Goal: Task Accomplishment & Management: Manage account settings

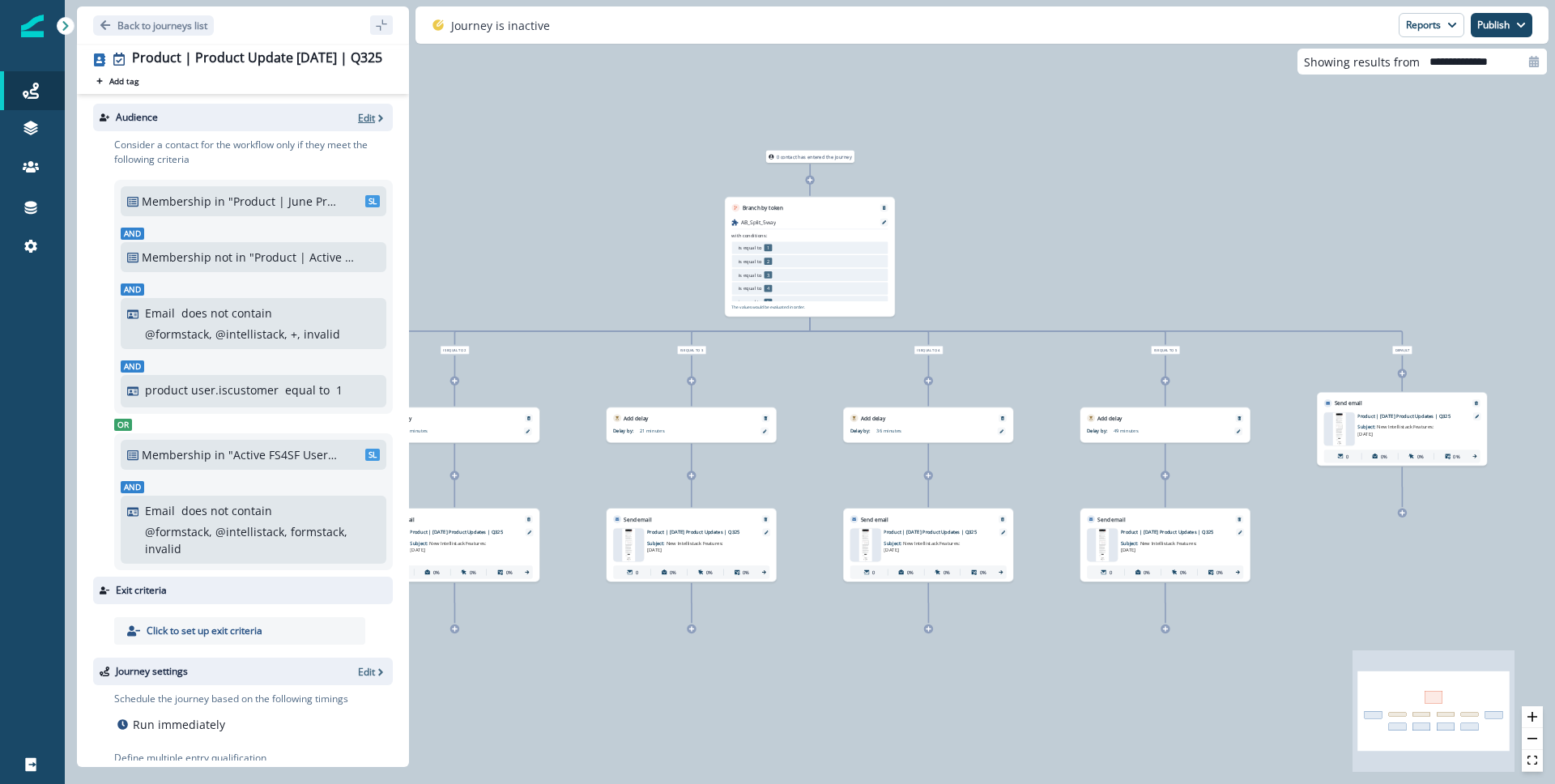
click at [358, 117] on p "Edit" at bounding box center [367, 118] width 17 height 14
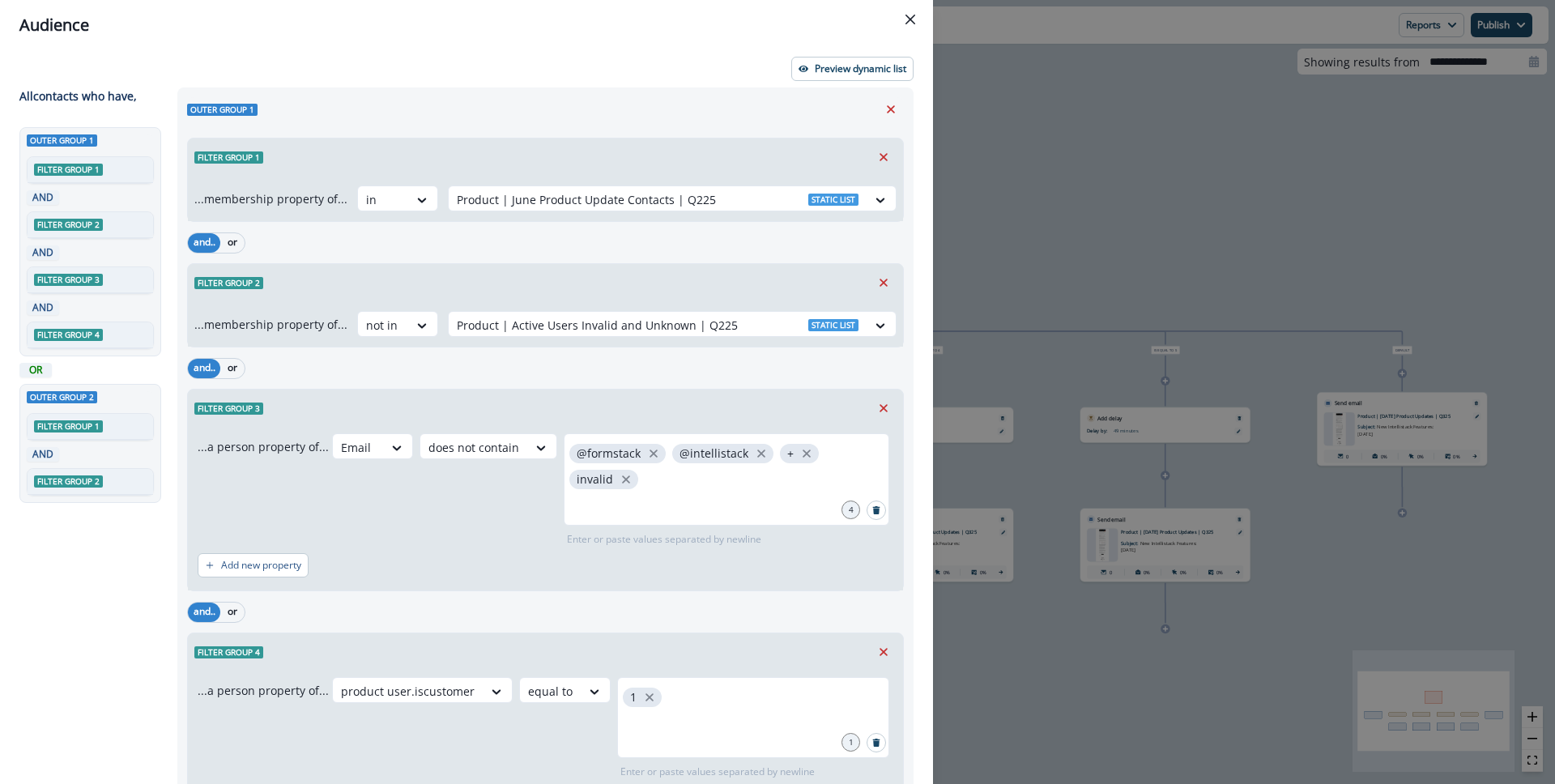
click at [1013, 226] on div "Audience Preview dynamic list All contact s who have, Outer group 1 Filter grou…" at bounding box center [778, 392] width 1555 height 784
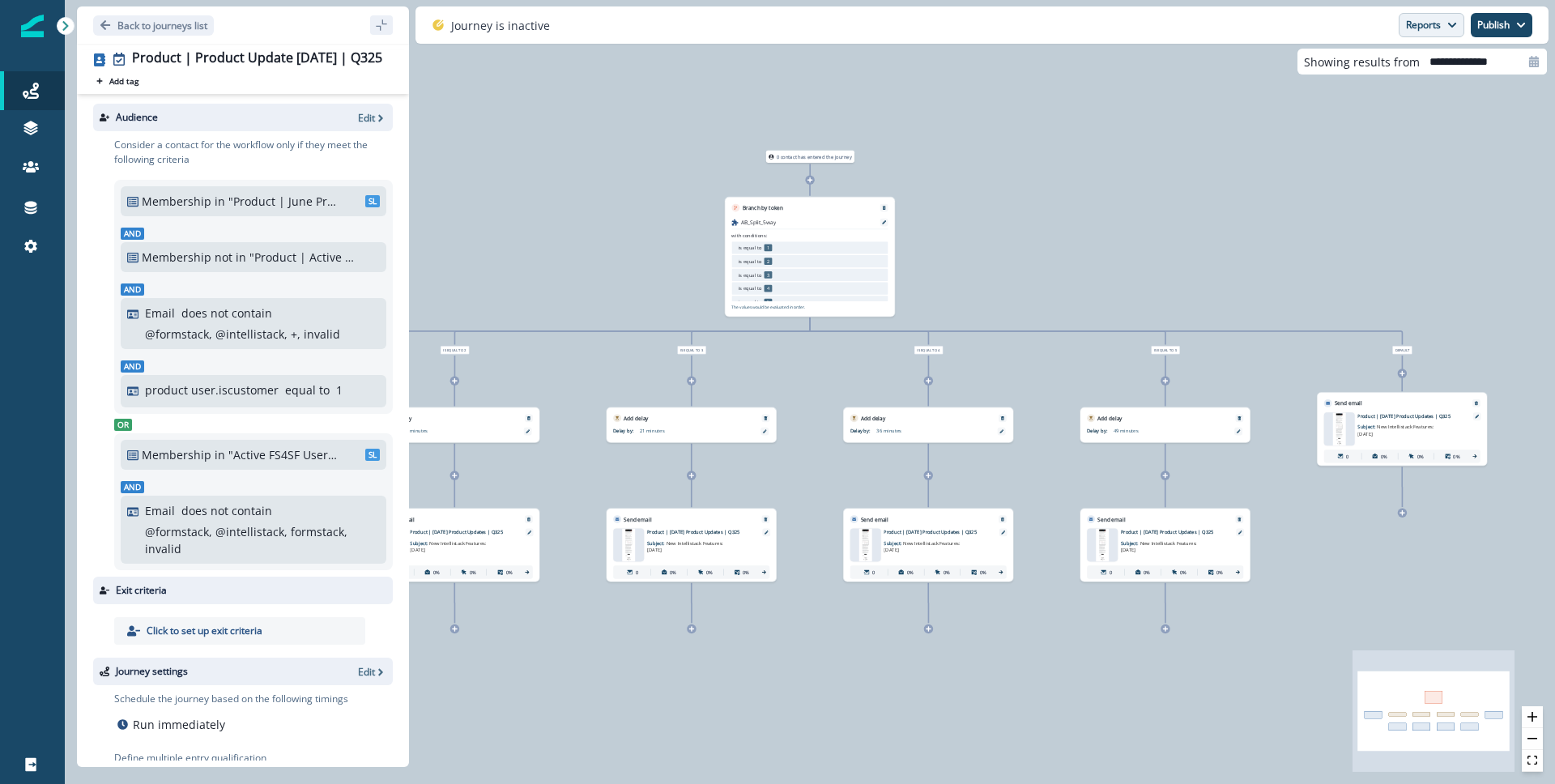
click at [1413, 27] on button "Reports" at bounding box center [1431, 24] width 66 height 24
click at [1373, 71] on p "Email Report" at bounding box center [1344, 66] width 78 height 19
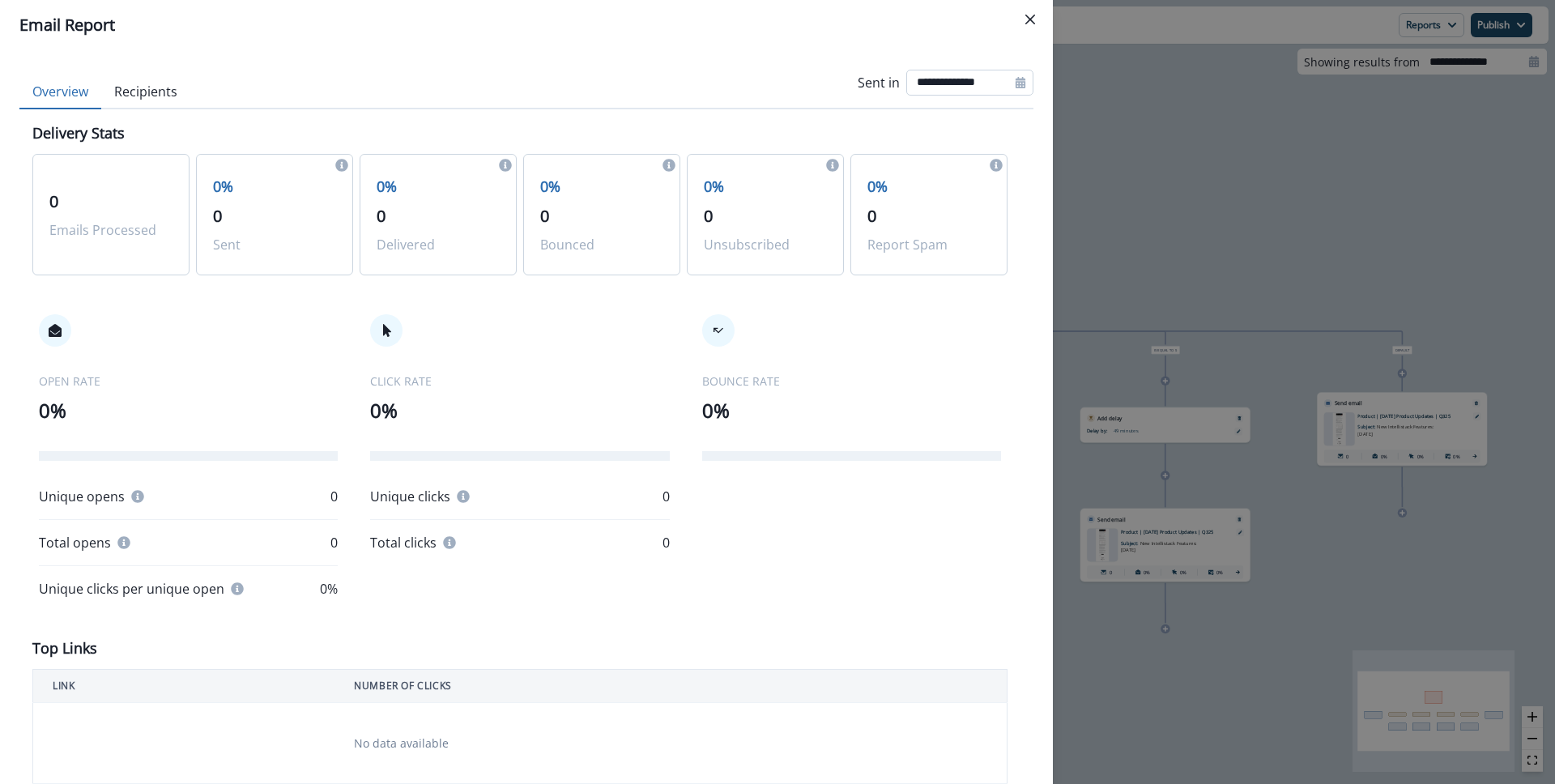
click at [934, 70] on input "**********" at bounding box center [969, 82] width 127 height 26
select select "*"
select select "****"
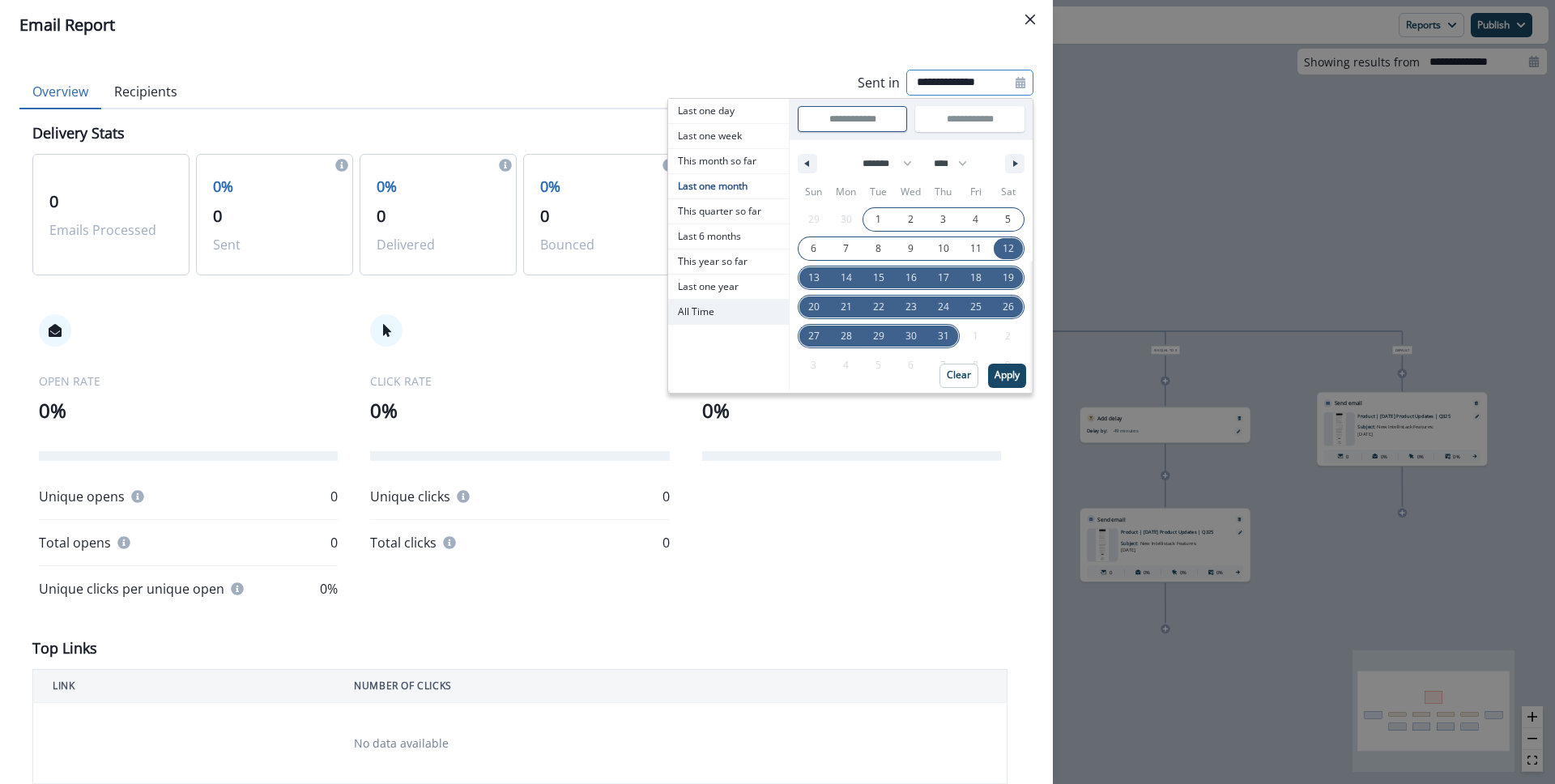
click at [725, 311] on span "All Time" at bounding box center [728, 311] width 121 height 24
type input "********"
type input "**********"
select select "**"
select select "****"
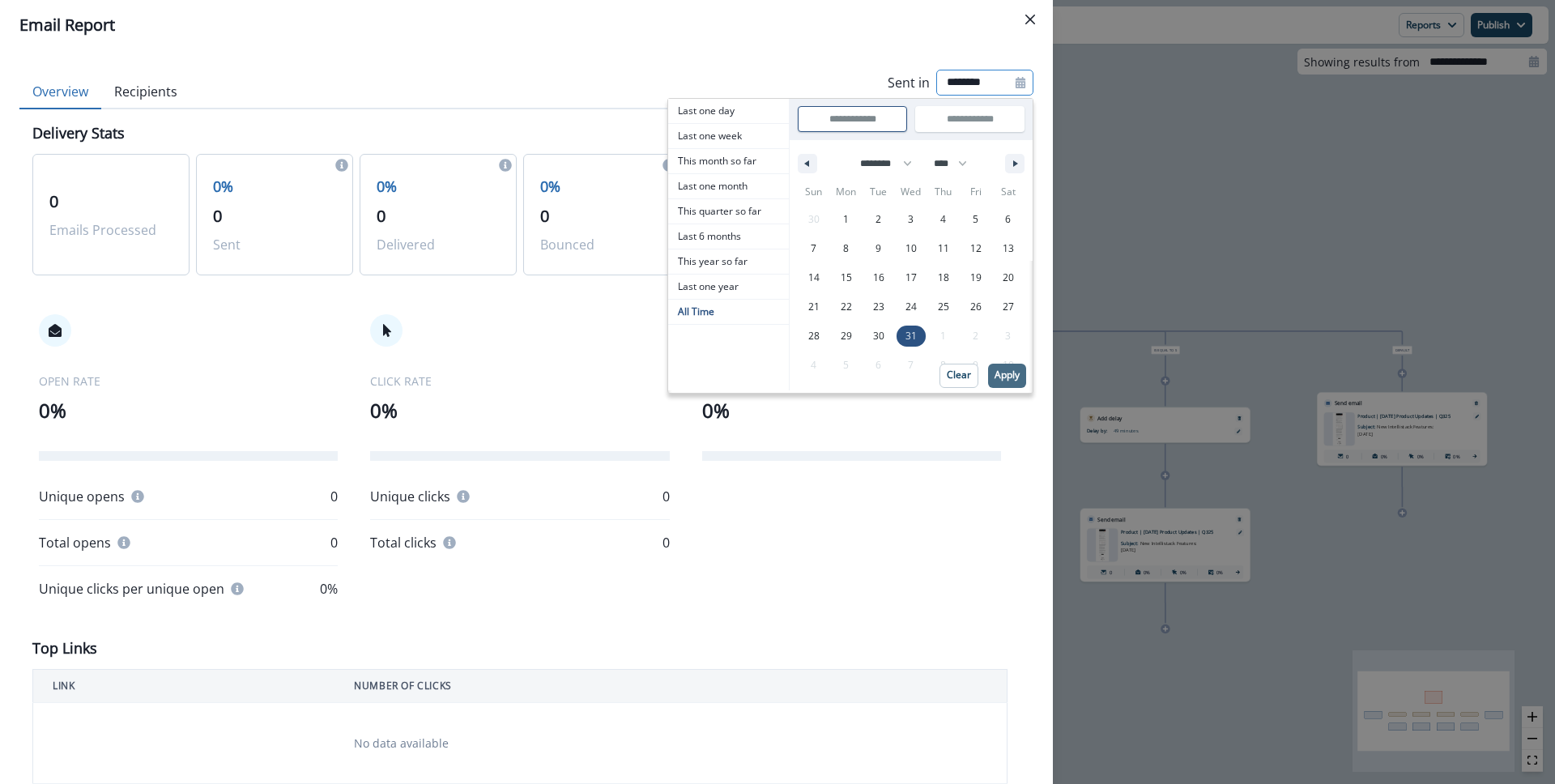
click at [994, 369] on p "Apply" at bounding box center [1007, 375] width 25 height 12
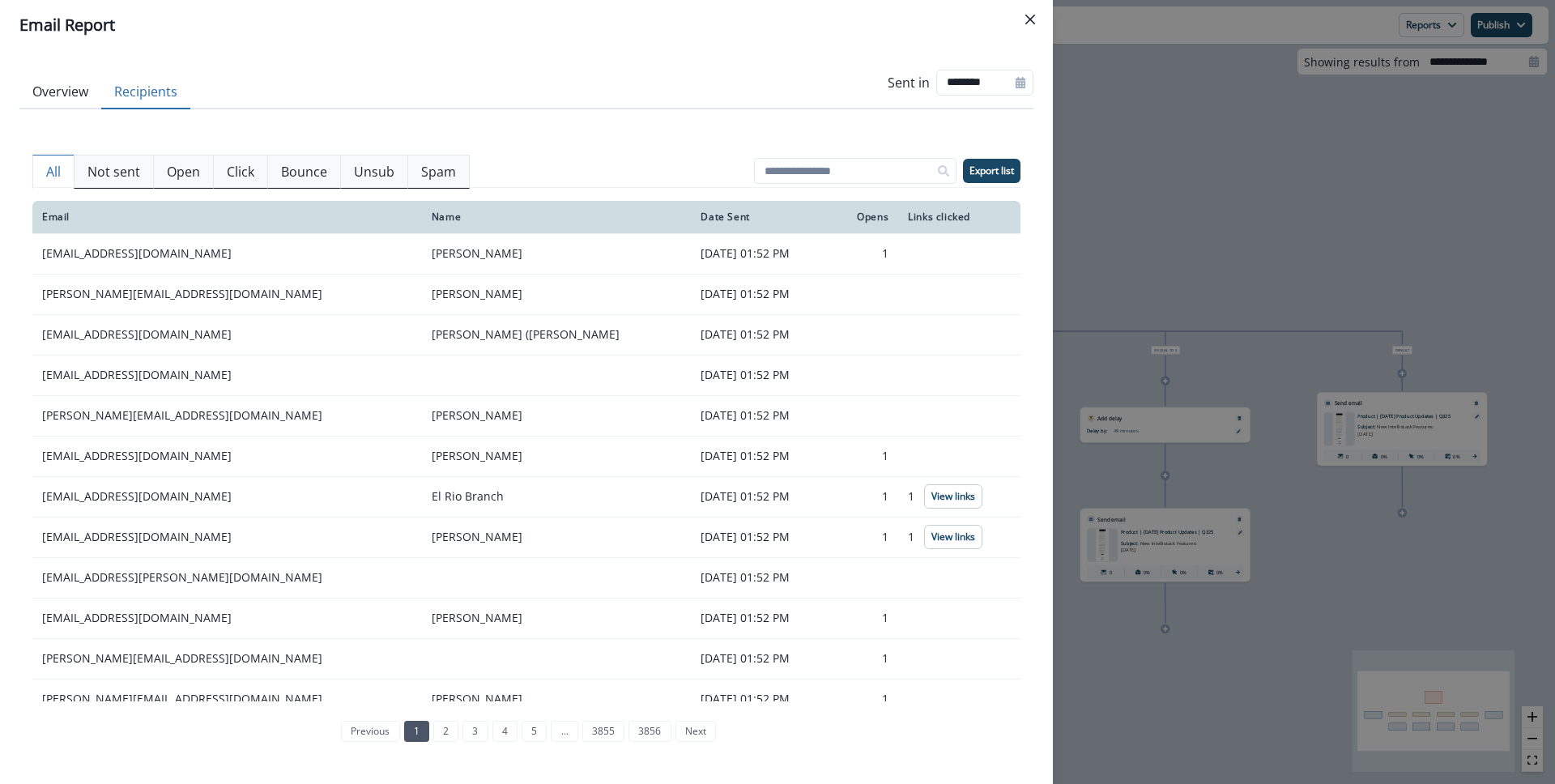
click at [153, 85] on button "Recipients" at bounding box center [146, 92] width 89 height 34
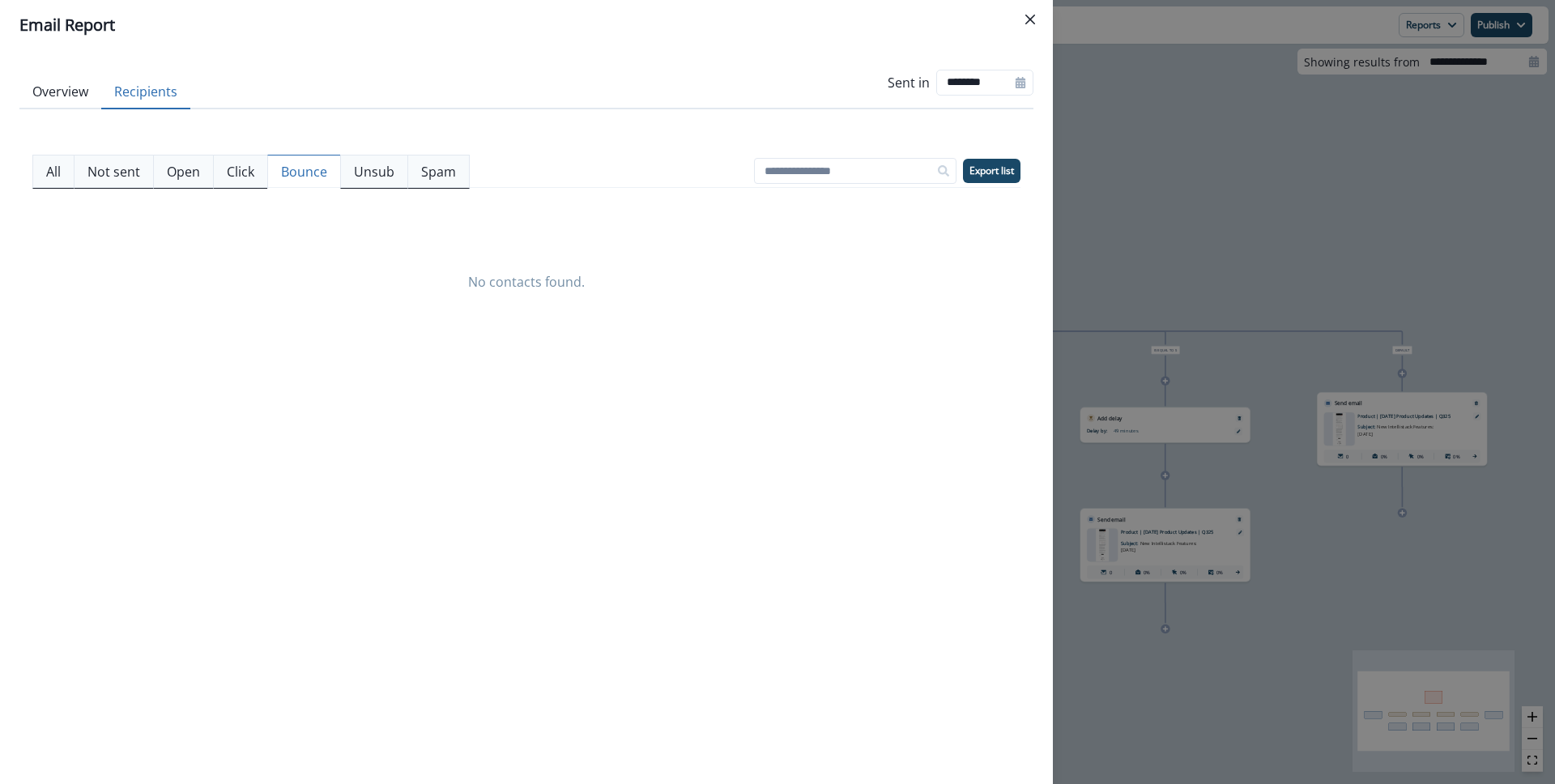
click at [324, 168] on p "Bounce" at bounding box center [305, 171] width 46 height 19
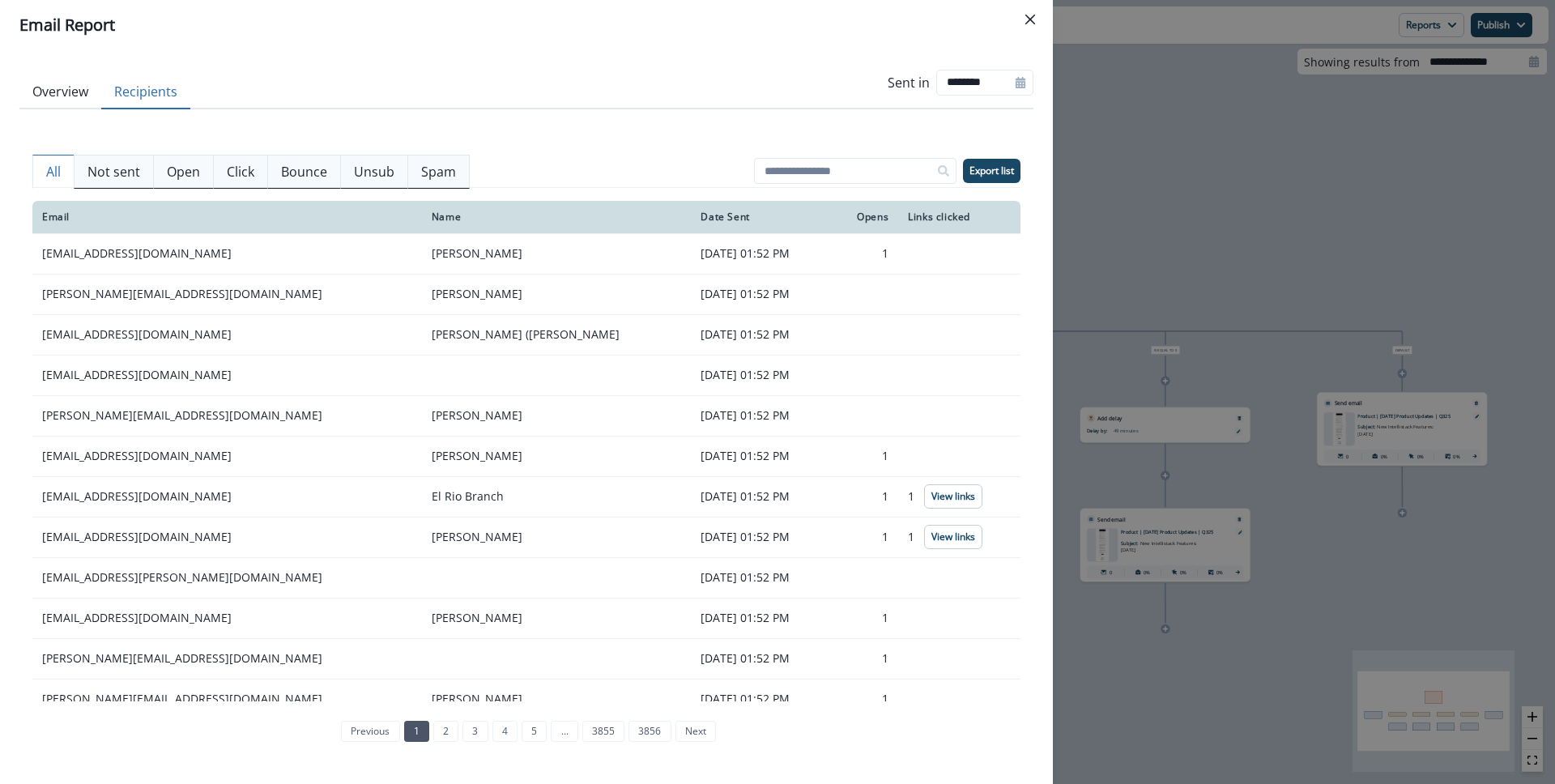
click at [54, 179] on p "All" at bounding box center [53, 171] width 15 height 19
click at [1166, 183] on div "Email Report Overview Recipients Sent in ******** Delivery Stats 57,833 Emails …" at bounding box center [778, 392] width 1555 height 784
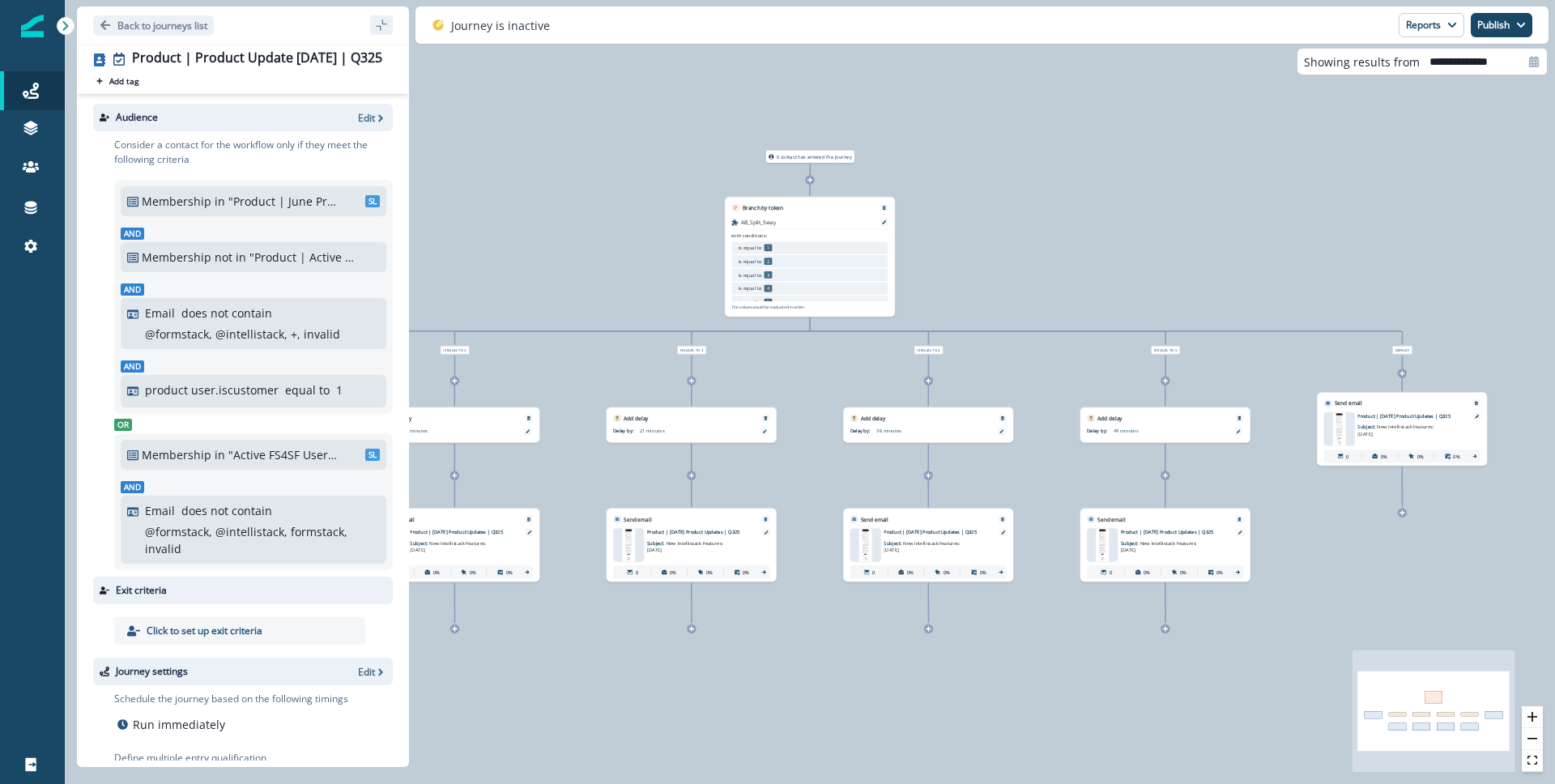
click at [1482, 58] on input "**********" at bounding box center [1482, 61] width 127 height 26
select select "*"
select select "****"
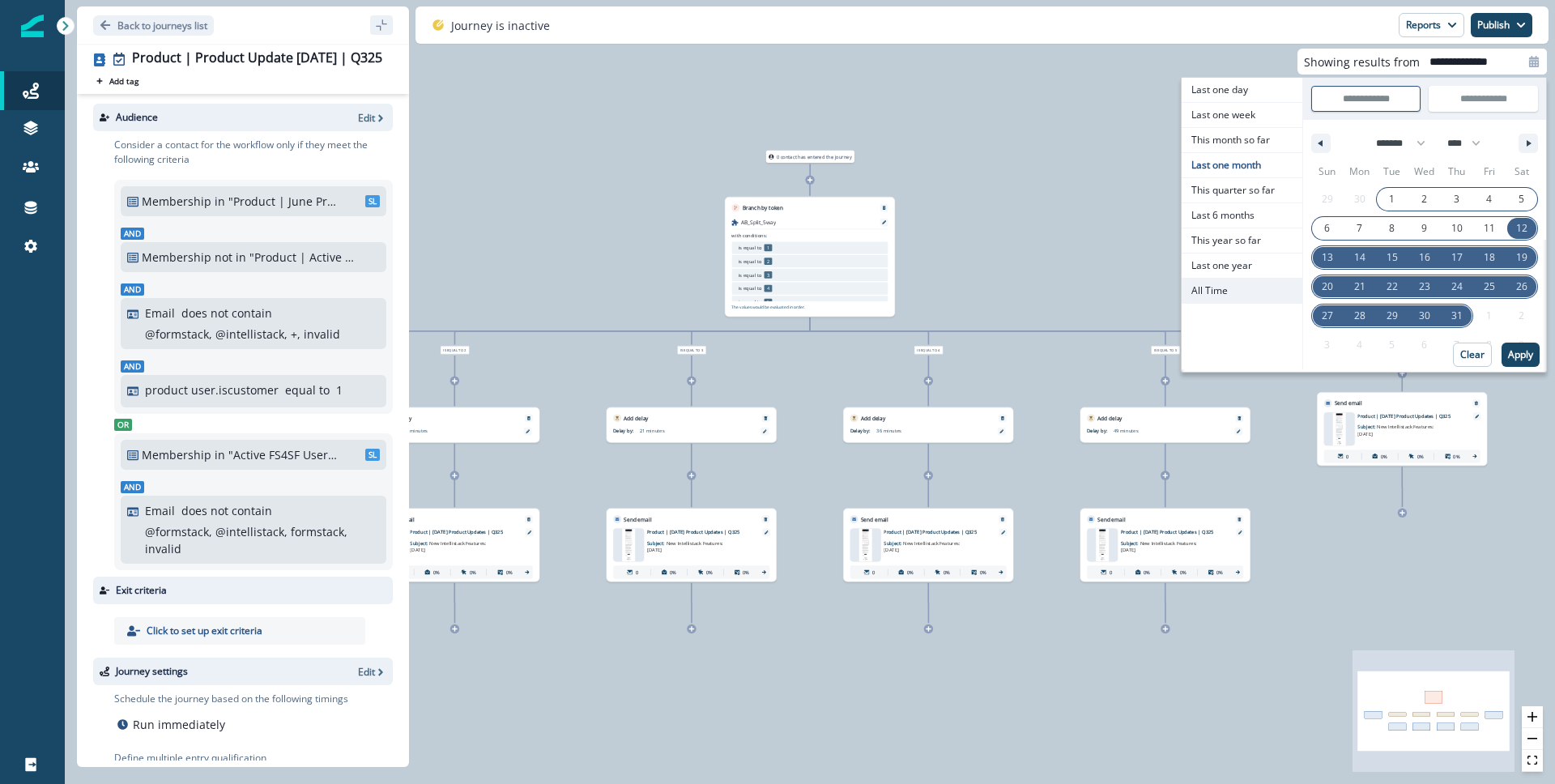
click at [1242, 299] on span "All Time" at bounding box center [1242, 290] width 121 height 24
type input "********"
type input "**********"
select select "**"
select select "****"
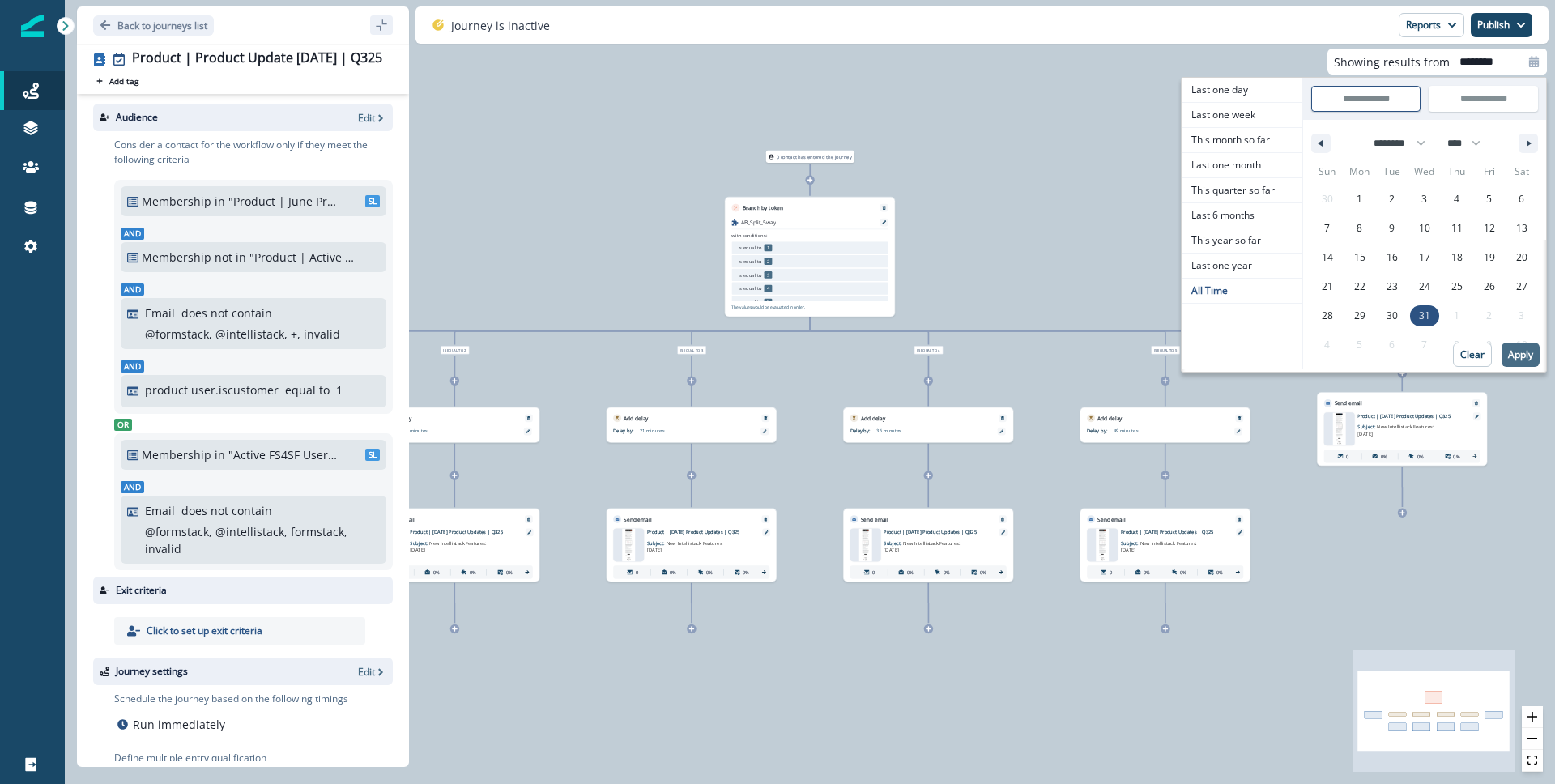
click at [1517, 363] on button "Apply" at bounding box center [1520, 354] width 38 height 24
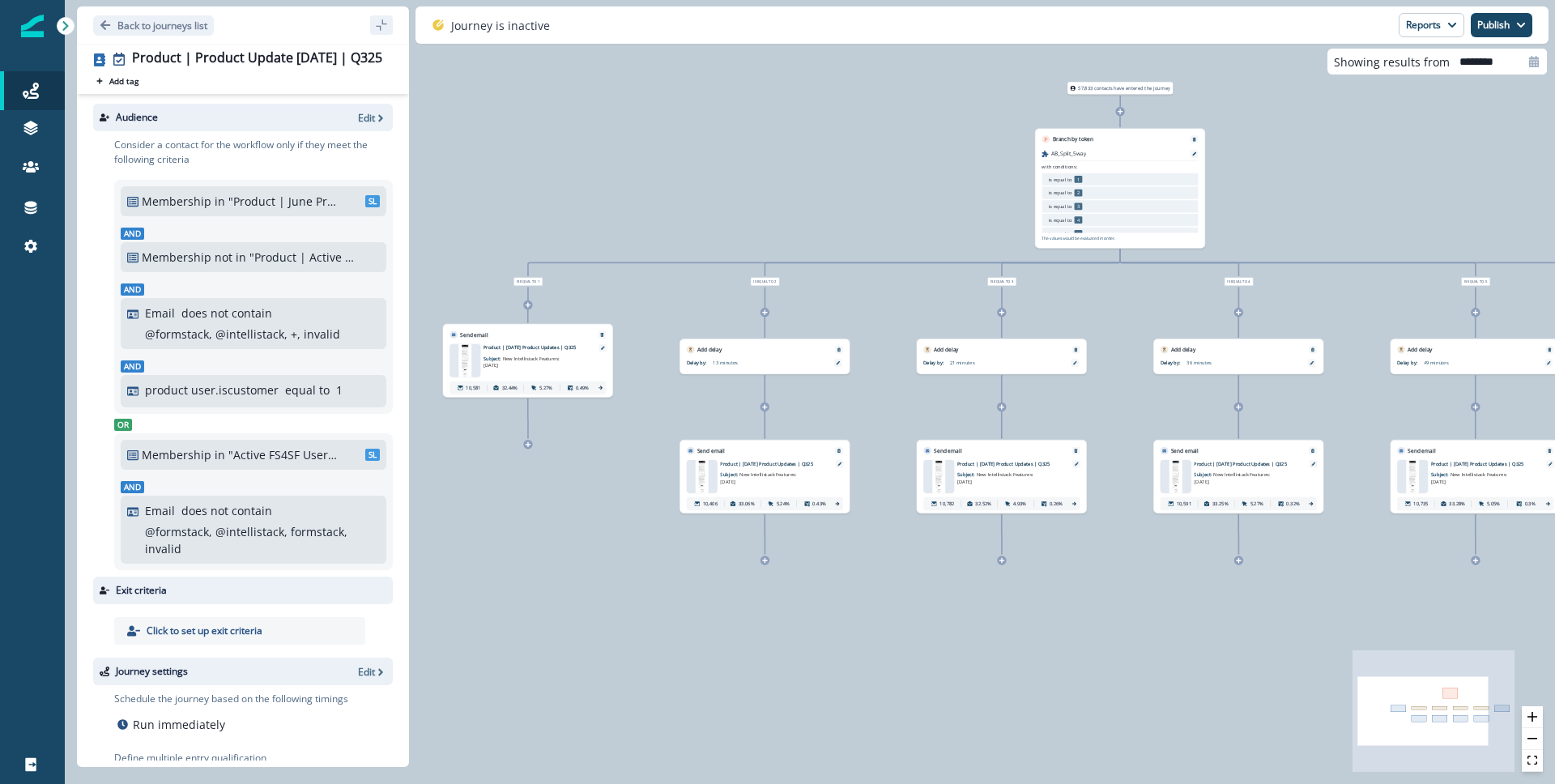
drag, startPoint x: 670, startPoint y: 647, endPoint x: 980, endPoint y: 621, distance: 311.1
click at [980, 620] on div "57,833 contacts have entered the journey Branch by token AB_Split_5way with con…" at bounding box center [809, 392] width 1490 height 784
click at [375, 120] on icon "button" at bounding box center [381, 118] width 12 height 12
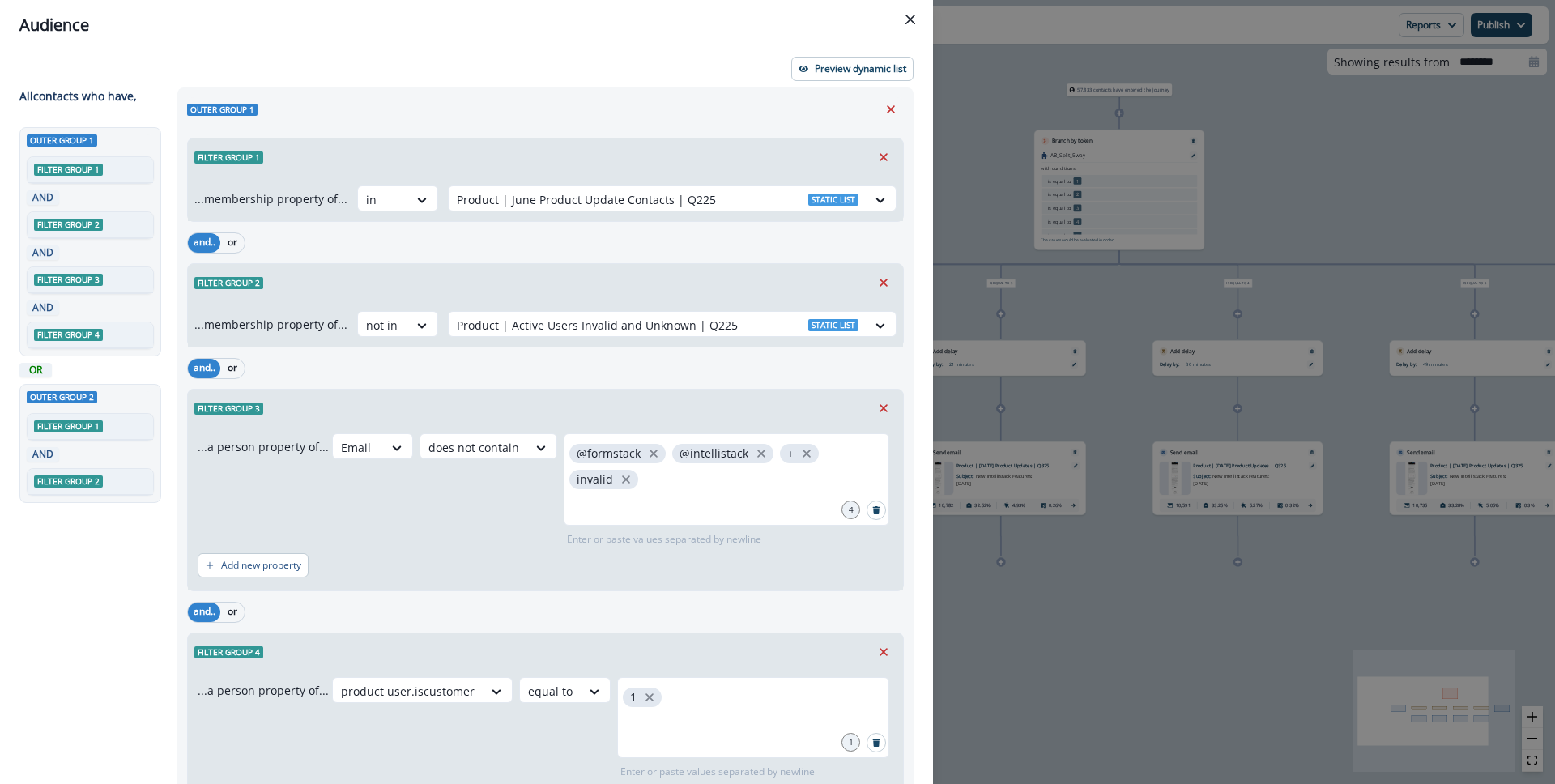
click at [1196, 218] on div "Audience Preview dynamic list All contact s who have, Outer group 1 Filter grou…" at bounding box center [778, 392] width 1555 height 784
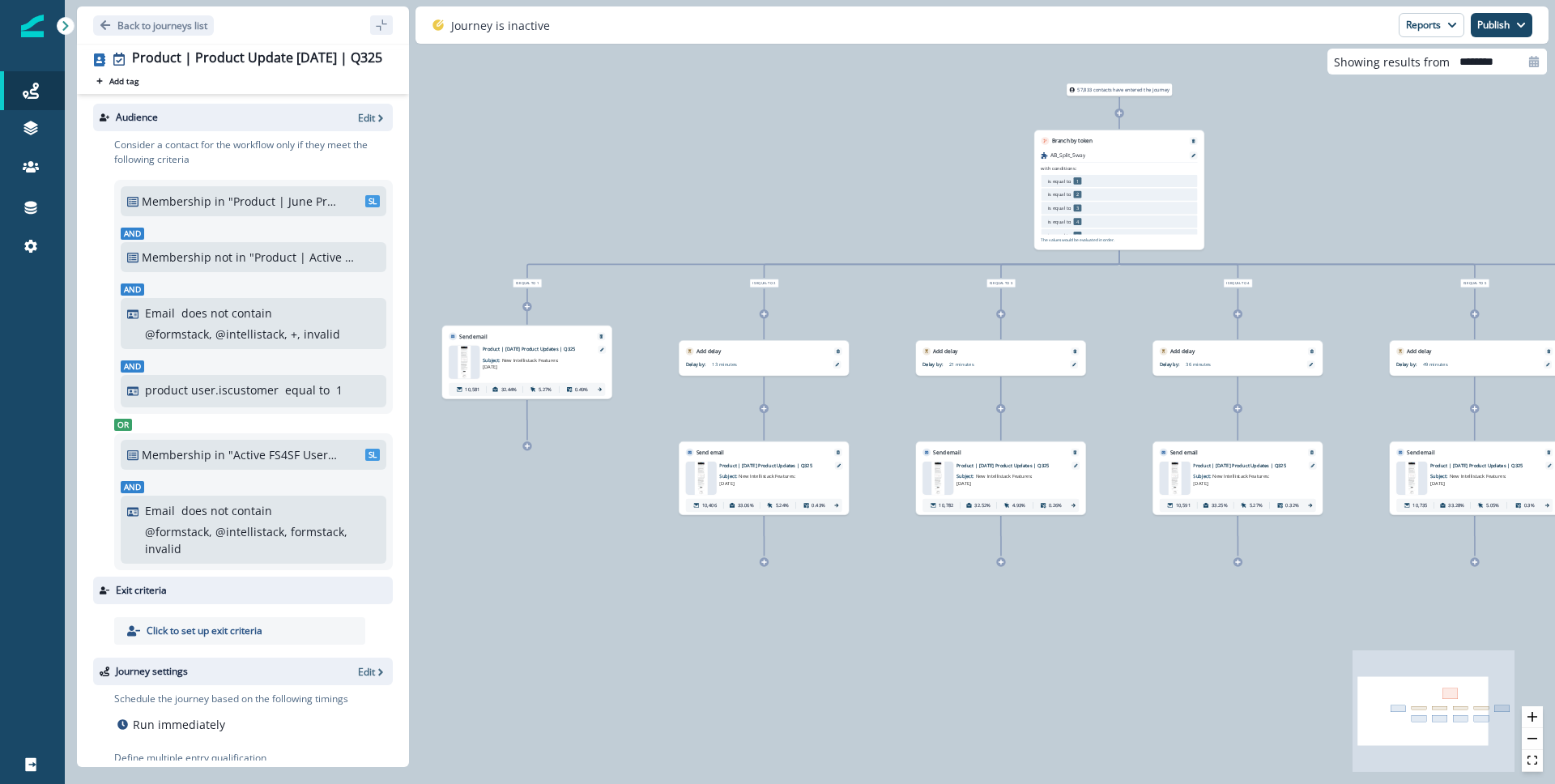
click at [1418, 38] on div "Journey is inactive Reports Email Report Journey Member Report Publish as activ…" at bounding box center [983, 25] width 1133 height 38
click at [1421, 33] on button "Reports" at bounding box center [1431, 24] width 66 height 24
click at [1365, 65] on p "Email Report" at bounding box center [1344, 66] width 78 height 19
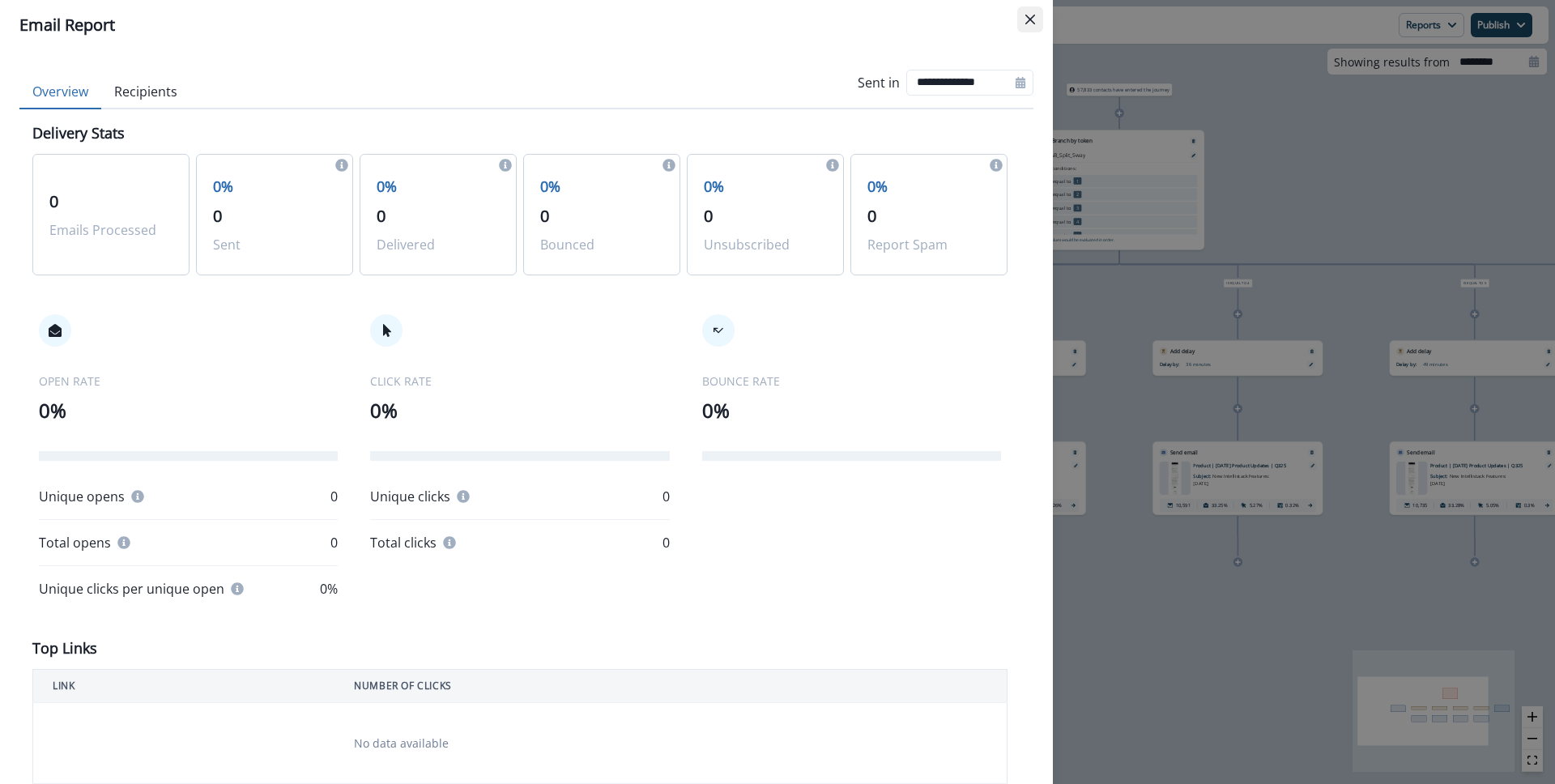
click at [1033, 21] on icon "Close" at bounding box center [1030, 19] width 10 height 10
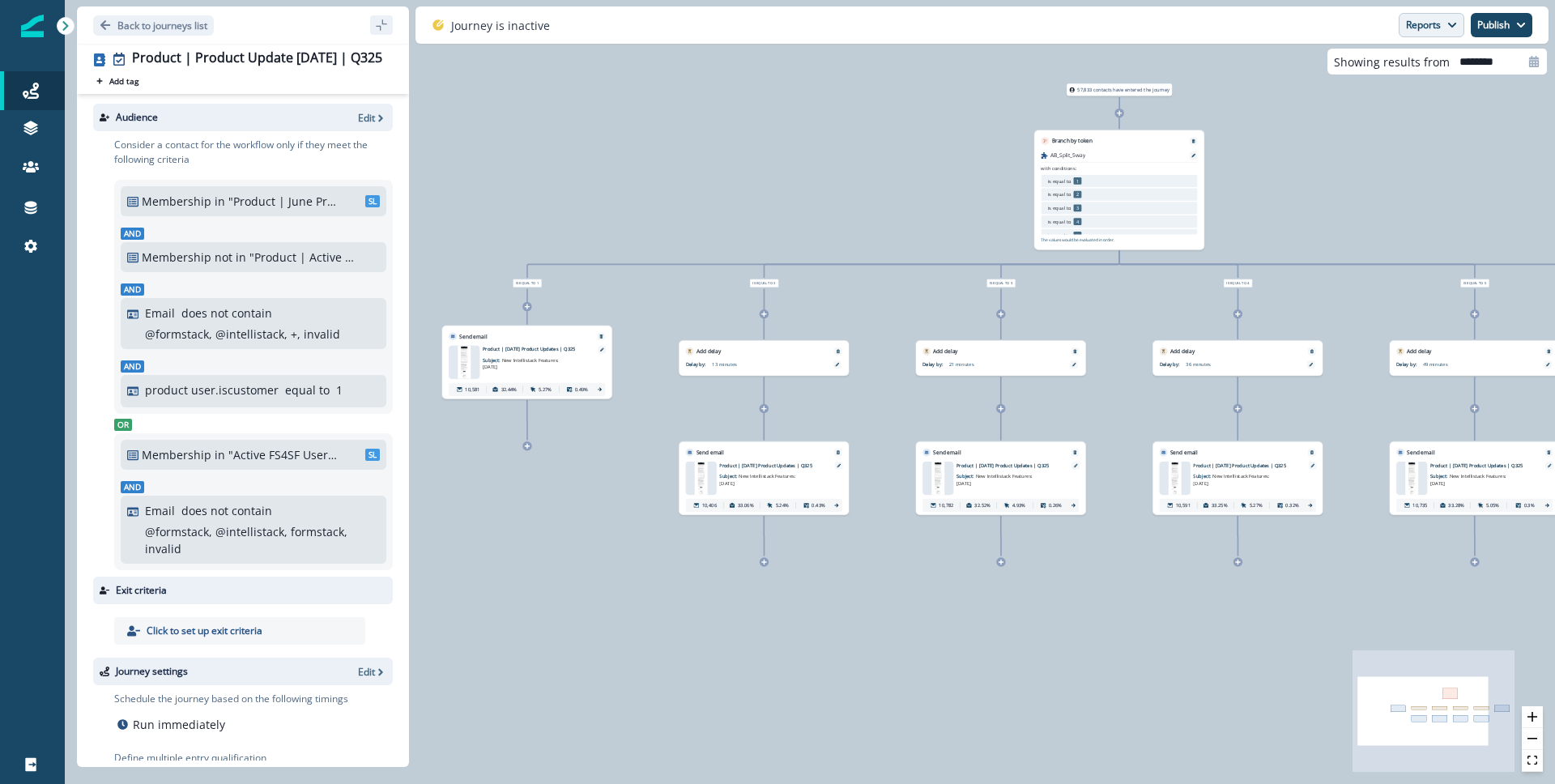
click at [1421, 15] on button "Reports" at bounding box center [1431, 24] width 66 height 24
click at [1389, 68] on button "Email Report" at bounding box center [1370, 66] width 183 height 29
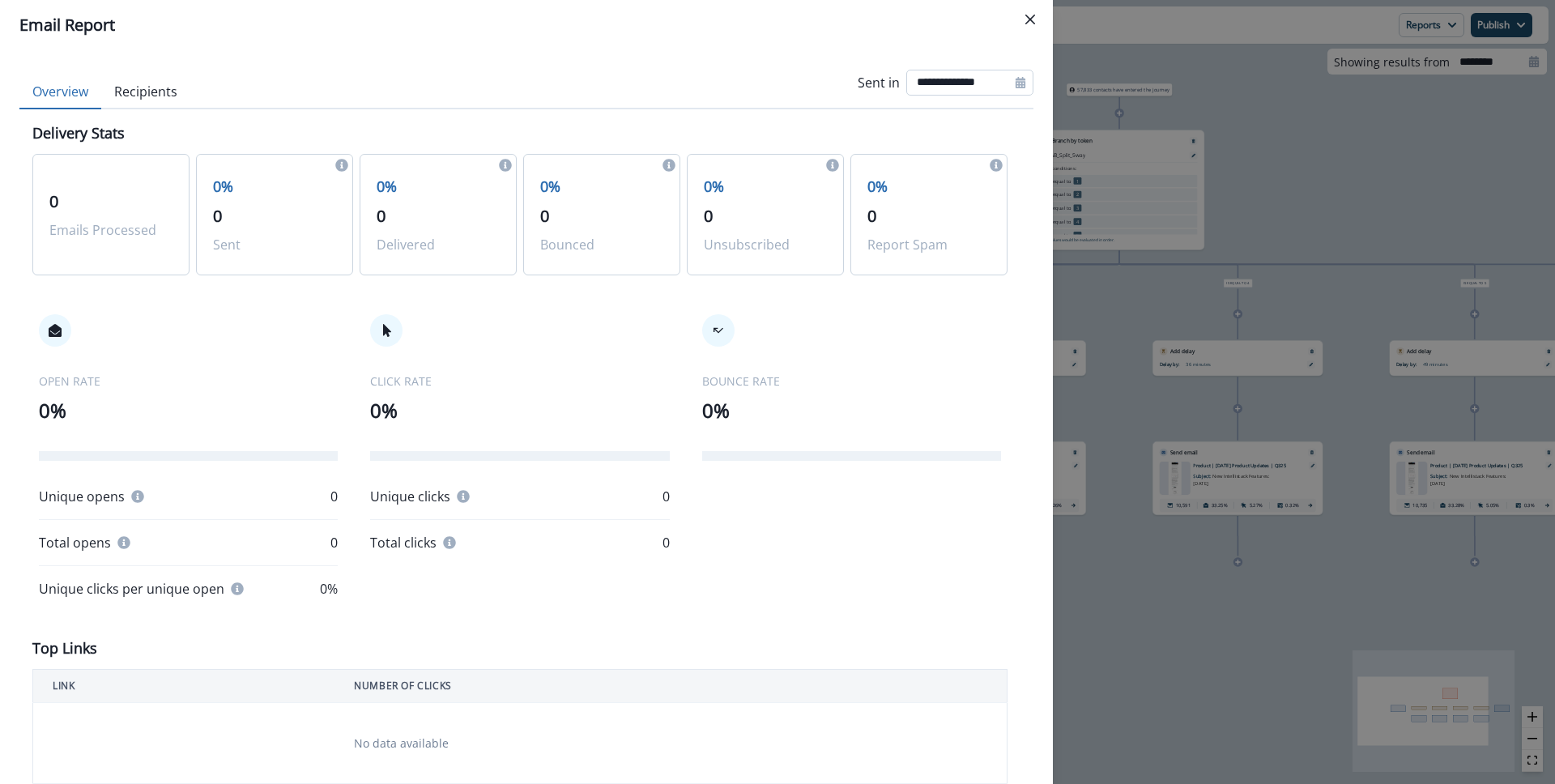
click at [971, 77] on input "**********" at bounding box center [969, 82] width 127 height 26
select select "*"
select select "****"
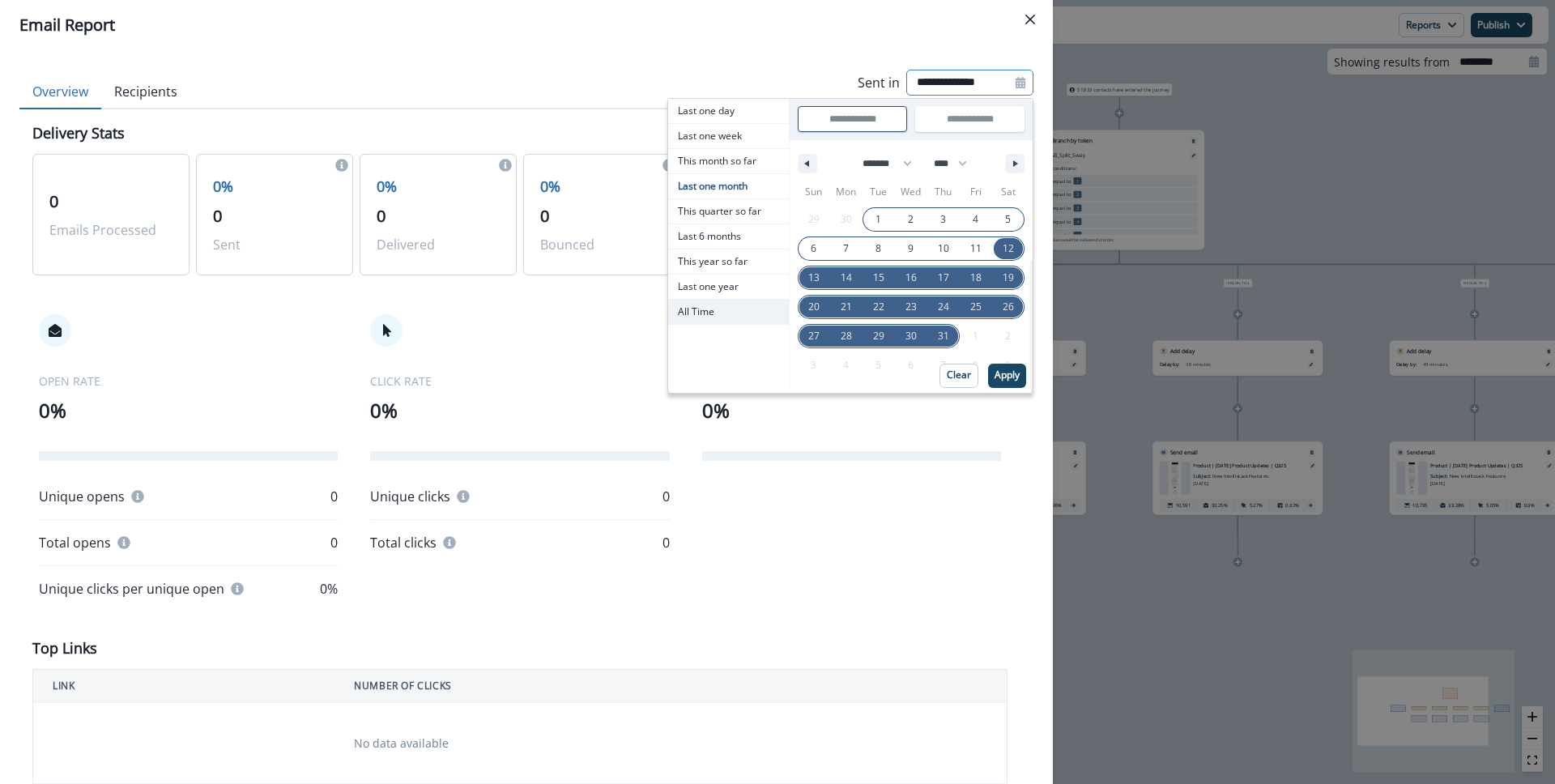
click at [698, 317] on span "All Time" at bounding box center [728, 311] width 121 height 24
type input "********"
type input "**********"
select select "**"
select select "****"
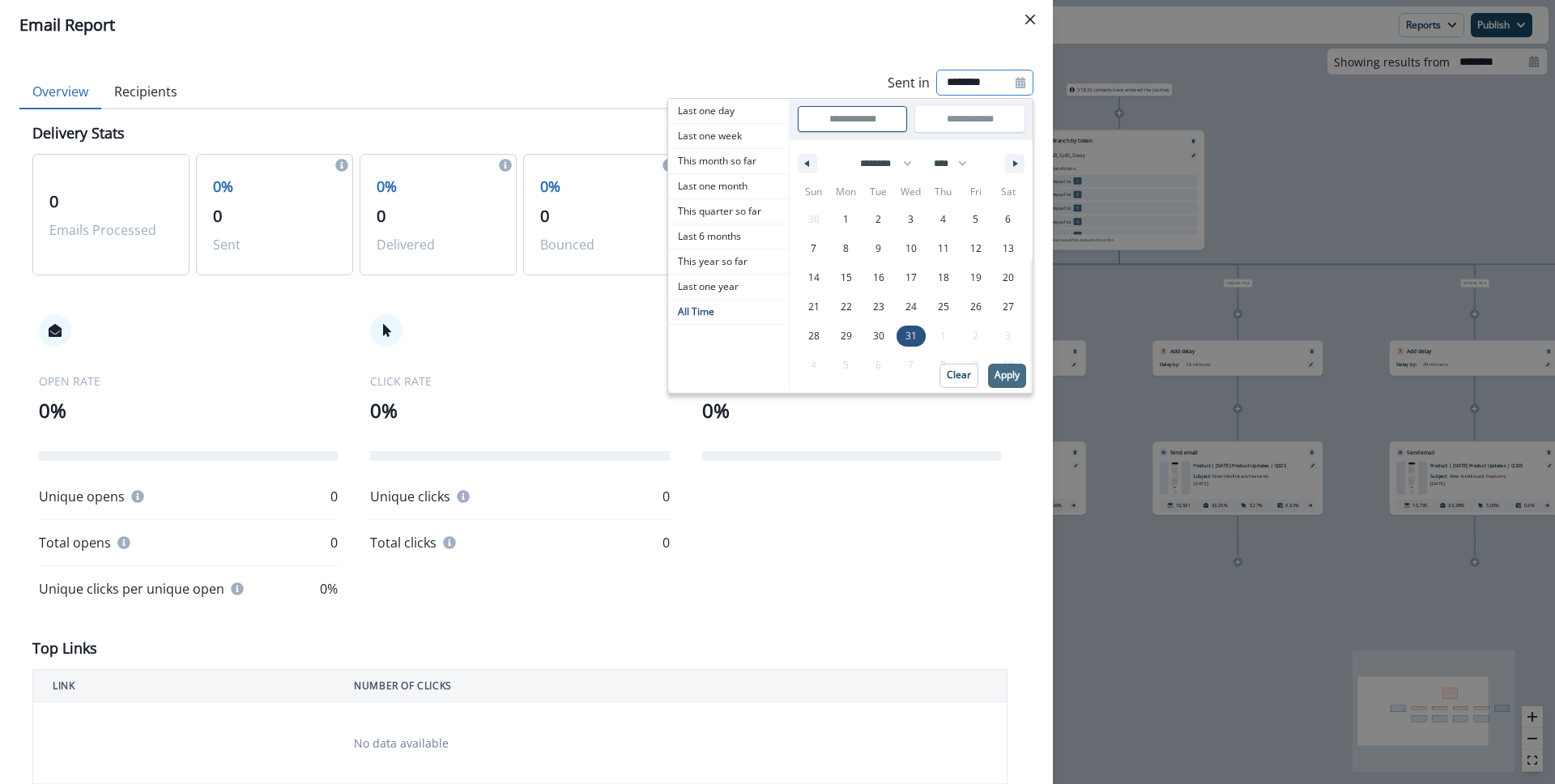
click at [994, 374] on p "Apply" at bounding box center [1007, 375] width 25 height 12
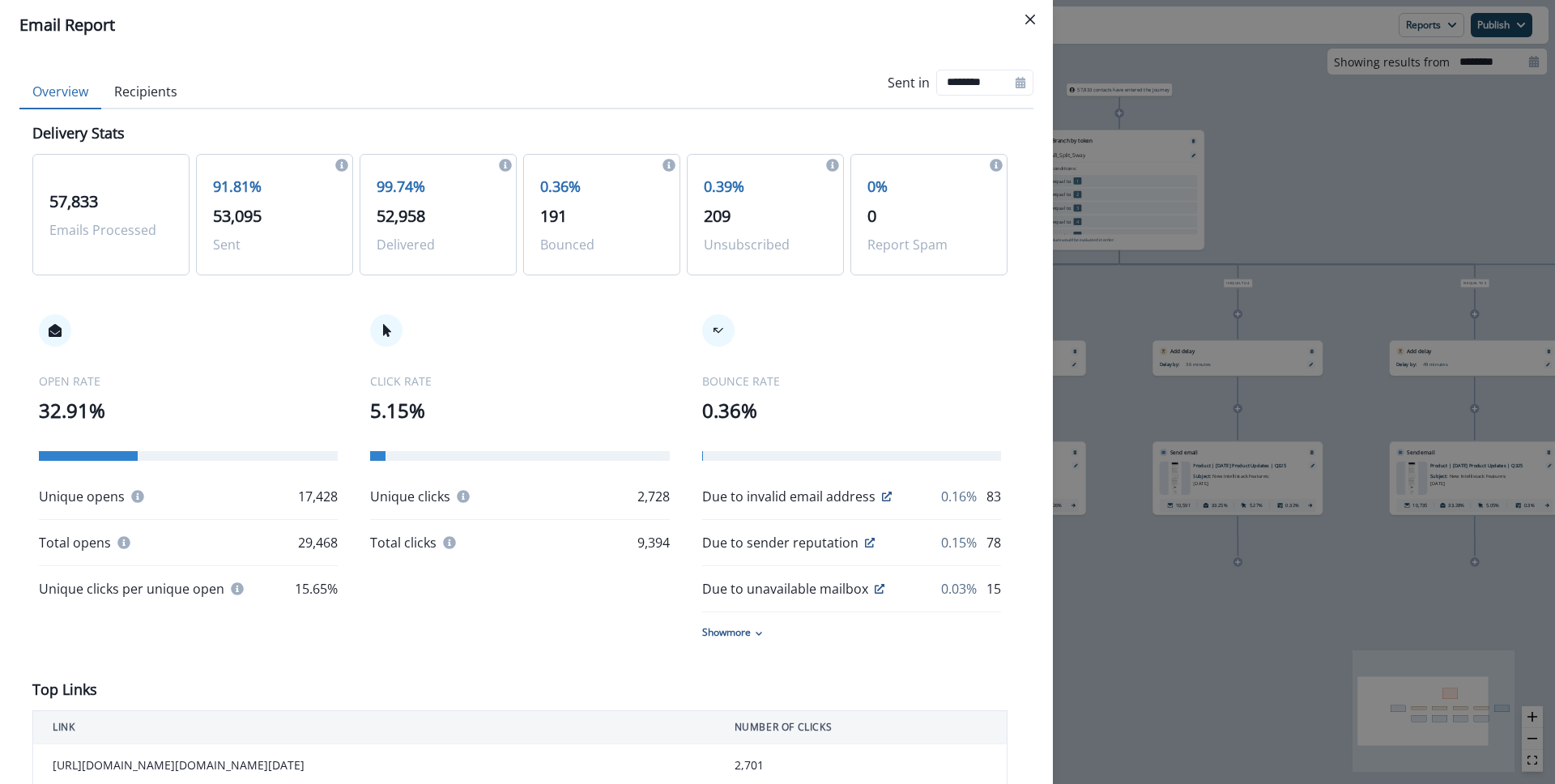
click at [1292, 178] on div "Email Report Overview Recipients Sent in ******** Delivery Stats 57,833 Emails …" at bounding box center [778, 392] width 1555 height 784
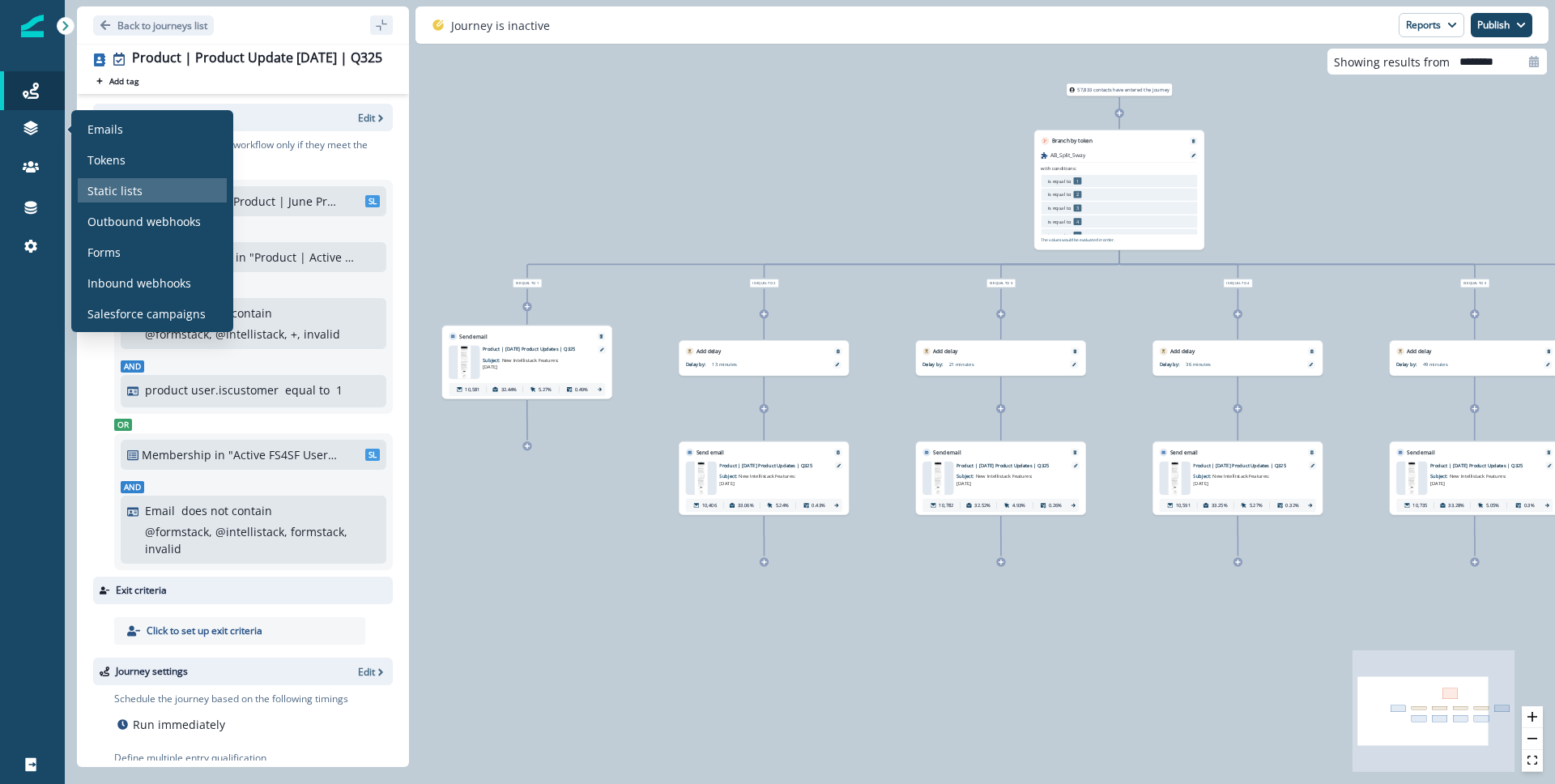
click at [120, 181] on div "Static lists" at bounding box center [152, 189] width 149 height 24
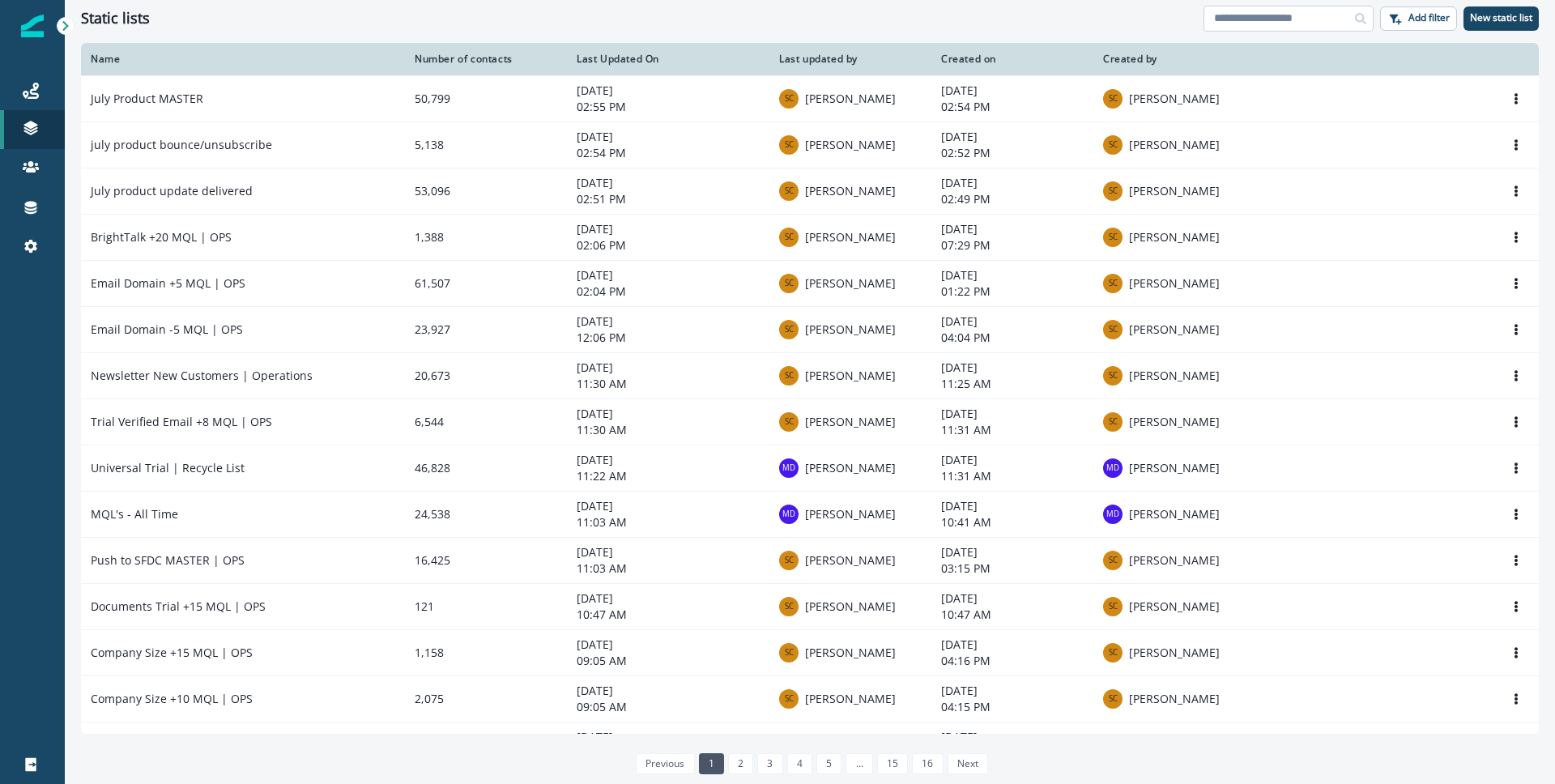
click at [1253, 15] on input at bounding box center [1288, 18] width 170 height 26
type input "**********"
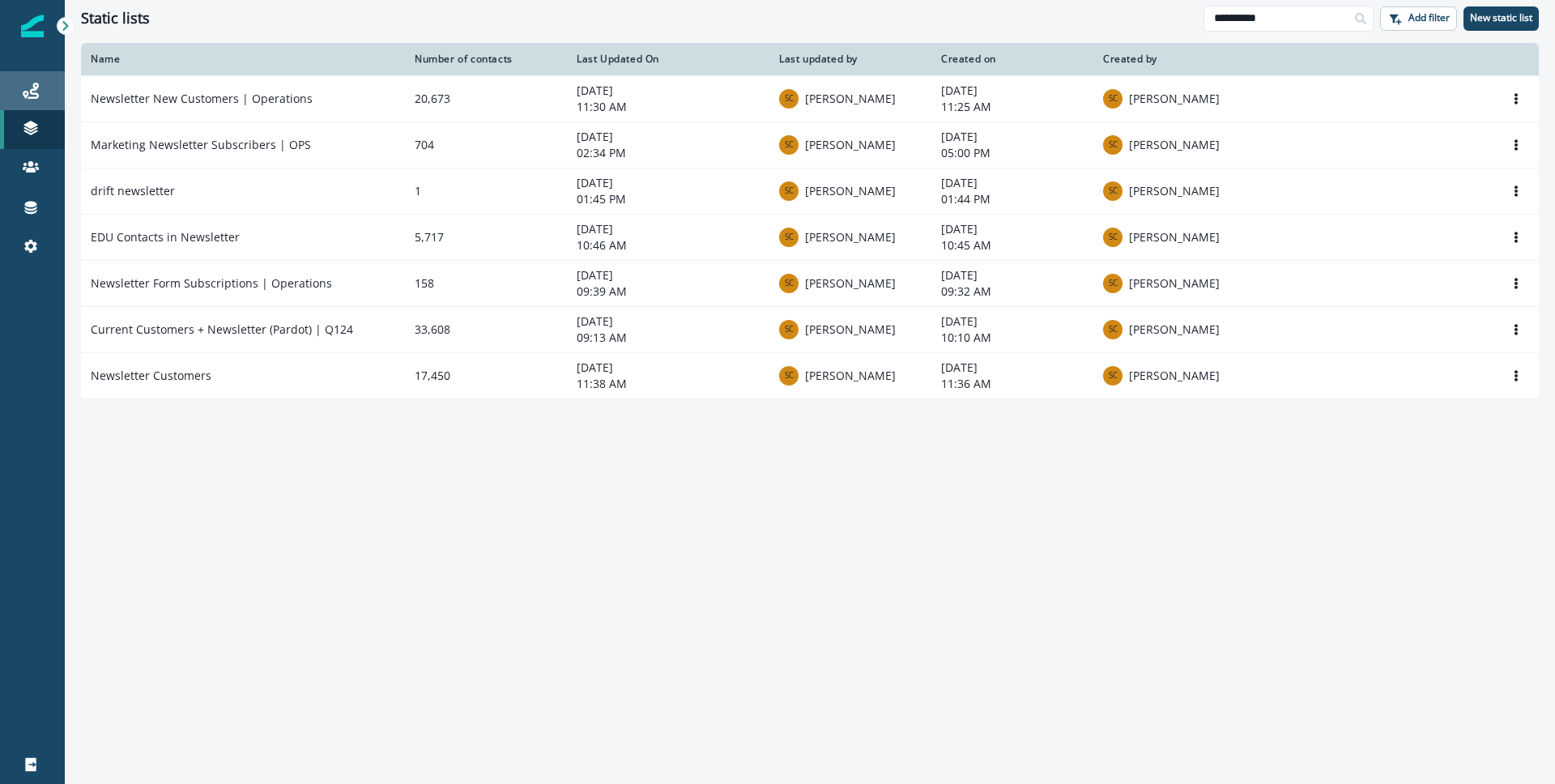
click at [29, 102] on link "Journeys" at bounding box center [32, 91] width 65 height 39
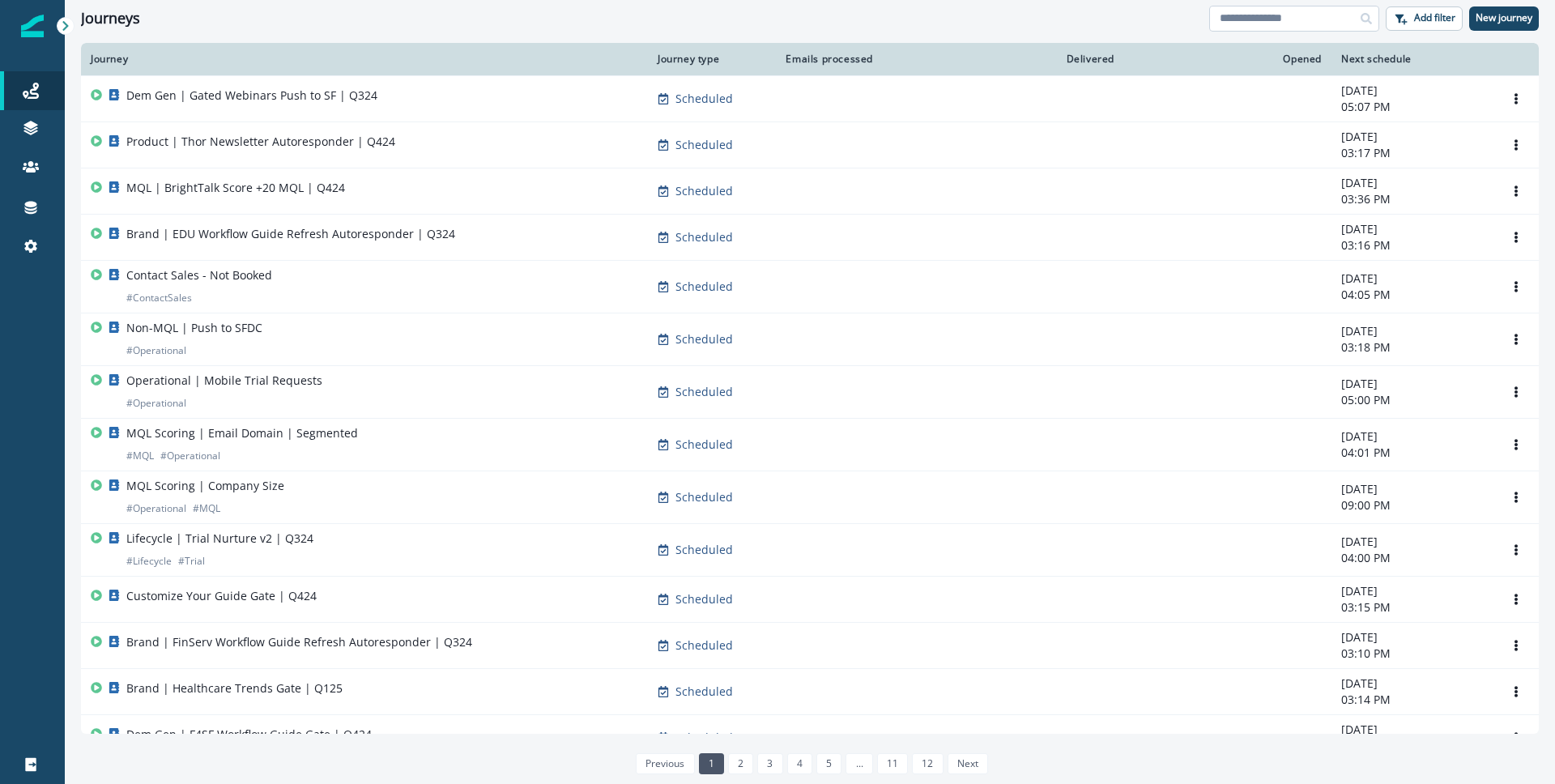
click at [1320, 20] on input at bounding box center [1294, 18] width 170 height 26
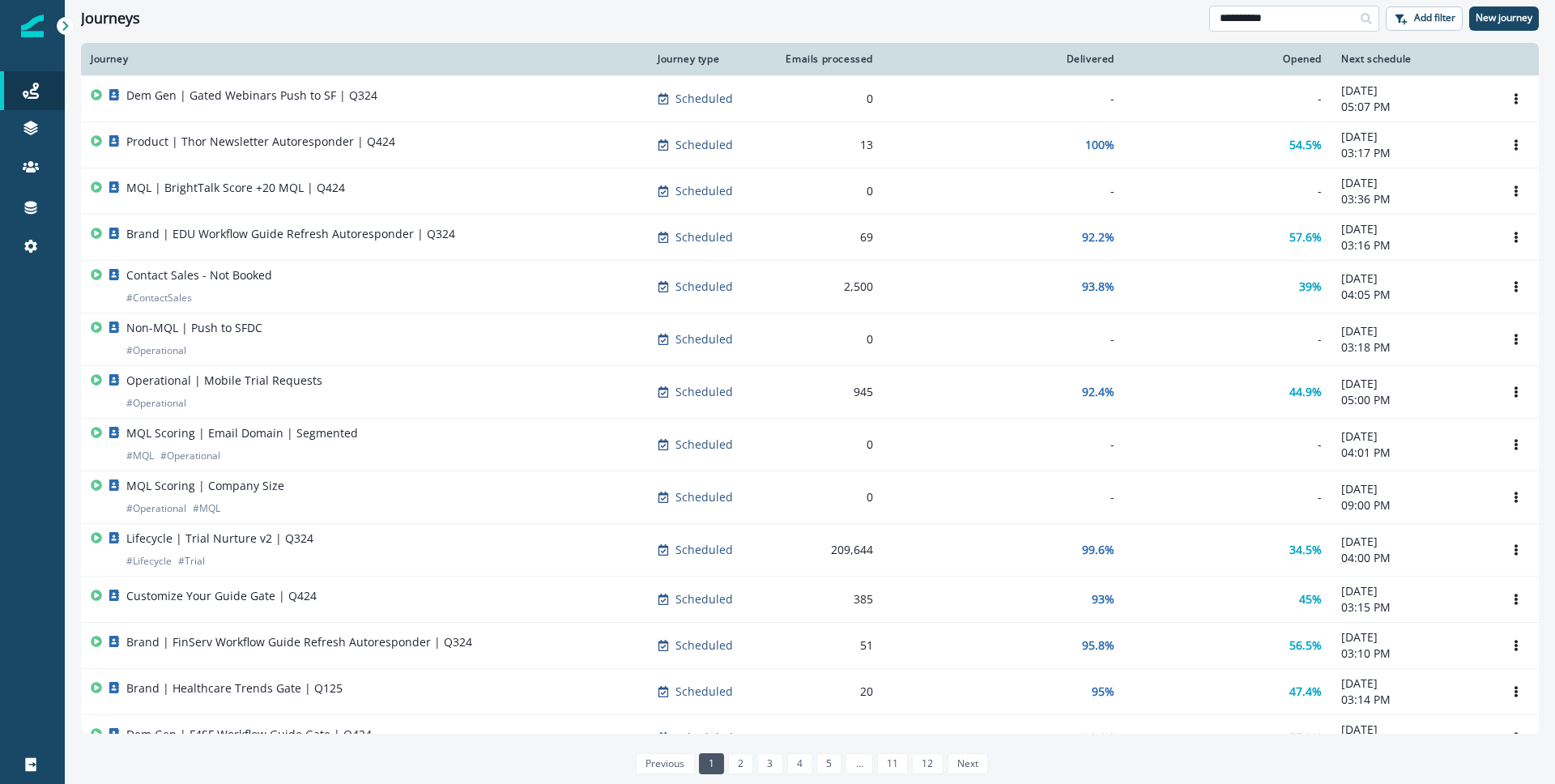
type input "**********"
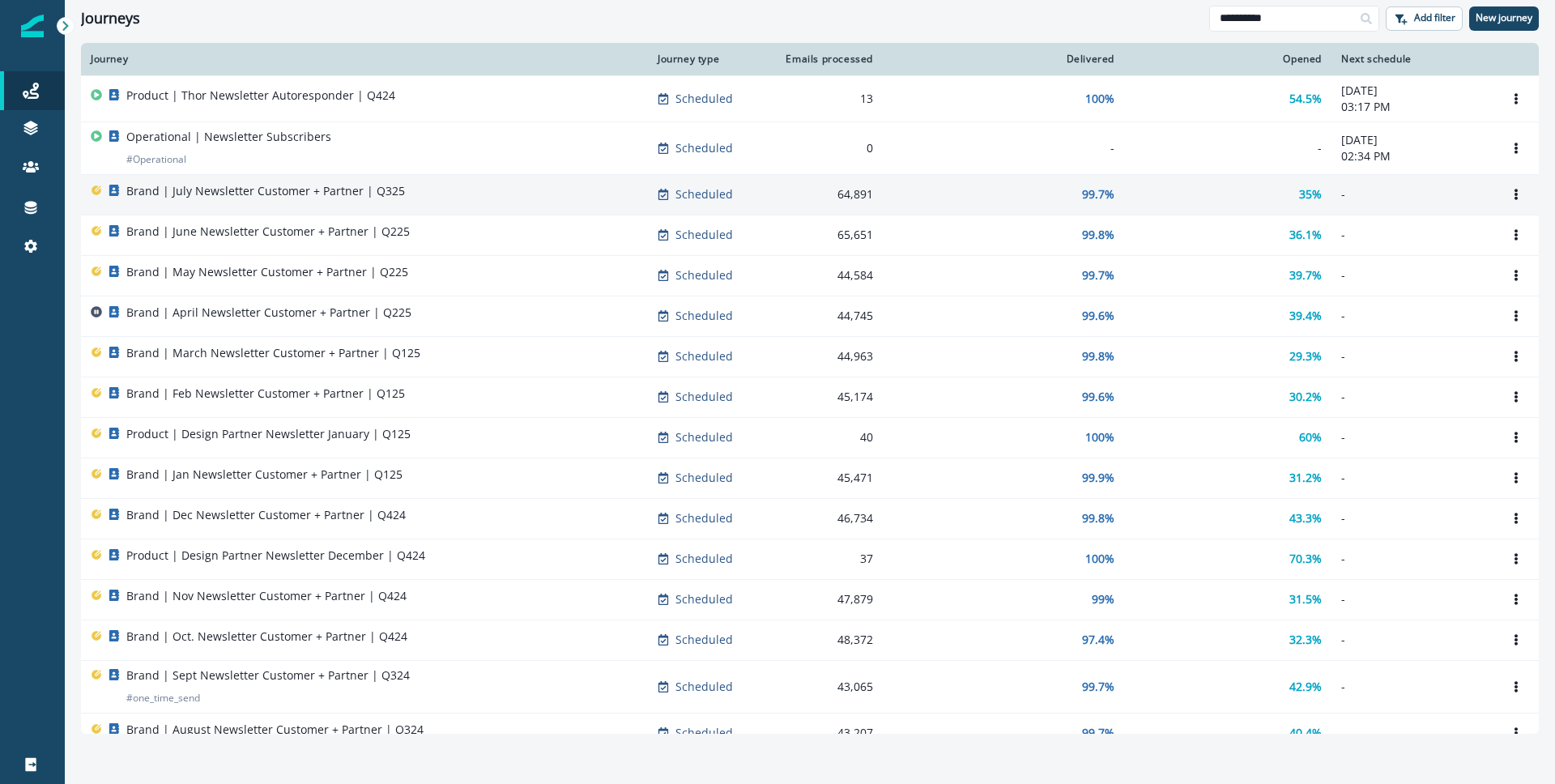
click at [457, 196] on div "Brand | July Newsletter Customer + Partner | Q325" at bounding box center [365, 193] width 547 height 22
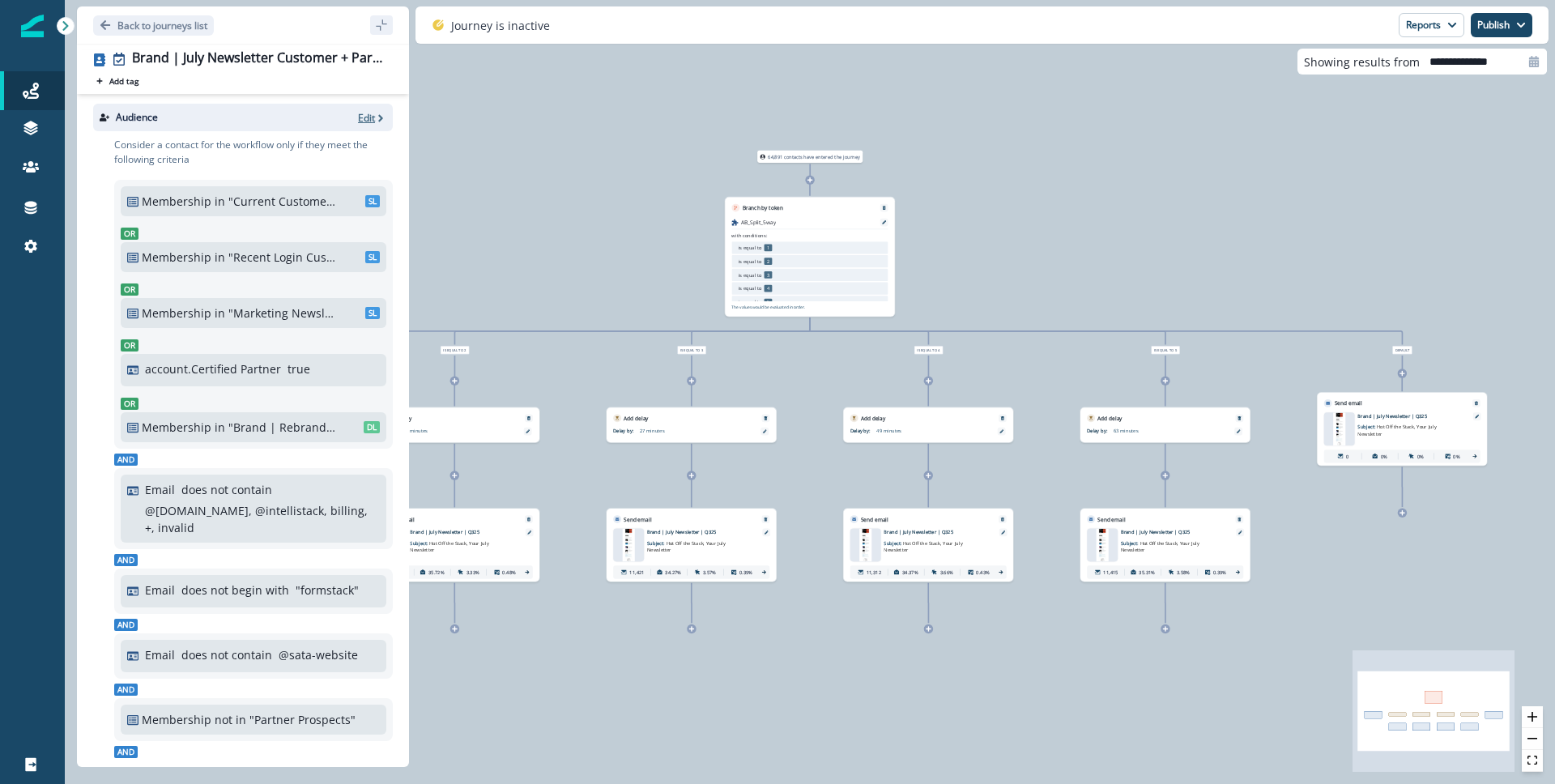
click at [358, 117] on p "Edit" at bounding box center [367, 118] width 17 height 14
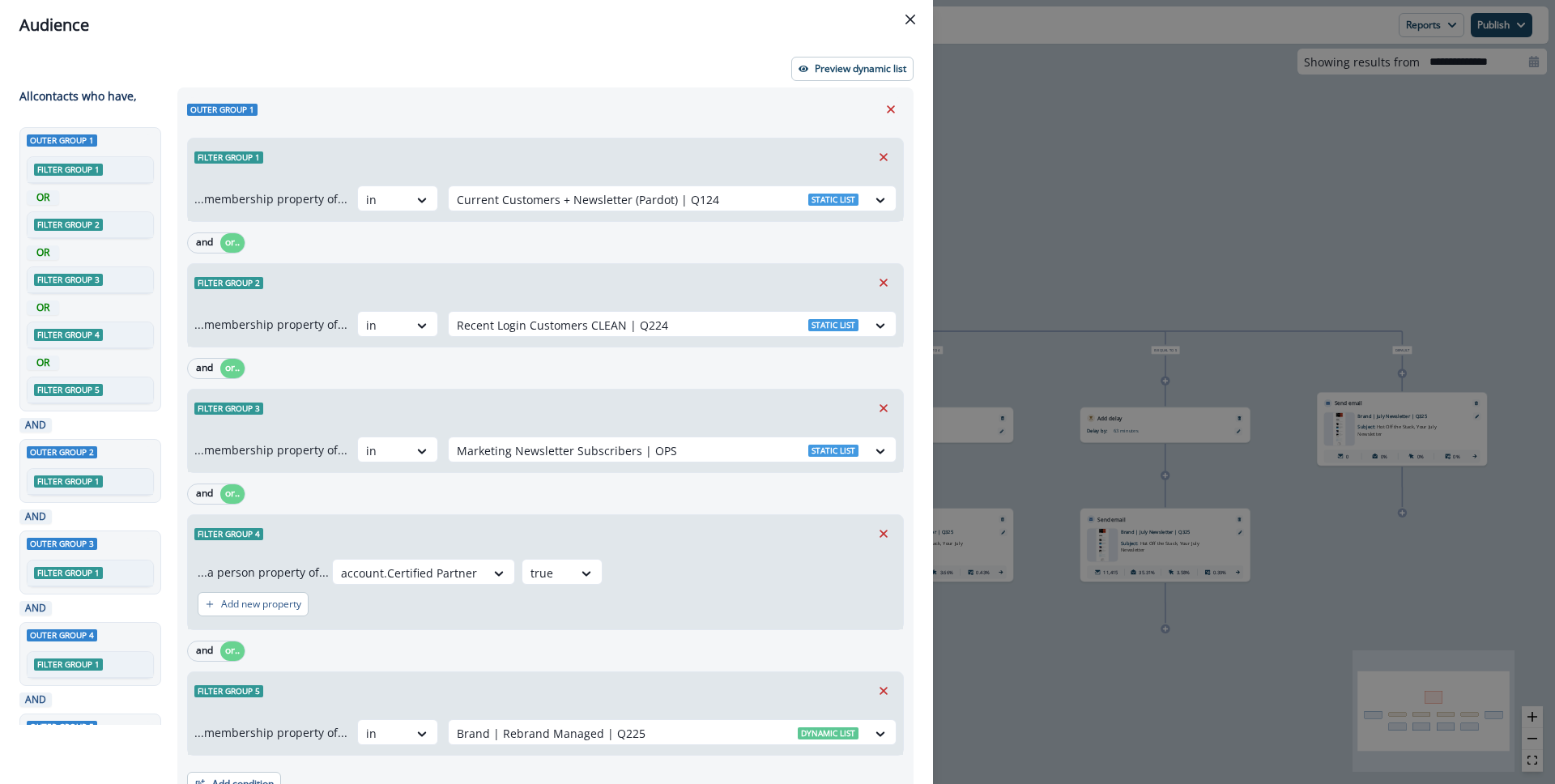
click at [991, 350] on div "Audience Preview dynamic list All contact s who have, Outer group 1 Filter grou…" at bounding box center [778, 392] width 1555 height 784
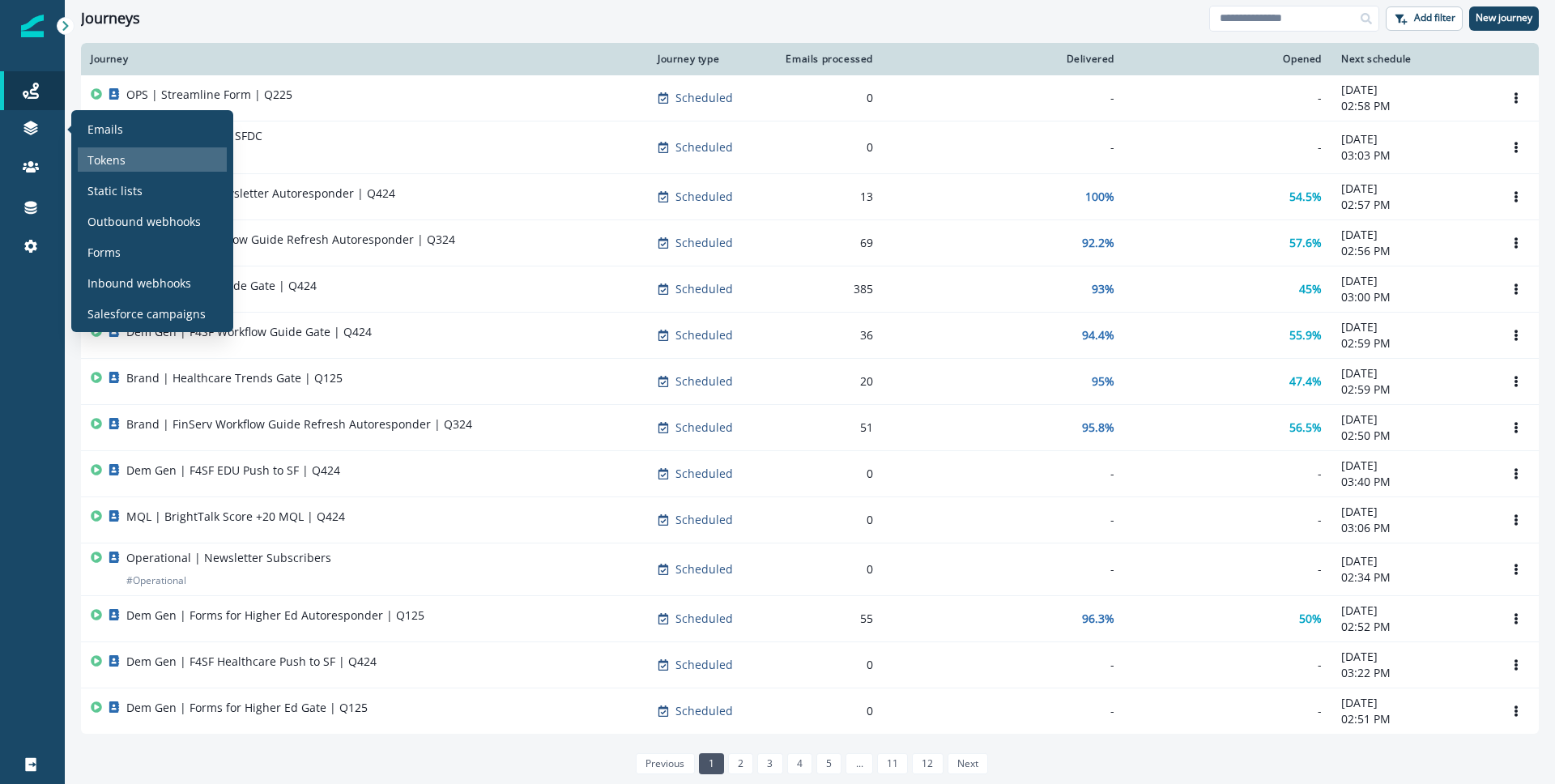
drag, startPoint x: 134, startPoint y: 182, endPoint x: 198, endPoint y: 170, distance: 65.1
click at [134, 182] on p "Static lists" at bounding box center [114, 190] width 55 height 17
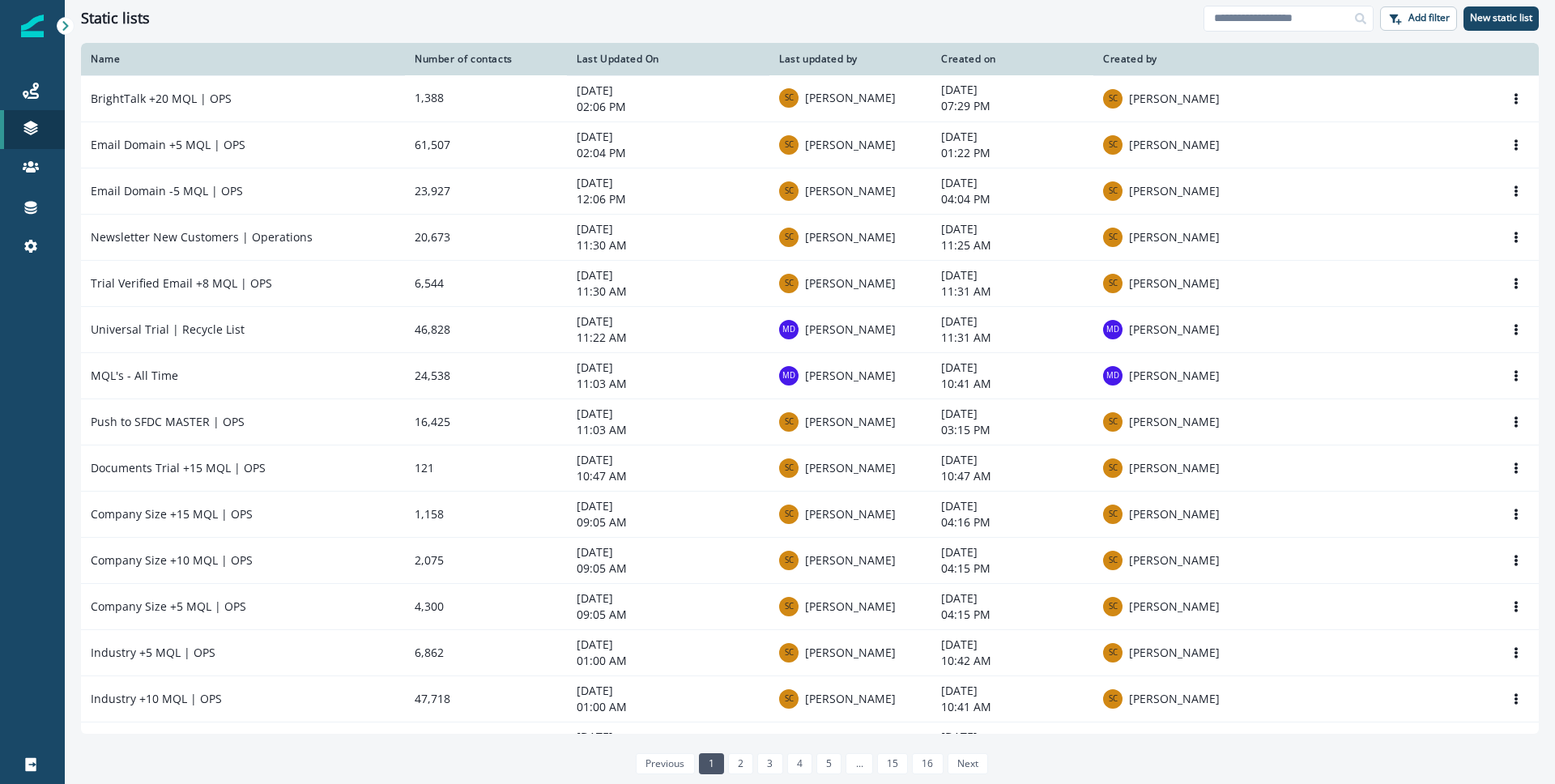
click at [1497, 4] on div "Static lists Add filter New static list" at bounding box center [809, 18] width 1490 height 37
click at [1498, 13] on p "New static list" at bounding box center [1501, 18] width 62 height 12
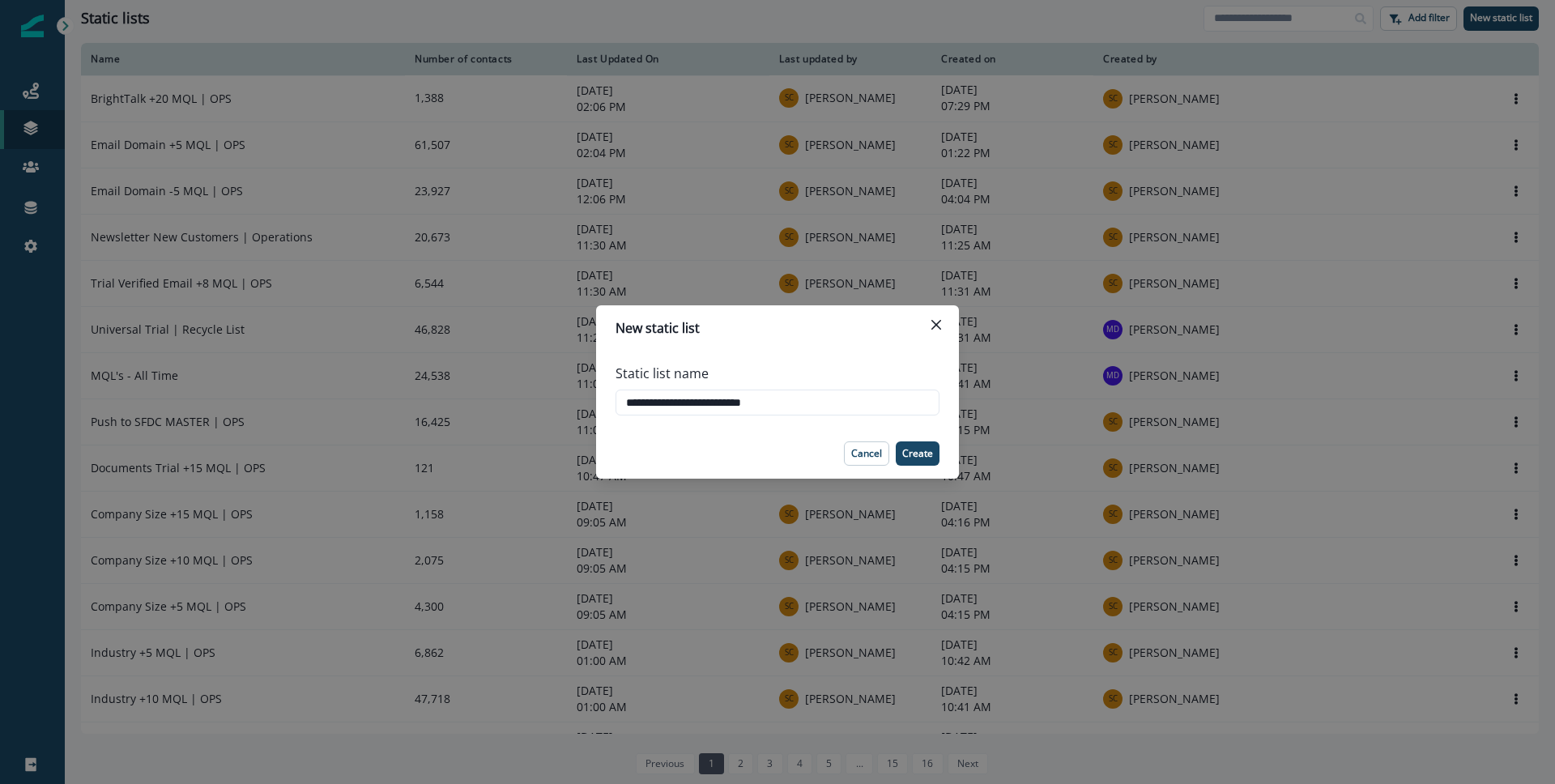
type input "**********"
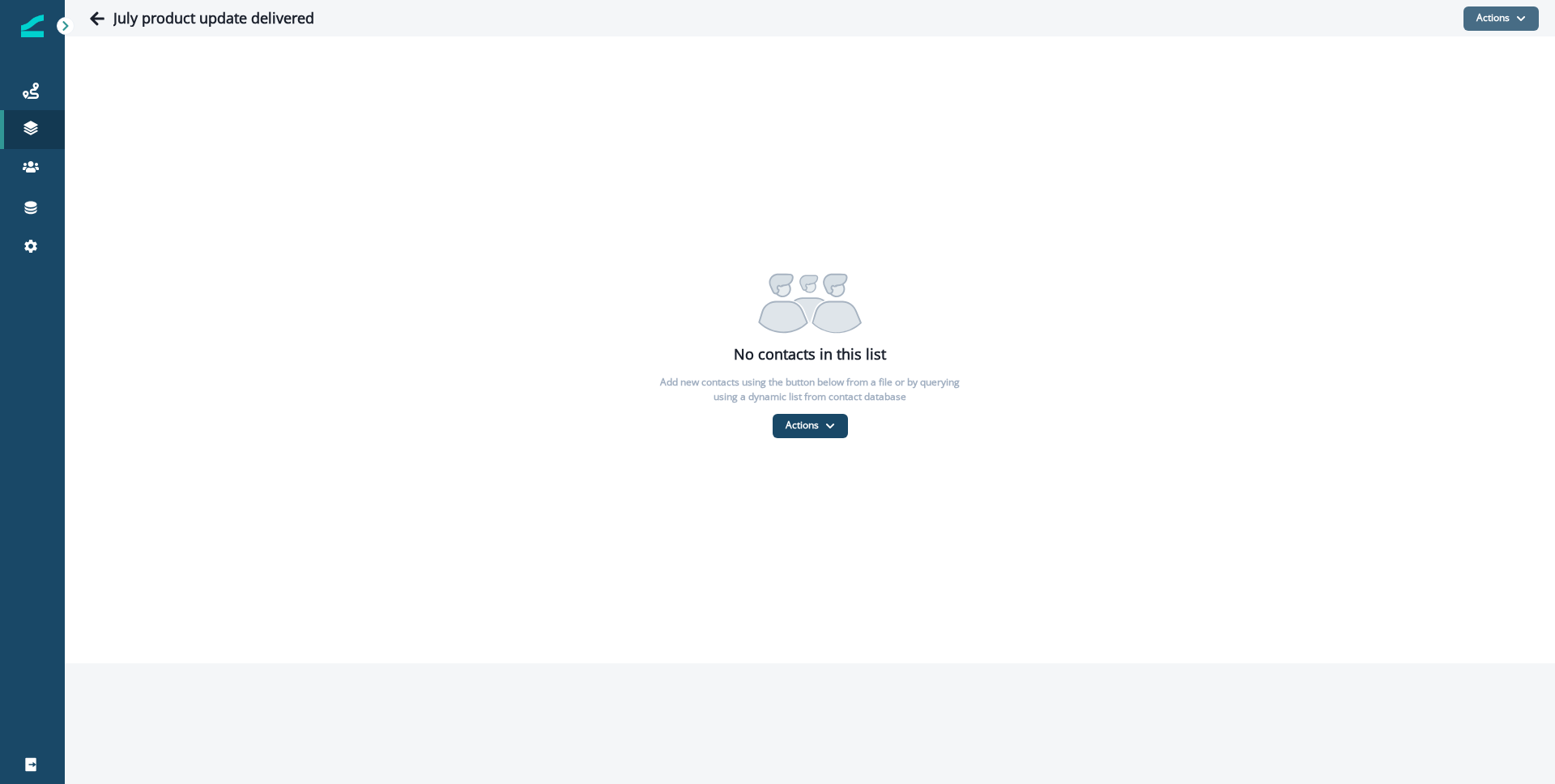
click at [1486, 26] on button "Actions" at bounding box center [1501, 18] width 75 height 24
click at [1444, 110] on button "From a dynamic list" at bounding box center [1465, 115] width 144 height 27
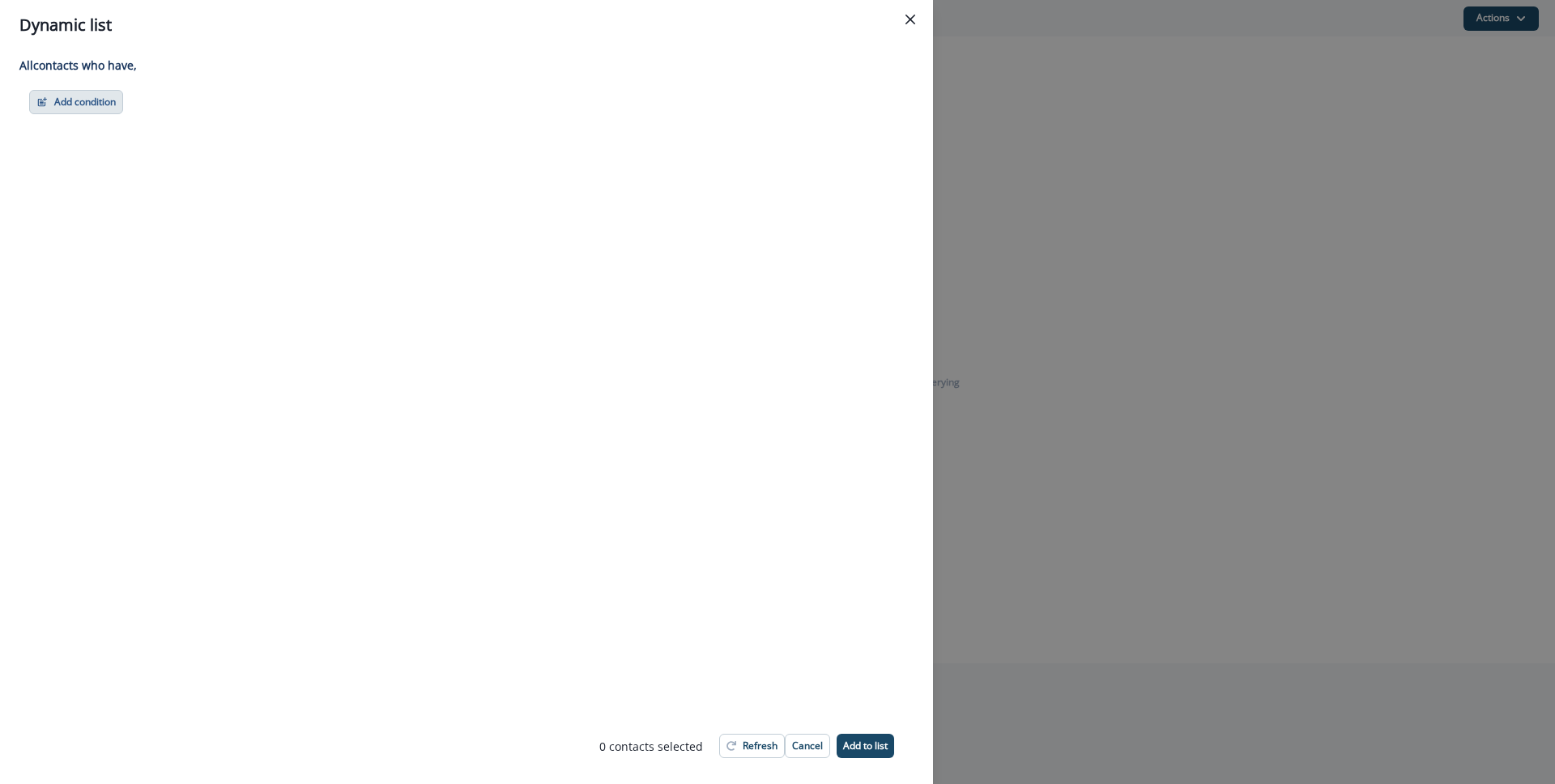
click at [89, 107] on button "Add condition" at bounding box center [75, 102] width 94 height 24
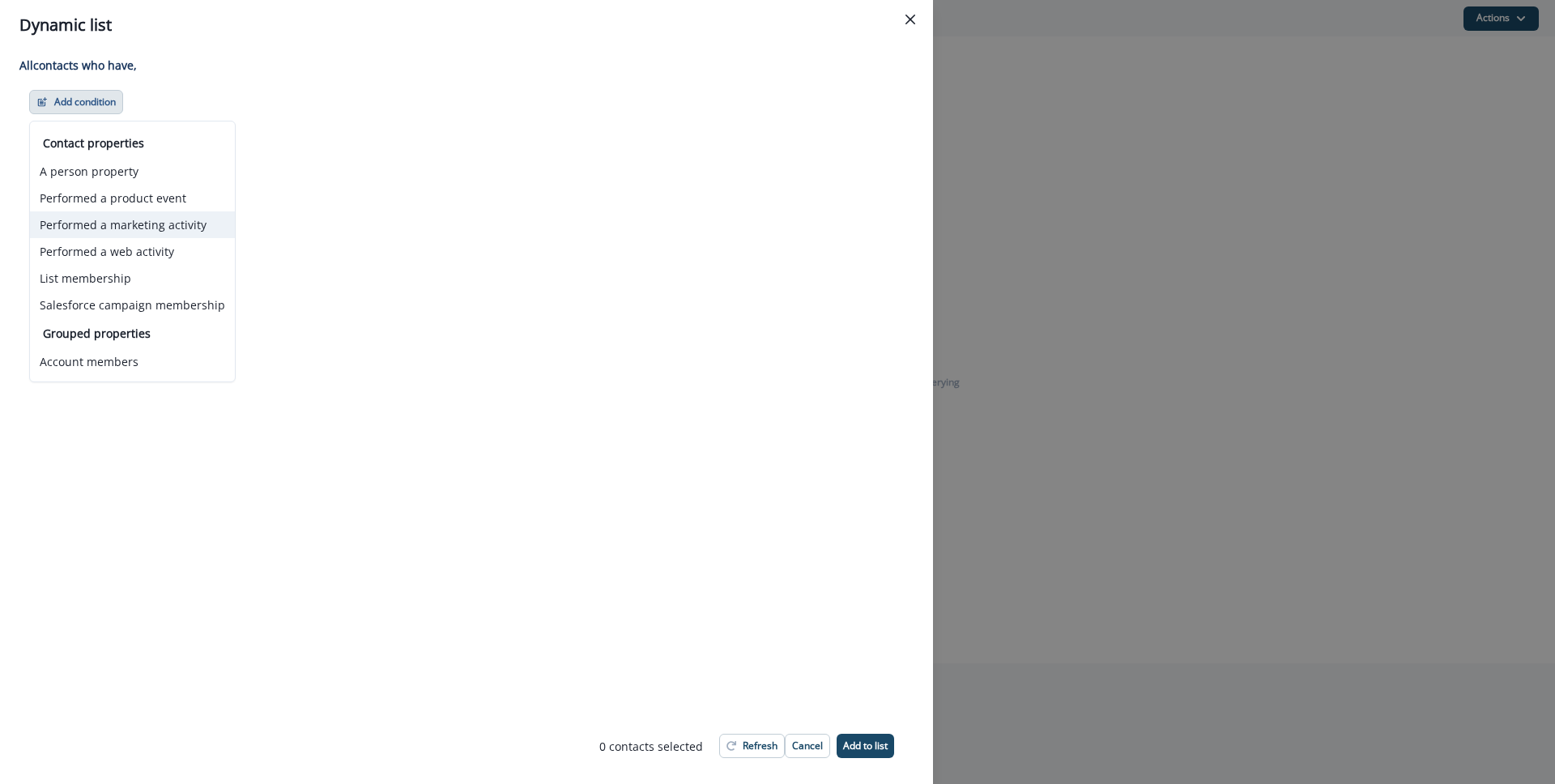
click at [167, 221] on button "Performed a marketing activity" at bounding box center [132, 225] width 205 height 27
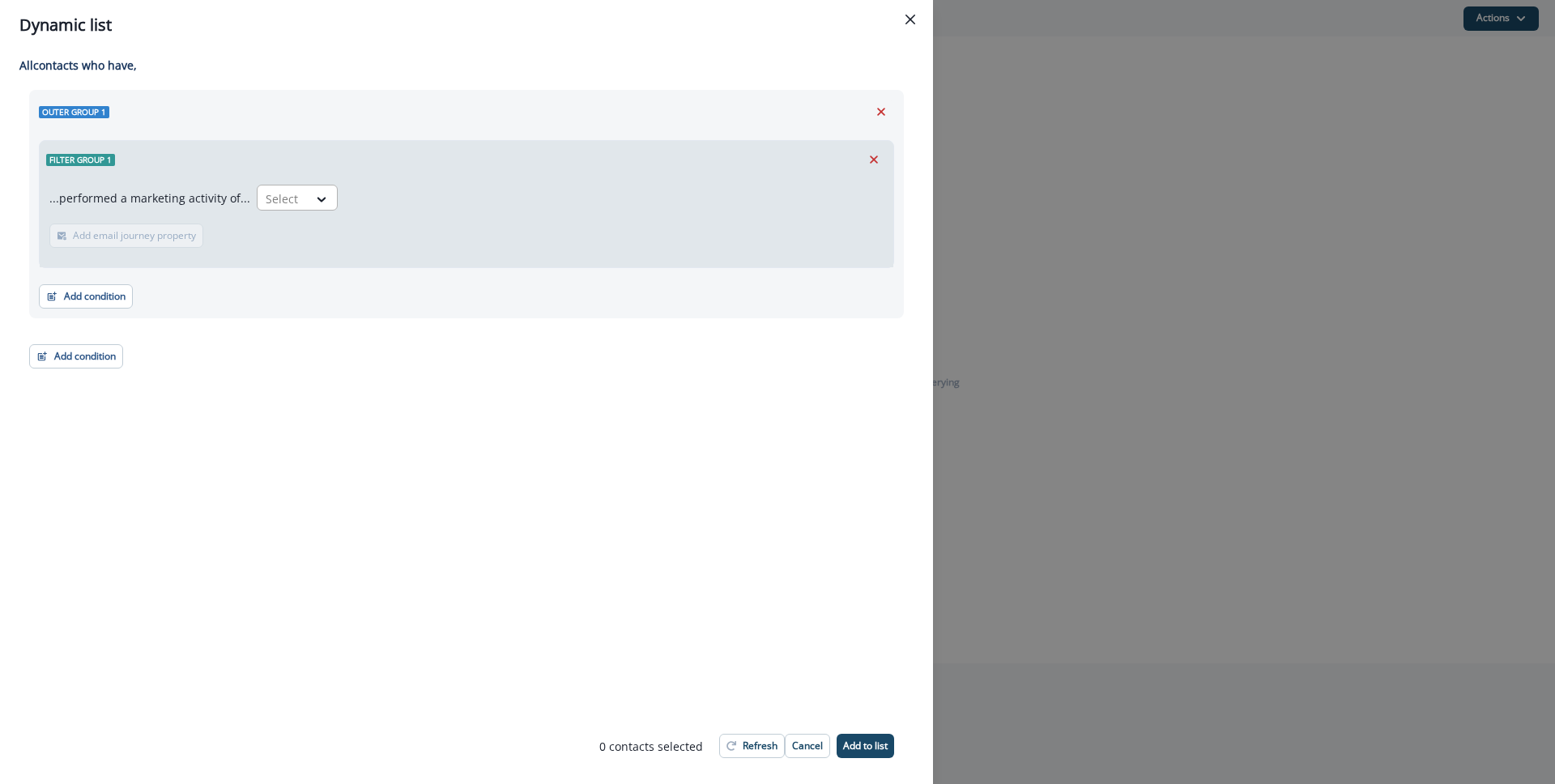
click at [296, 194] on div "Select" at bounding box center [282, 199] width 50 height 27
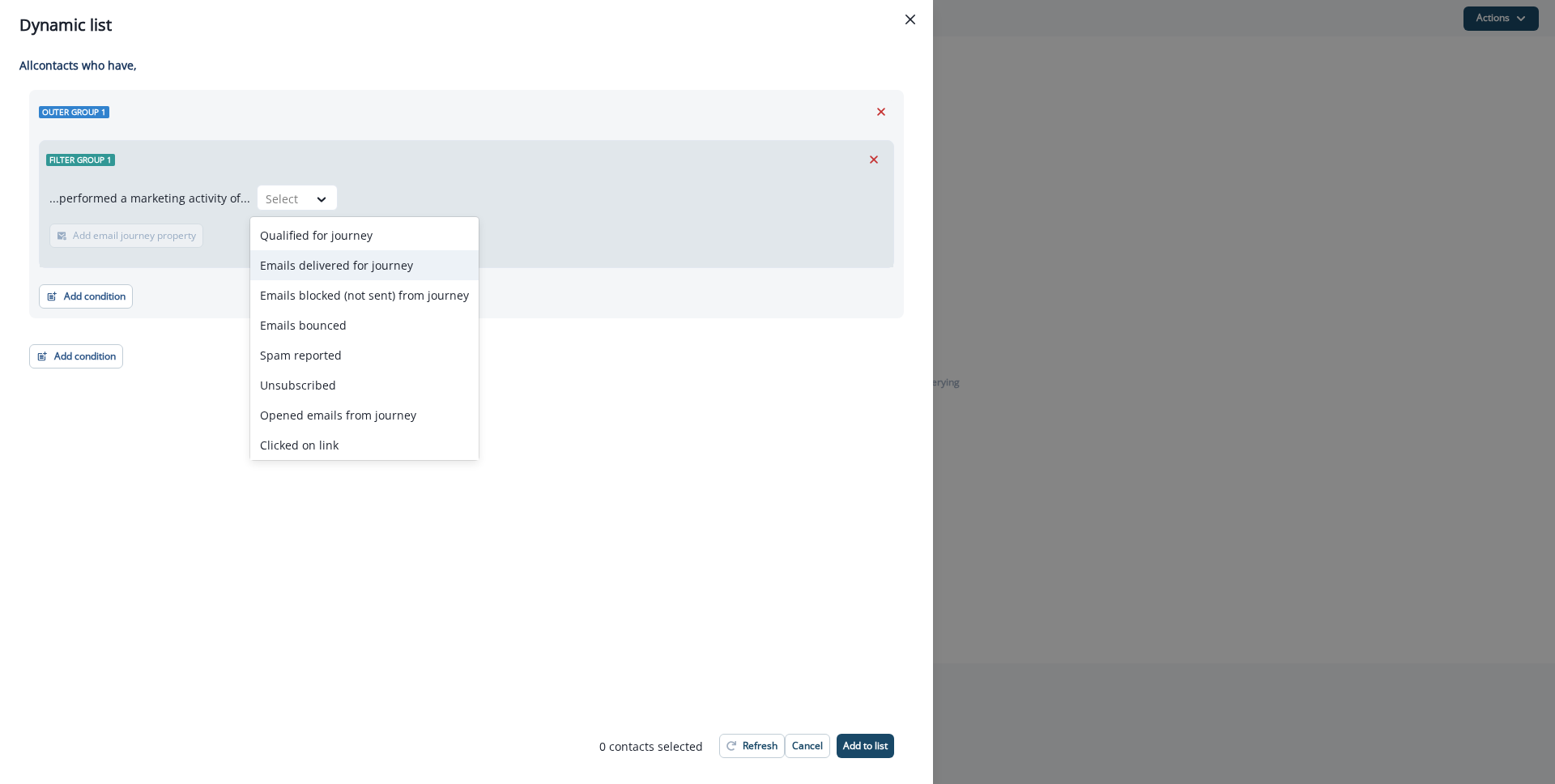
click at [367, 267] on div "Emails delivered for journey" at bounding box center [365, 265] width 228 height 30
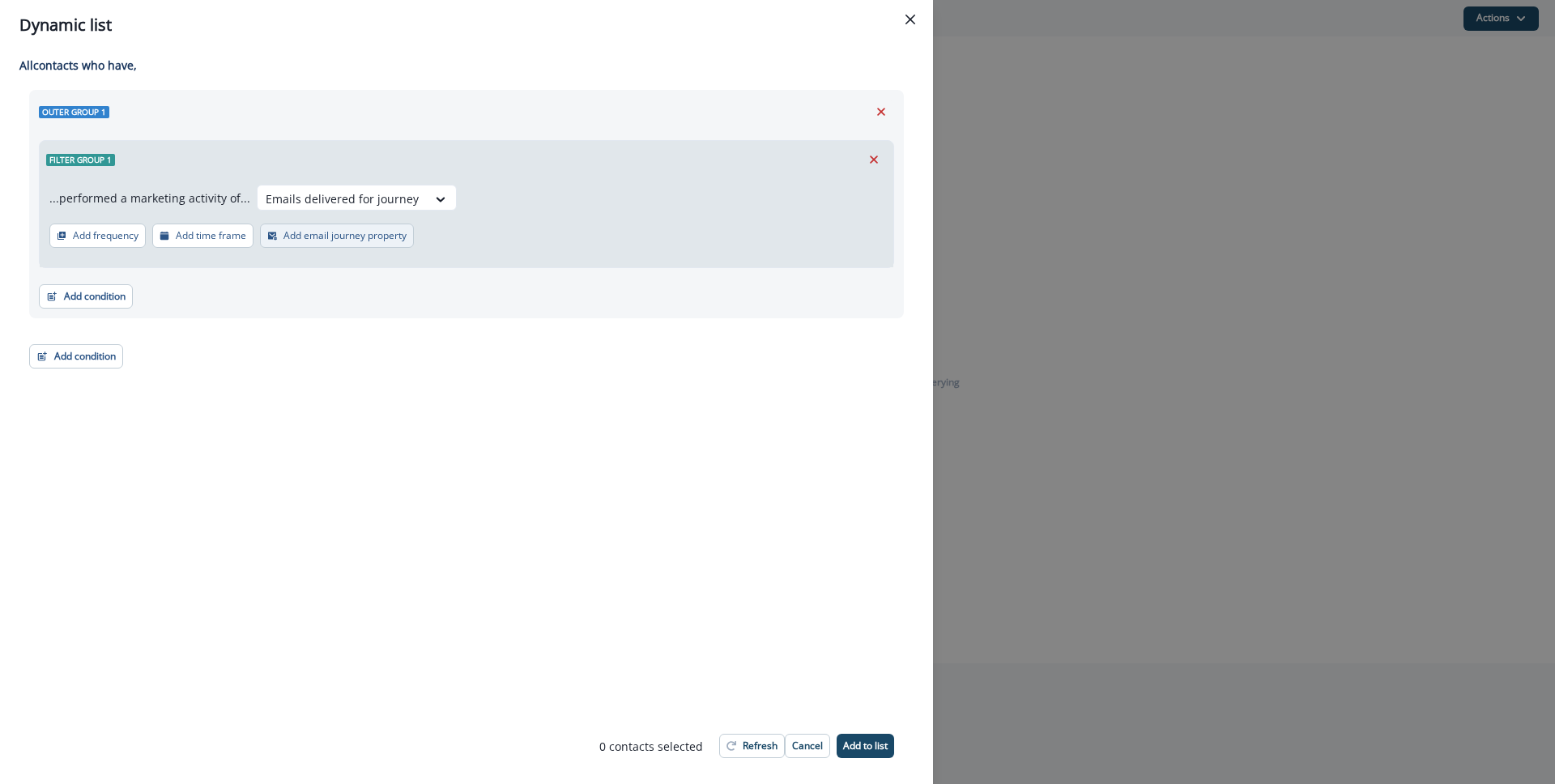
click at [315, 233] on p "Add email journey property" at bounding box center [344, 236] width 123 height 12
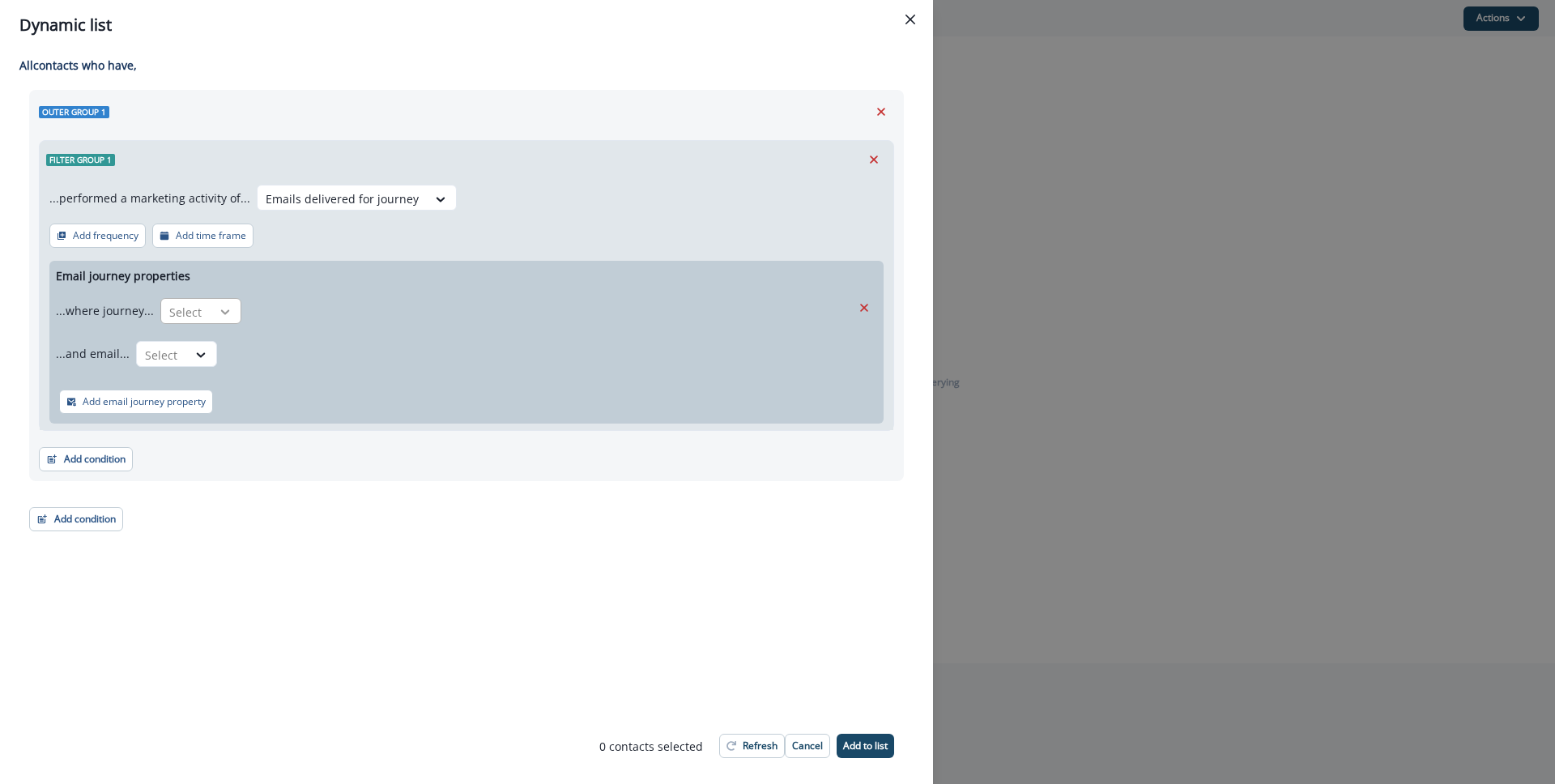
click at [226, 312] on icon at bounding box center [224, 311] width 15 height 16
click at [254, 373] on div "is" at bounding box center [232, 378] width 152 height 30
click at [348, 312] on div at bounding box center [476, 311] width 439 height 20
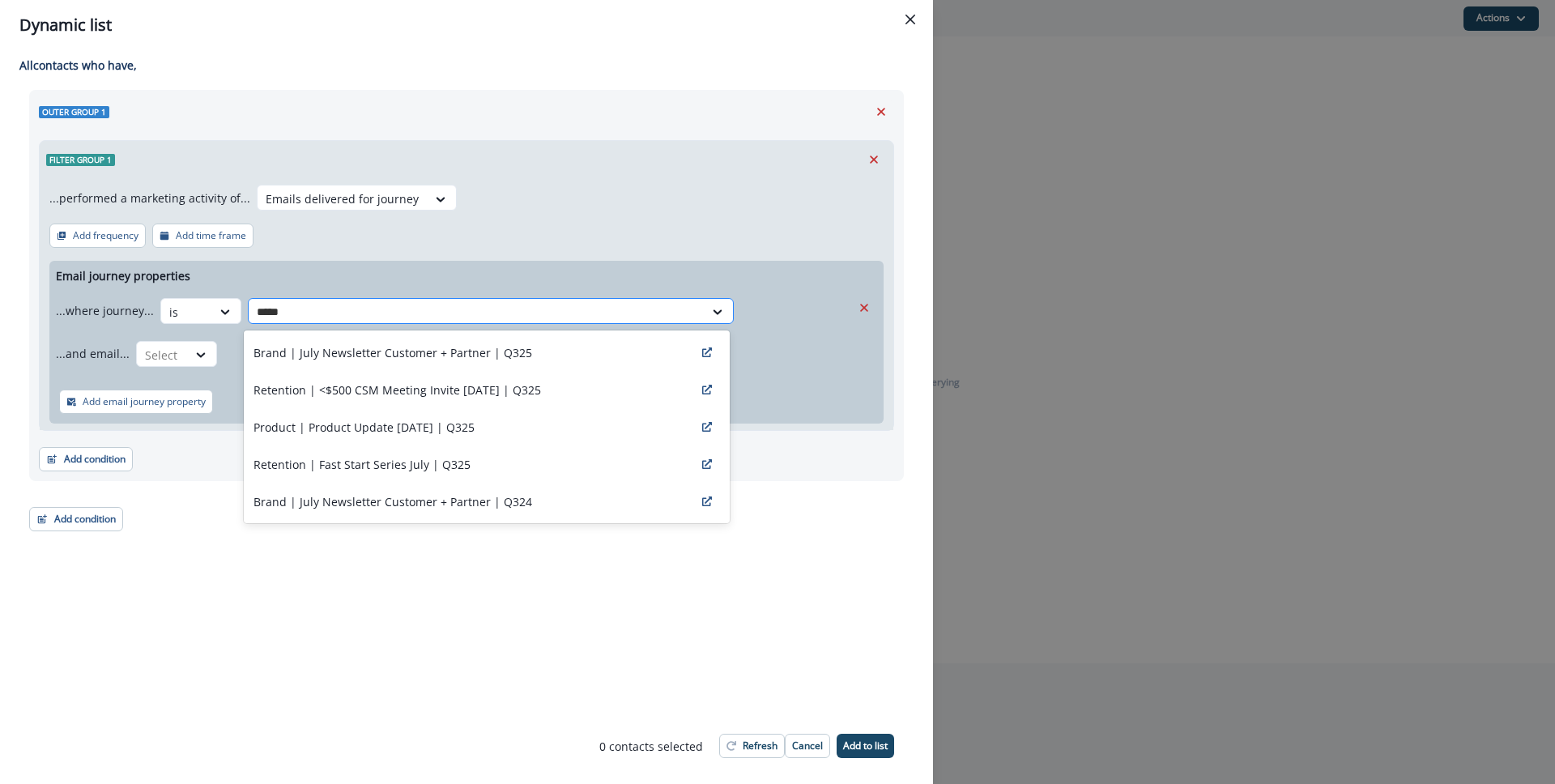
type input "****"
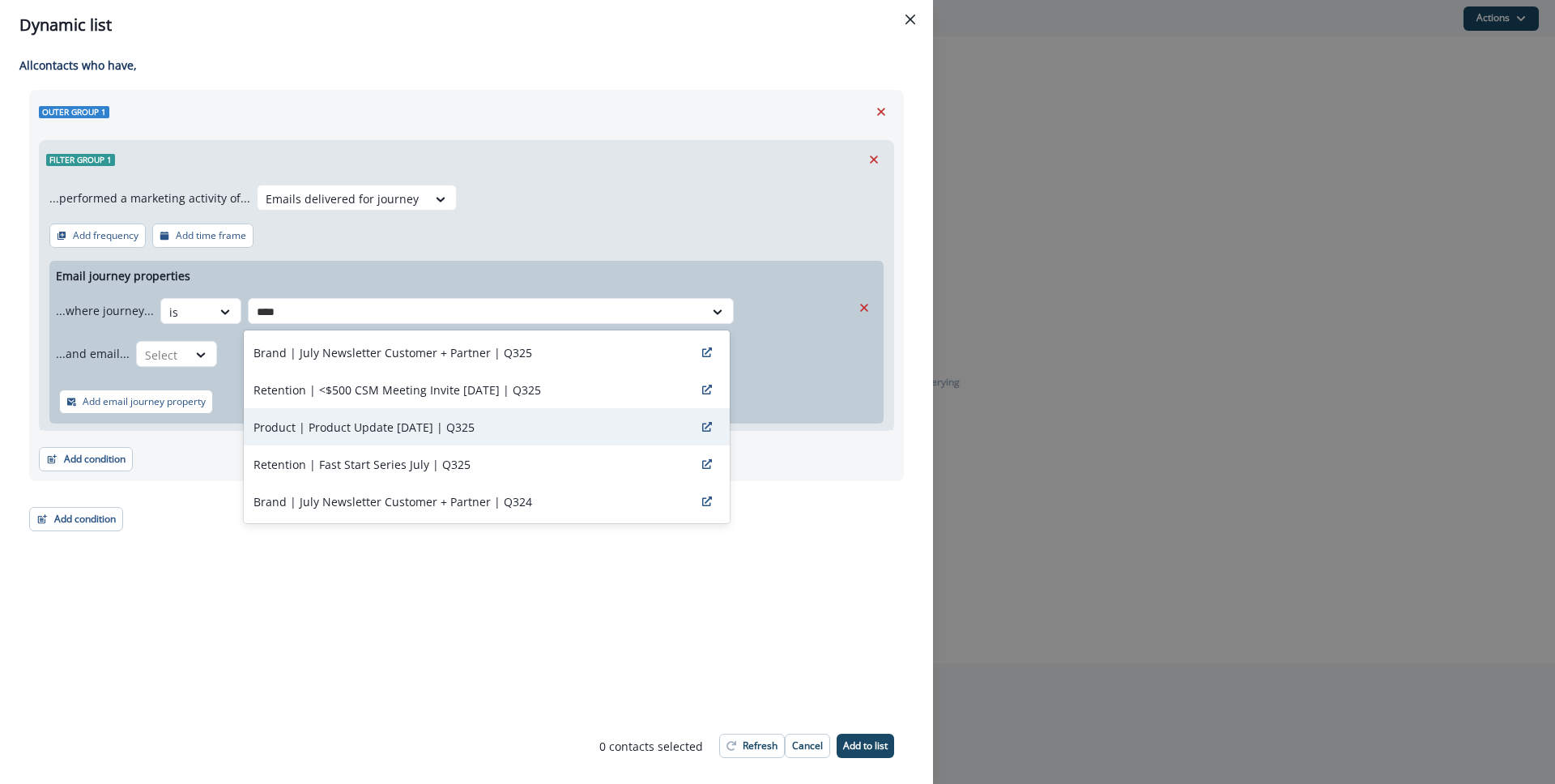
click at [403, 423] on p "Product | Product Update [DATE] | Q325" at bounding box center [364, 427] width 221 height 17
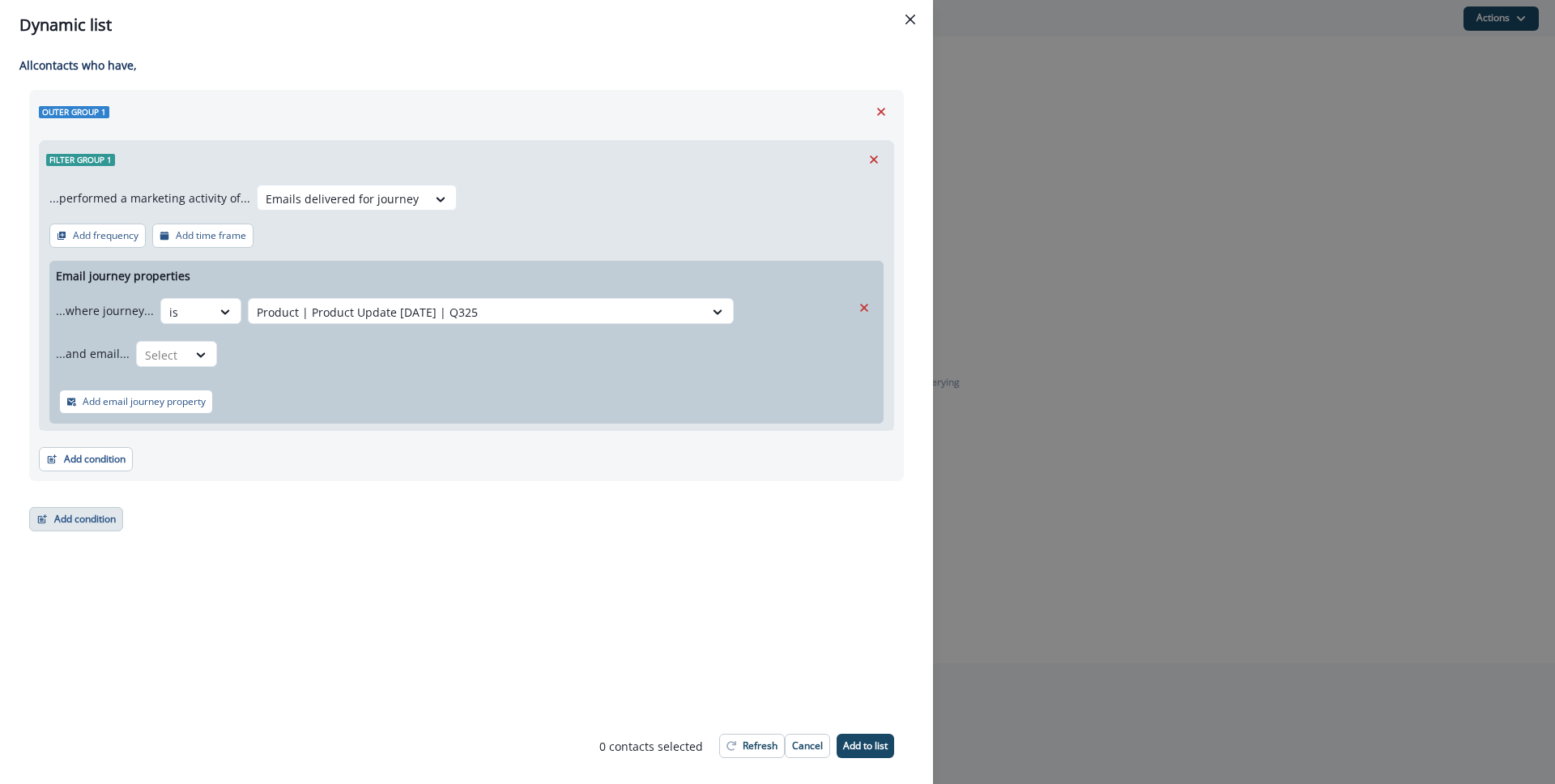
click at [107, 523] on button "Add condition" at bounding box center [75, 518] width 94 height 24
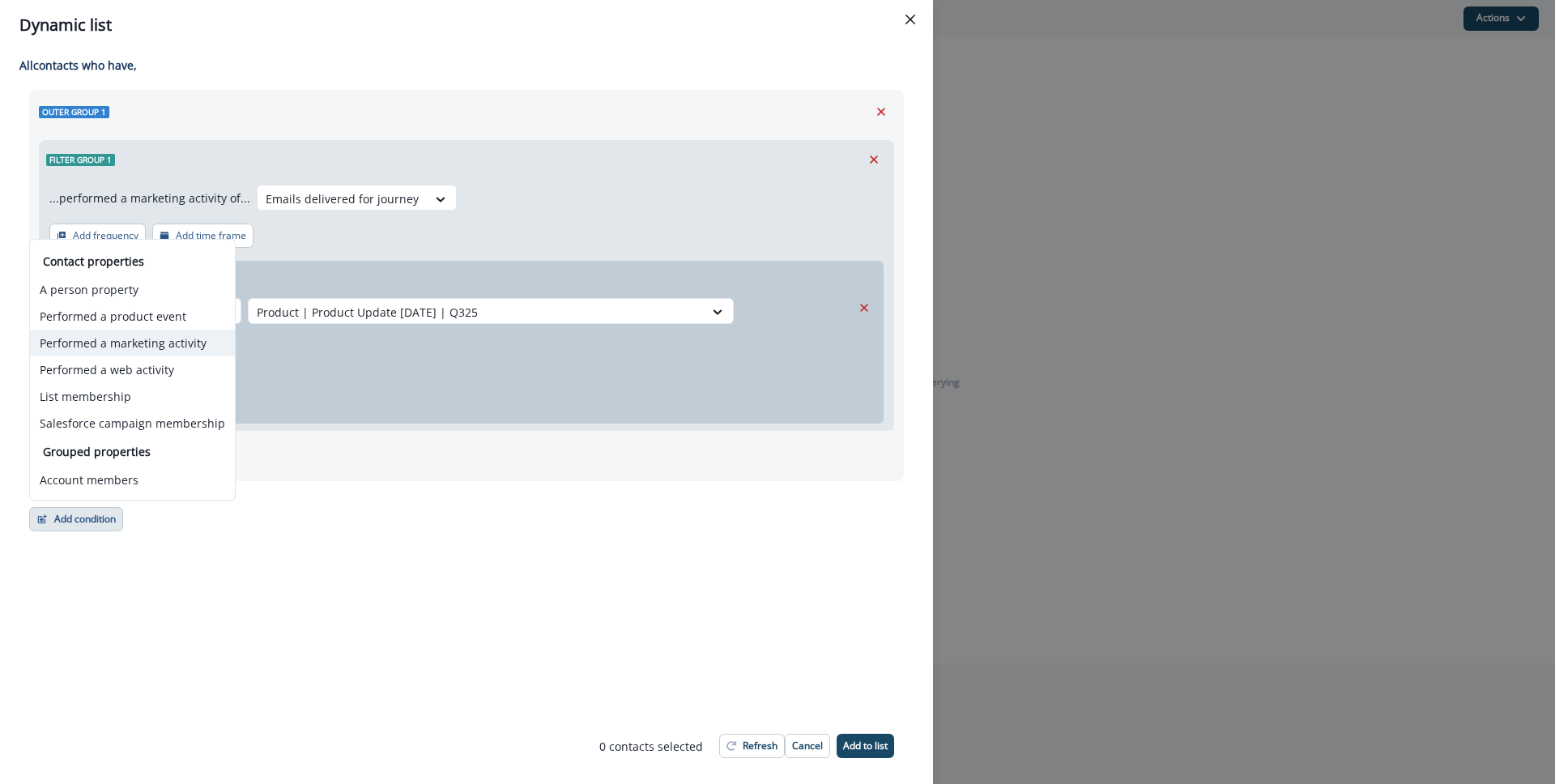
click at [147, 351] on button "Performed a marketing activity" at bounding box center [132, 343] width 205 height 27
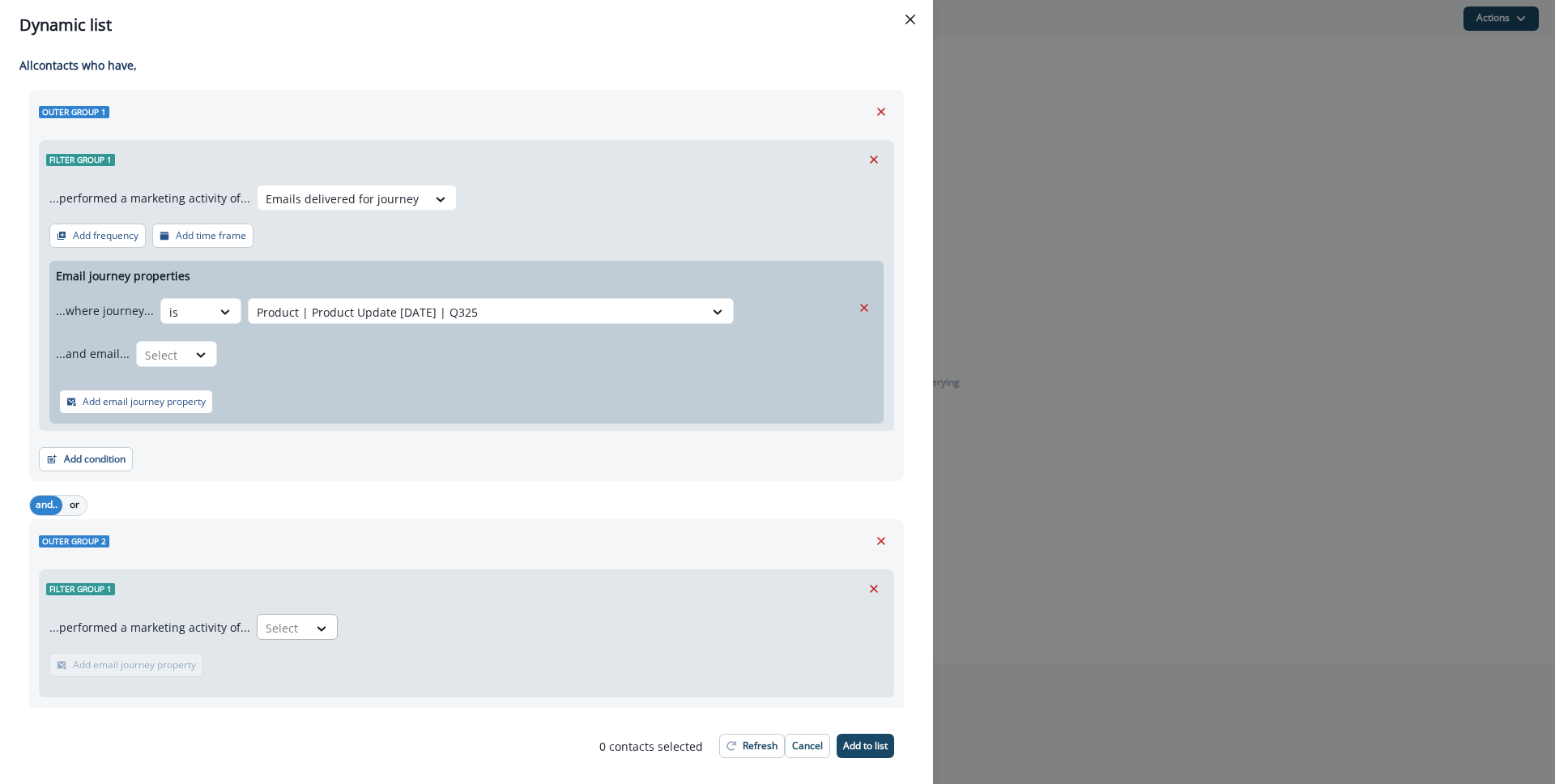
click at [299, 630] on div "Select" at bounding box center [282, 628] width 50 height 27
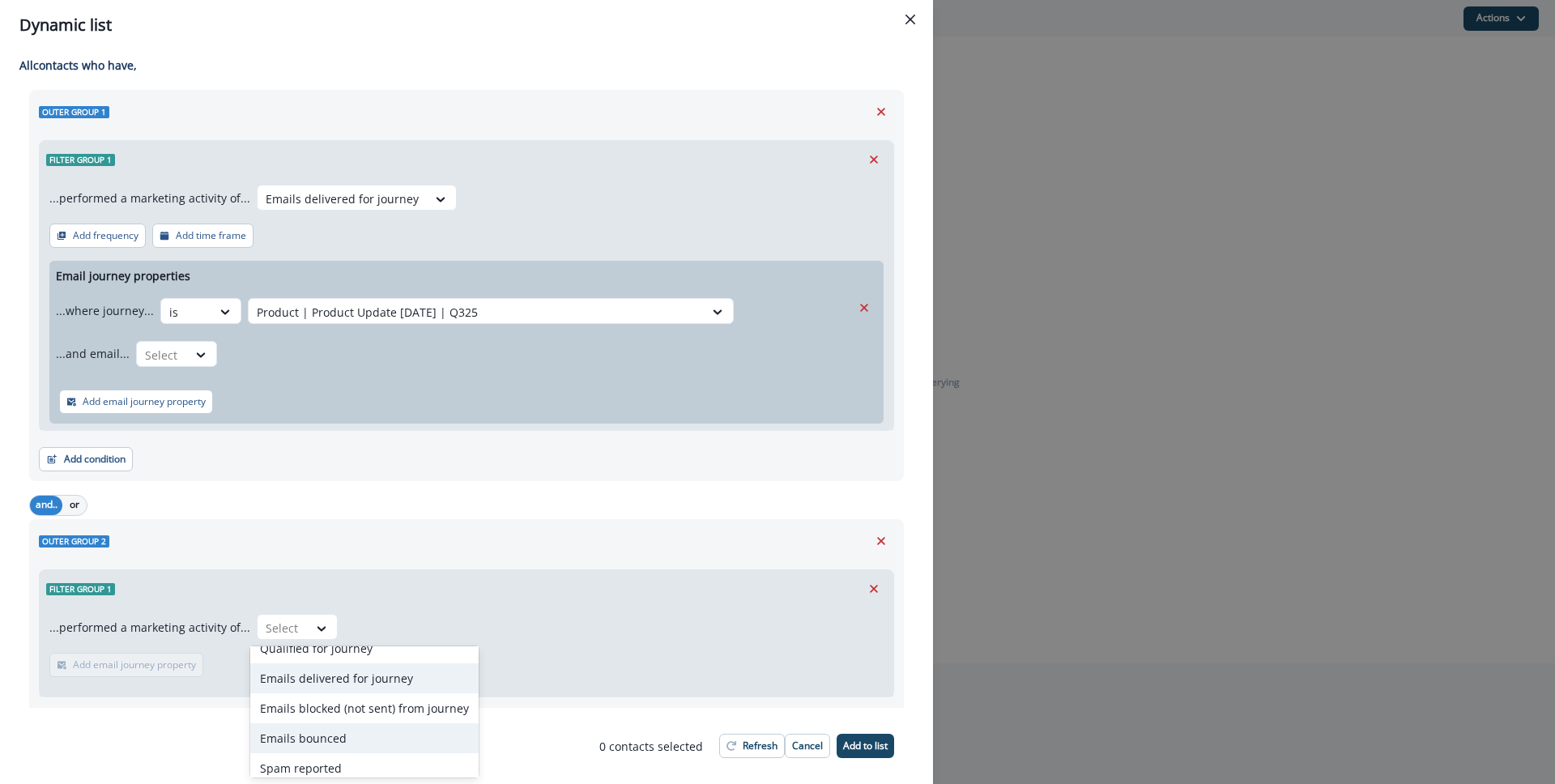
scroll to position [17, 0]
click at [363, 706] on div "Emails blocked (not sent) from journey" at bounding box center [365, 706] width 228 height 30
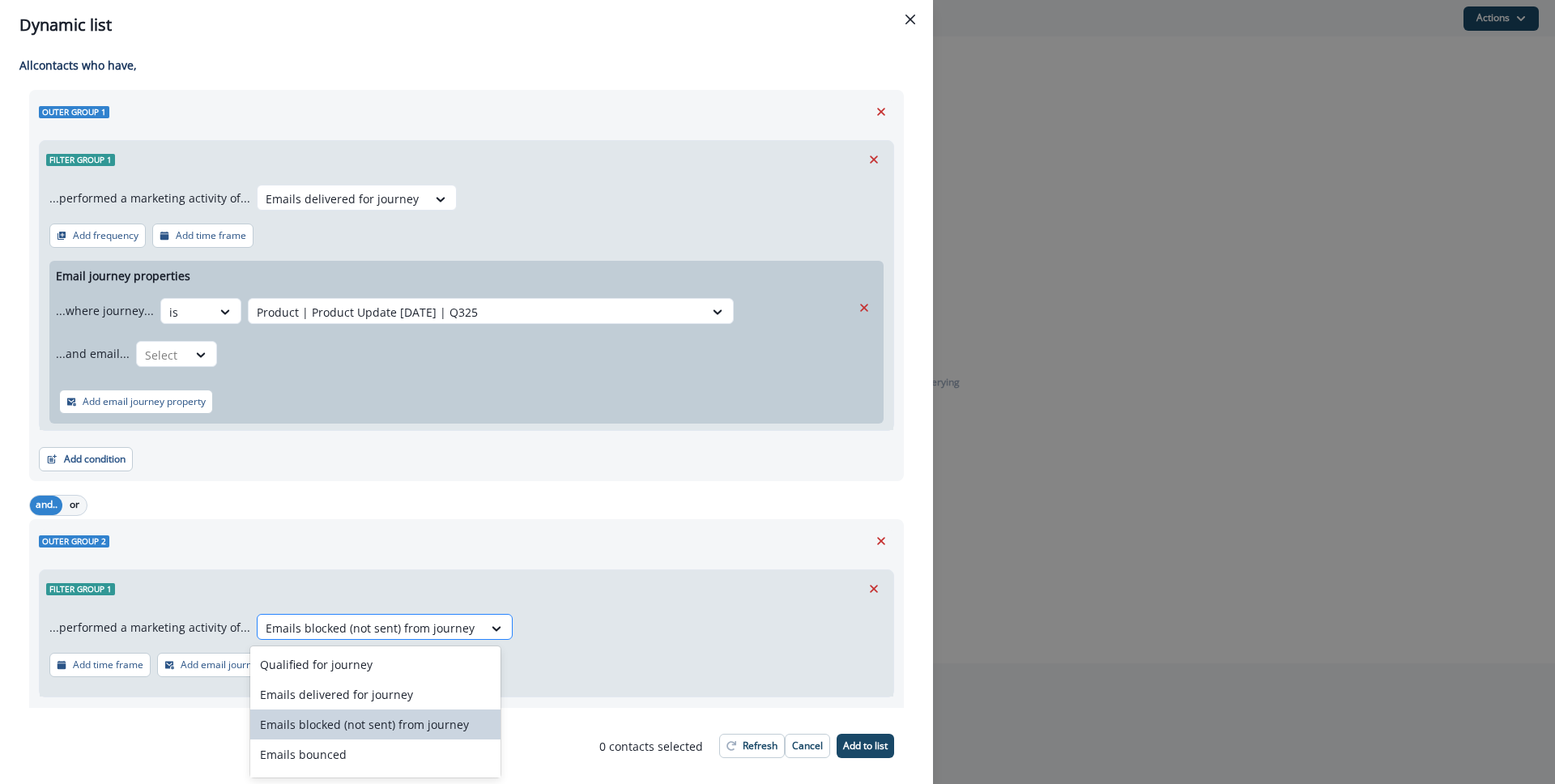
click at [402, 625] on div at bounding box center [370, 627] width 209 height 20
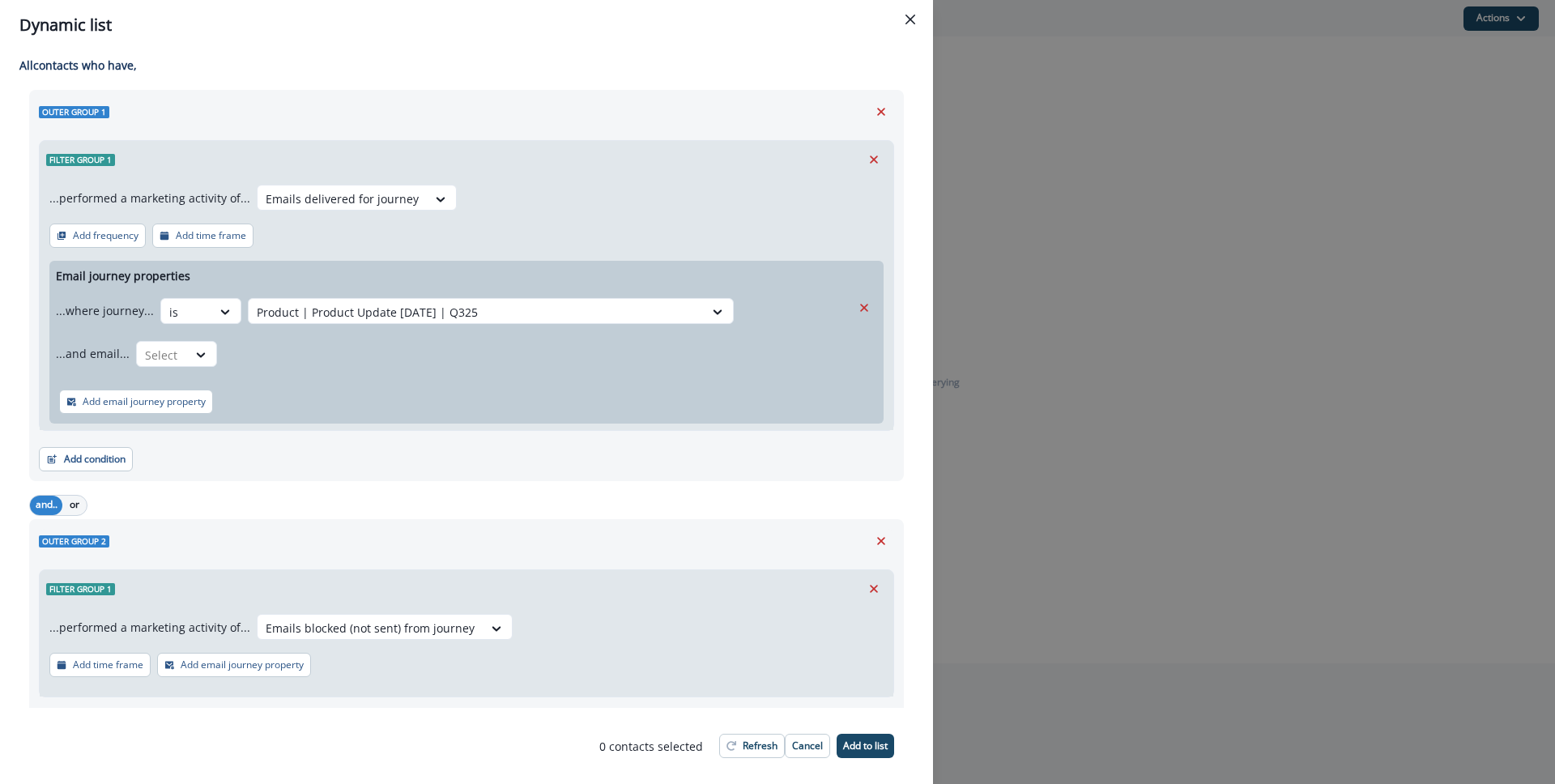
click at [549, 635] on div "...performed a marketing activity of... Emails blocked (not sent) from journey …" at bounding box center [466, 652] width 854 height 89
click at [874, 543] on icon "Remove" at bounding box center [881, 540] width 15 height 15
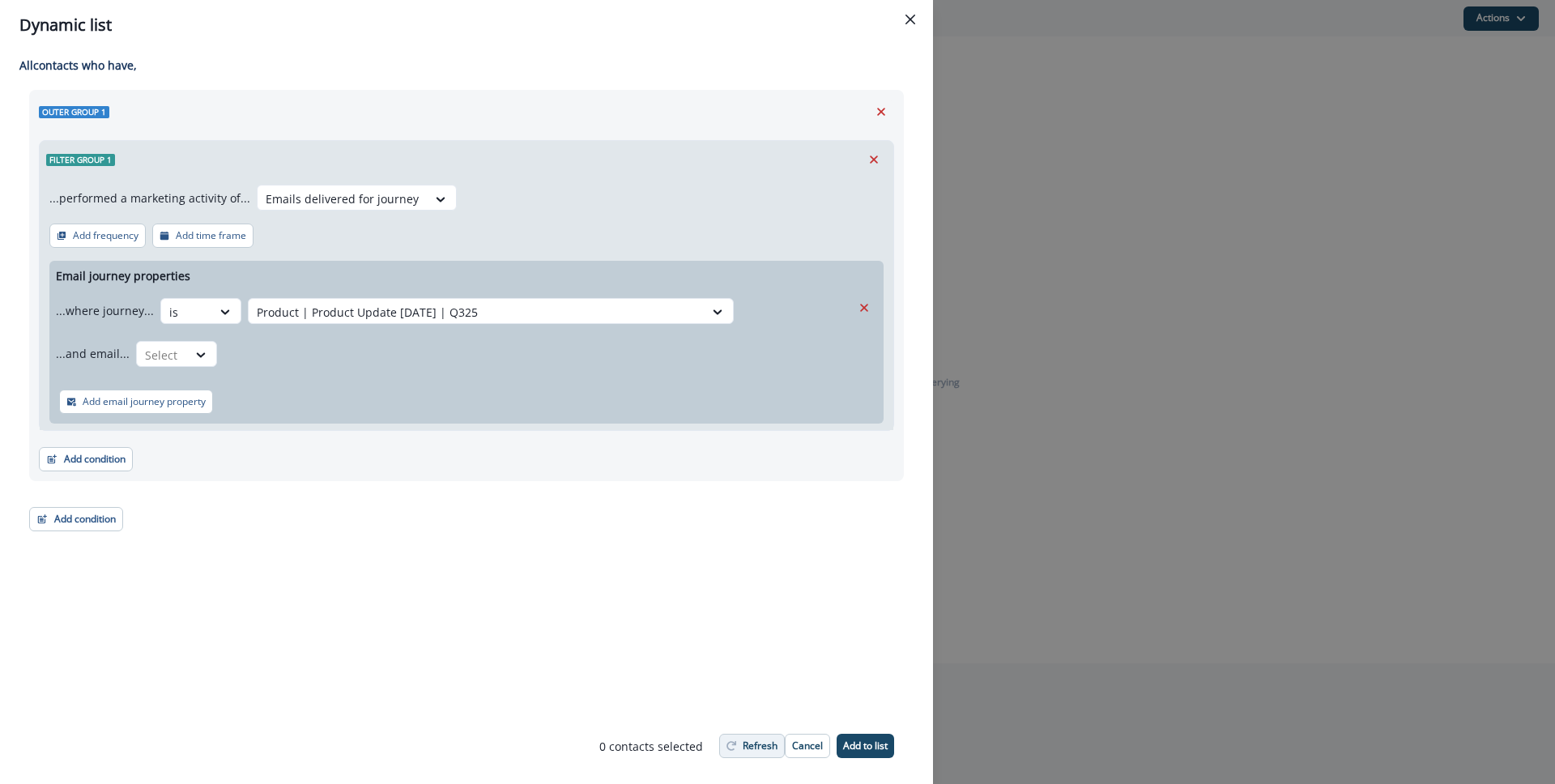
click at [759, 740] on p "Refresh" at bounding box center [760, 745] width 35 height 12
click at [199, 355] on icon at bounding box center [200, 354] width 9 height 5
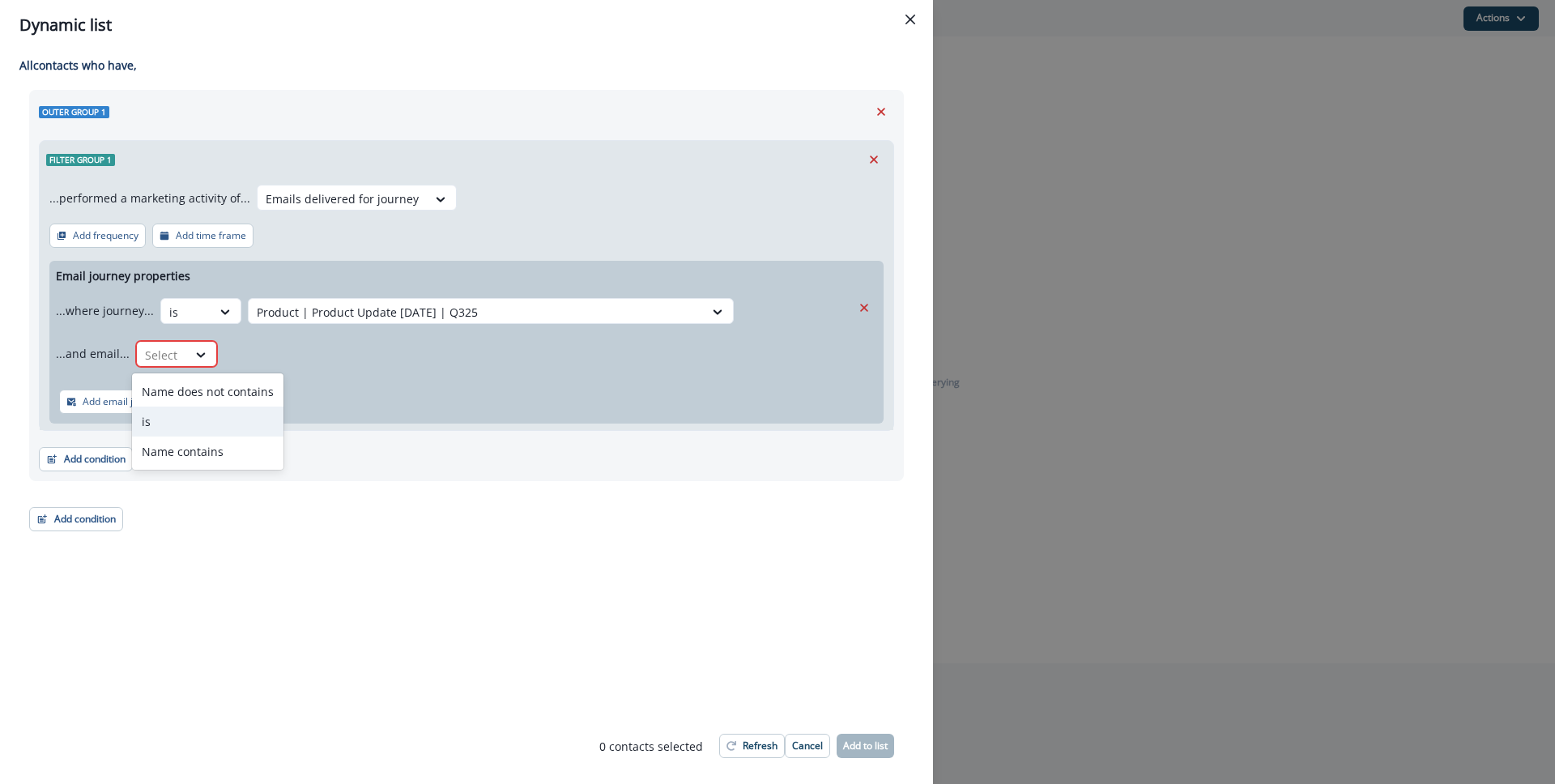
click at [202, 424] on div "is" at bounding box center [208, 421] width 152 height 30
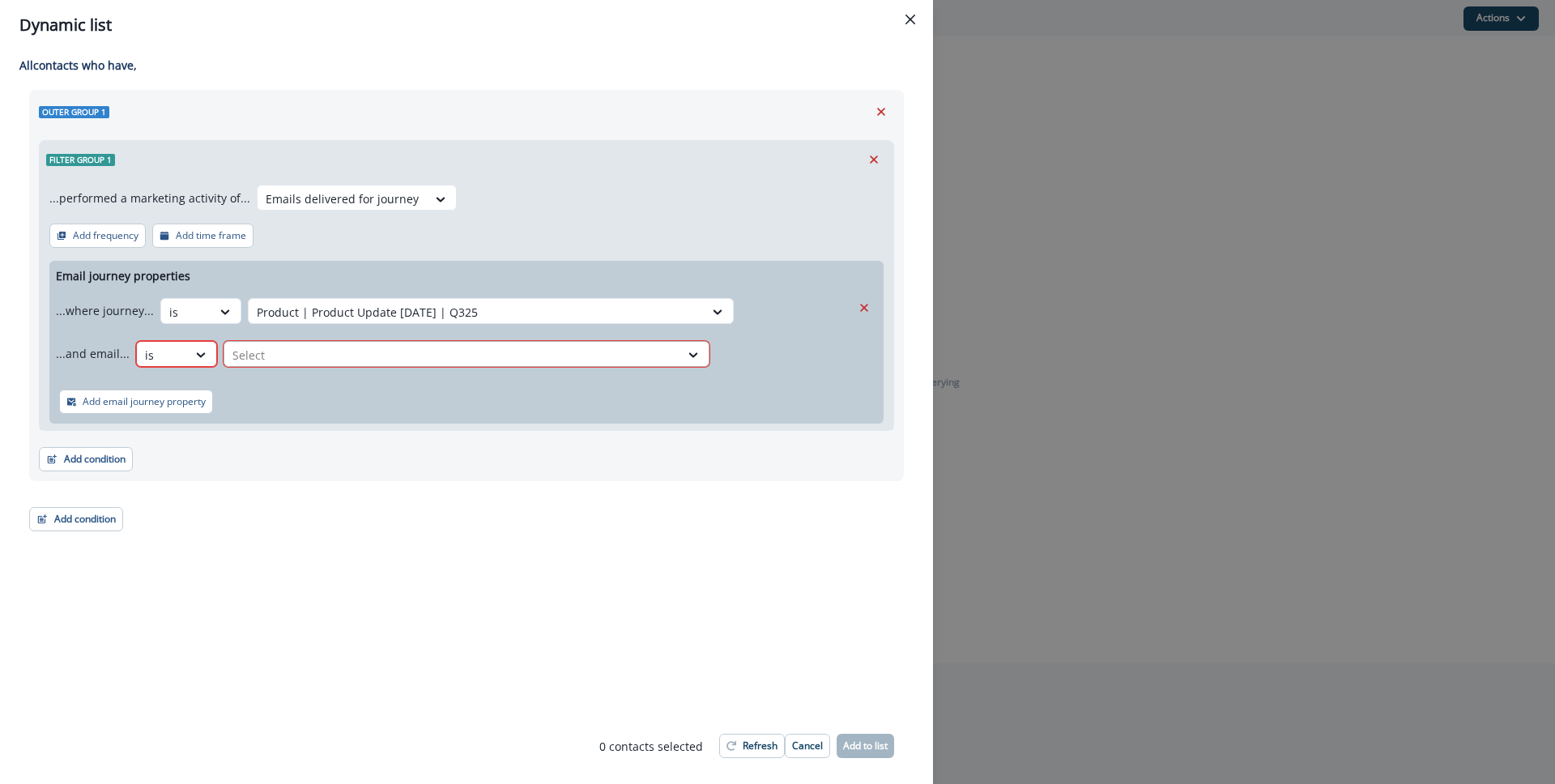
click at [320, 356] on div at bounding box center [452, 355] width 439 height 20
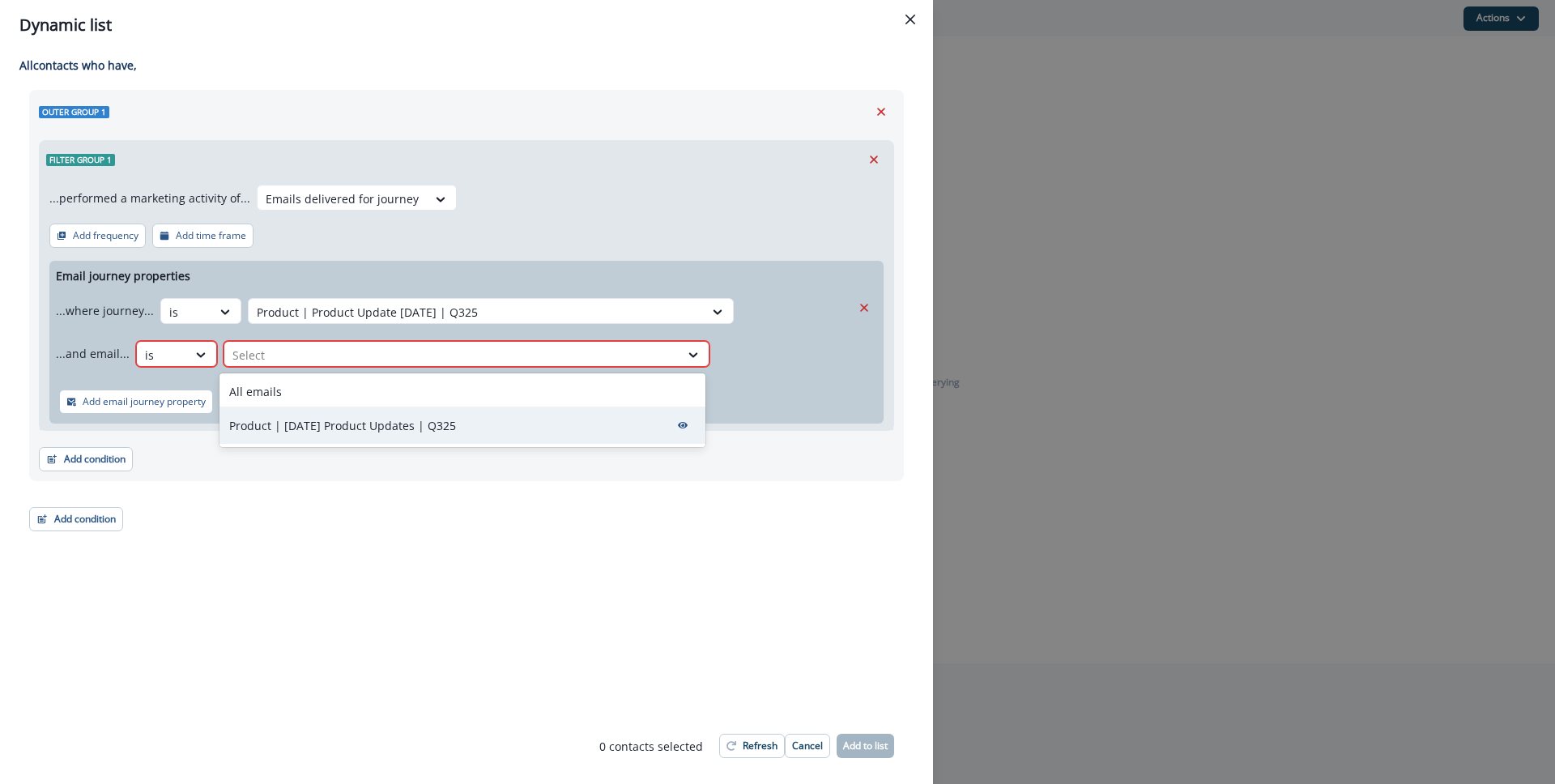
click at [383, 437] on div "Product | [DATE] Product Updates | Q325" at bounding box center [462, 424] width 485 height 38
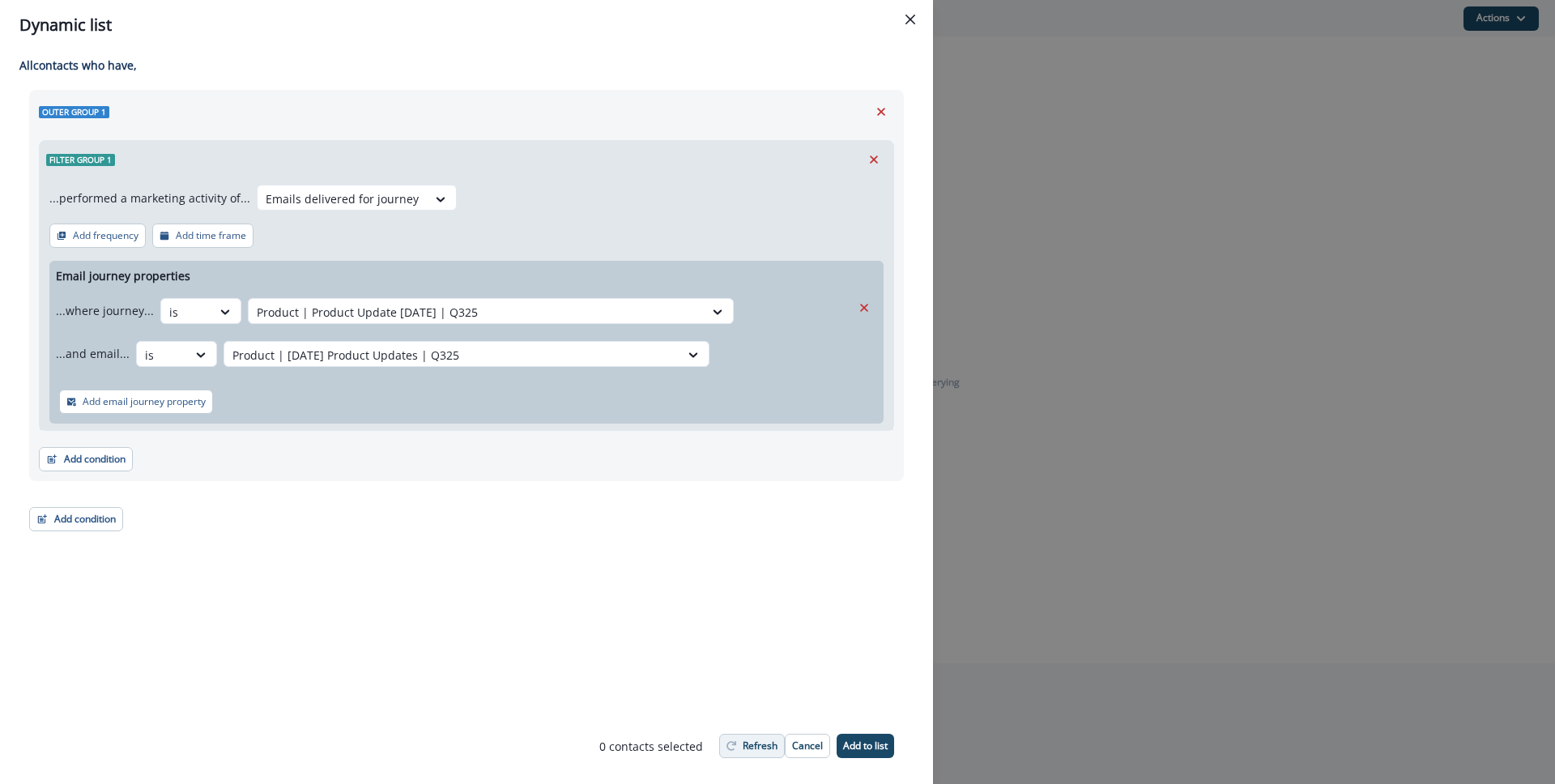
click at [753, 737] on button "Refresh" at bounding box center [752, 745] width 66 height 24
click at [115, 510] on button "Add condition" at bounding box center [75, 518] width 94 height 24
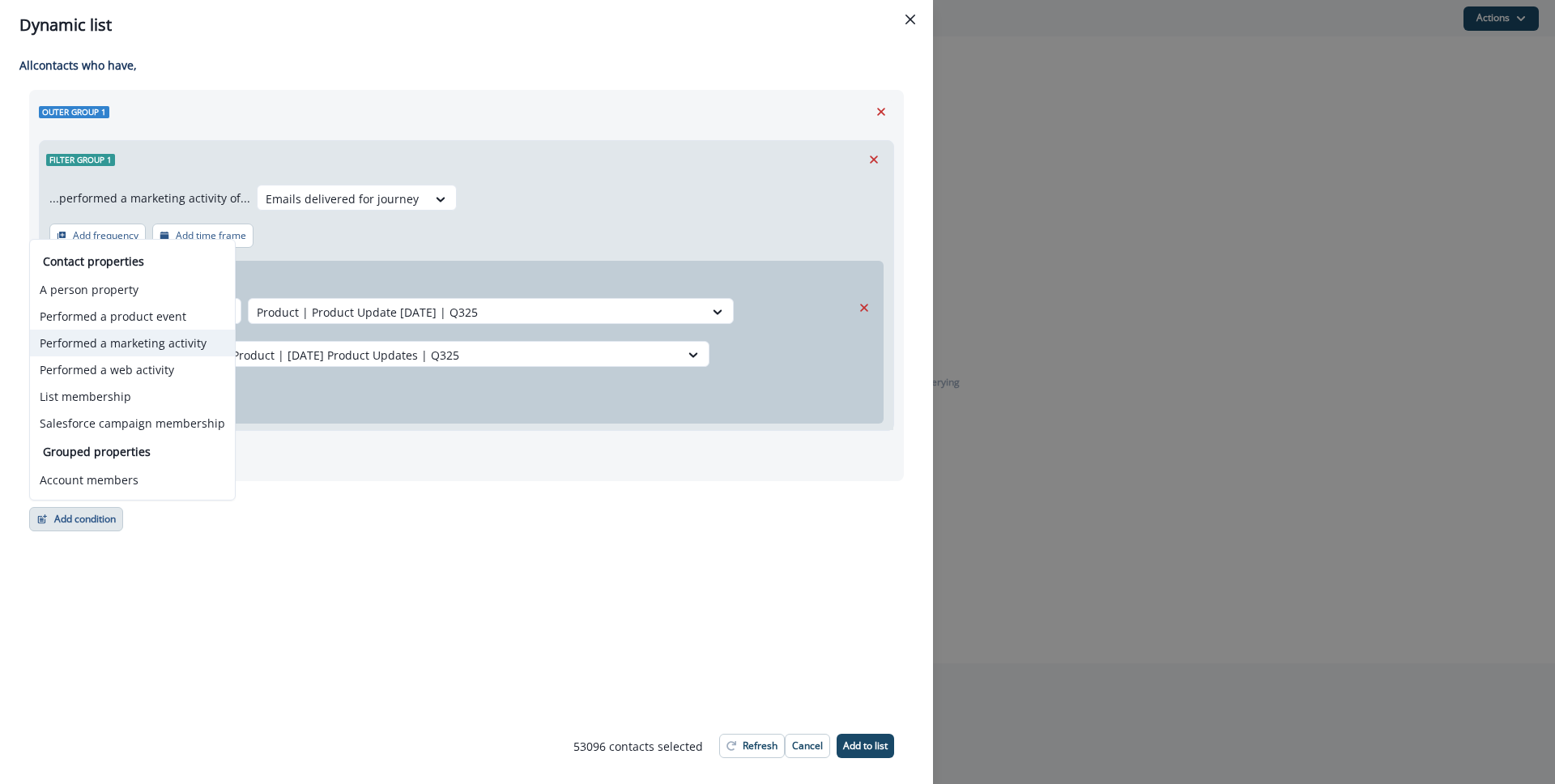
click at [150, 348] on button "Performed a marketing activity" at bounding box center [132, 343] width 205 height 27
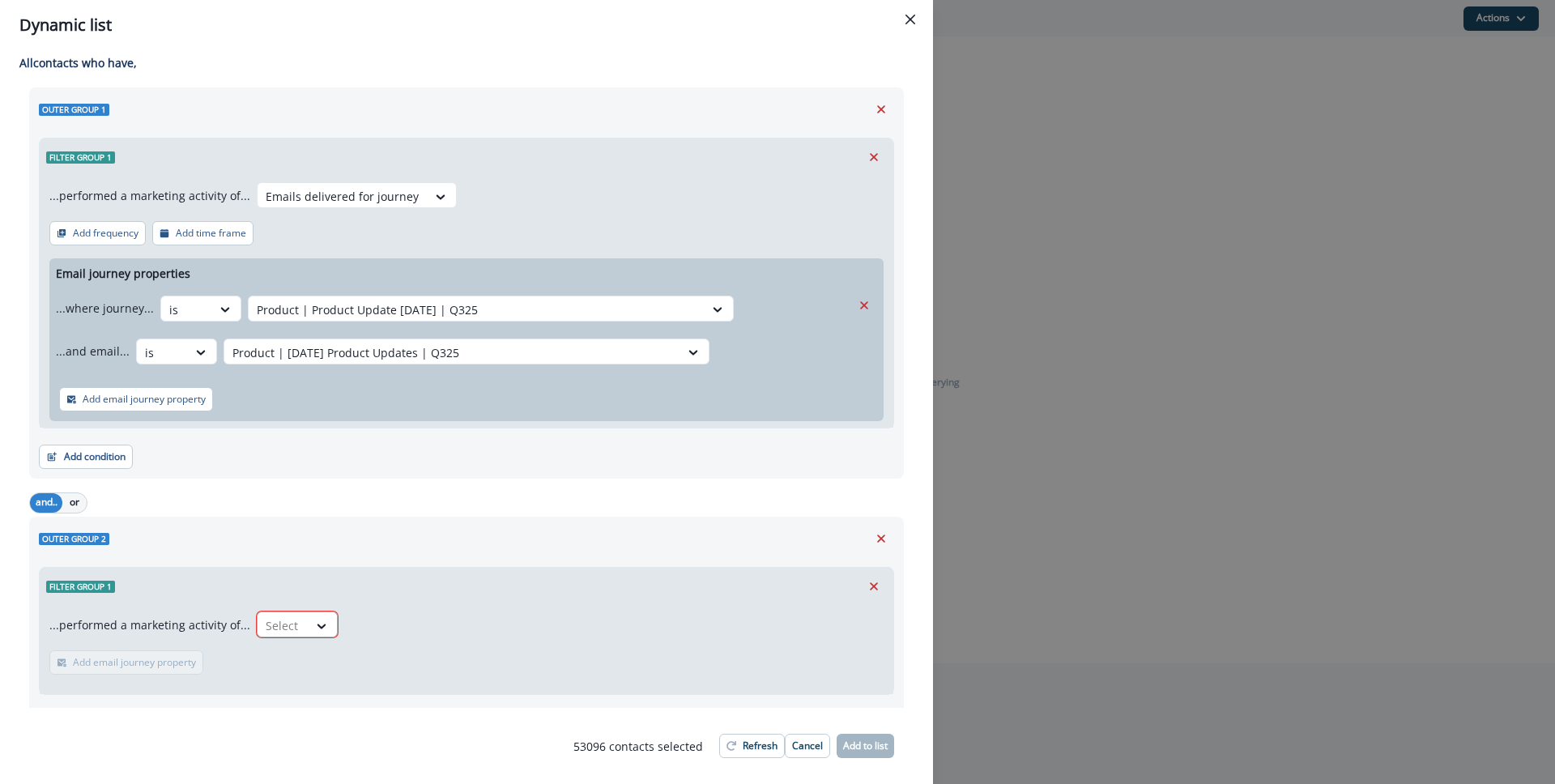
scroll to position [3, 0]
click at [290, 614] on div "Select" at bounding box center [282, 624] width 50 height 27
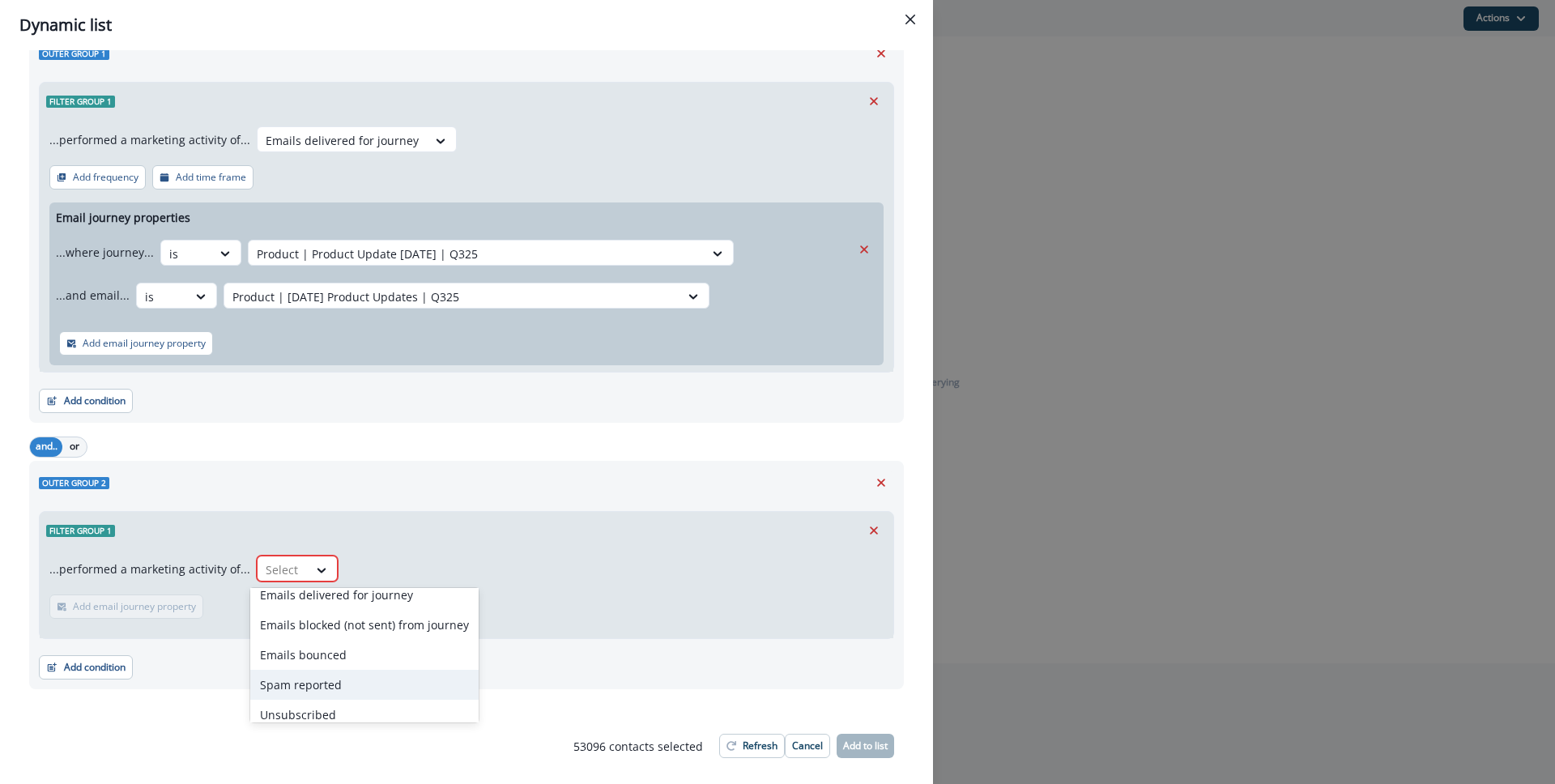
scroll to position [21, 0]
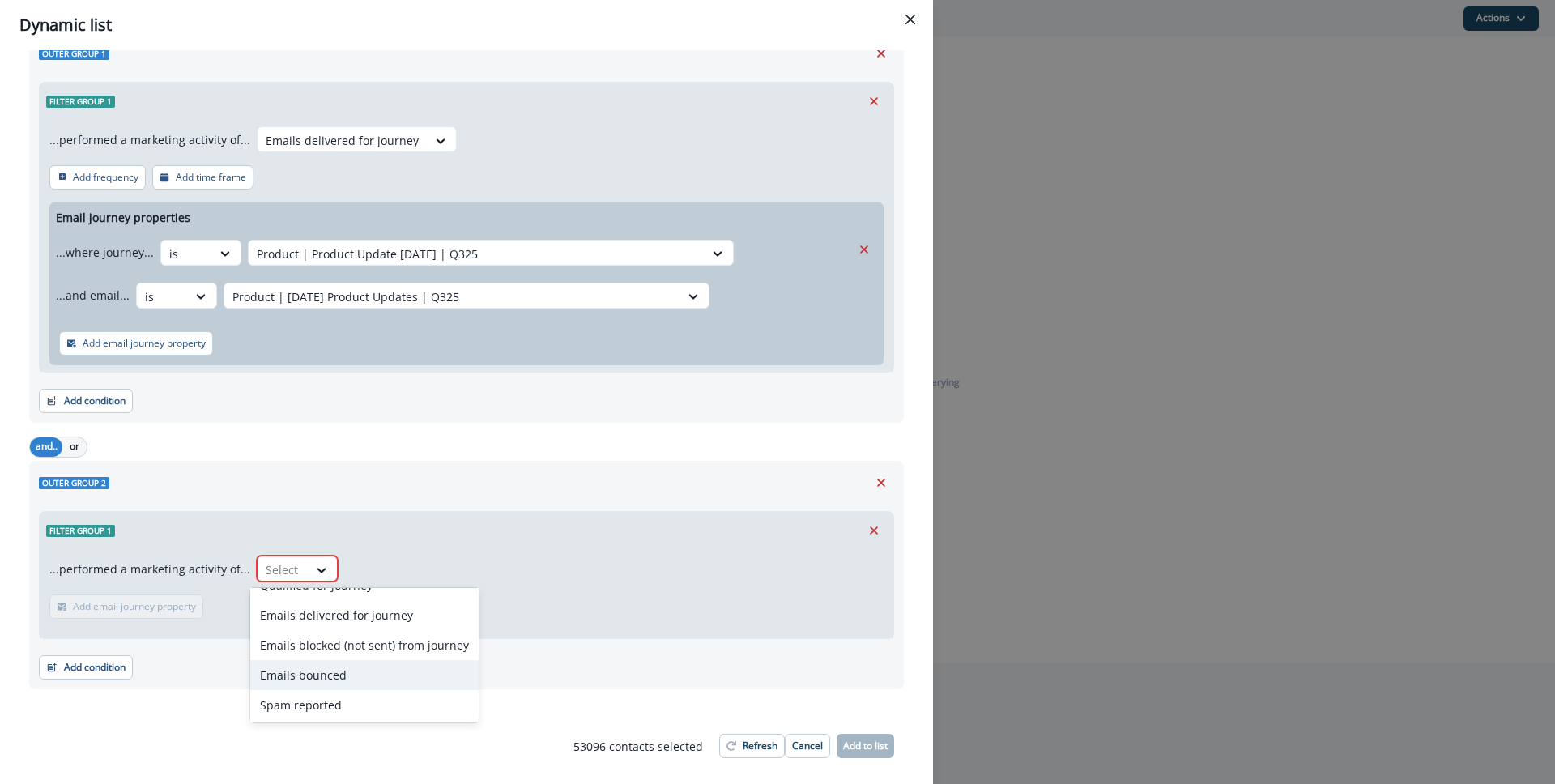
click at [378, 670] on div "Emails bounced" at bounding box center [365, 675] width 228 height 30
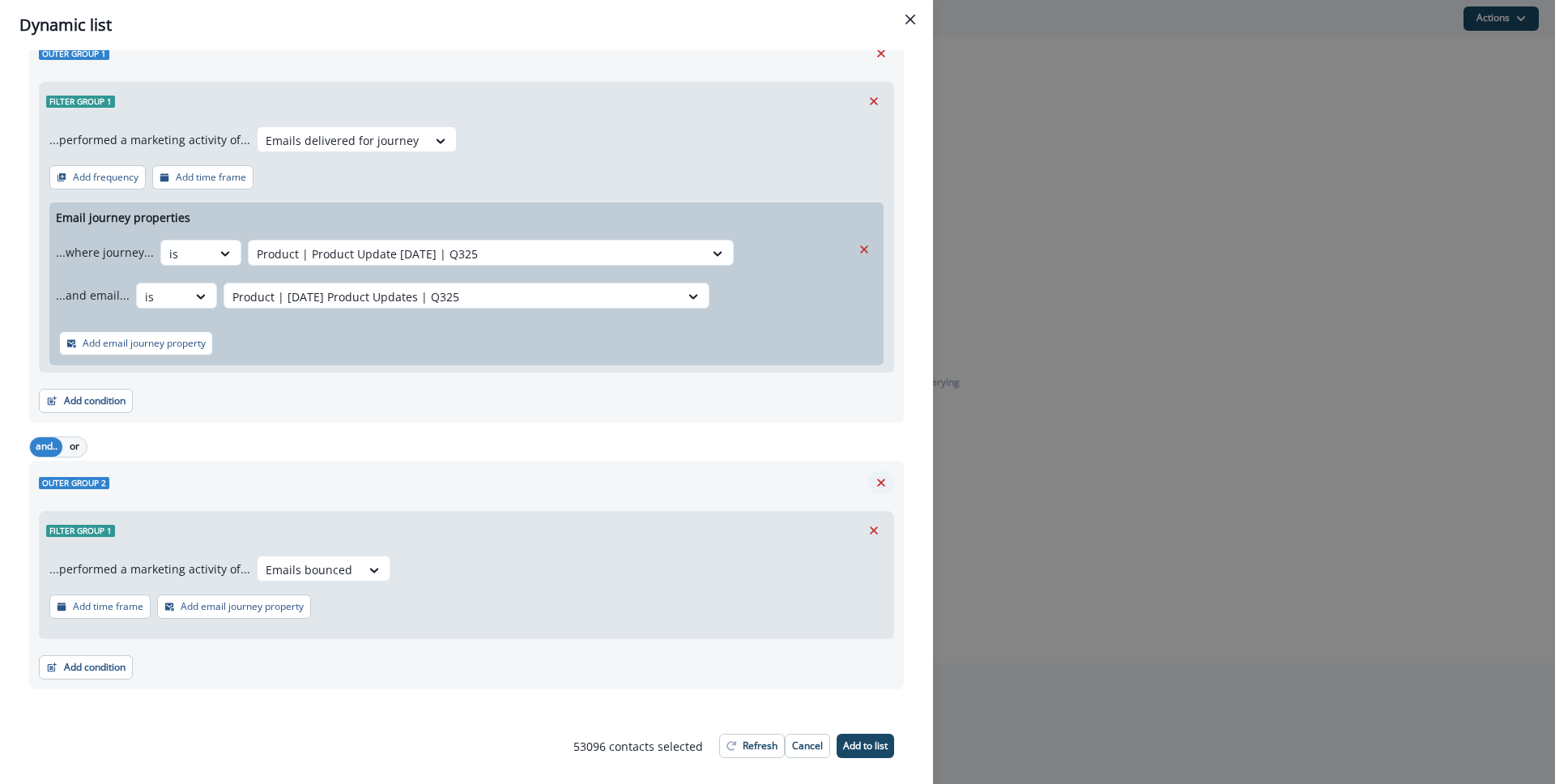
click at [874, 484] on icon "Remove" at bounding box center [881, 482] width 15 height 15
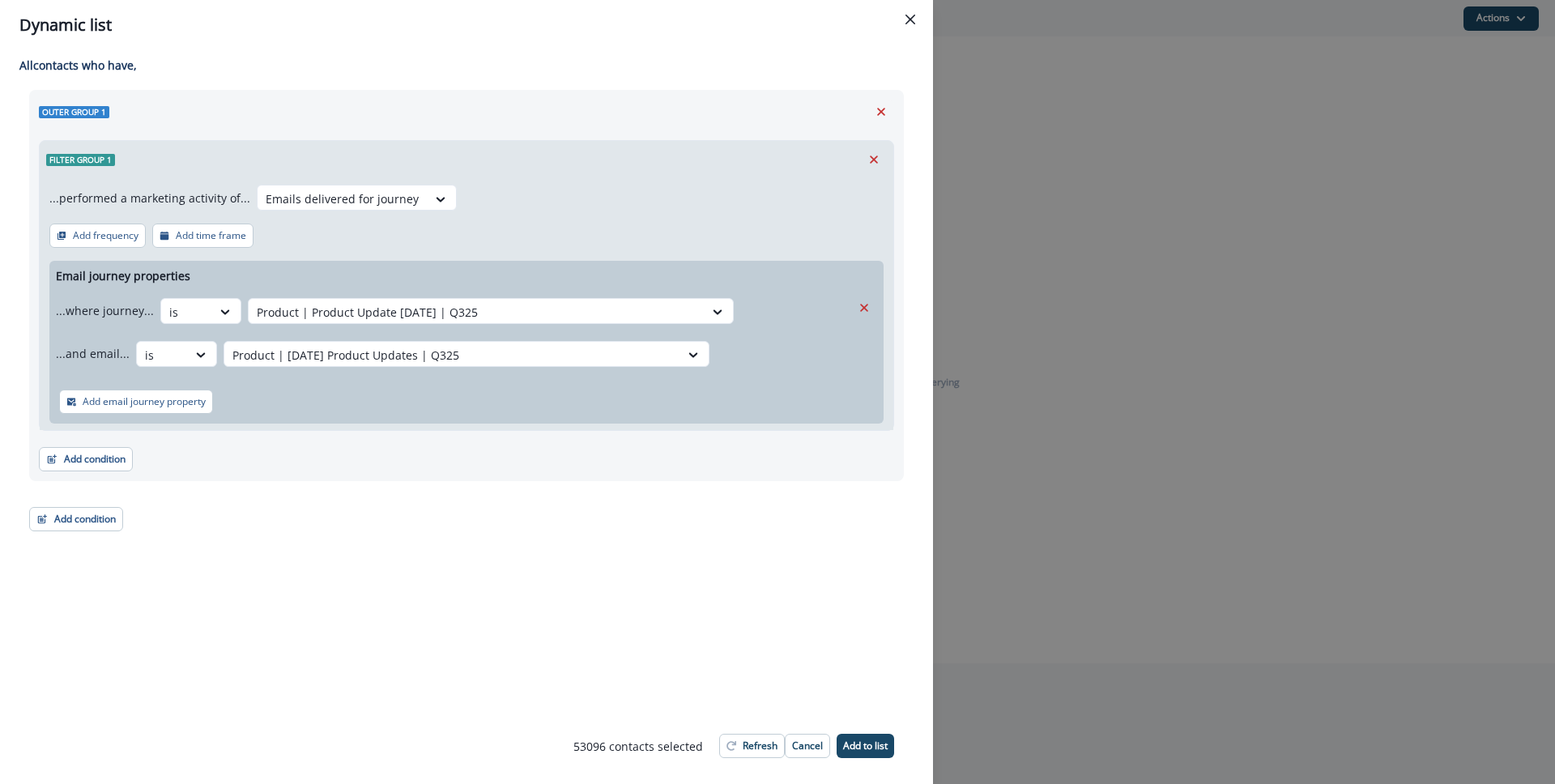
drag, startPoint x: 139, startPoint y: 521, endPoint x: 131, endPoint y: 522, distance: 8.1
click at [138, 520] on div "Outer group 1 Filter group 1 ...performed a marketing activity of... Emails del…" at bounding box center [466, 310] width 874 height 441
click at [52, 521] on button "Add condition" at bounding box center [75, 518] width 94 height 24
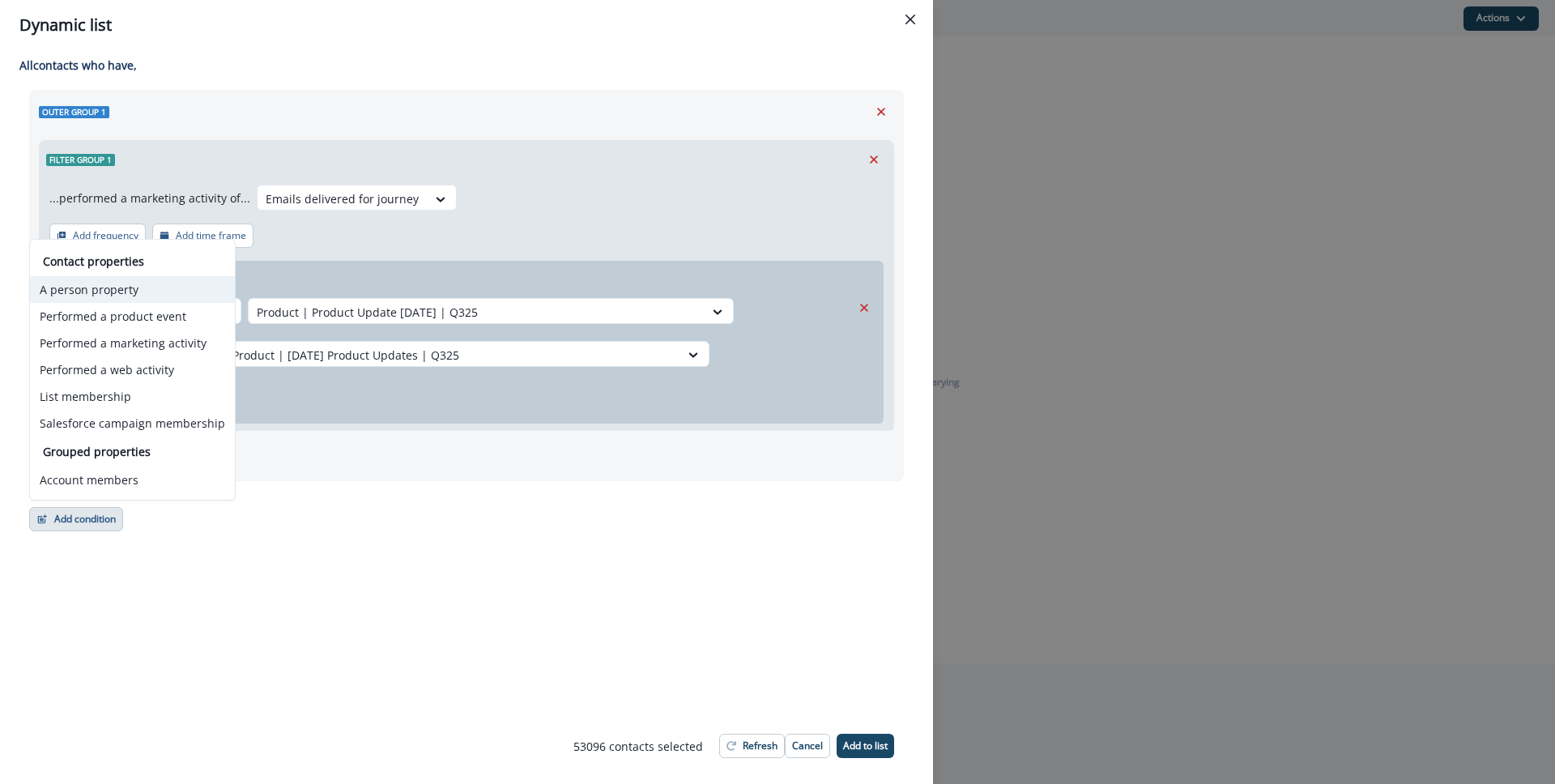
click at [160, 297] on button "A person property" at bounding box center [132, 290] width 205 height 27
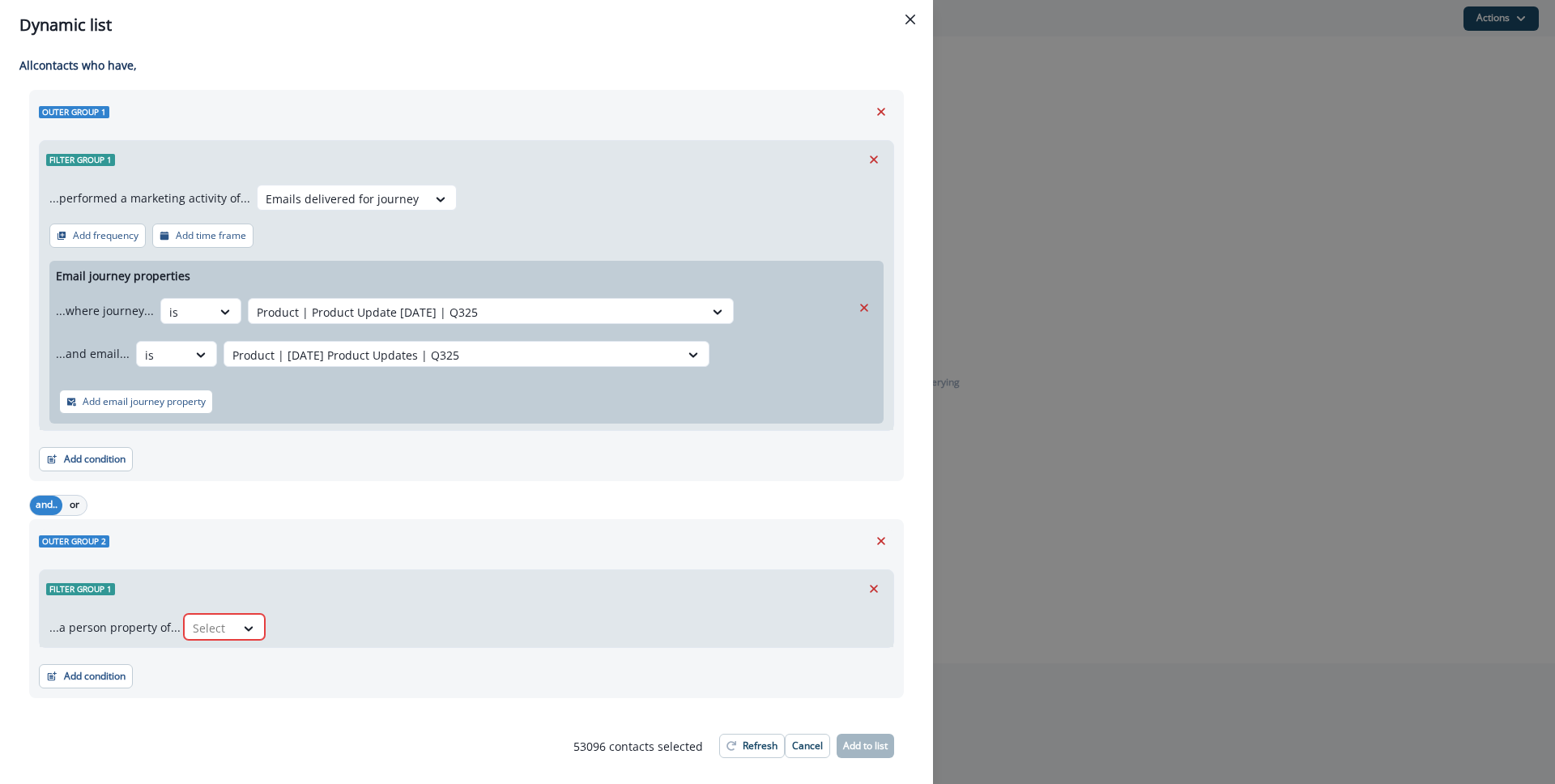
click at [233, 613] on div "...a person property of... Select" at bounding box center [466, 626] width 854 height 40
click at [235, 616] on div at bounding box center [249, 628] width 29 height 27
type input "******"
click at [239, 665] on div "Is Email Bounced" at bounding box center [236, 664] width 112 height 30
click at [388, 626] on icon at bounding box center [395, 627] width 15 height 16
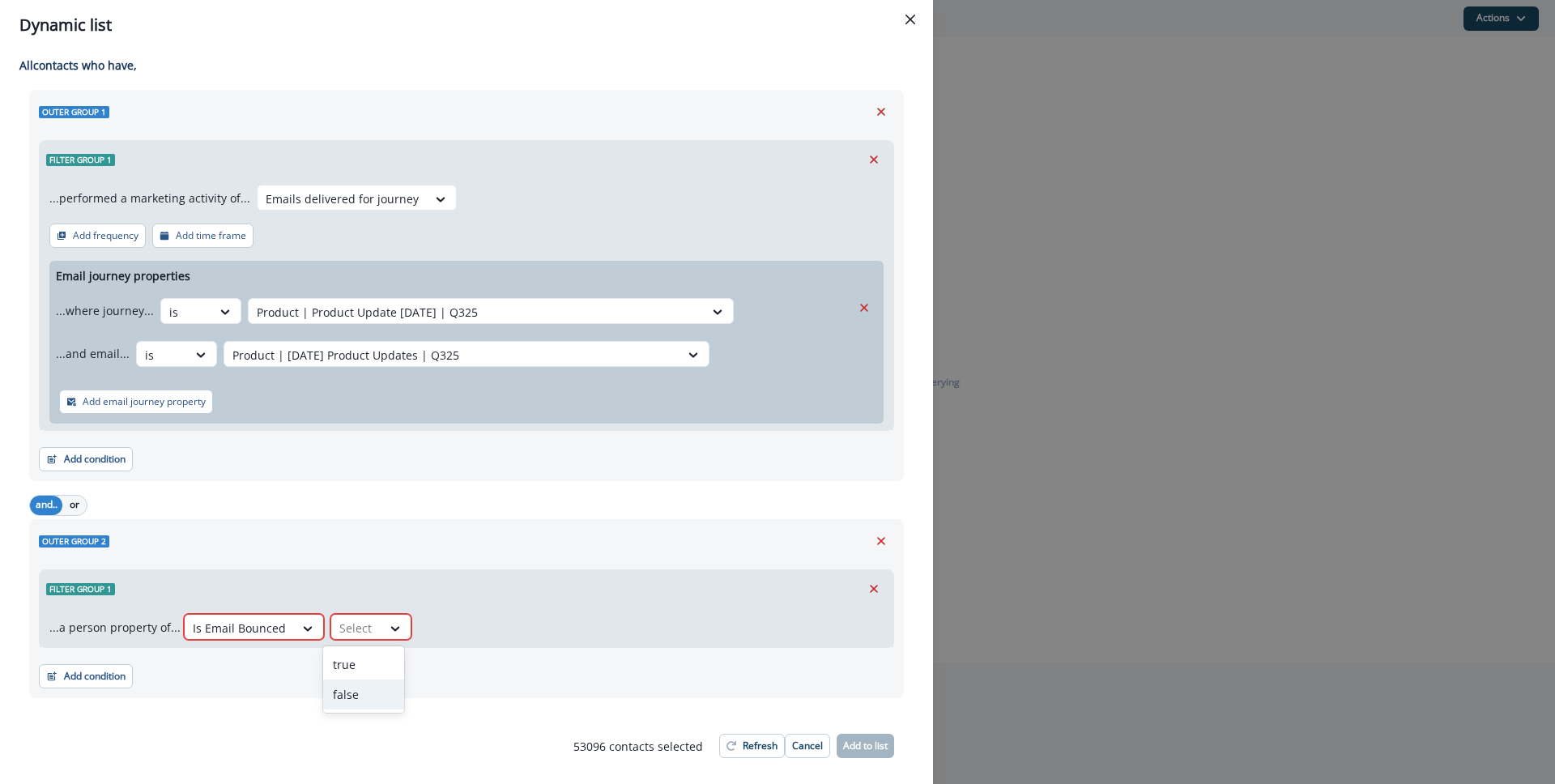
click at [379, 700] on div "false" at bounding box center [364, 694] width 81 height 30
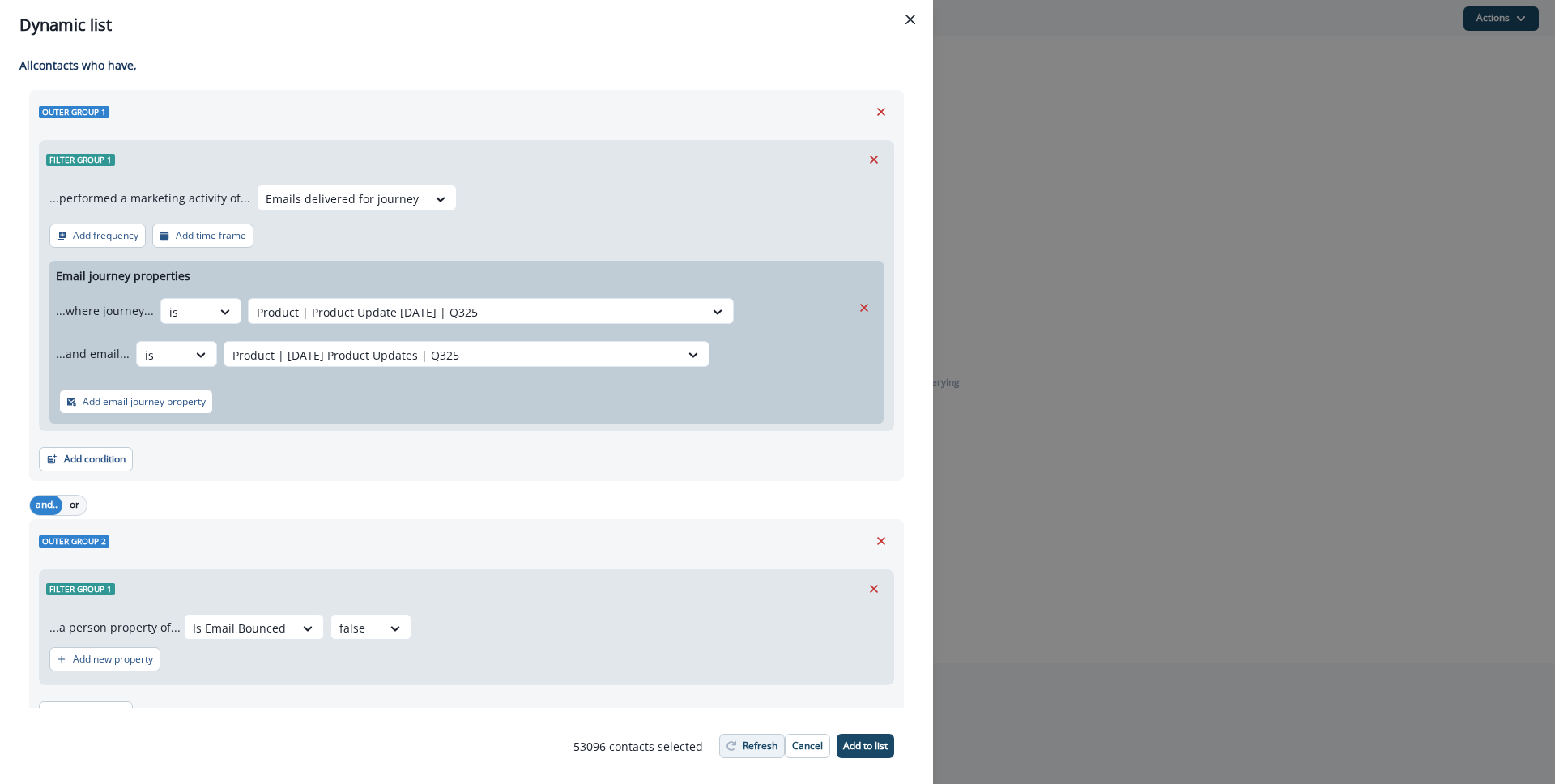
click at [766, 747] on p "Refresh" at bounding box center [760, 745] width 35 height 12
click at [877, 540] on icon "Remove" at bounding box center [881, 540] width 8 height 8
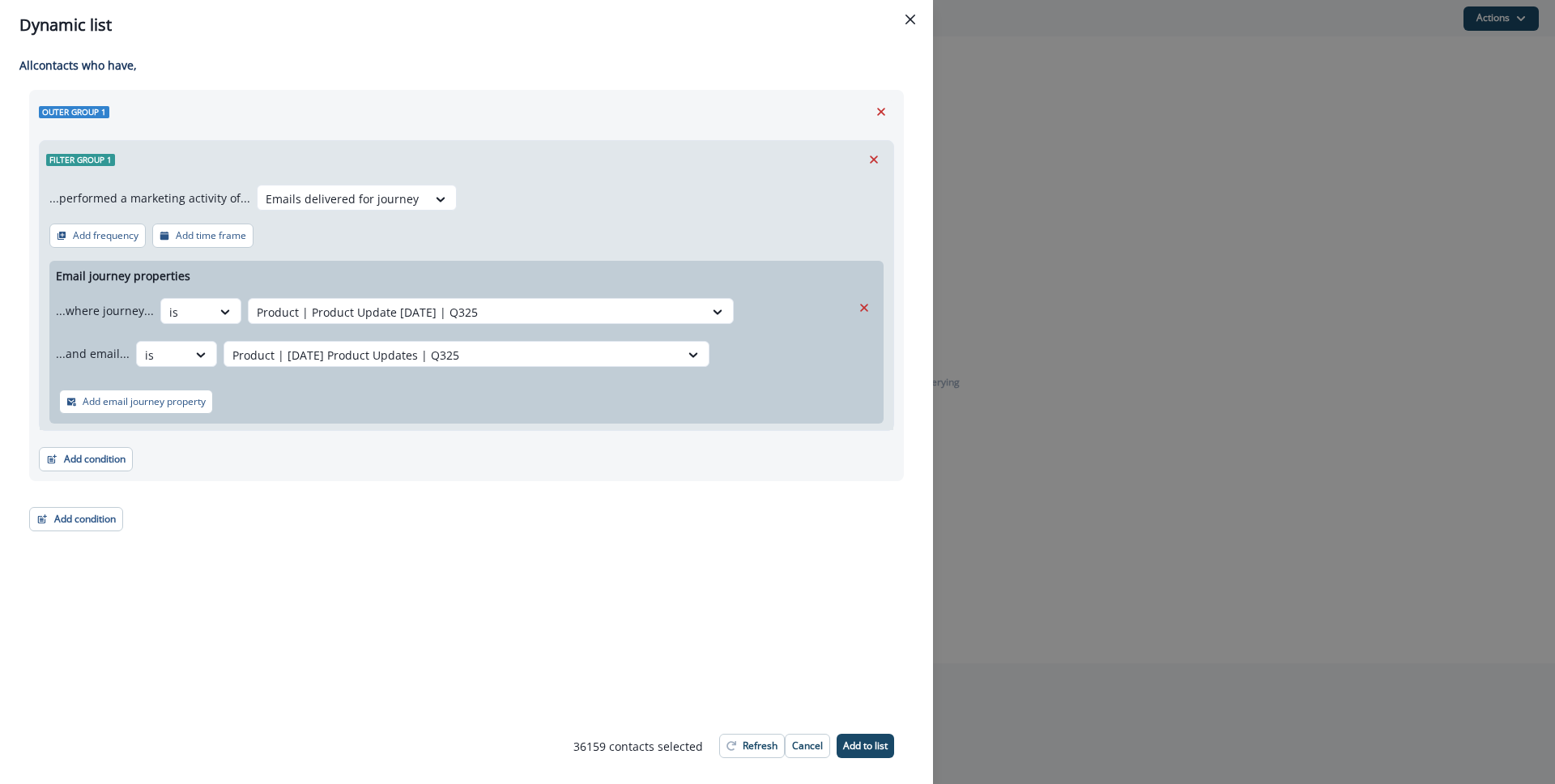
click at [749, 731] on footer "36159 contact s selected Refresh Cancel Add to list" at bounding box center [734, 745] width 360 height 50
click at [751, 740] on p "Refresh" at bounding box center [760, 745] width 35 height 12
click at [881, 740] on p "Add to list" at bounding box center [866, 745] width 44 height 12
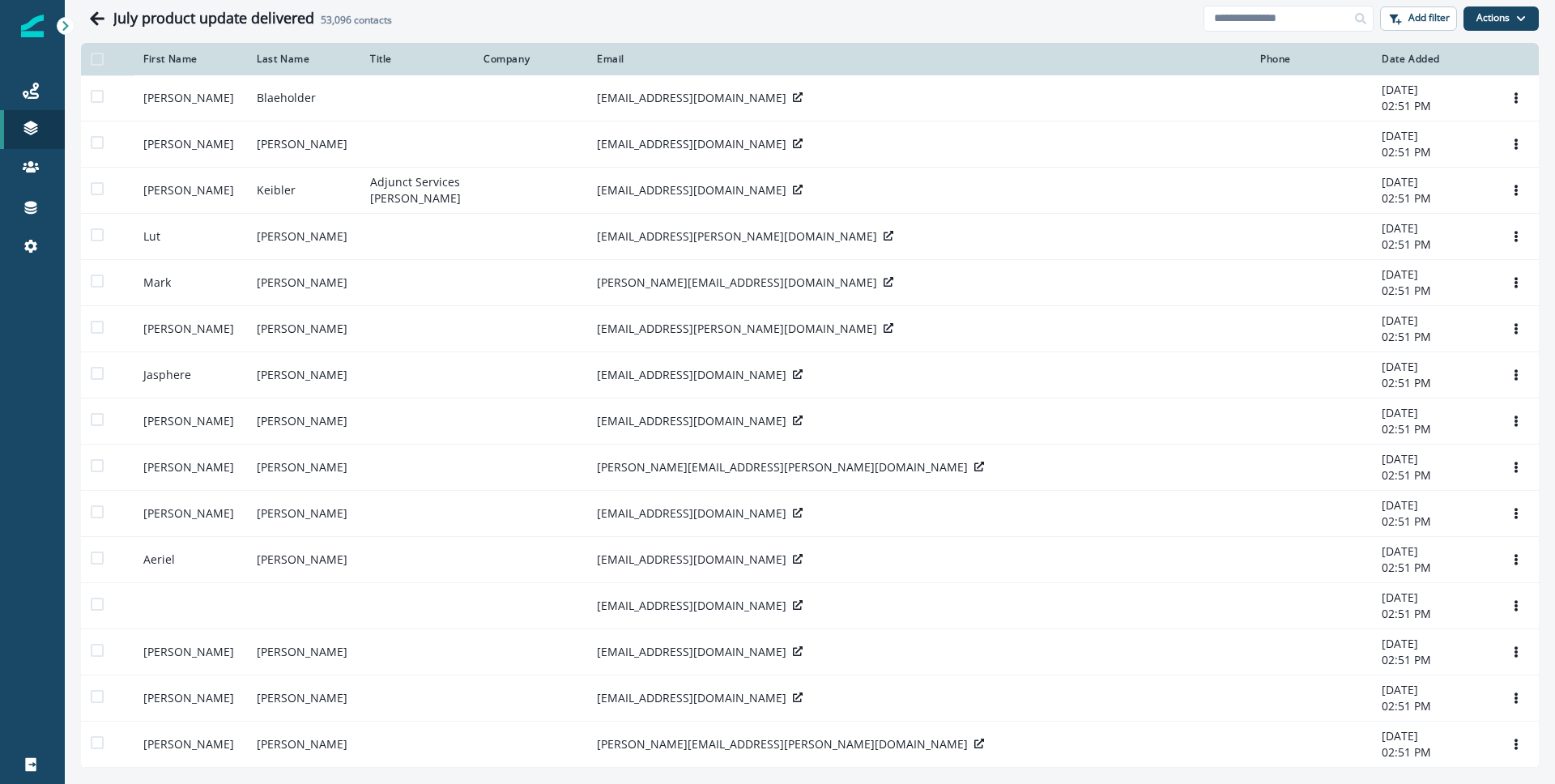
click at [1076, 38] on div "Clear" at bounding box center [809, 40] width 1490 height 7
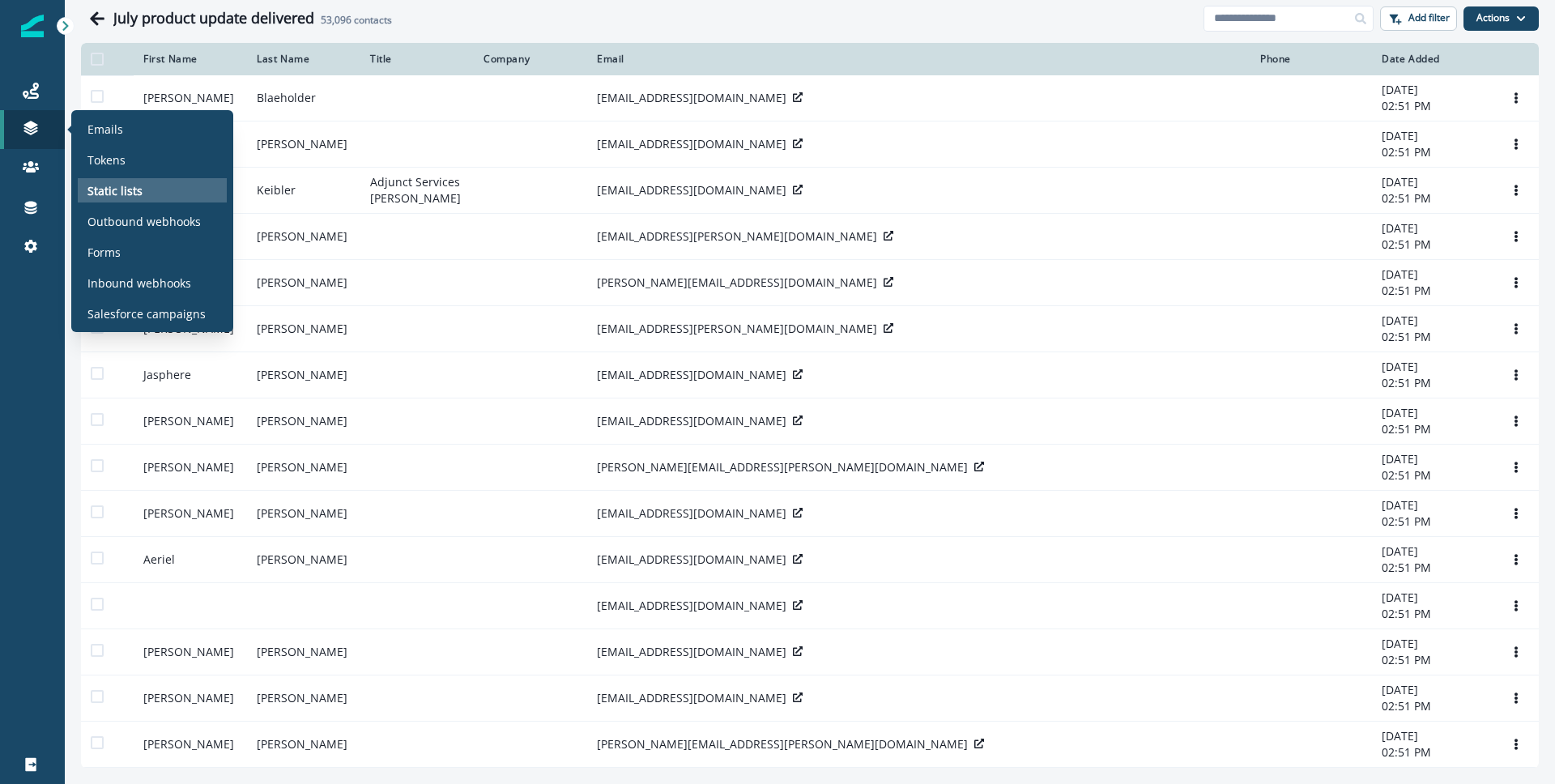
click at [162, 194] on div "Static lists" at bounding box center [152, 189] width 149 height 24
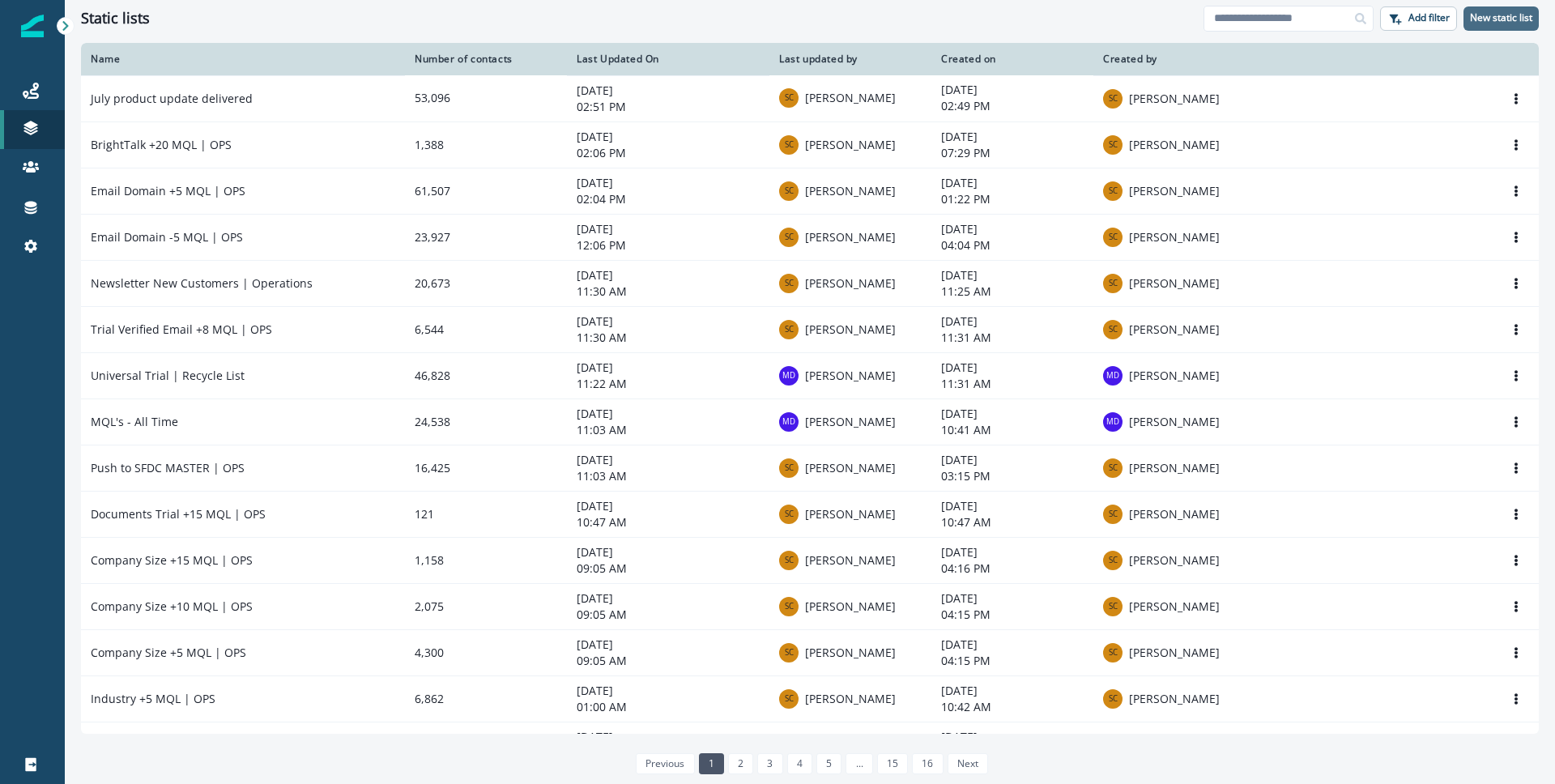
click at [1495, 13] on p "New static list" at bounding box center [1501, 18] width 62 height 12
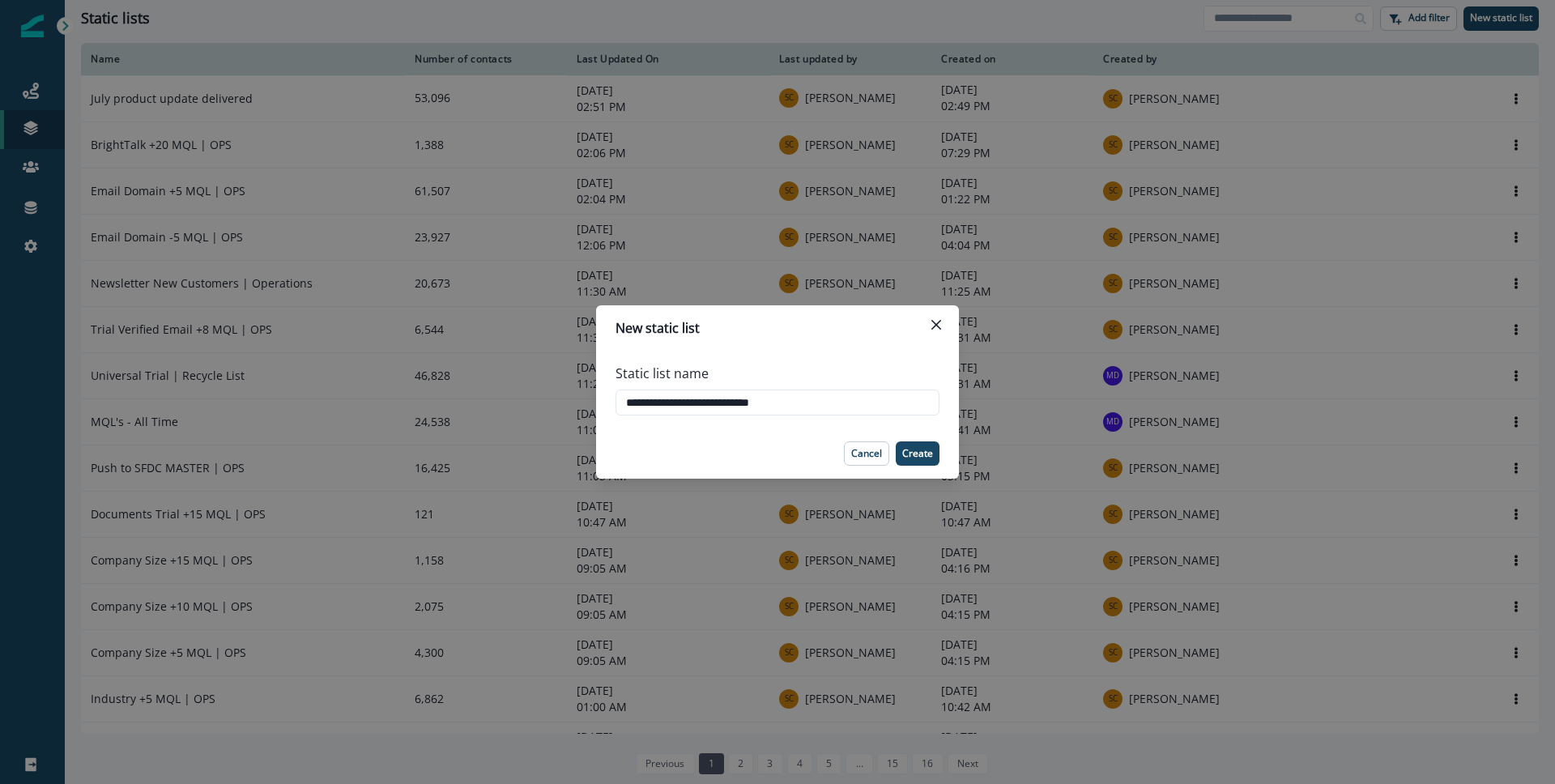
type input "**********"
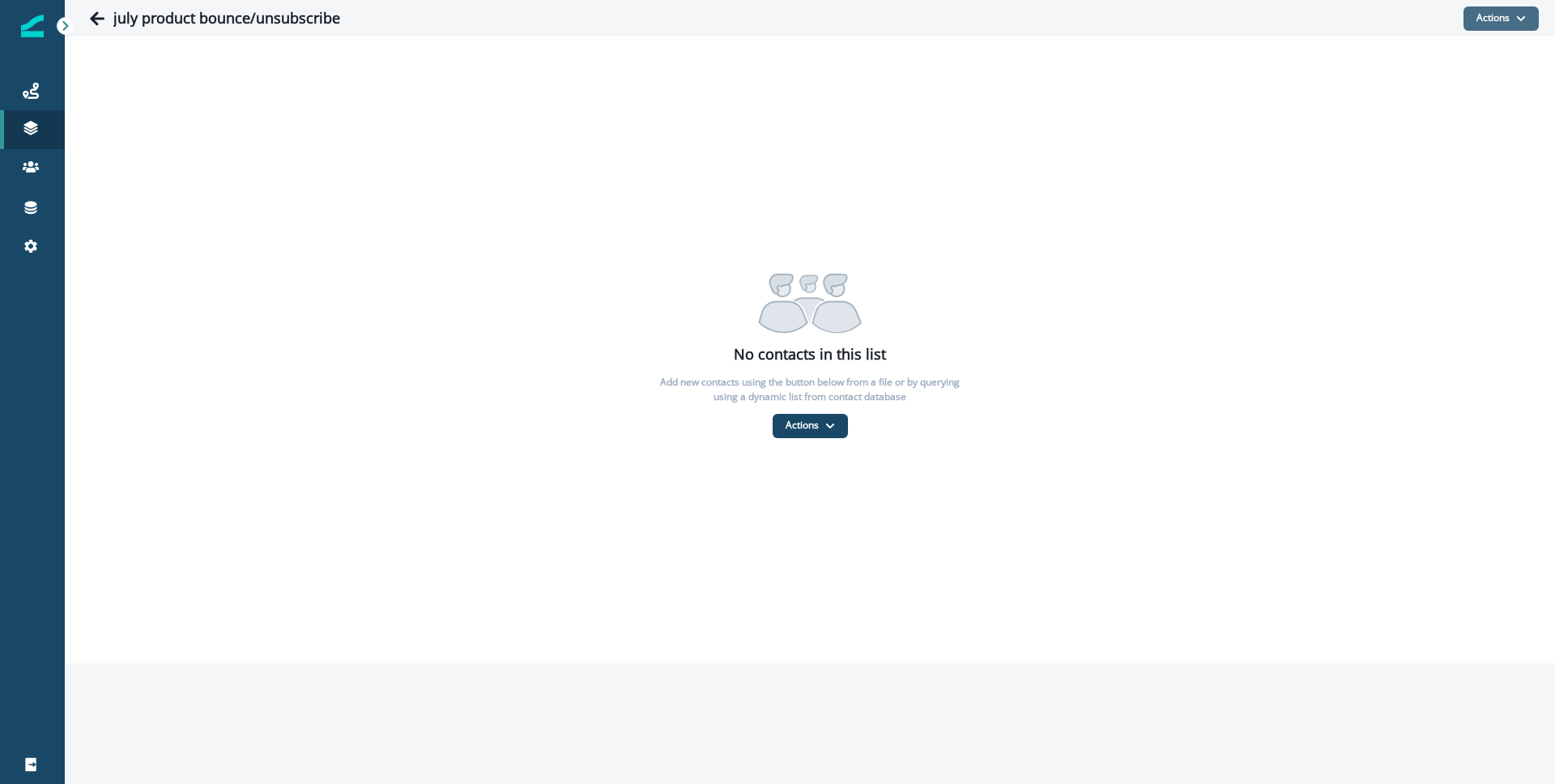
click at [1512, 23] on button "Actions" at bounding box center [1501, 18] width 75 height 24
click at [1457, 108] on button "From a dynamic list" at bounding box center [1465, 115] width 144 height 27
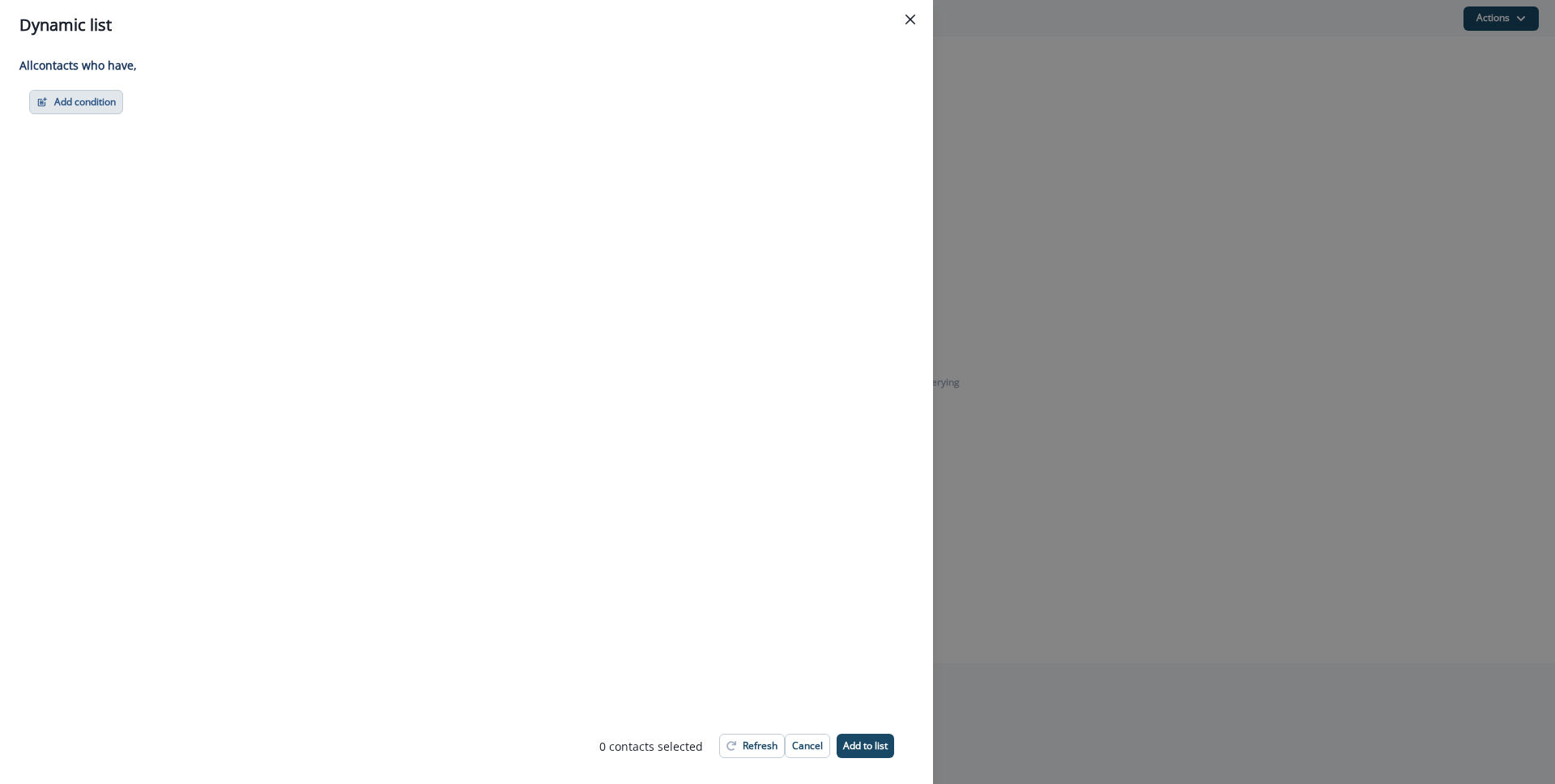
click at [83, 105] on button "Add condition" at bounding box center [75, 102] width 94 height 24
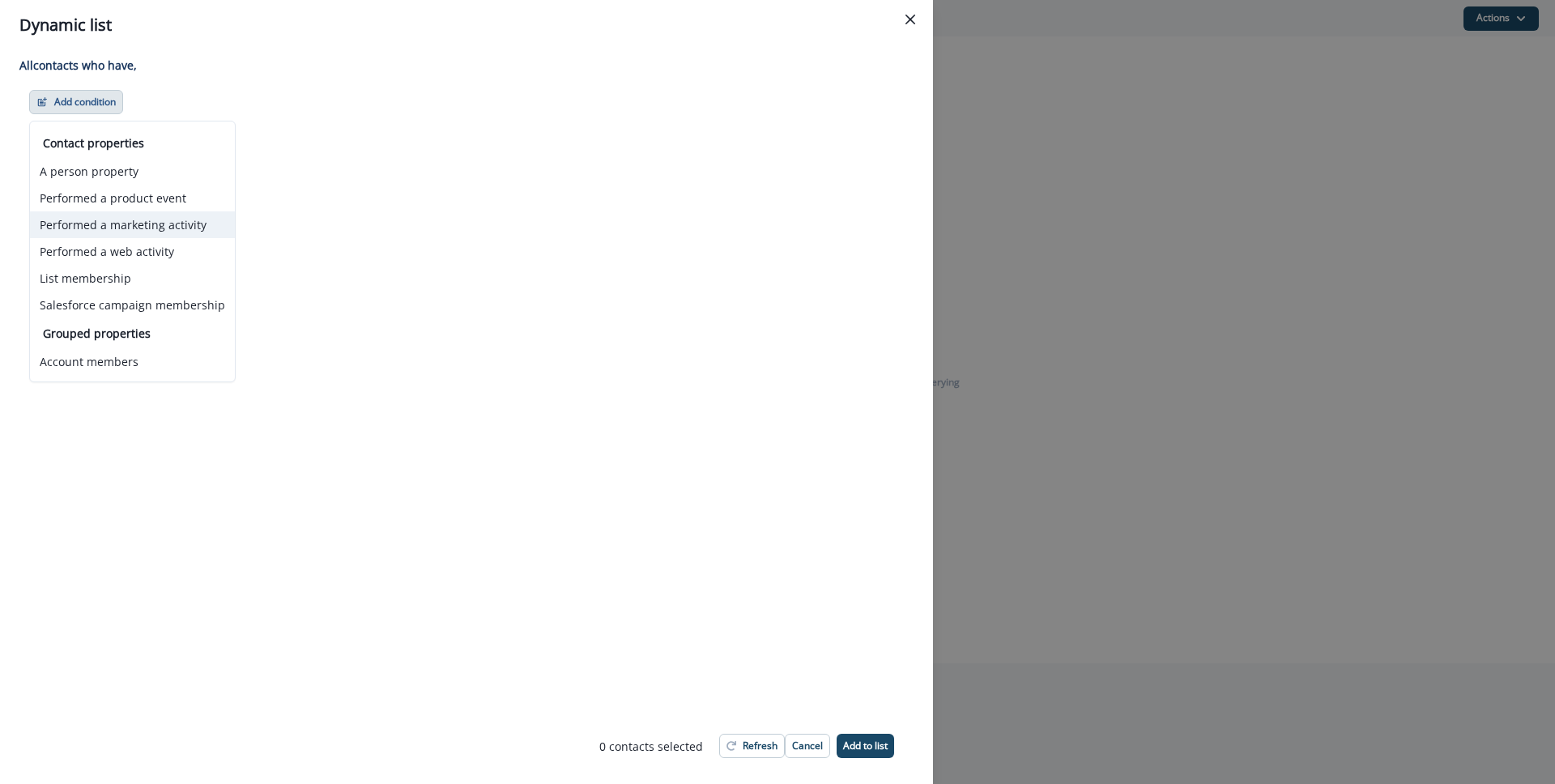
click at [152, 222] on button "Performed a marketing activity" at bounding box center [132, 225] width 205 height 27
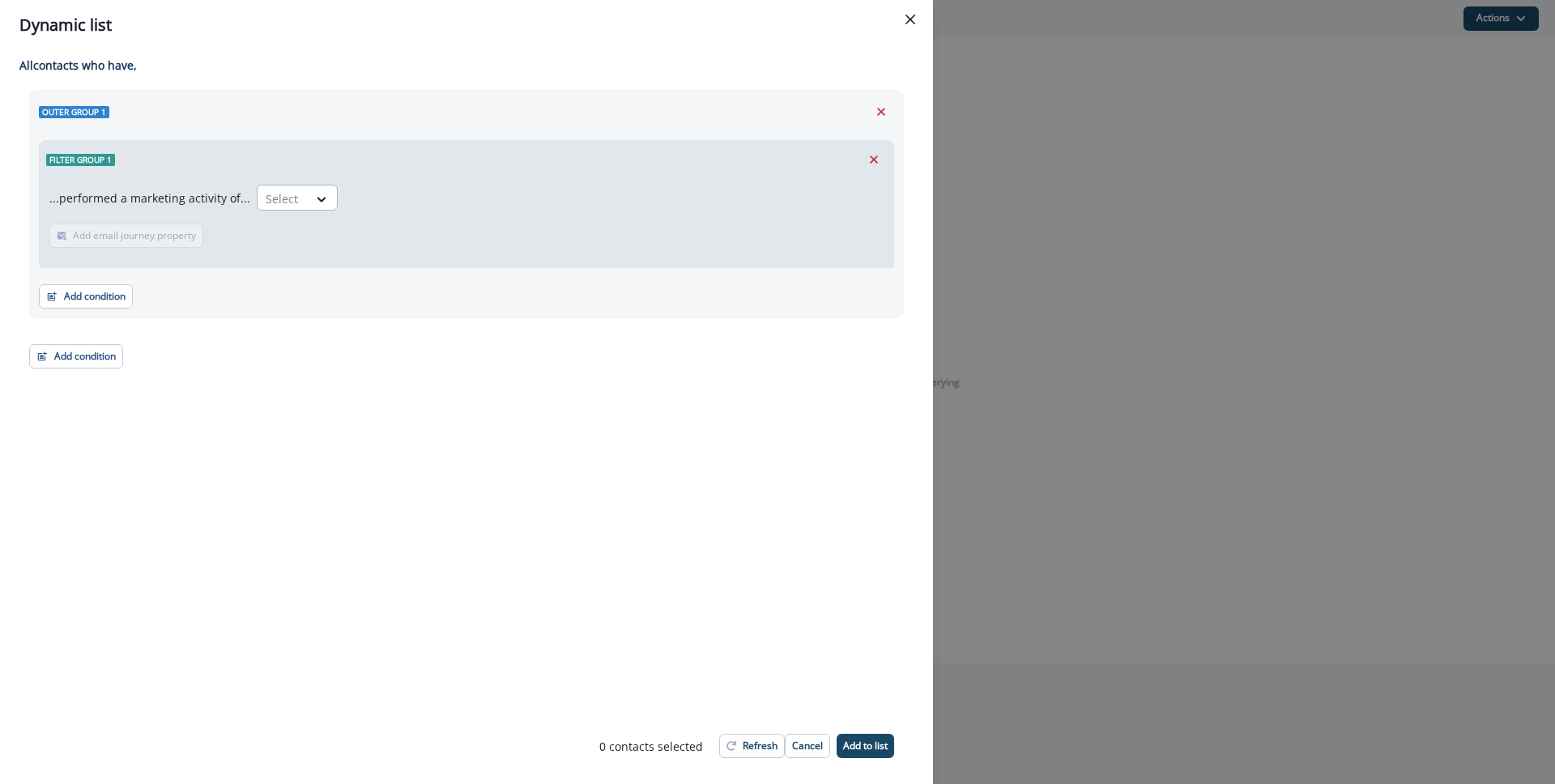
click at [278, 187] on div "Select" at bounding box center [282, 199] width 50 height 27
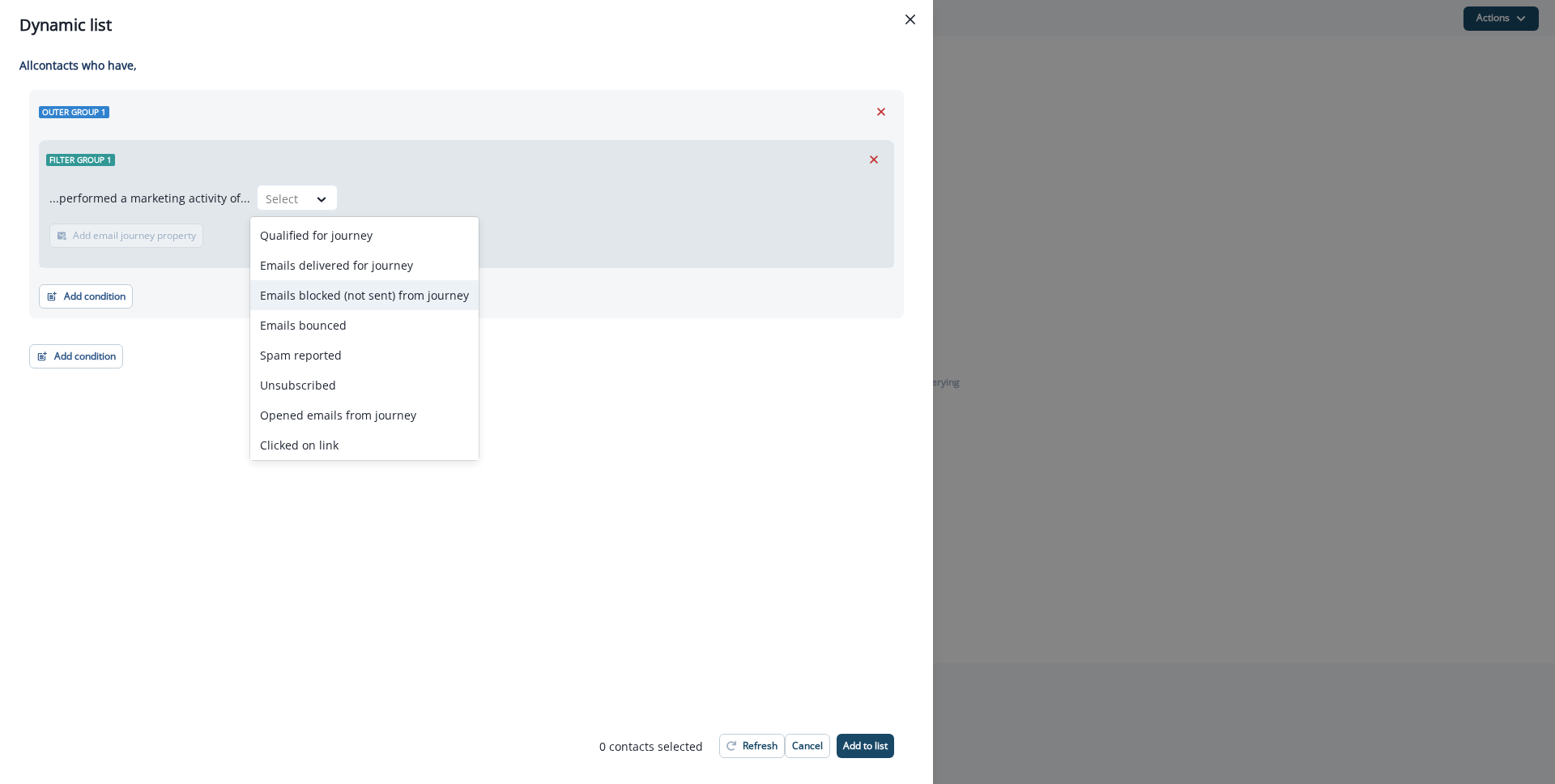
click at [337, 288] on div "Emails blocked (not sent) from journey" at bounding box center [365, 295] width 228 height 30
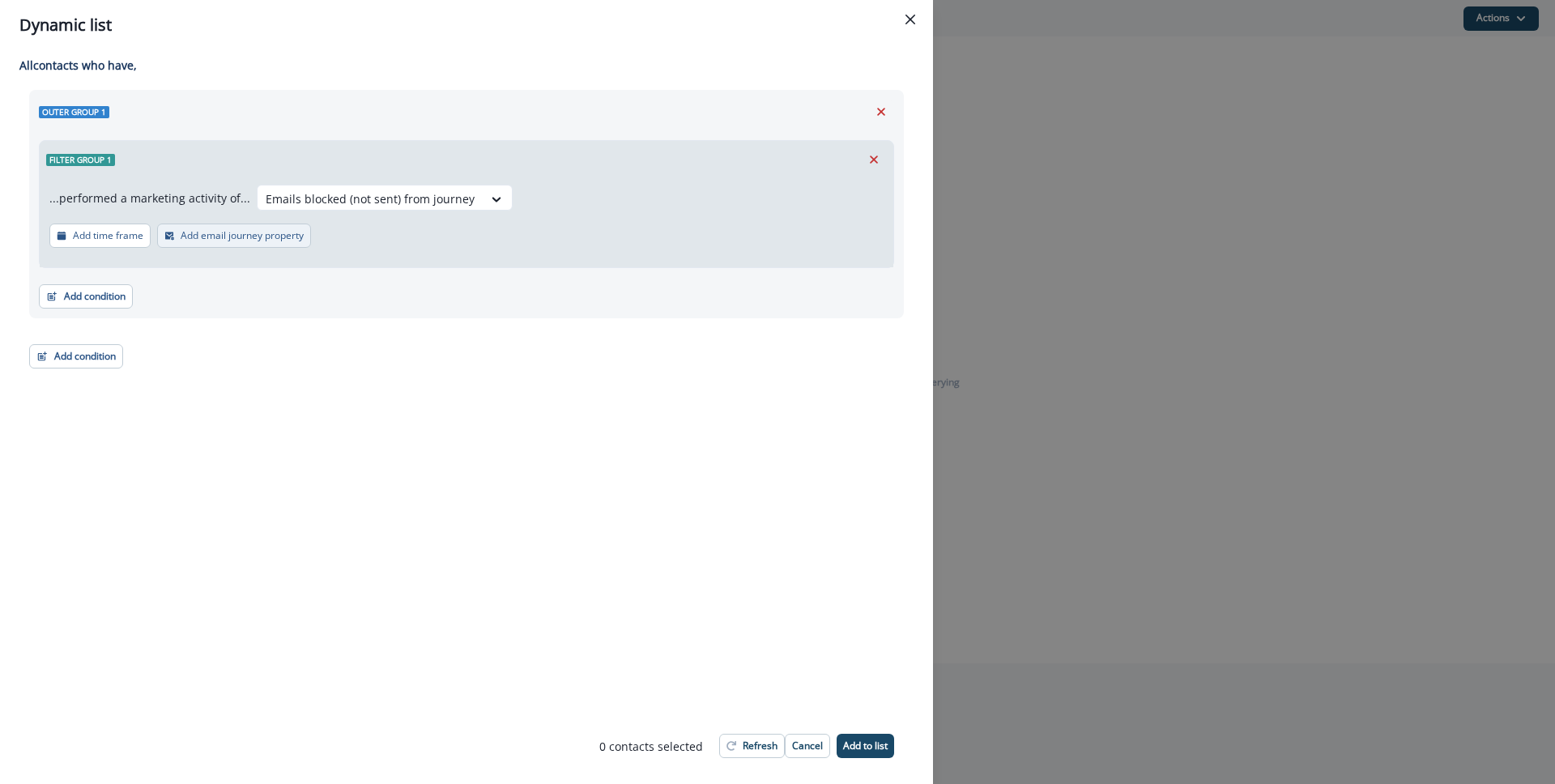
click at [258, 238] on p "Add email journey property" at bounding box center [242, 236] width 123 height 12
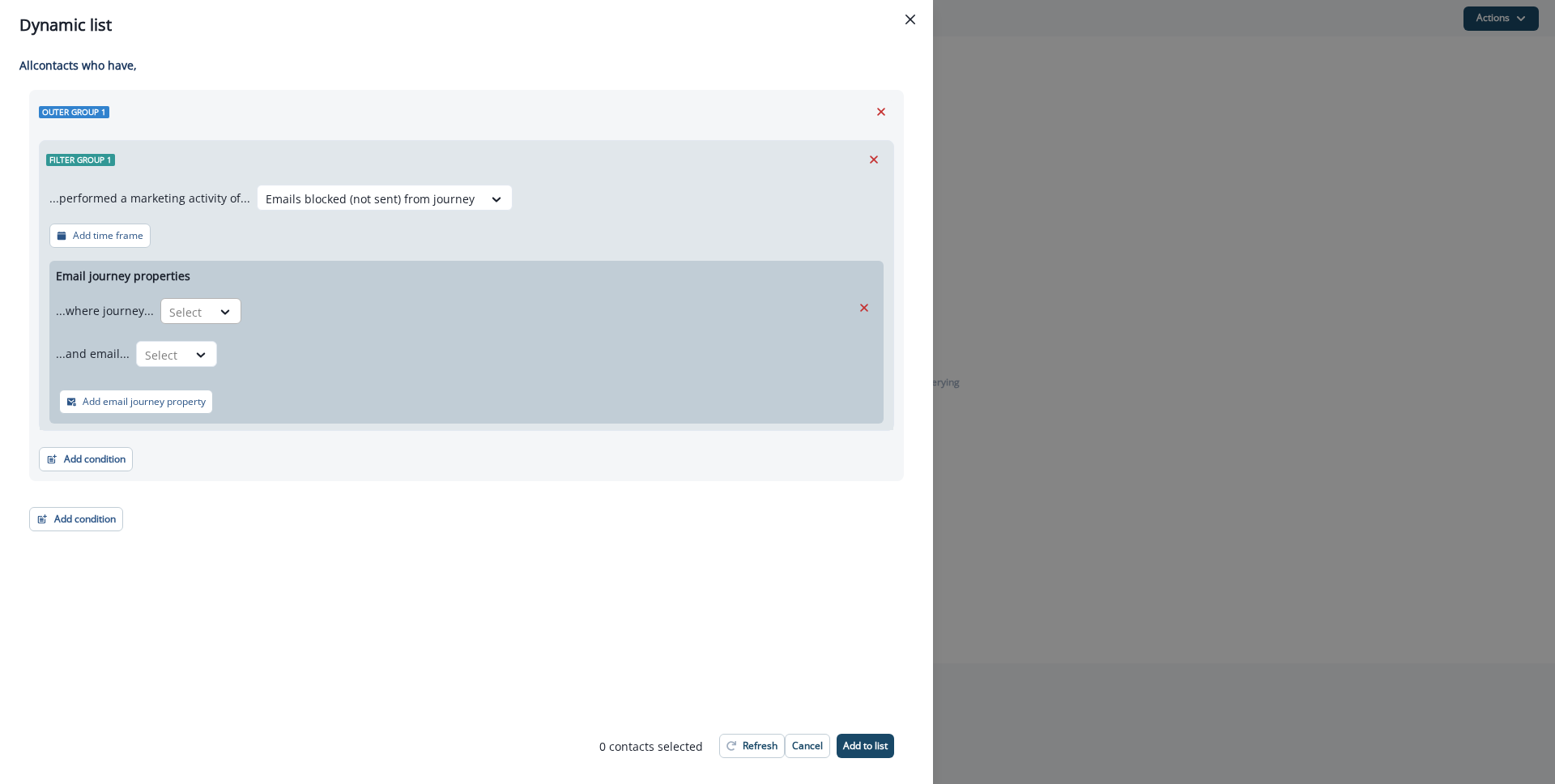
click at [212, 300] on div at bounding box center [226, 312] width 29 height 27
click at [185, 381] on div "is" at bounding box center [232, 378] width 152 height 30
click at [355, 307] on div at bounding box center [476, 311] width 439 height 20
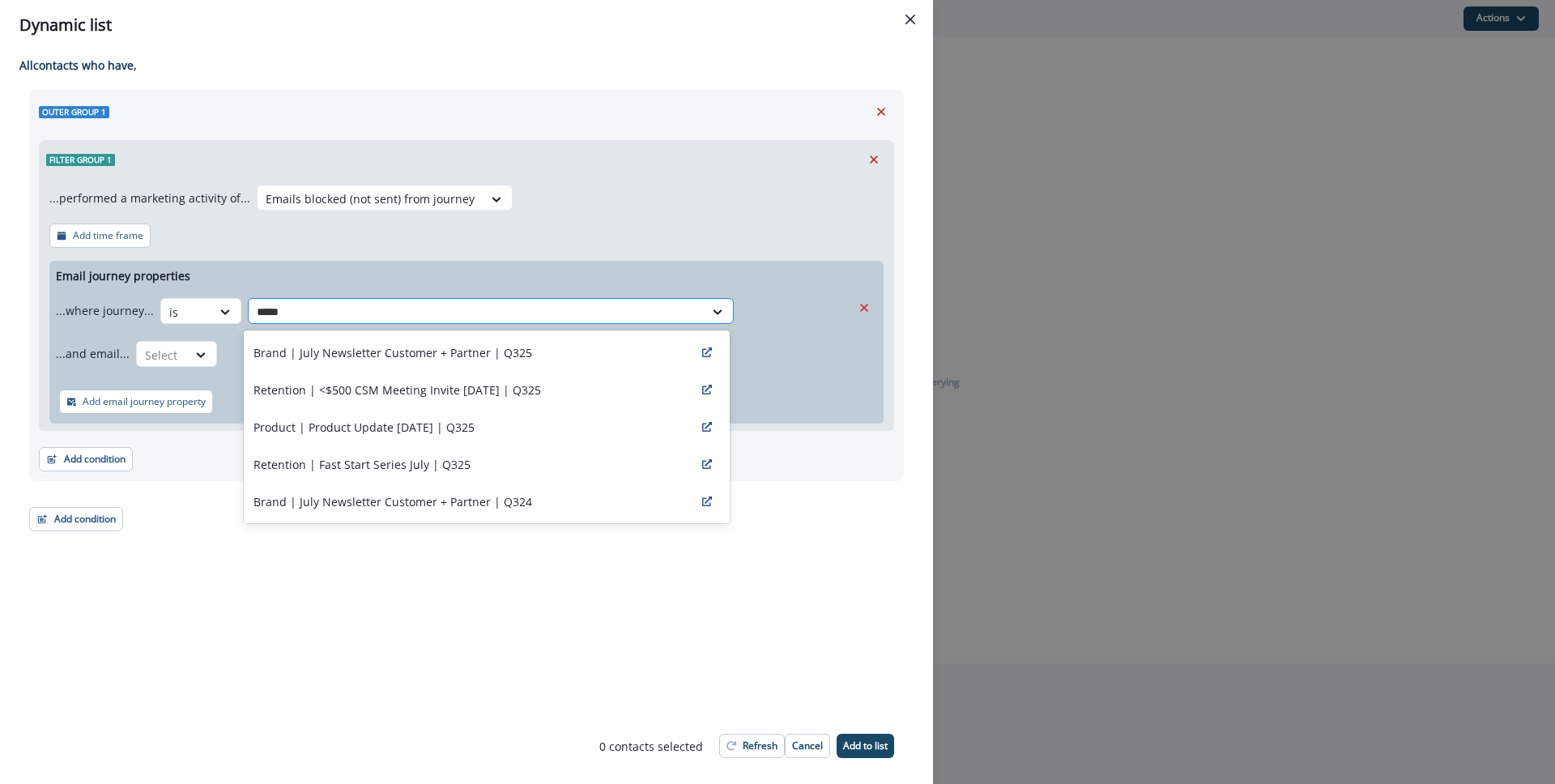
type input "****"
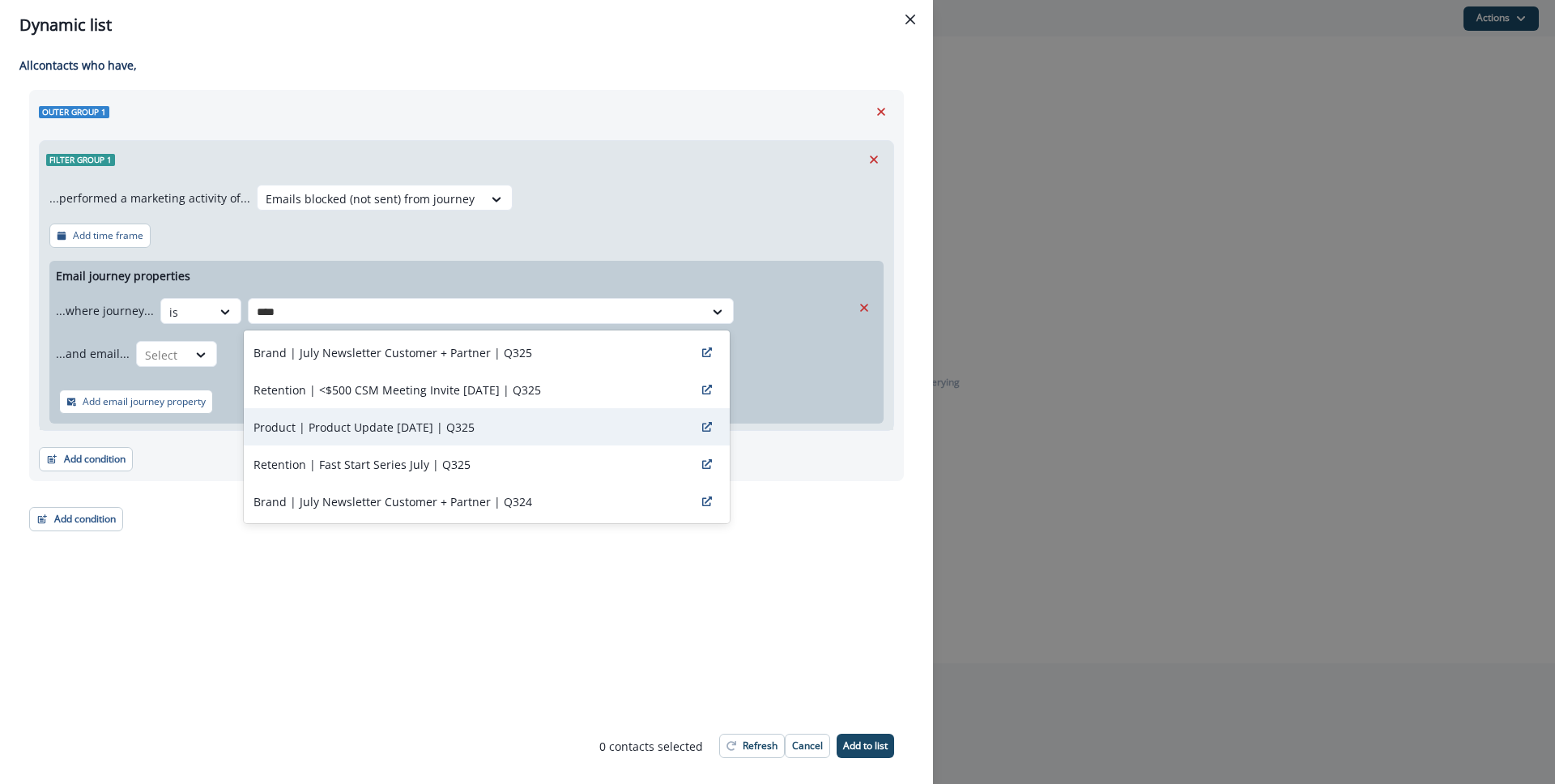
click at [436, 416] on div "Product | Product Update [DATE] | Q325" at bounding box center [486, 426] width 485 height 38
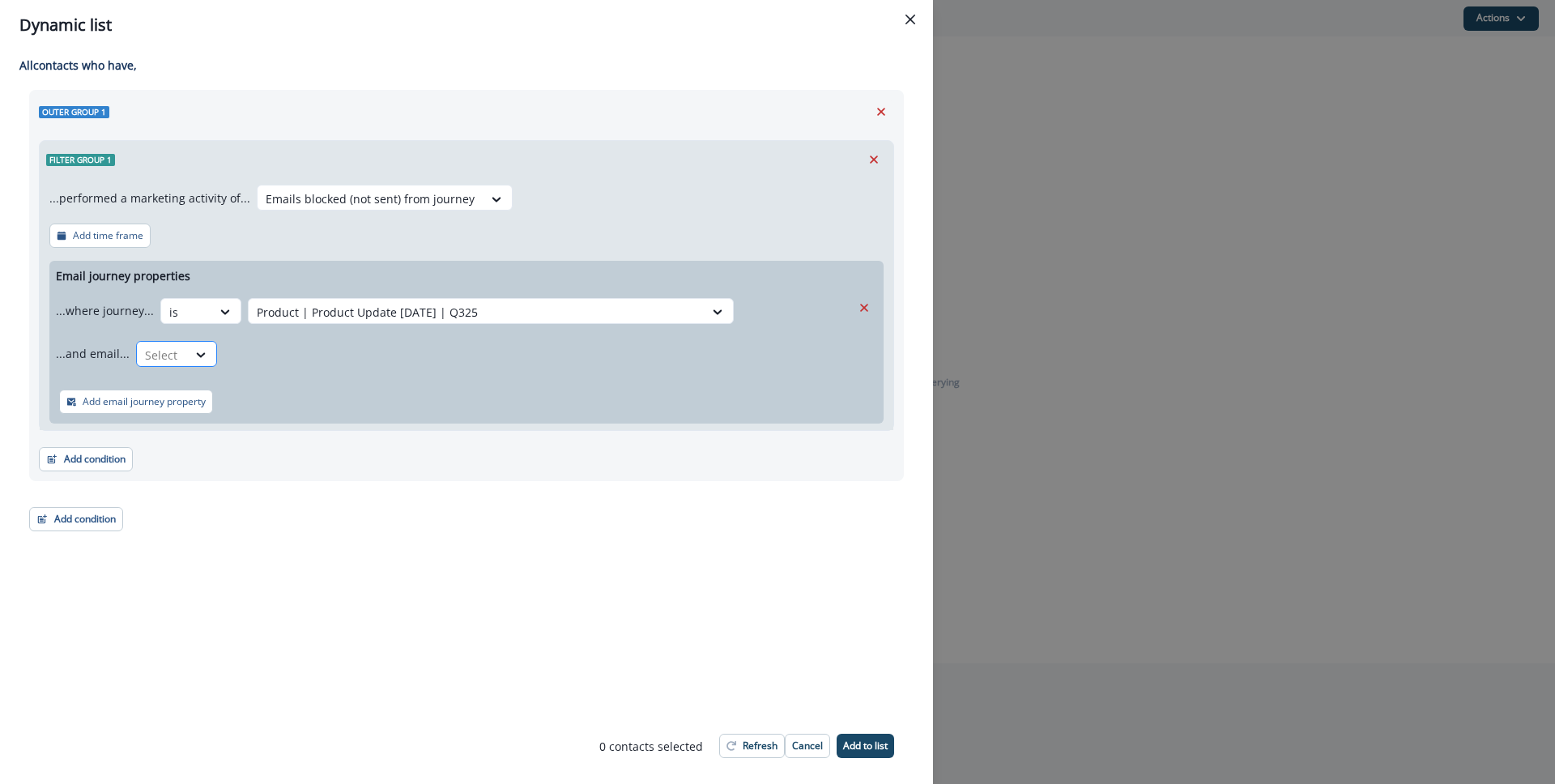
click at [177, 362] on div "Select" at bounding box center [162, 355] width 50 height 27
click at [208, 431] on div "is" at bounding box center [208, 421] width 152 height 30
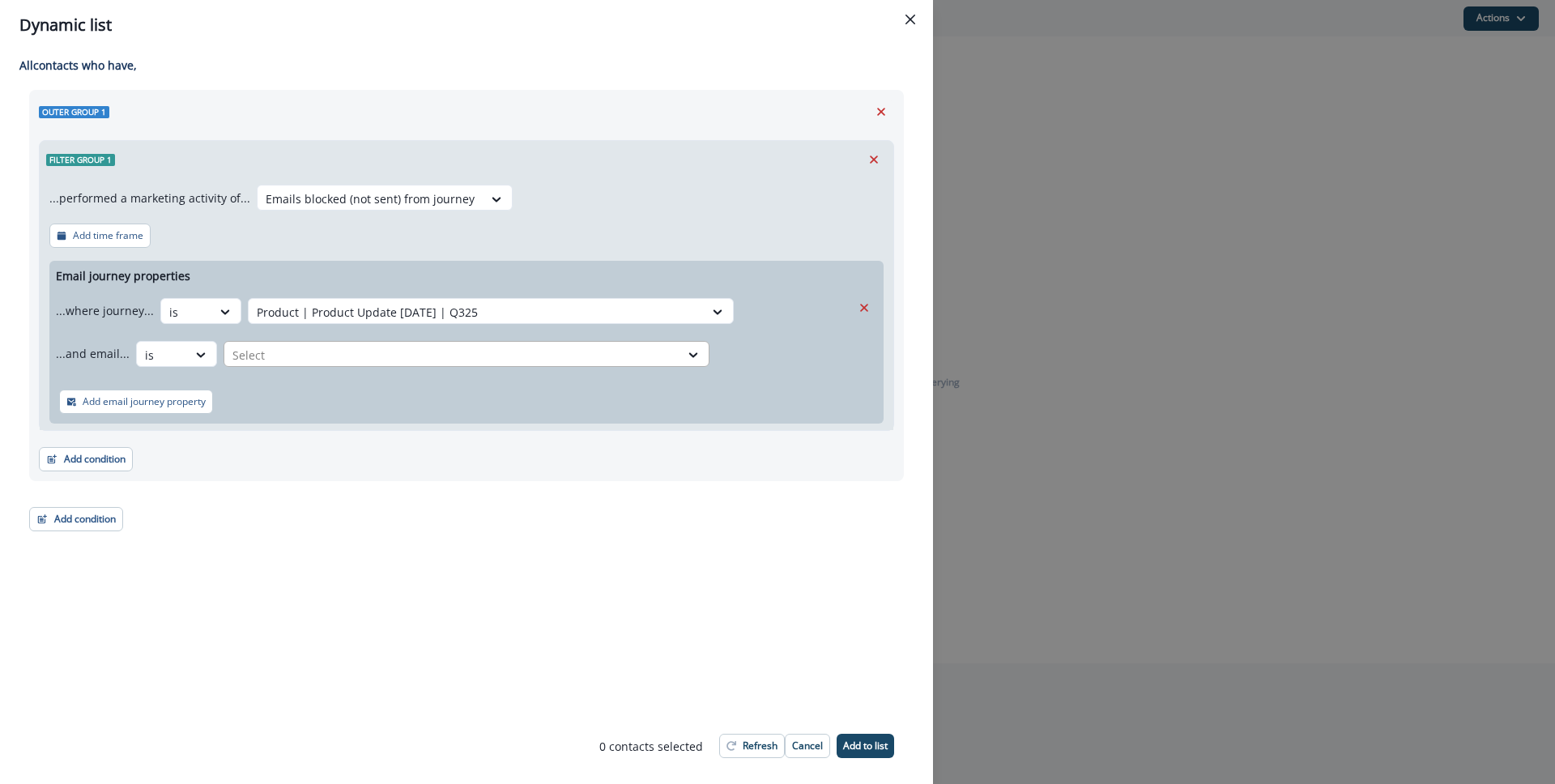
click at [326, 322] on div at bounding box center [476, 311] width 439 height 20
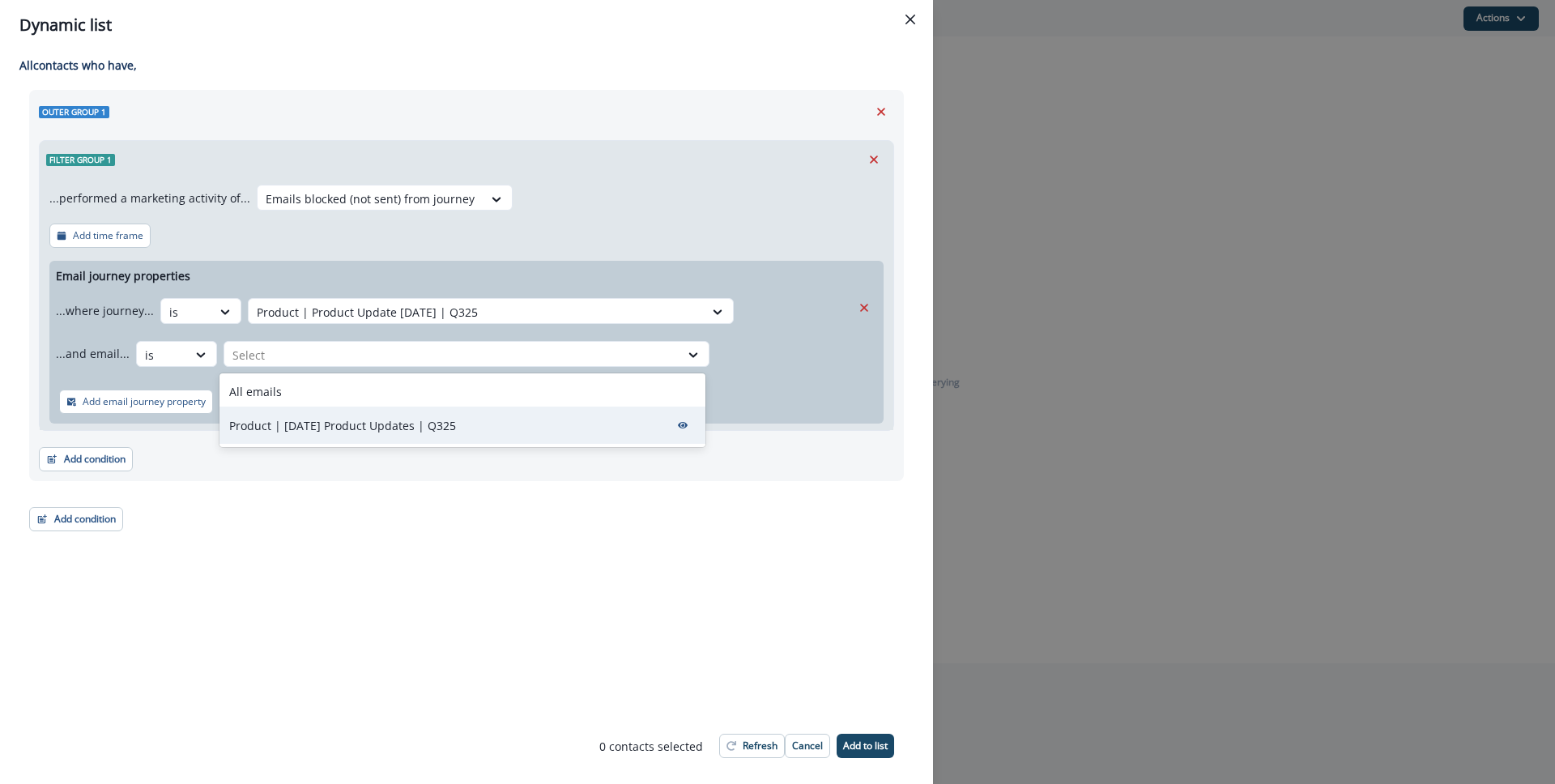
click at [340, 412] on div "Product | [DATE] Product Updates | Q325" at bounding box center [462, 424] width 485 height 38
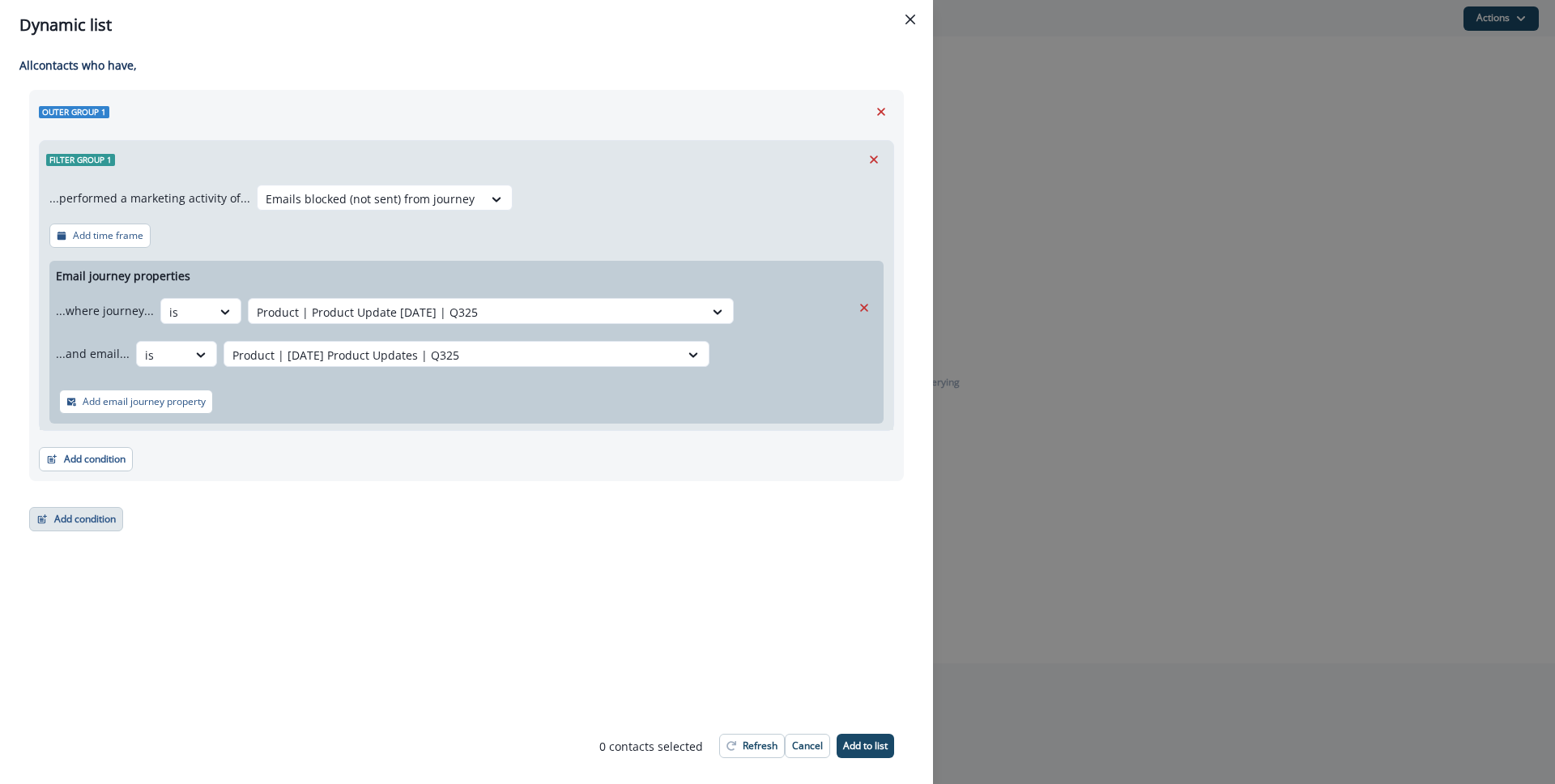
click at [62, 517] on button "Add condition" at bounding box center [75, 518] width 94 height 24
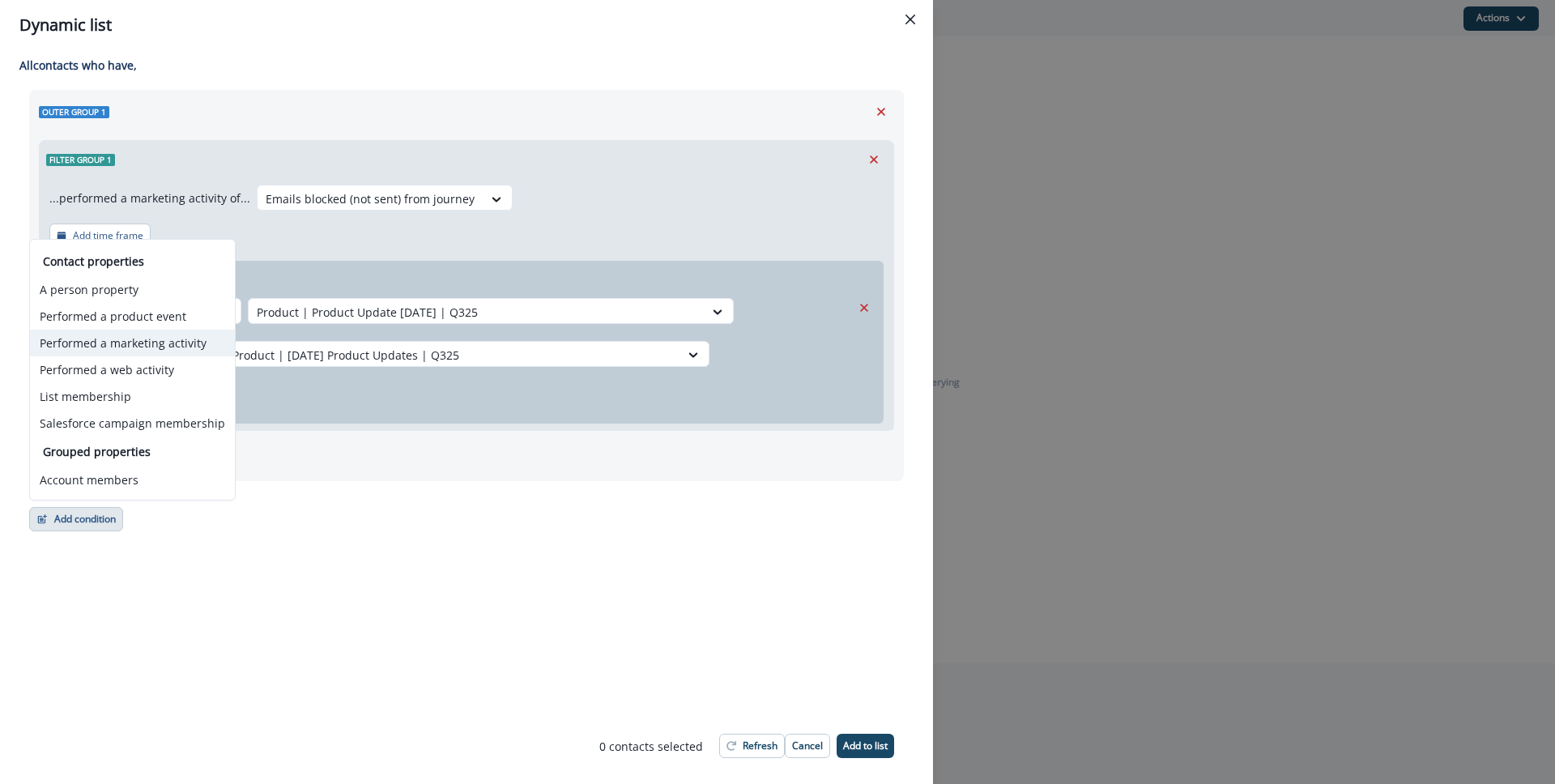
click at [149, 337] on button "Performed a marketing activity" at bounding box center [132, 343] width 205 height 27
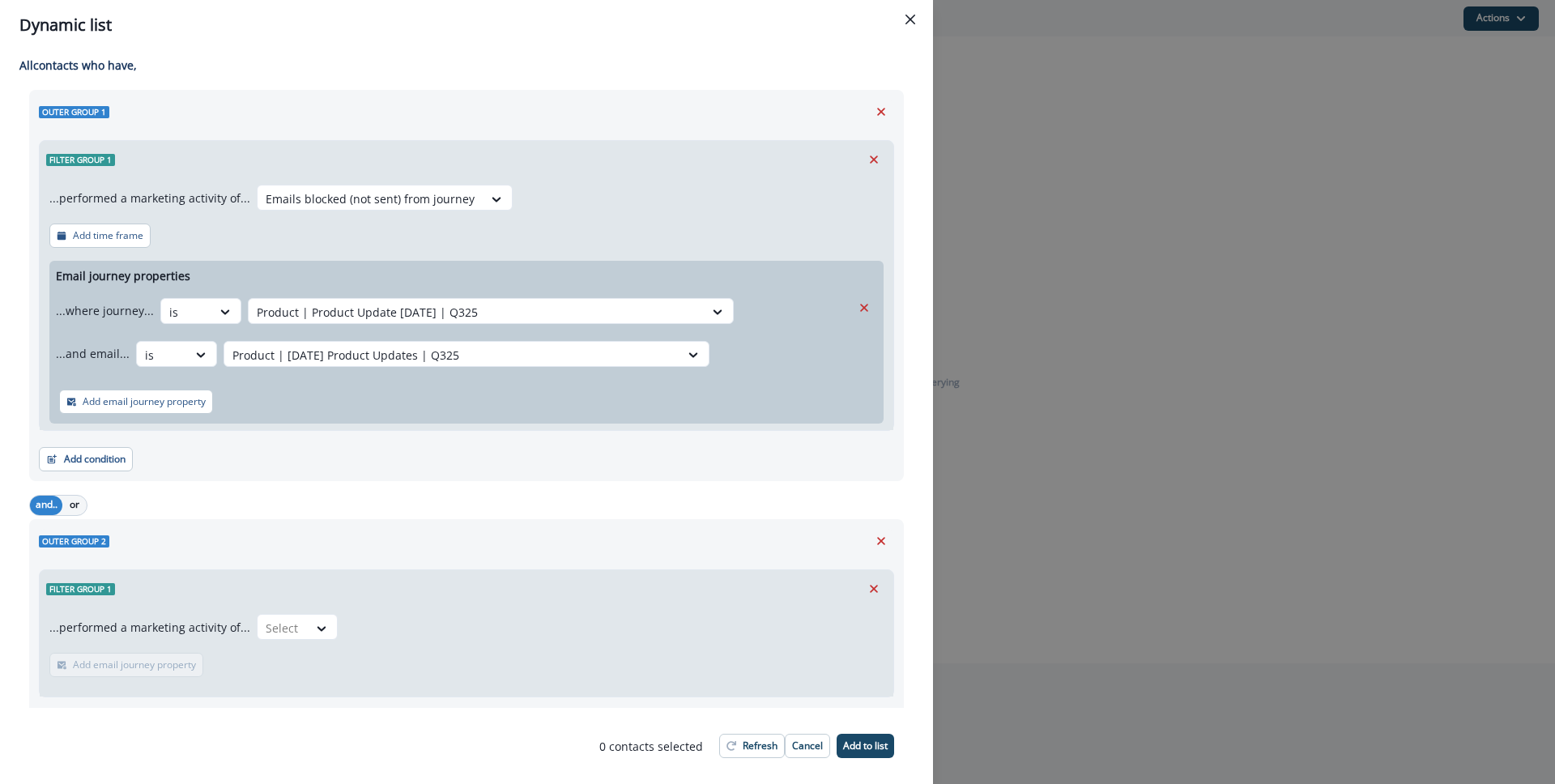
drag, startPoint x: 73, startPoint y: 508, endPoint x: 191, endPoint y: 567, distance: 131.9
click at [73, 507] on button "or" at bounding box center [73, 506] width 24 height 19
click at [308, 618] on div at bounding box center [322, 628] width 29 height 27
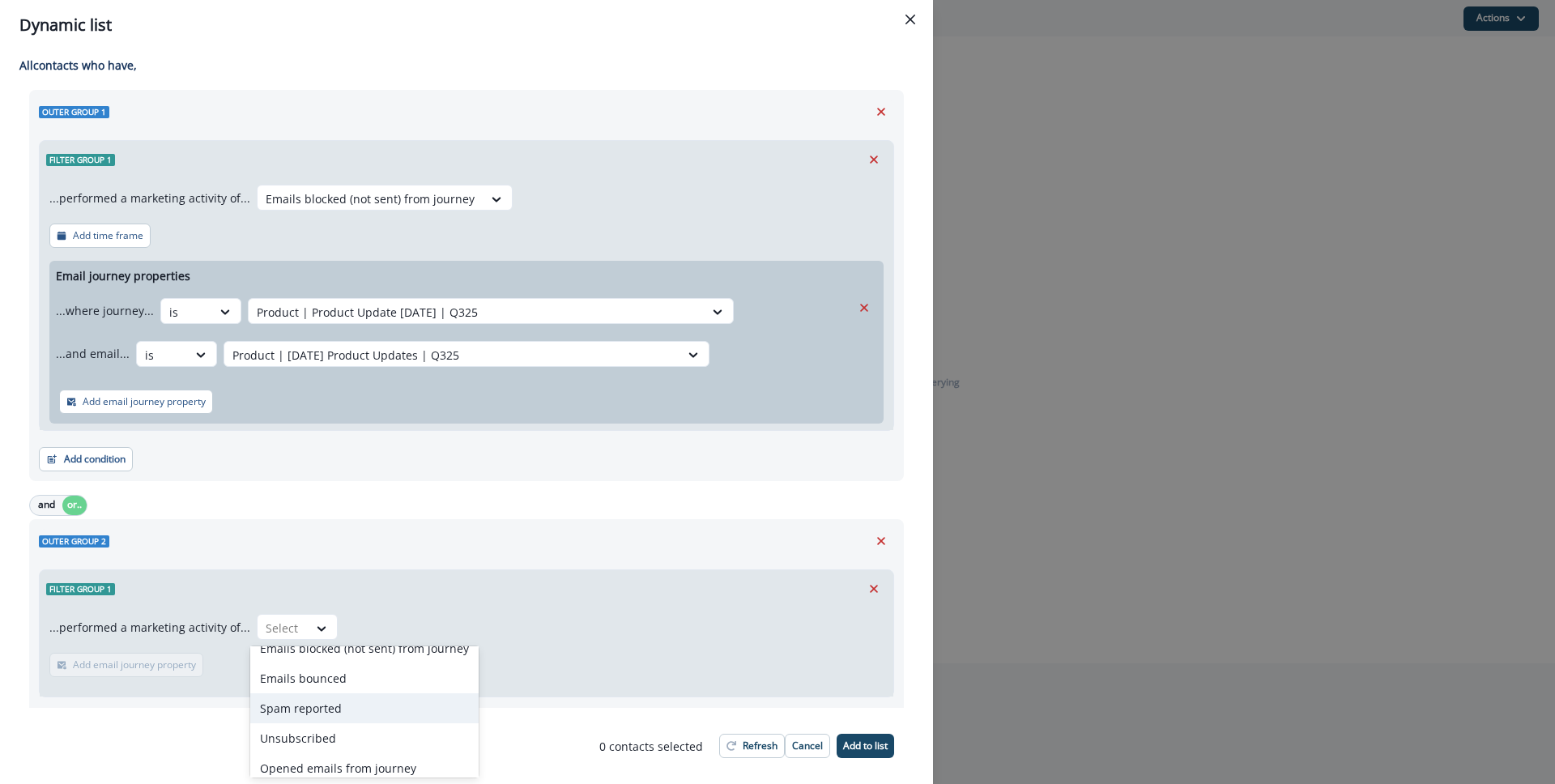
scroll to position [77, 0]
click at [358, 728] on div "Unsubscribed" at bounding box center [365, 737] width 228 height 30
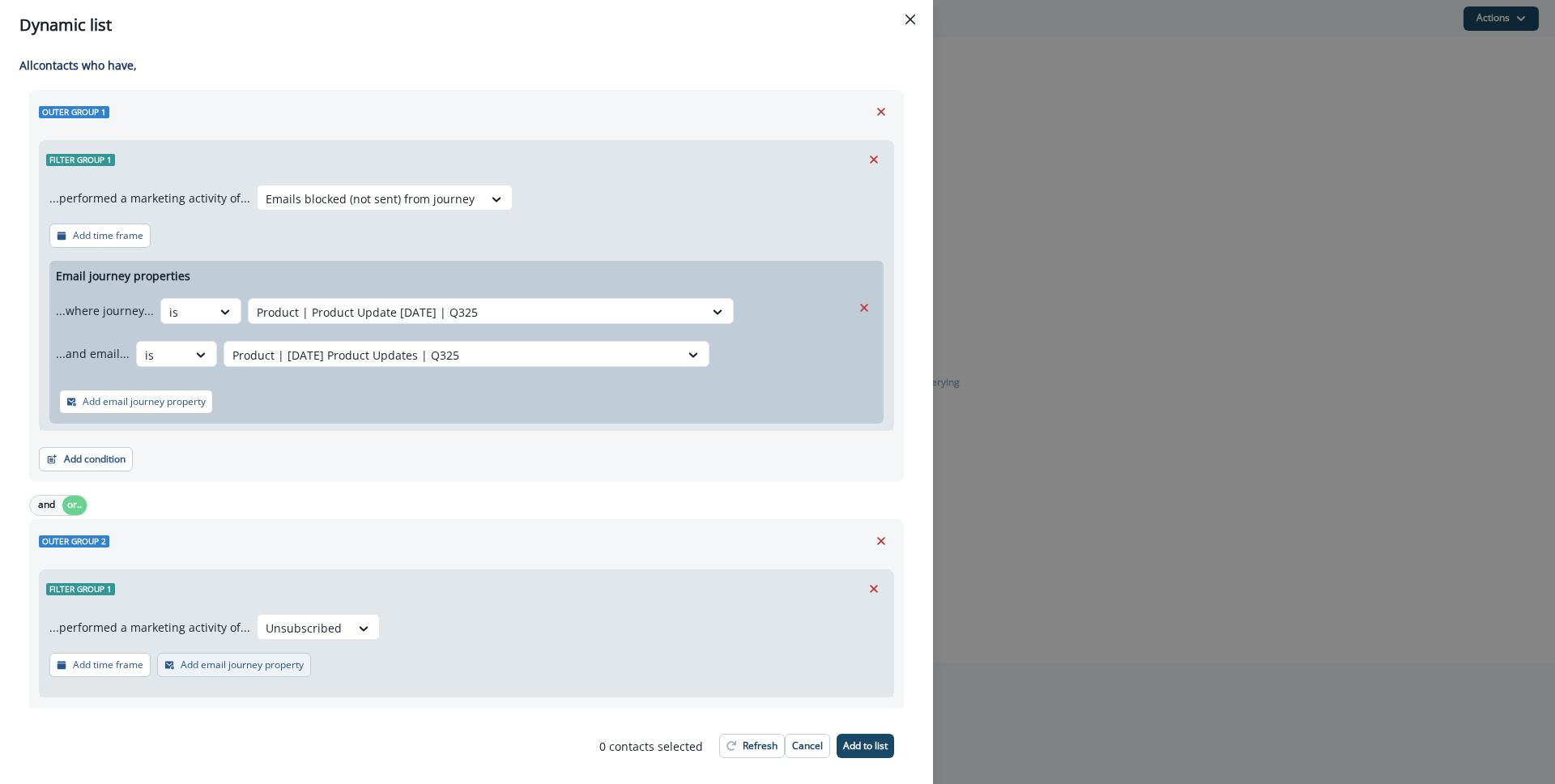
click at [230, 670] on p "Add email journey property" at bounding box center [242, 665] width 123 height 12
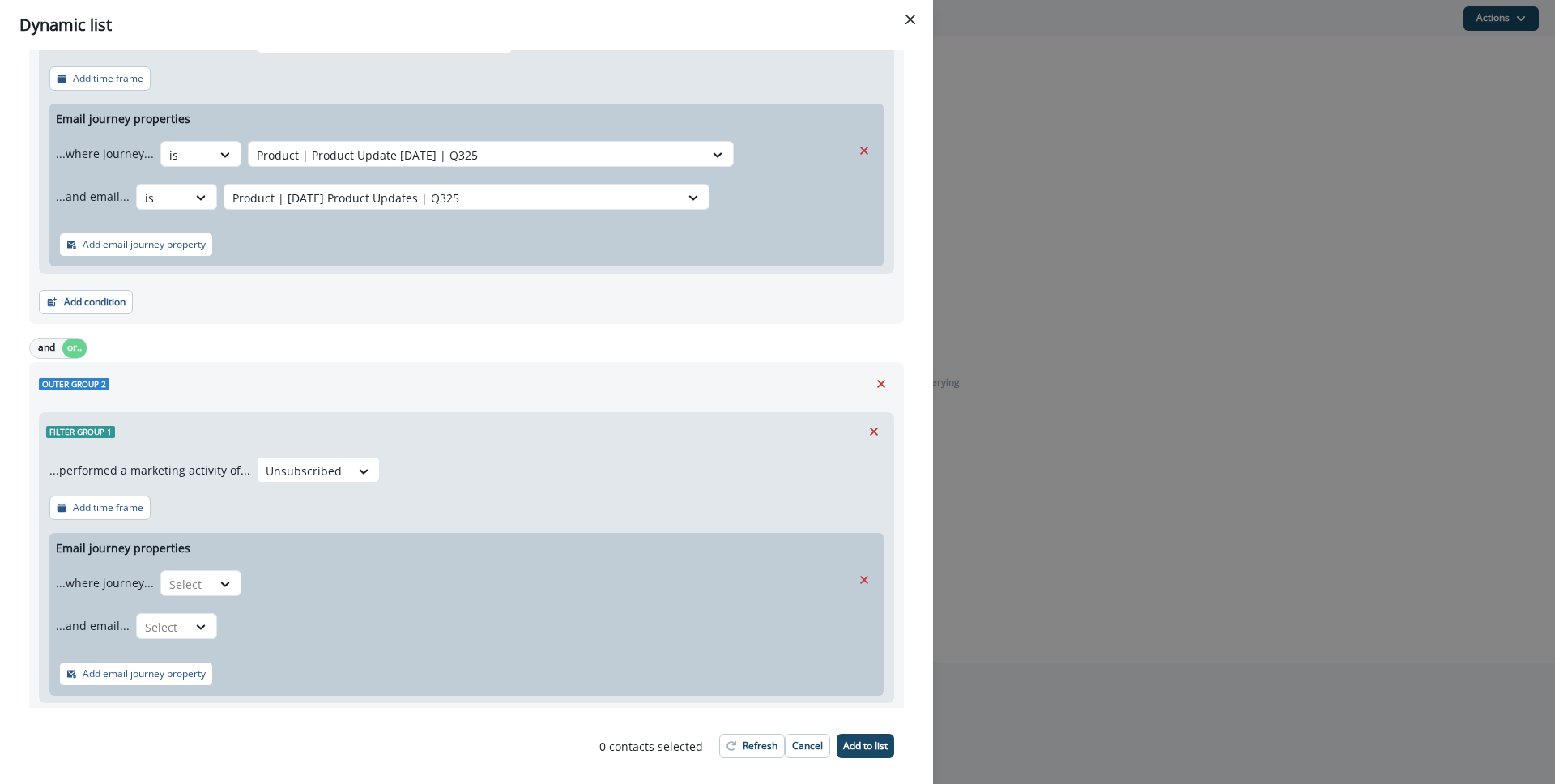
scroll to position [259, 0]
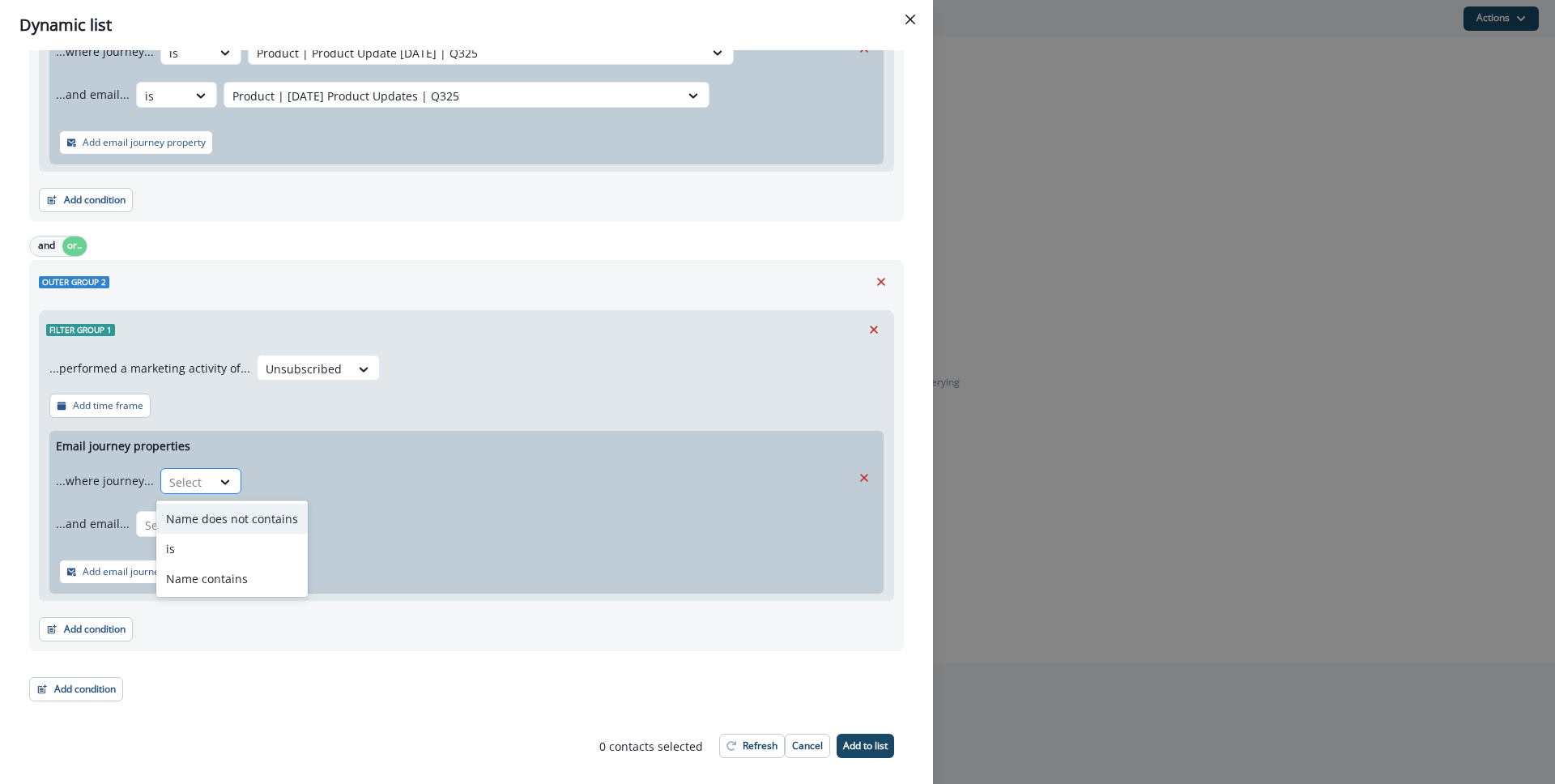
click at [189, 476] on div at bounding box center [186, 481] width 34 height 20
click at [211, 558] on div "is" at bounding box center [232, 548] width 152 height 30
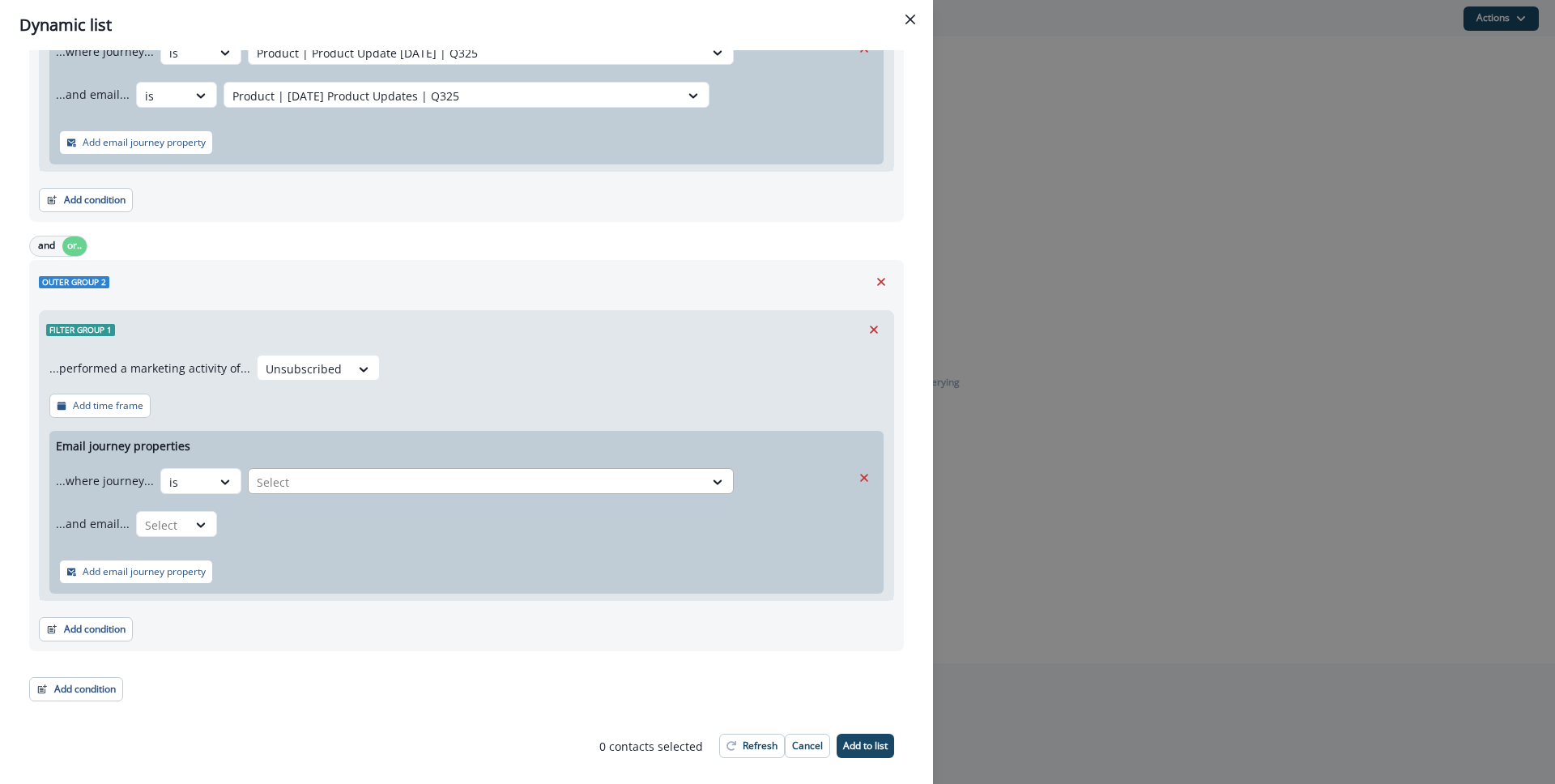
click at [324, 484] on div at bounding box center [476, 481] width 439 height 20
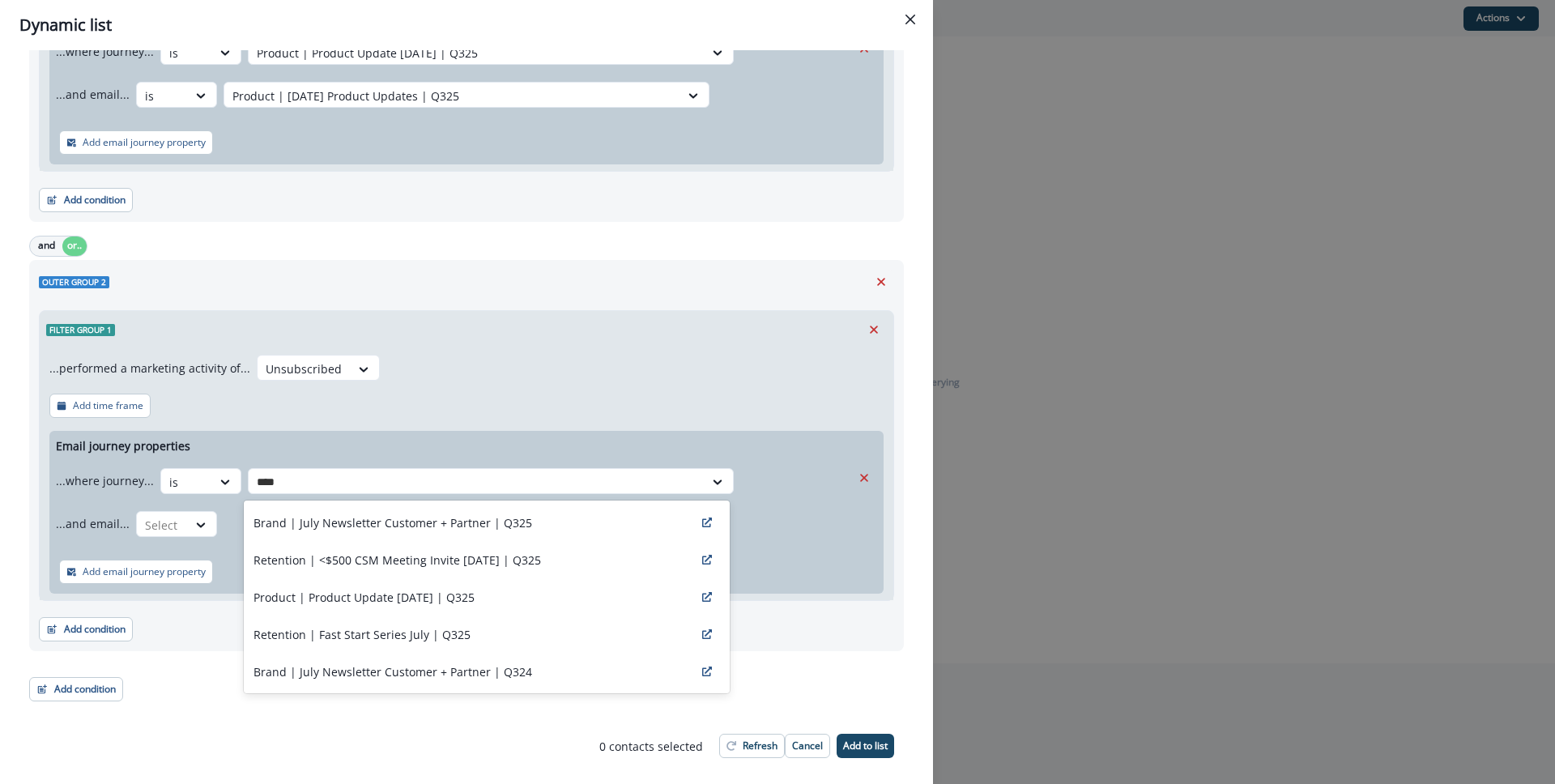
type input "****"
click at [441, 605] on div "Product | Product Update [DATE] | Q325" at bounding box center [486, 596] width 485 height 38
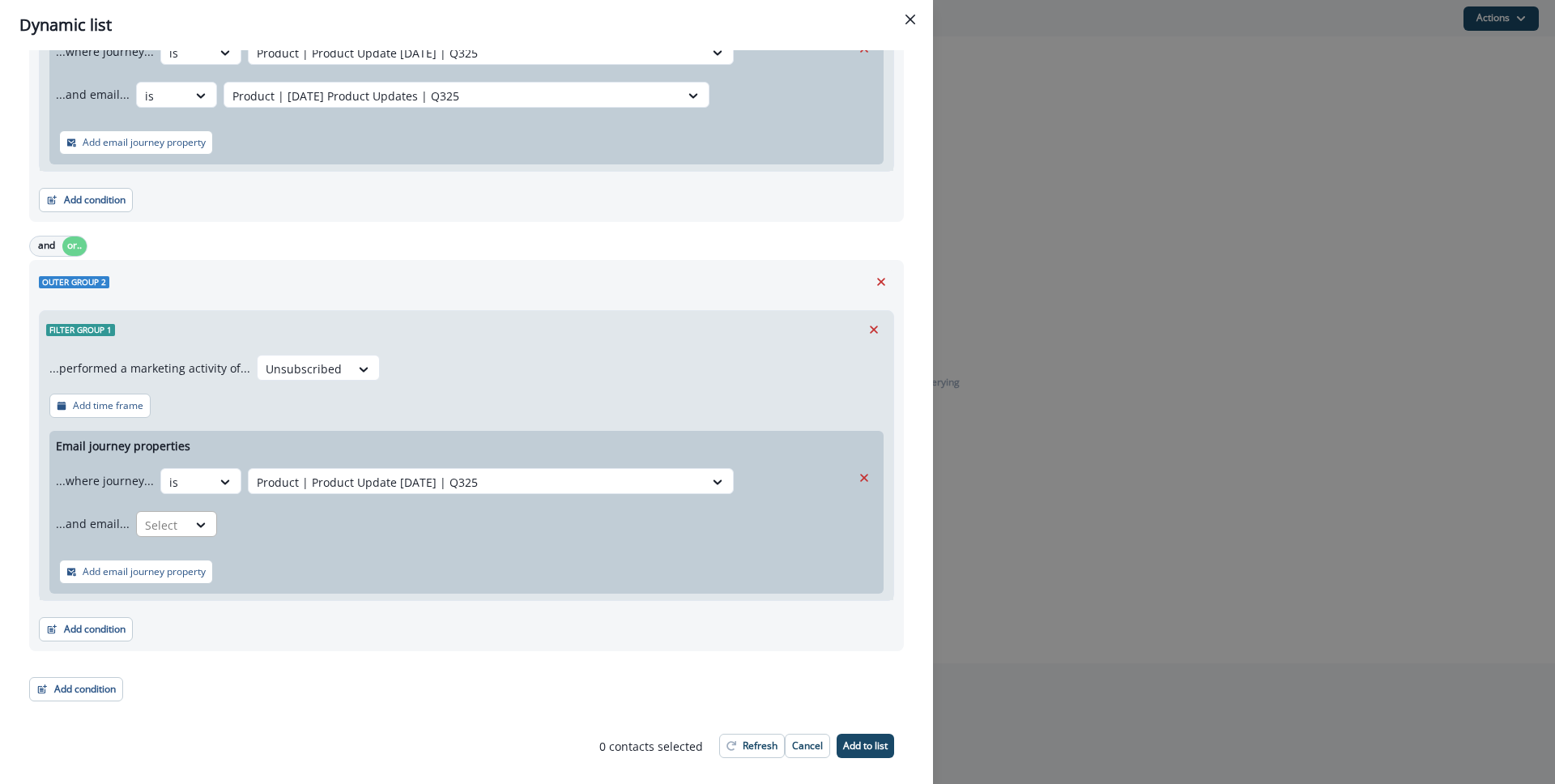
click at [182, 496] on div "Select" at bounding box center [187, 482] width 50 height 27
drag, startPoint x: 173, startPoint y: 581, endPoint x: 251, endPoint y: 555, distance: 82.2
click at [172, 581] on div "is" at bounding box center [208, 591] width 152 height 30
click at [348, 492] on div at bounding box center [476, 481] width 439 height 20
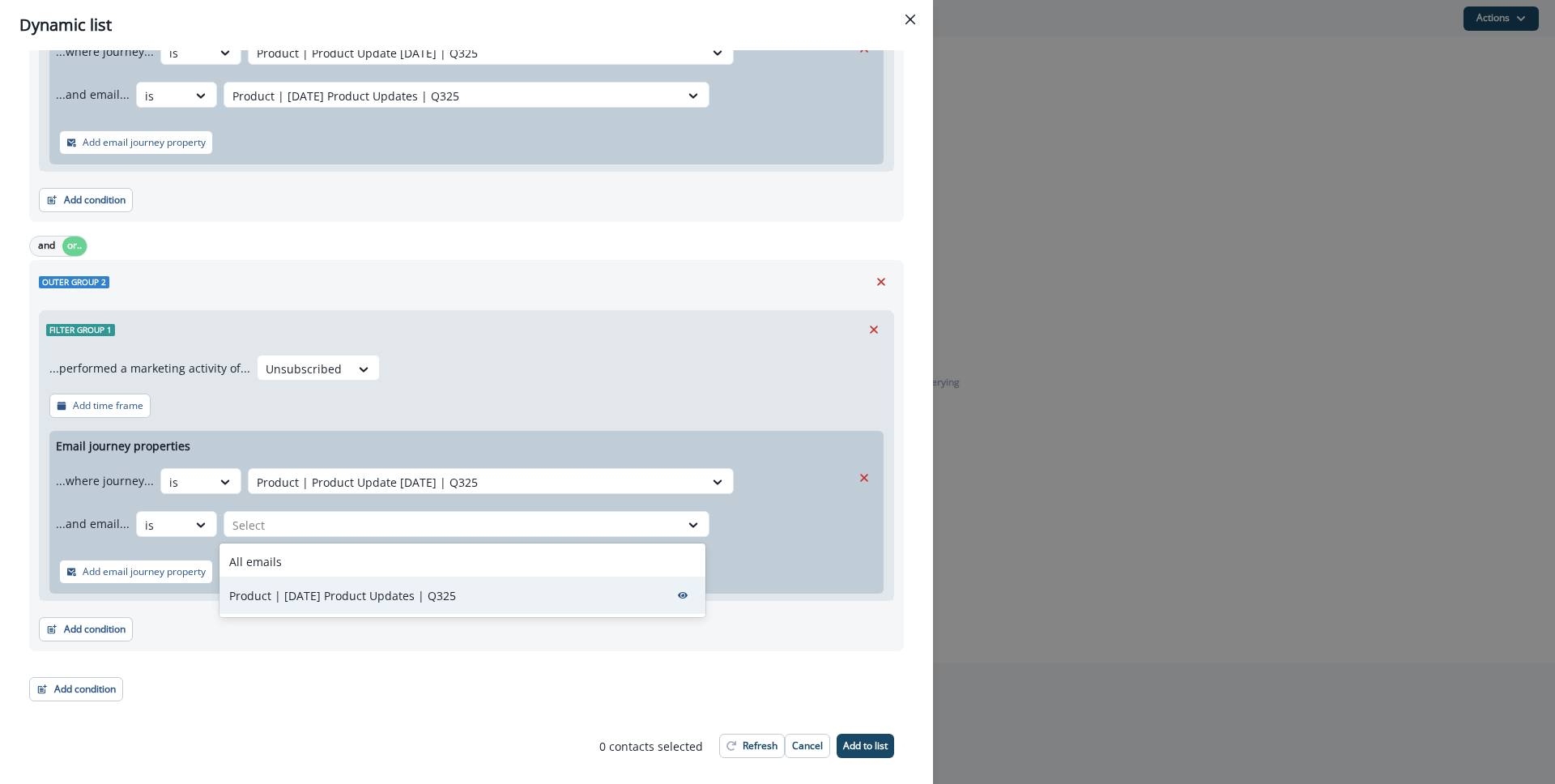
click at [339, 585] on div "Product | [DATE] Product Updates | Q325" at bounding box center [462, 595] width 485 height 38
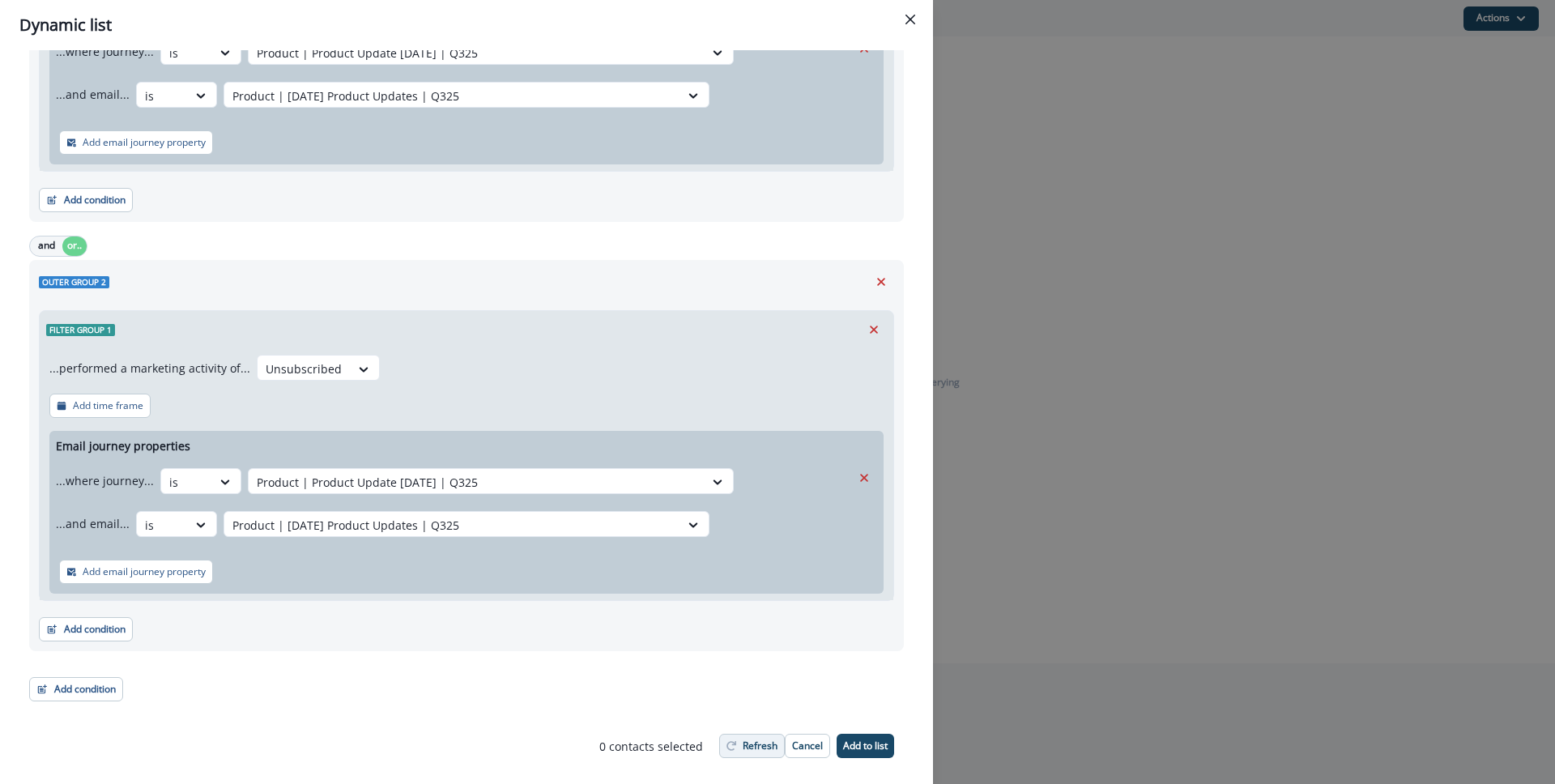
click at [769, 746] on p "Refresh" at bounding box center [760, 745] width 35 height 12
click at [100, 682] on button "Add condition" at bounding box center [75, 688] width 94 height 24
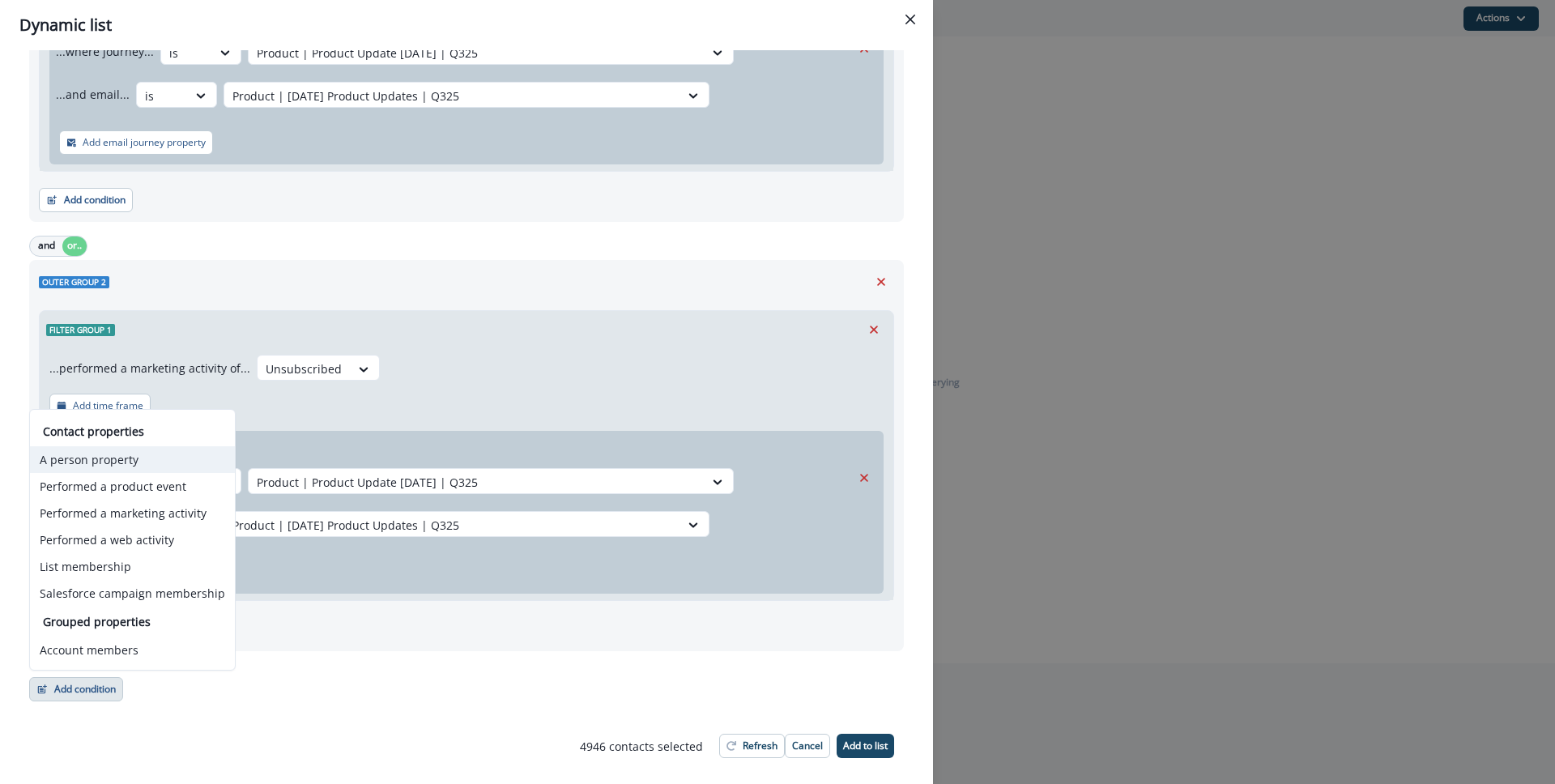
click at [107, 461] on button "A person property" at bounding box center [132, 459] width 205 height 27
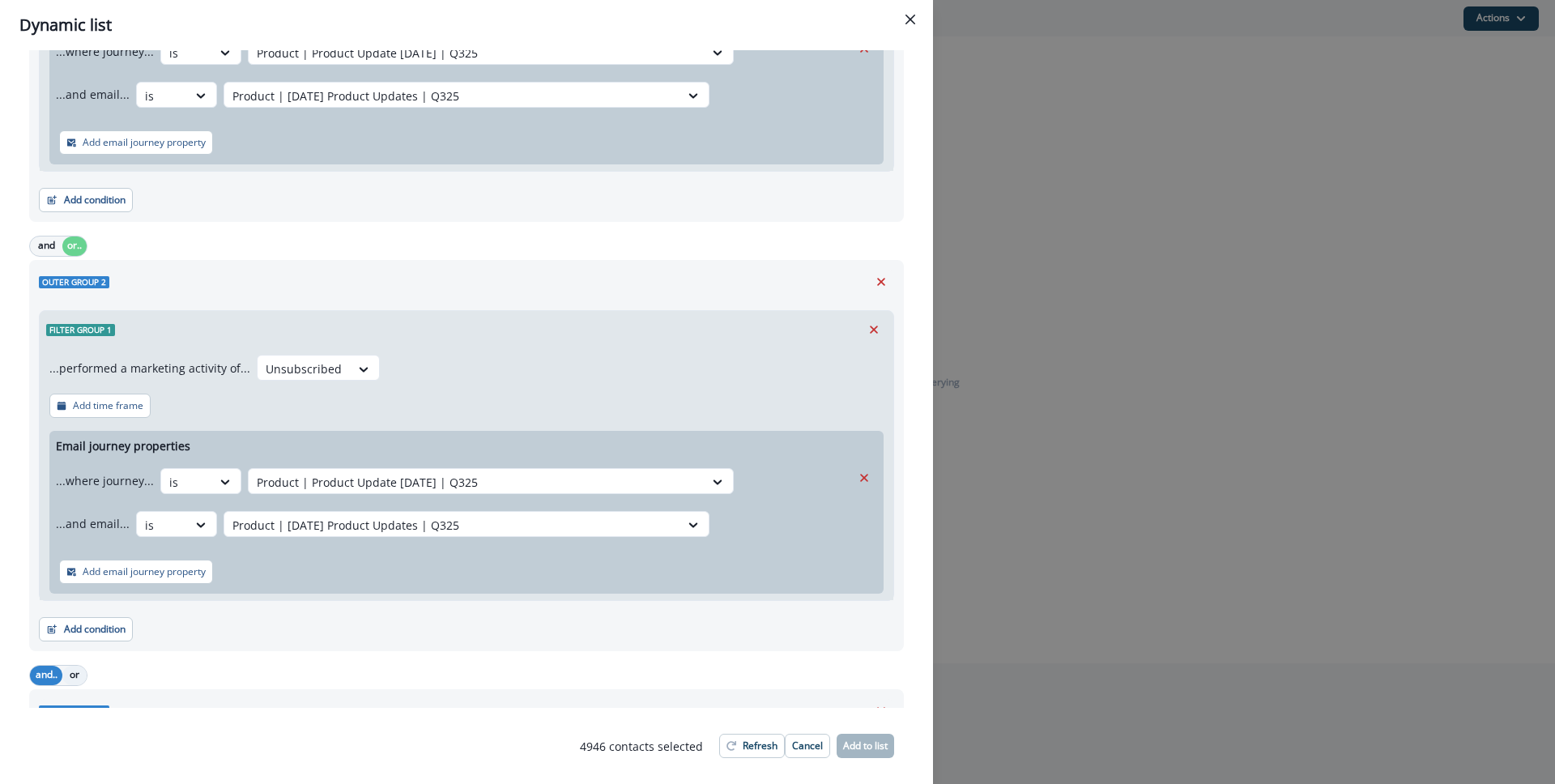
click at [81, 669] on button "or" at bounding box center [73, 675] width 24 height 19
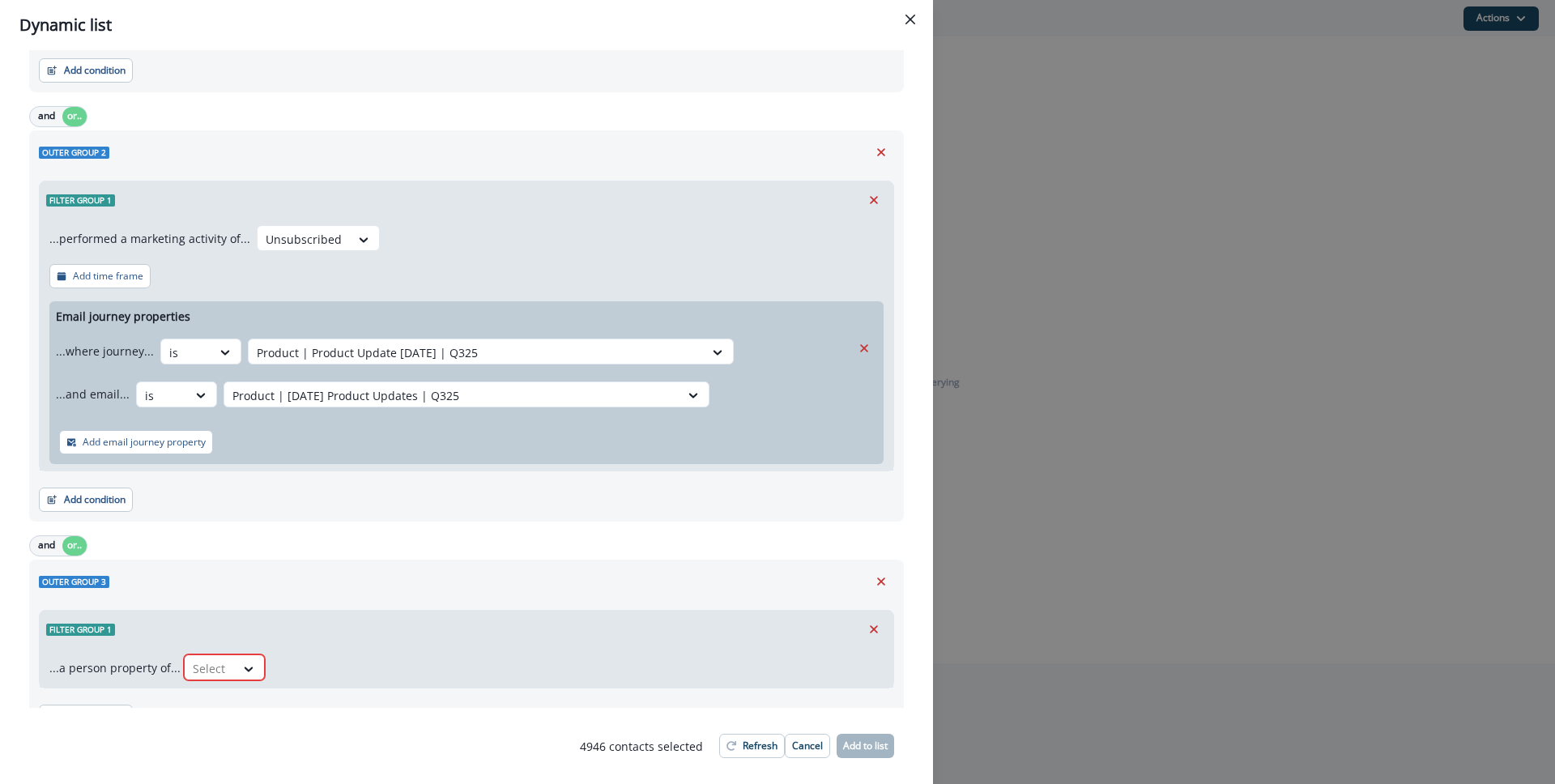
scroll to position [476, 0]
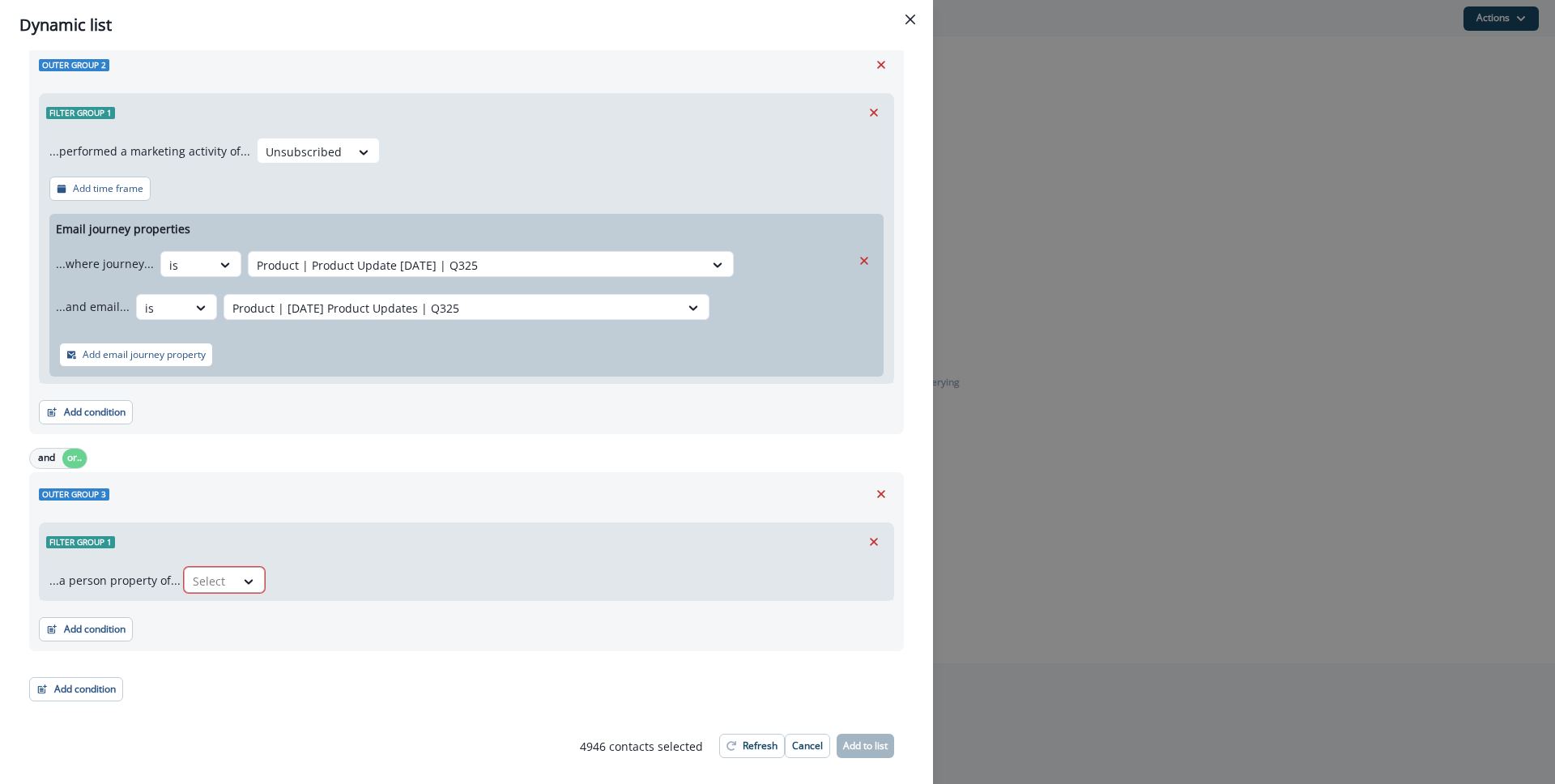
click at [220, 577] on div at bounding box center [209, 580] width 34 height 20
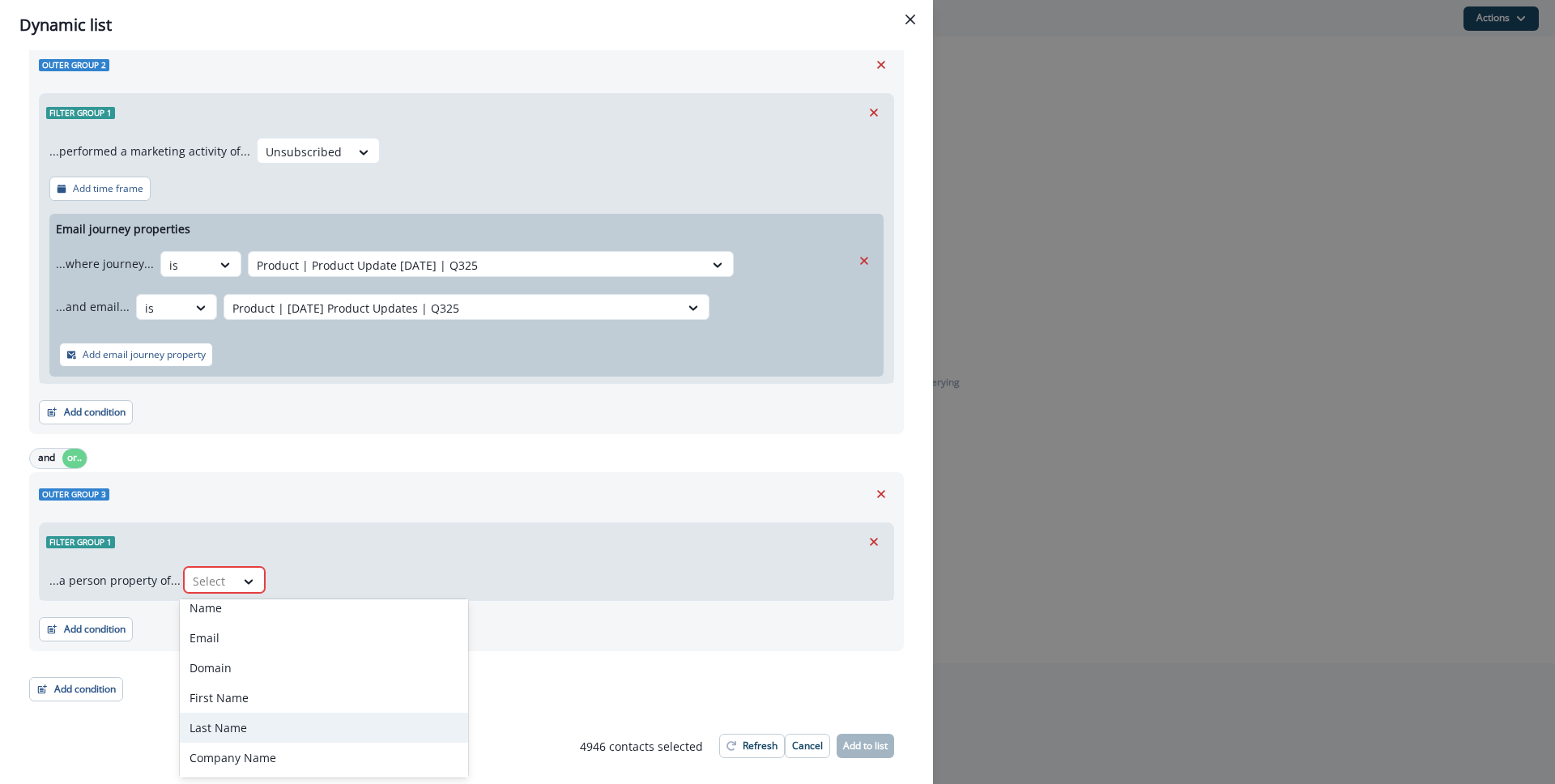
scroll to position [130, 0]
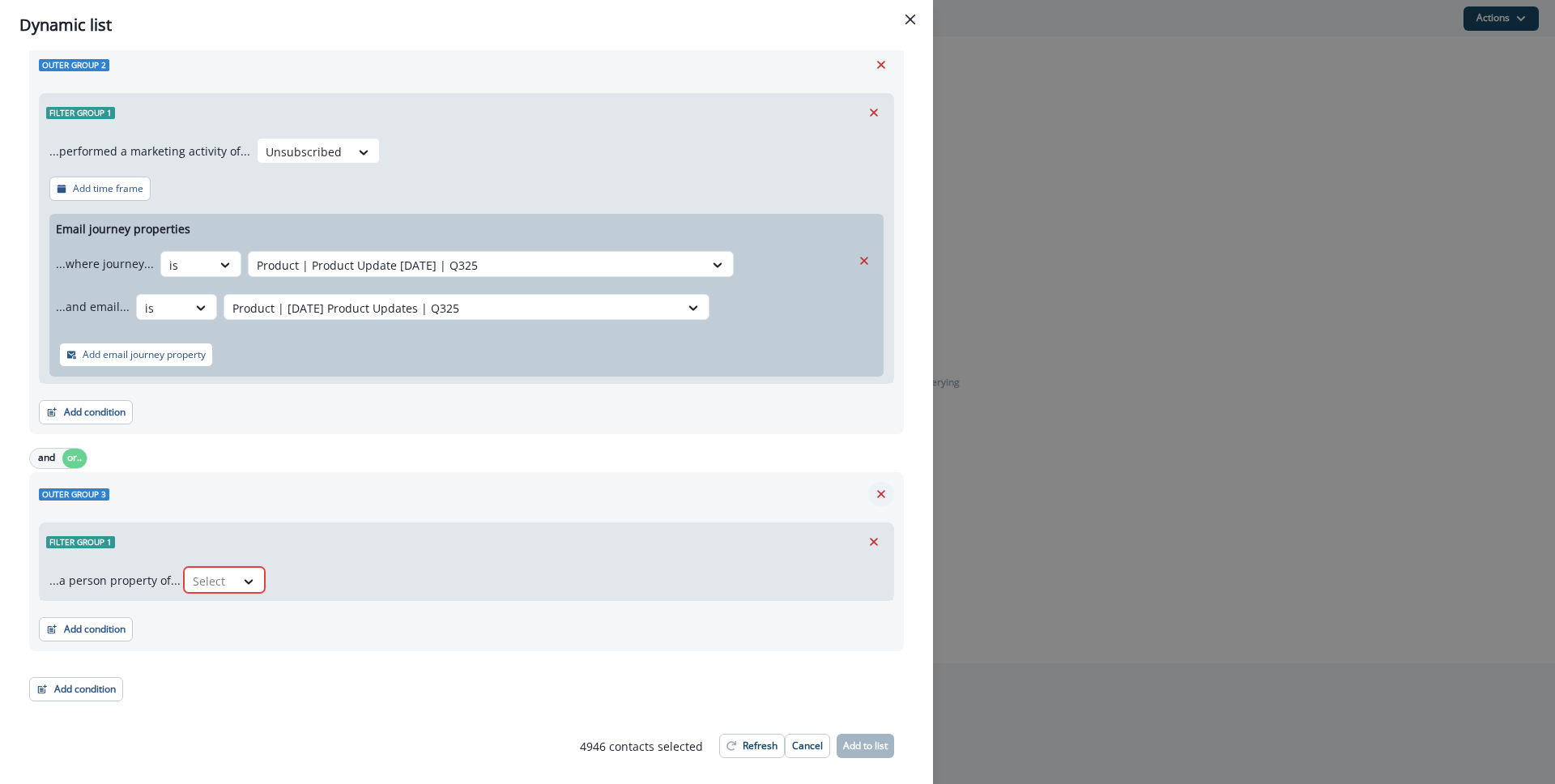
click at [874, 495] on icon "Remove" at bounding box center [881, 493] width 15 height 15
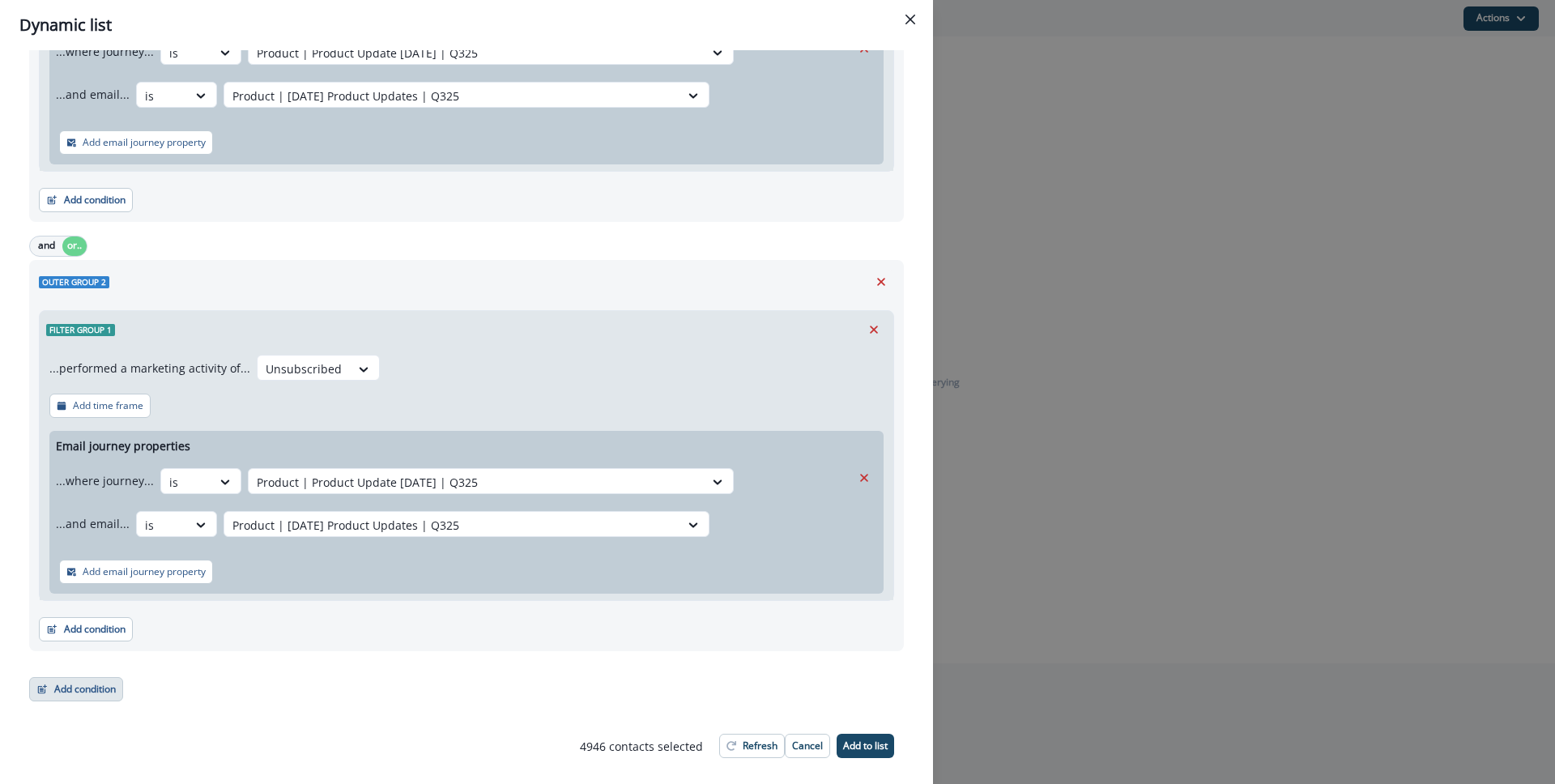
click at [68, 684] on button "Add condition" at bounding box center [75, 688] width 94 height 24
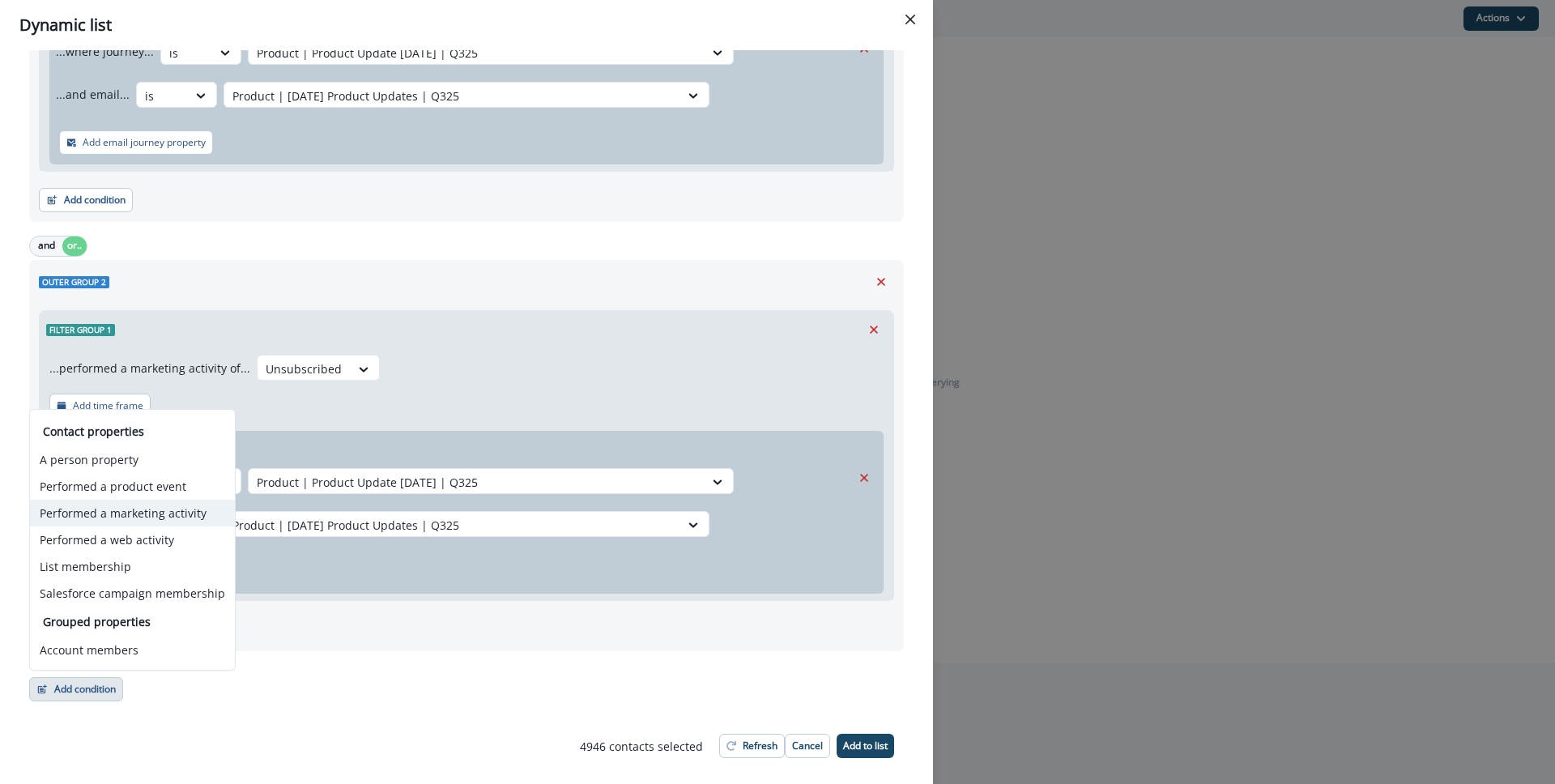
click at [96, 506] on button "Performed a marketing activity" at bounding box center [132, 513] width 205 height 27
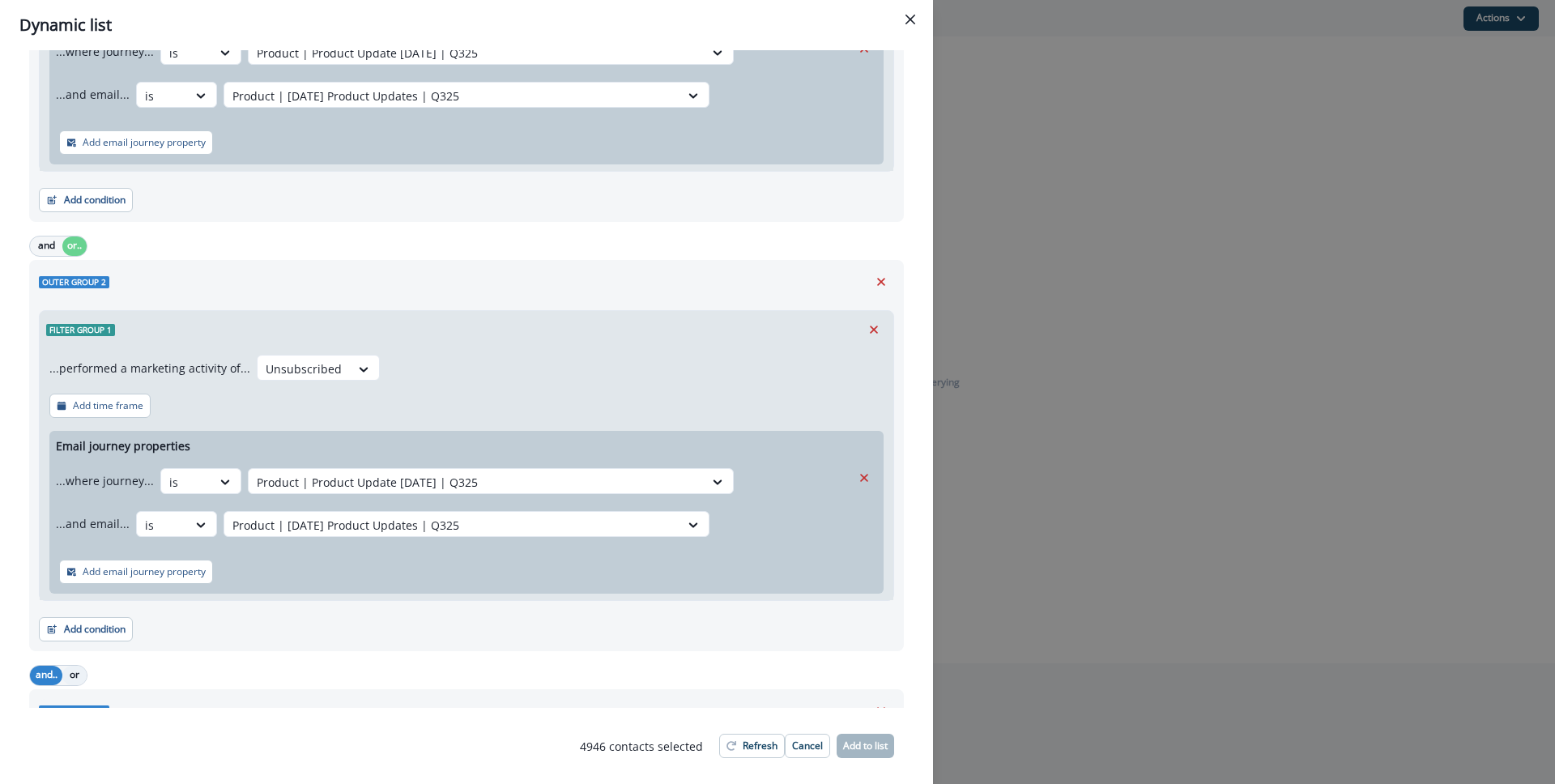
click at [68, 672] on button "or" at bounding box center [73, 675] width 24 height 19
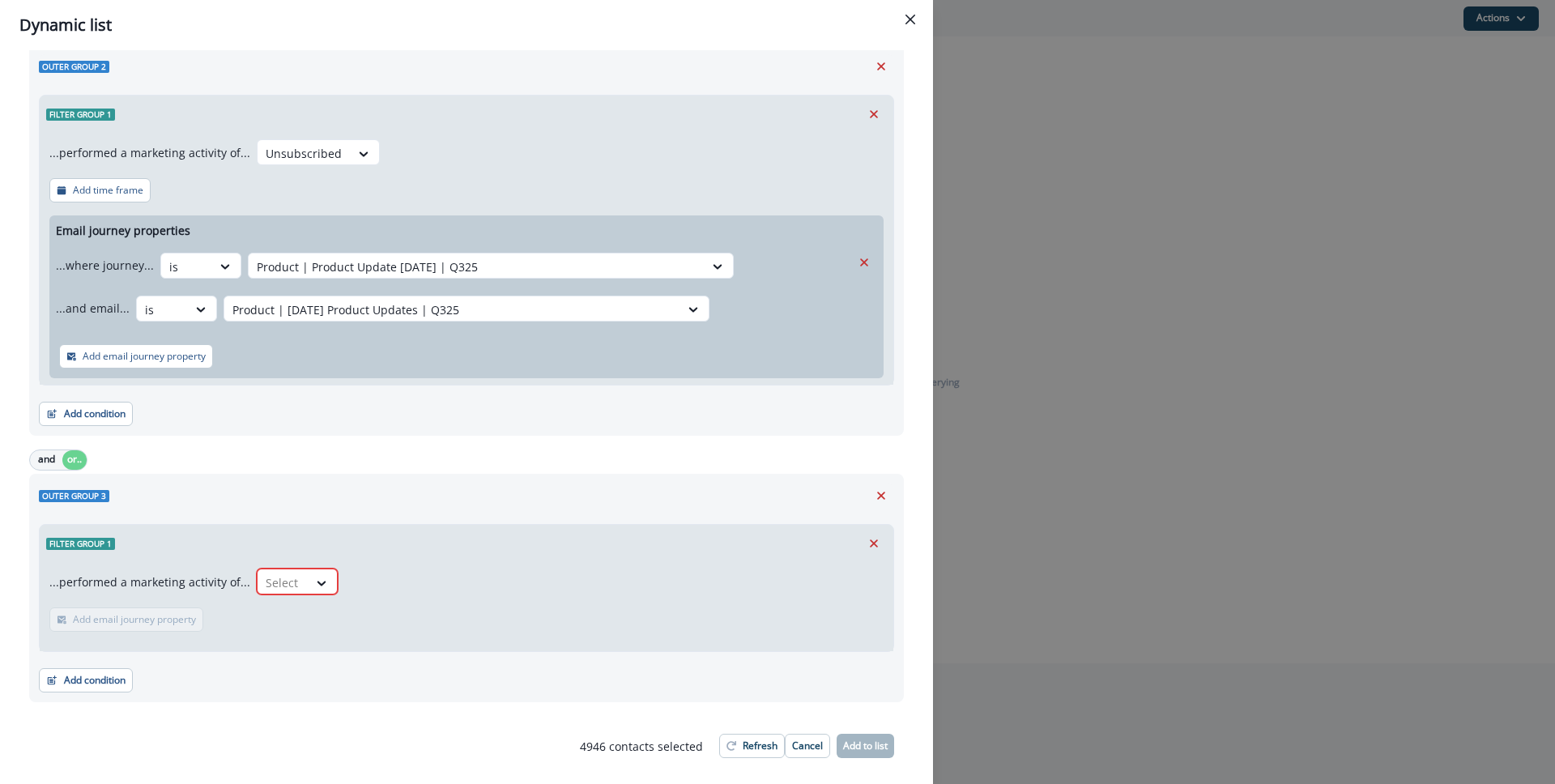
scroll to position [526, 0]
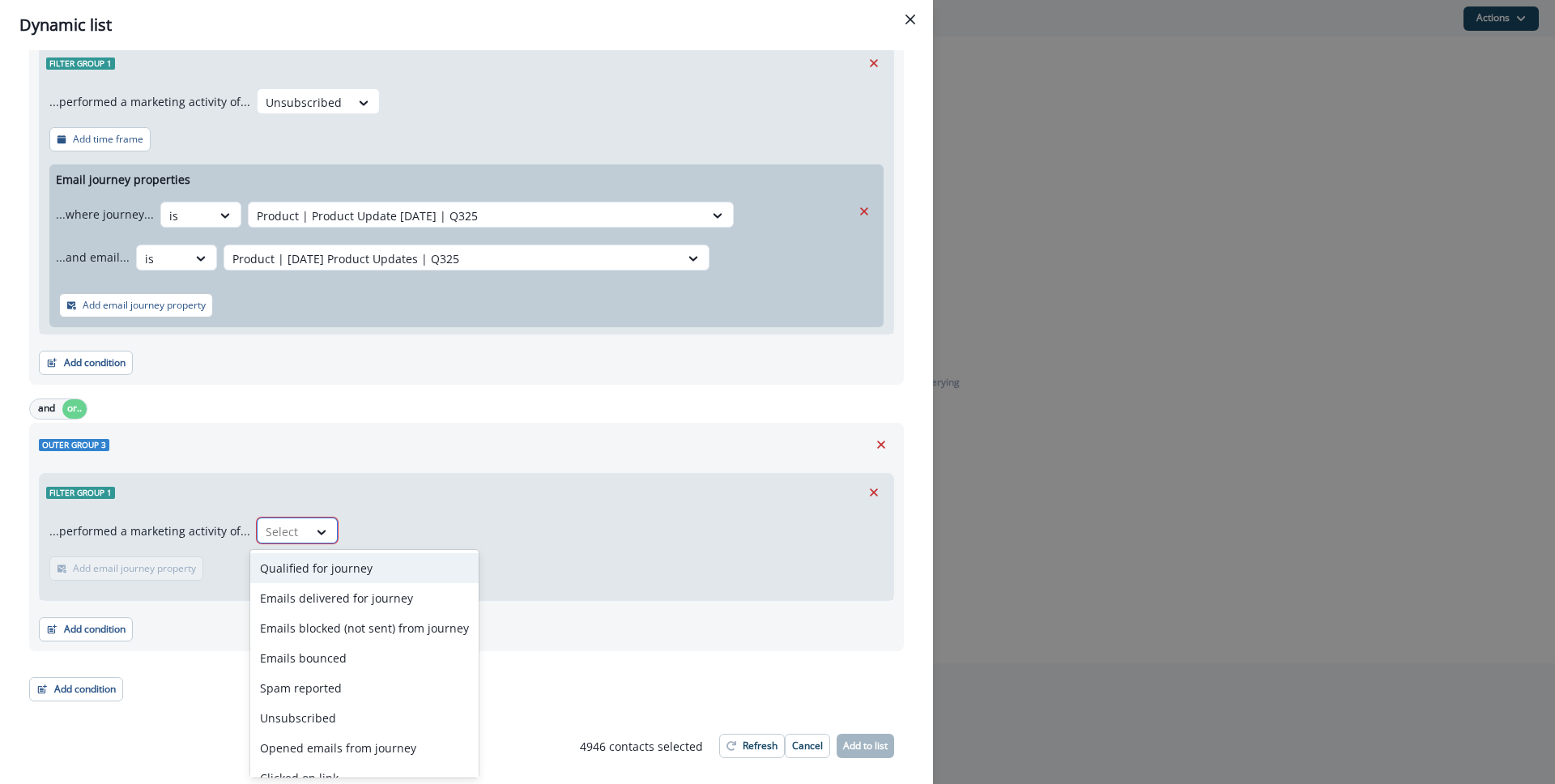
click at [271, 527] on div at bounding box center [282, 531] width 34 height 20
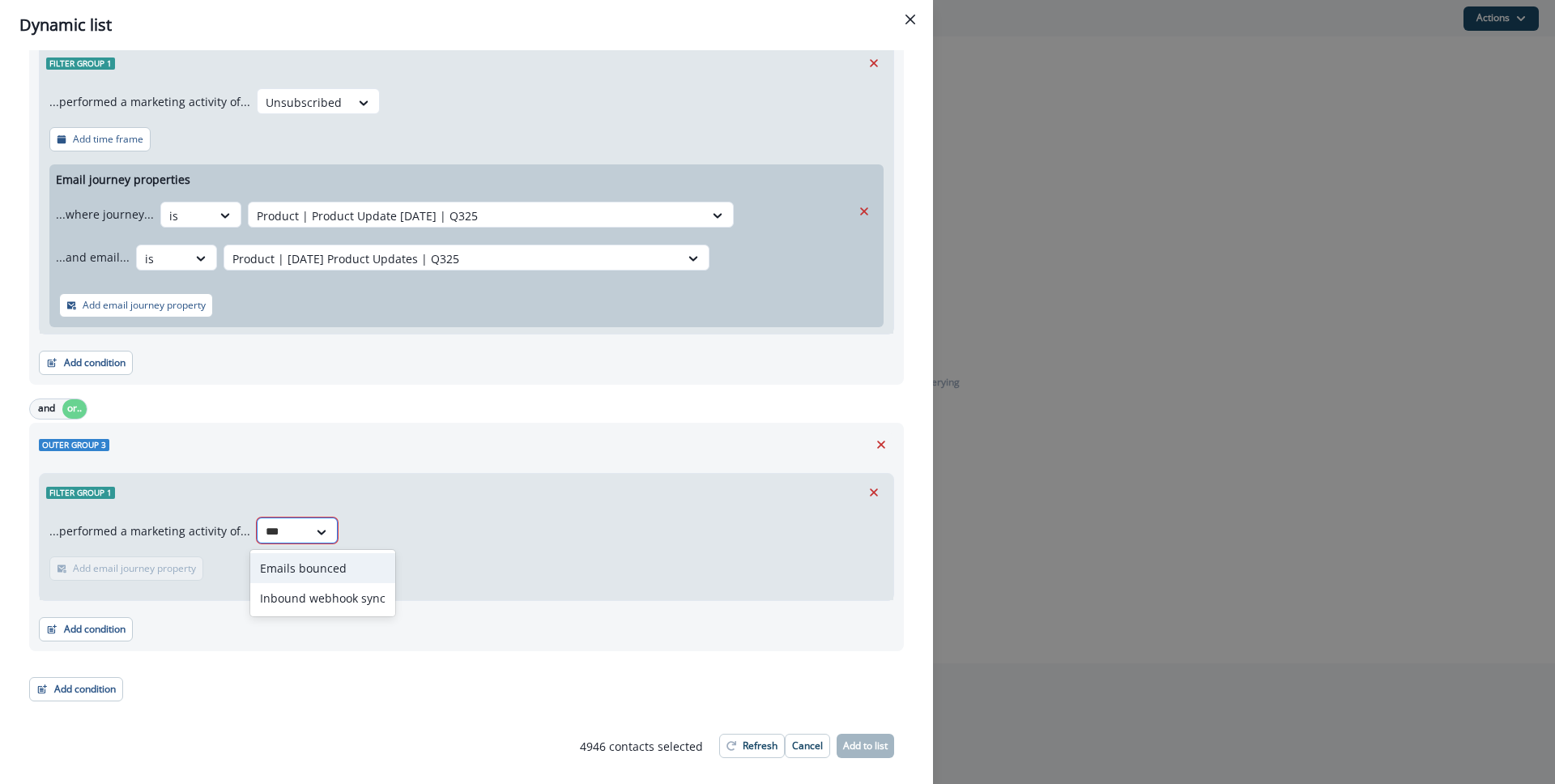
type input "****"
click at [311, 574] on div "Emails bounced" at bounding box center [323, 567] width 145 height 30
click at [196, 563] on p "Add email journey property" at bounding box center [242, 568] width 123 height 12
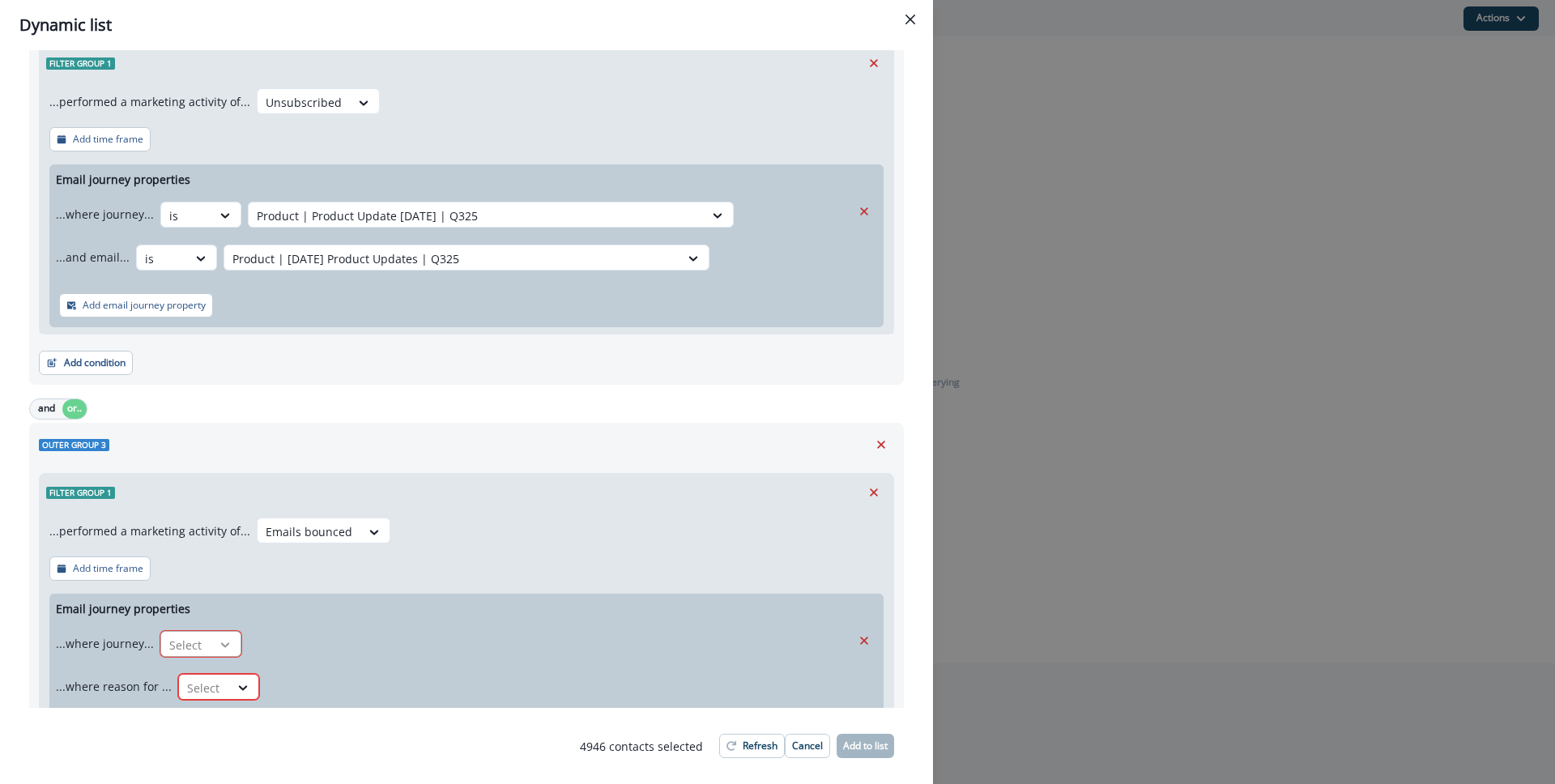
click at [222, 638] on icon at bounding box center [224, 644] width 15 height 16
drag, startPoint x: 223, startPoint y: 714, endPoint x: 270, endPoint y: 665, distance: 67.9
click at [223, 714] on div "is" at bounding box center [232, 711] width 152 height 30
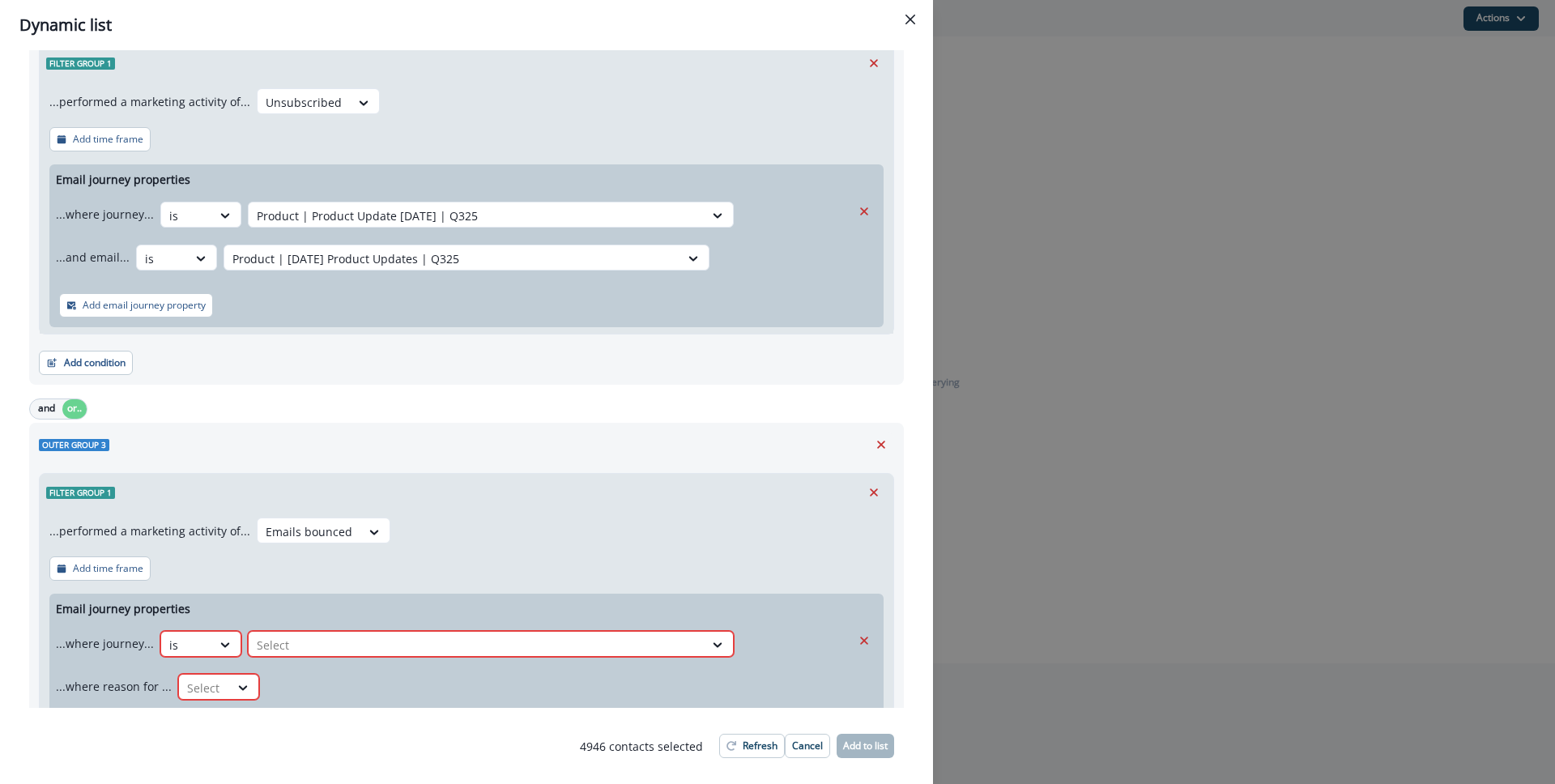
drag, startPoint x: 342, startPoint y: 624, endPoint x: 356, endPoint y: 669, distance: 47.1
click at [342, 624] on div "...where journey... is Select" at bounding box center [454, 643] width 795 height 40
click at [362, 648] on div at bounding box center [476, 645] width 439 height 20
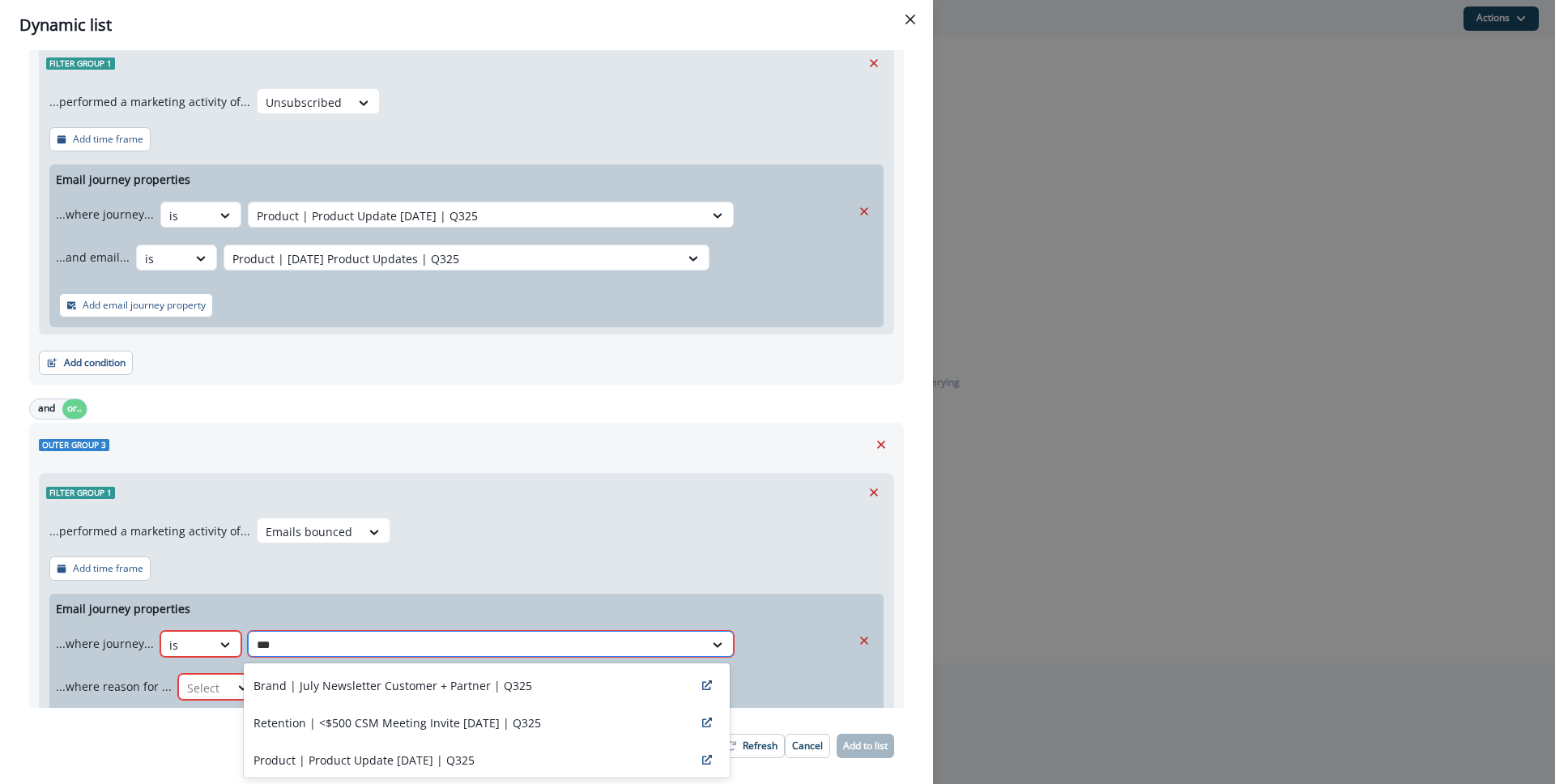
type input "****"
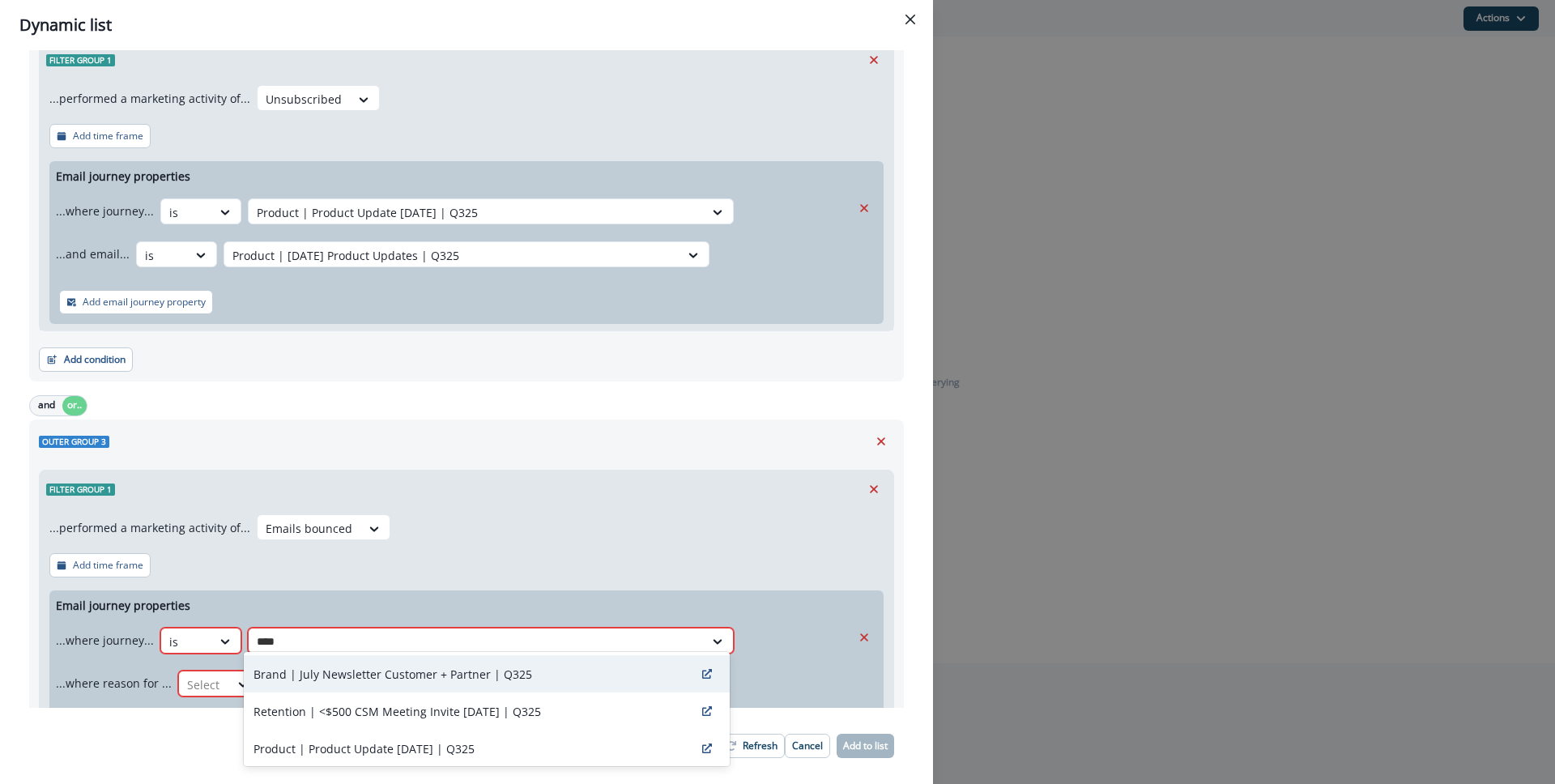
scroll to position [557, 0]
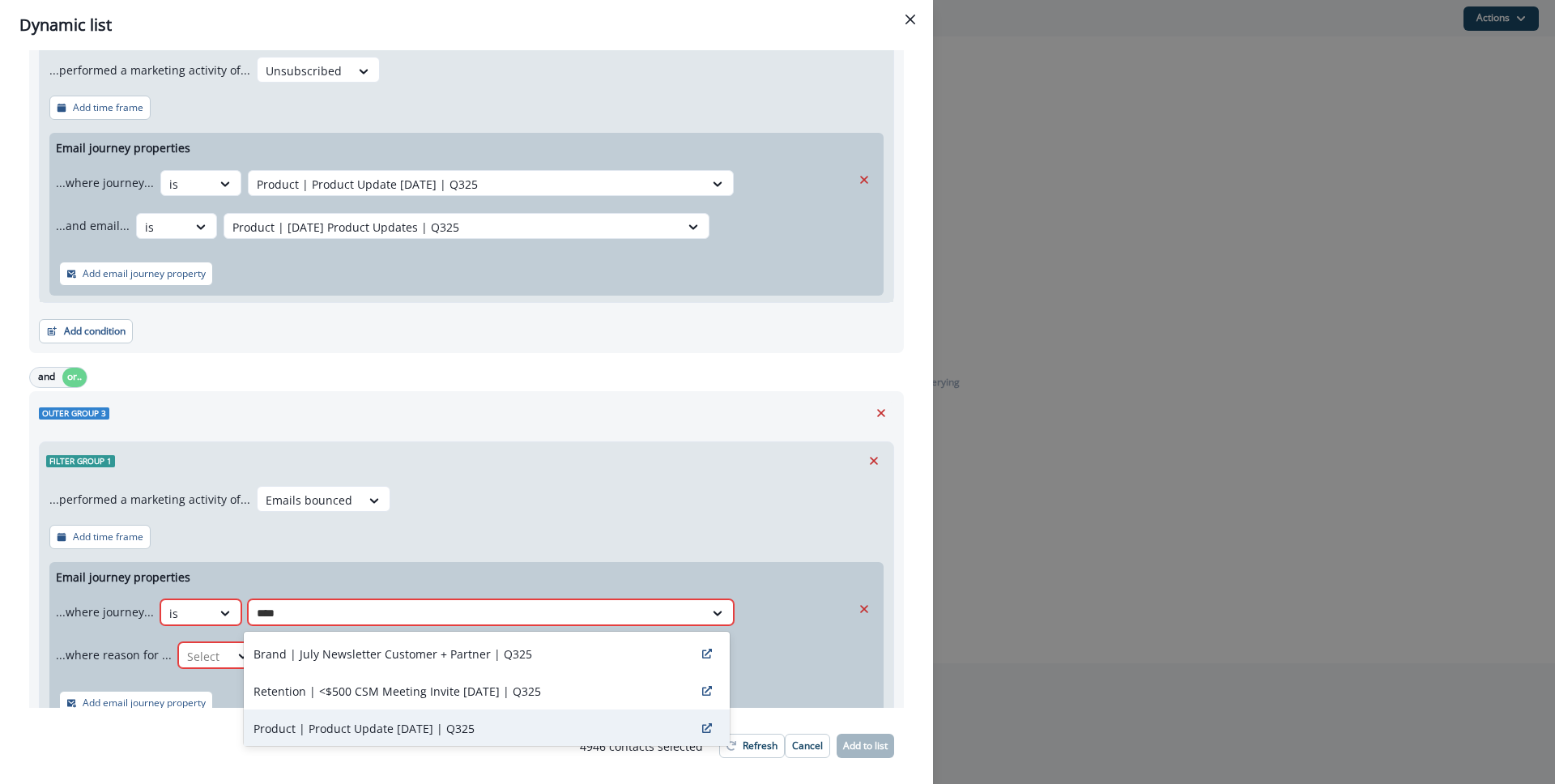
click at [401, 719] on p "Product | Product Update [DATE] | Q325" at bounding box center [364, 728] width 221 height 17
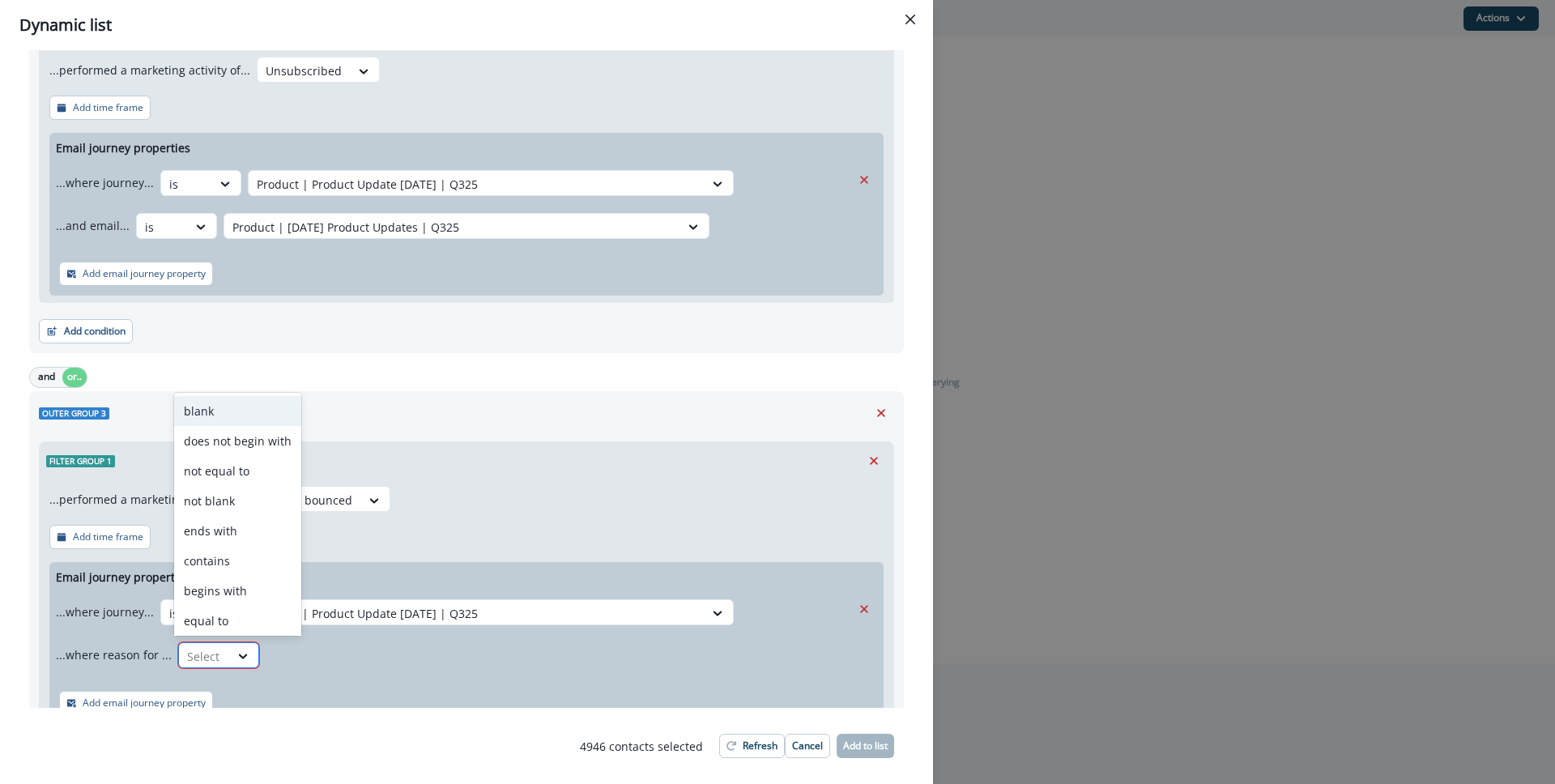
click at [212, 643] on div "Select" at bounding box center [204, 656] width 50 height 27
click at [500, 521] on div at bounding box center [466, 521] width 835 height 7
click at [212, 648] on div at bounding box center [203, 655] width 34 height 20
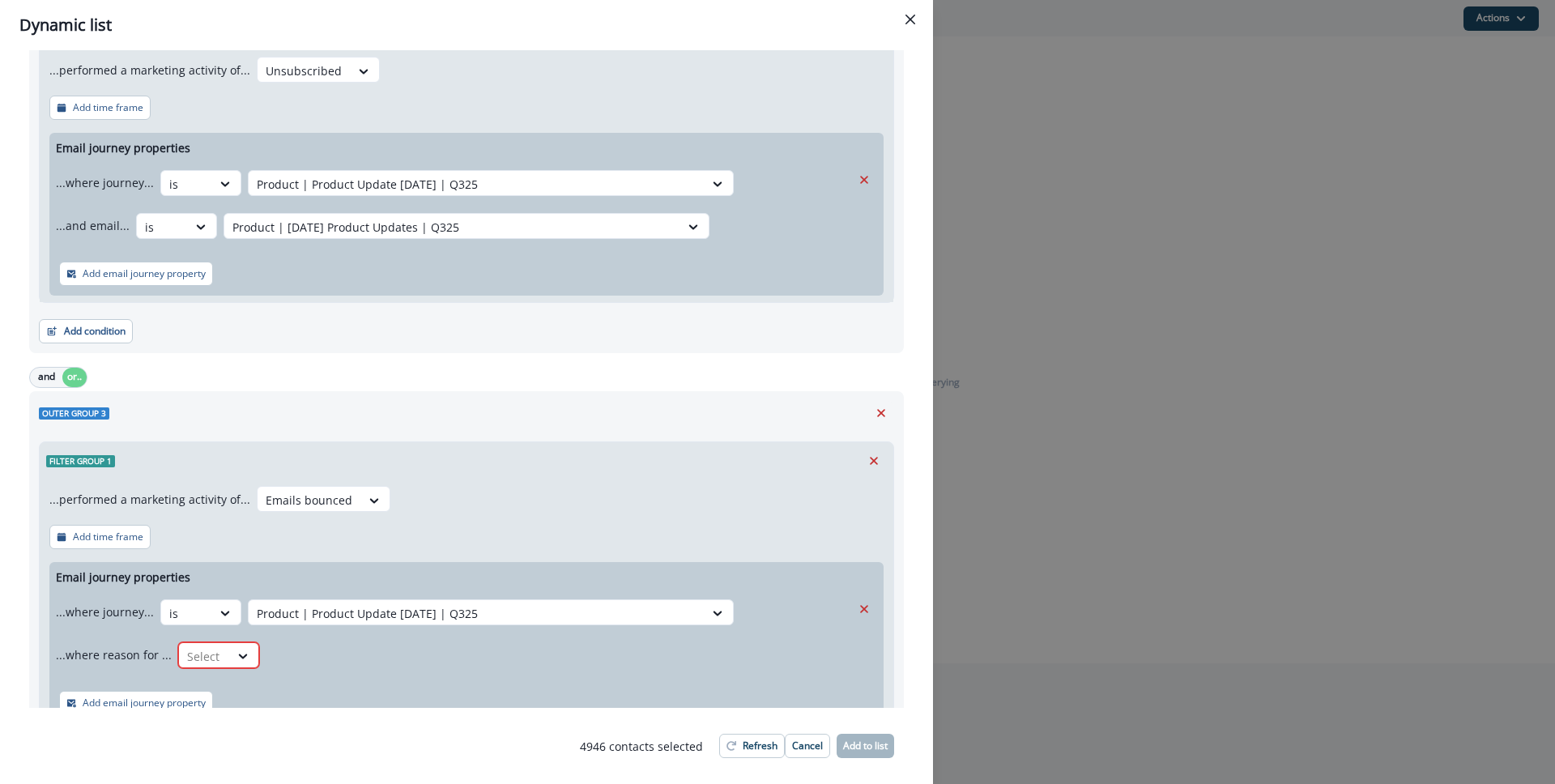
click at [496, 537] on div "...performed a marketing activity of... Emails bounced Add time frame Email jou…" at bounding box center [466, 605] width 854 height 251
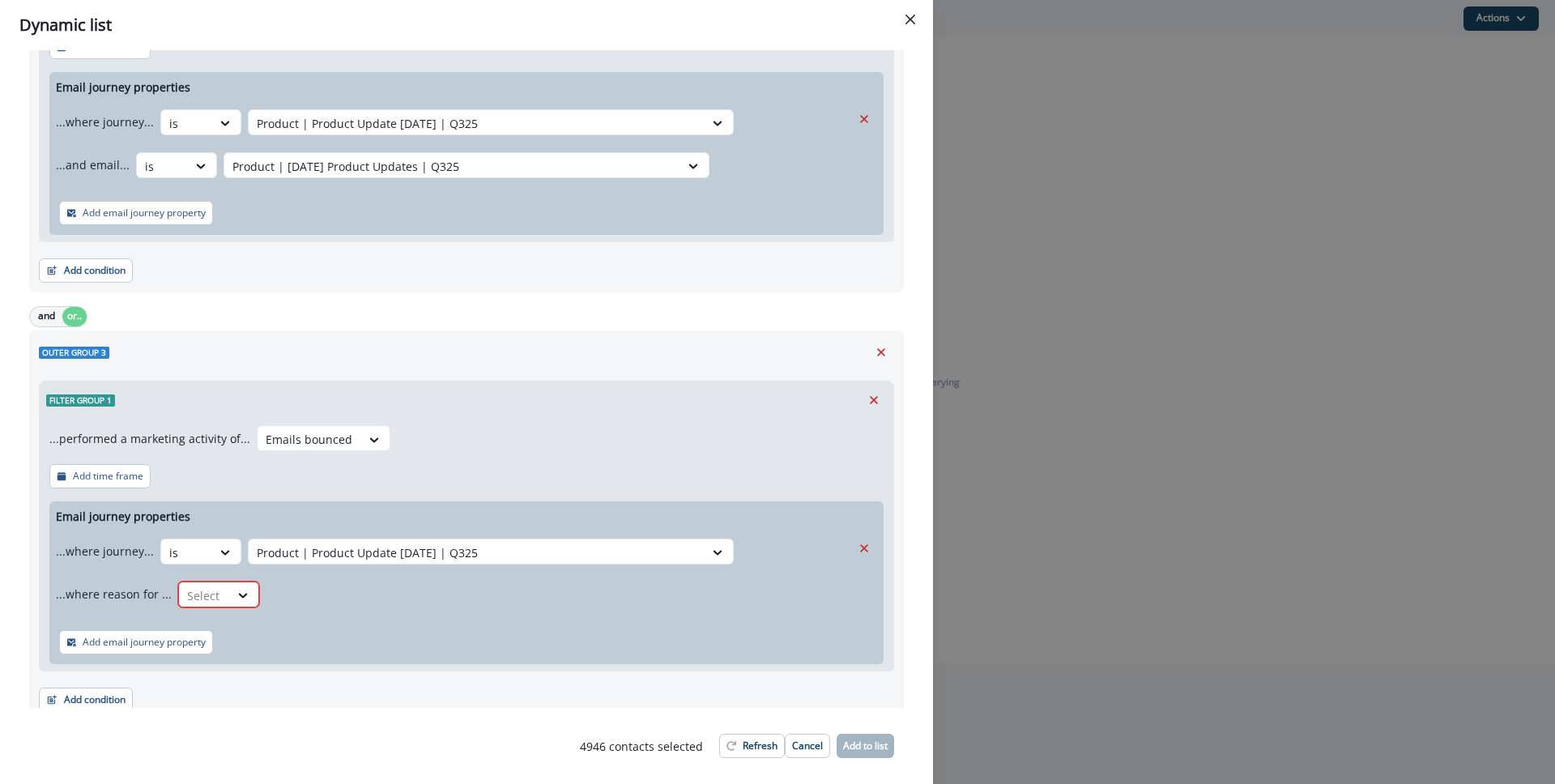
scroll to position [688, 0]
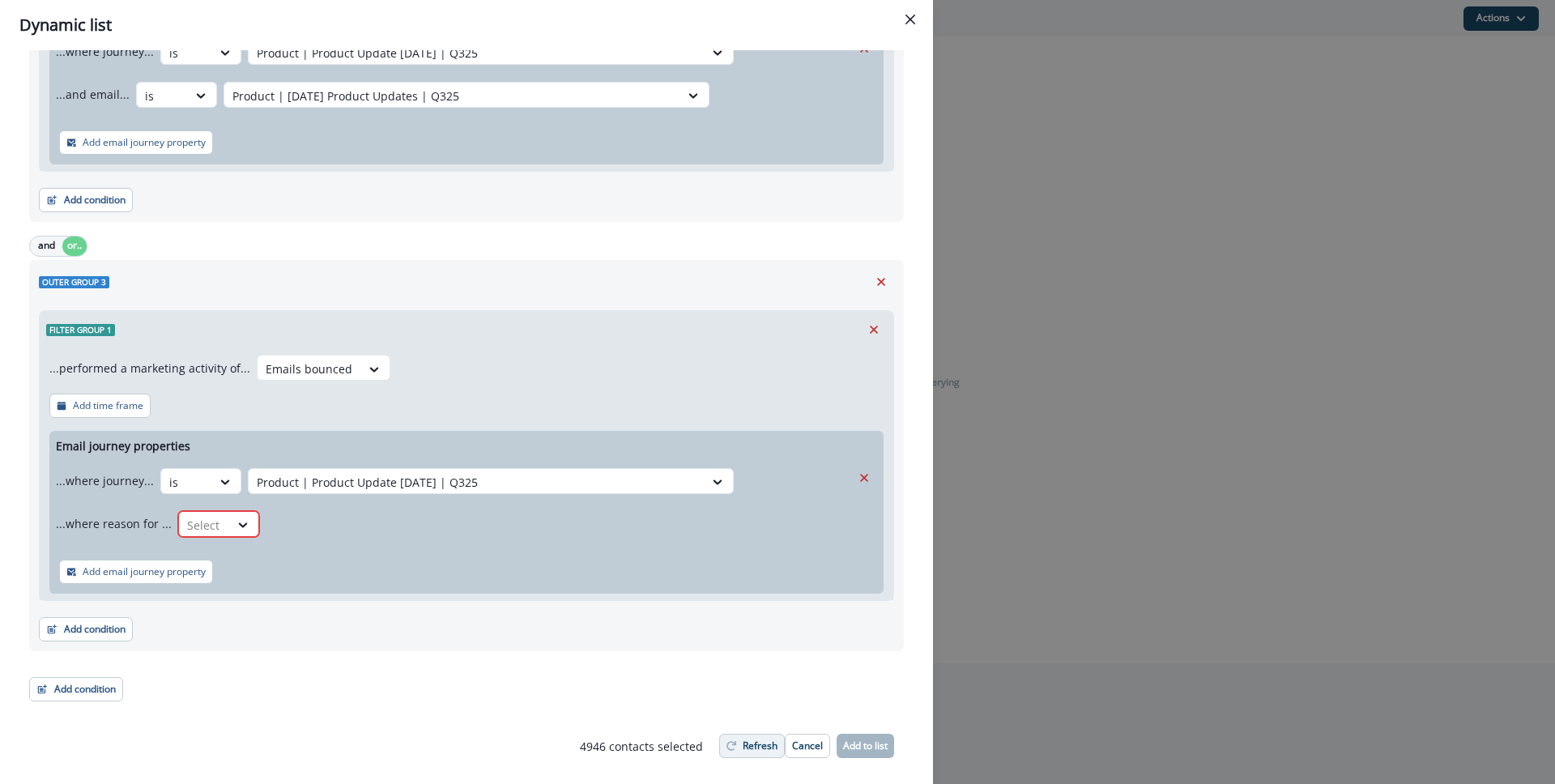
click at [736, 737] on button "Refresh" at bounding box center [752, 745] width 66 height 24
click at [214, 531] on div at bounding box center [203, 525] width 34 height 20
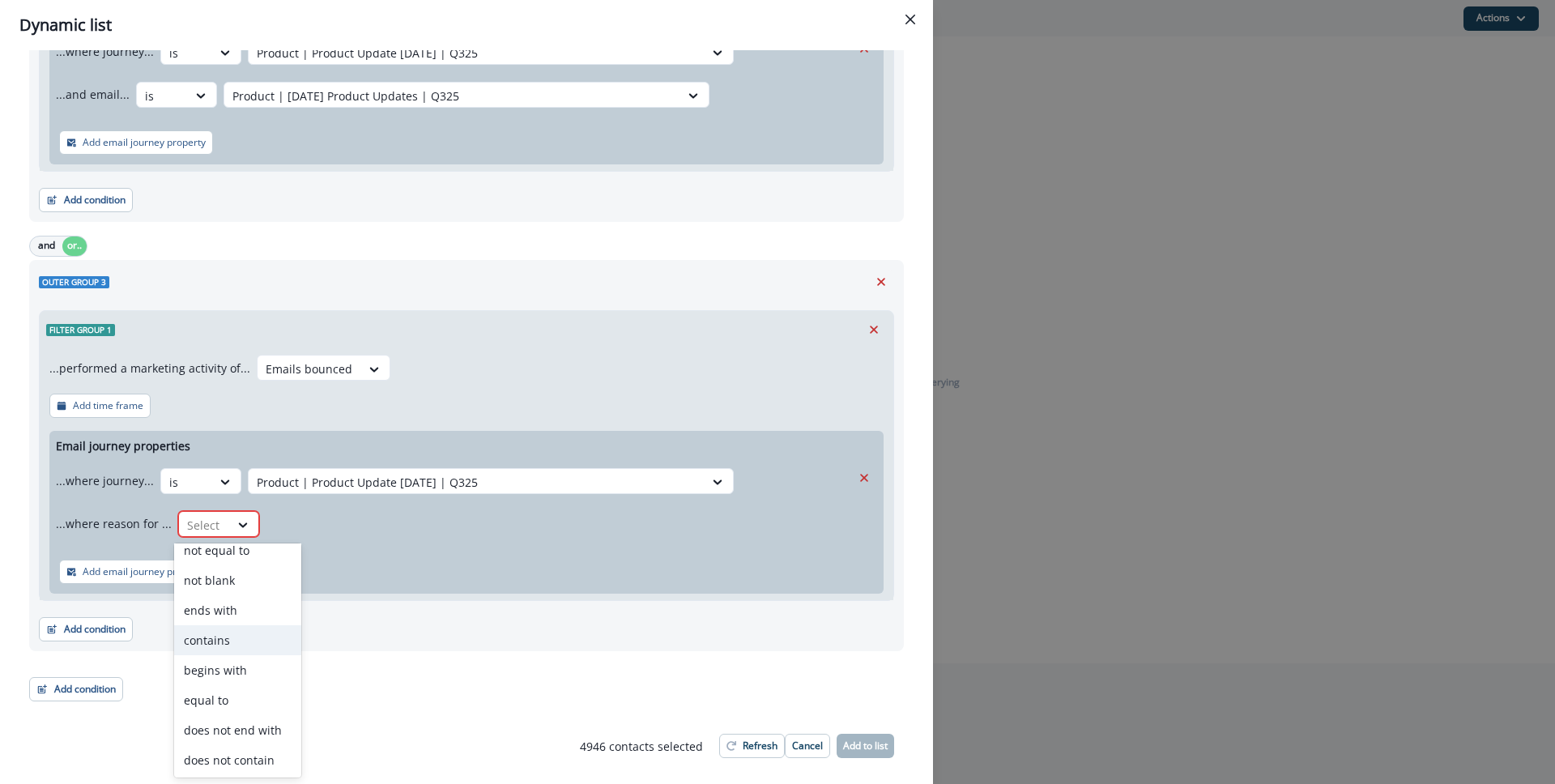
scroll to position [0, 0]
click at [238, 655] on div "not blank" at bounding box center [237, 651] width 127 height 30
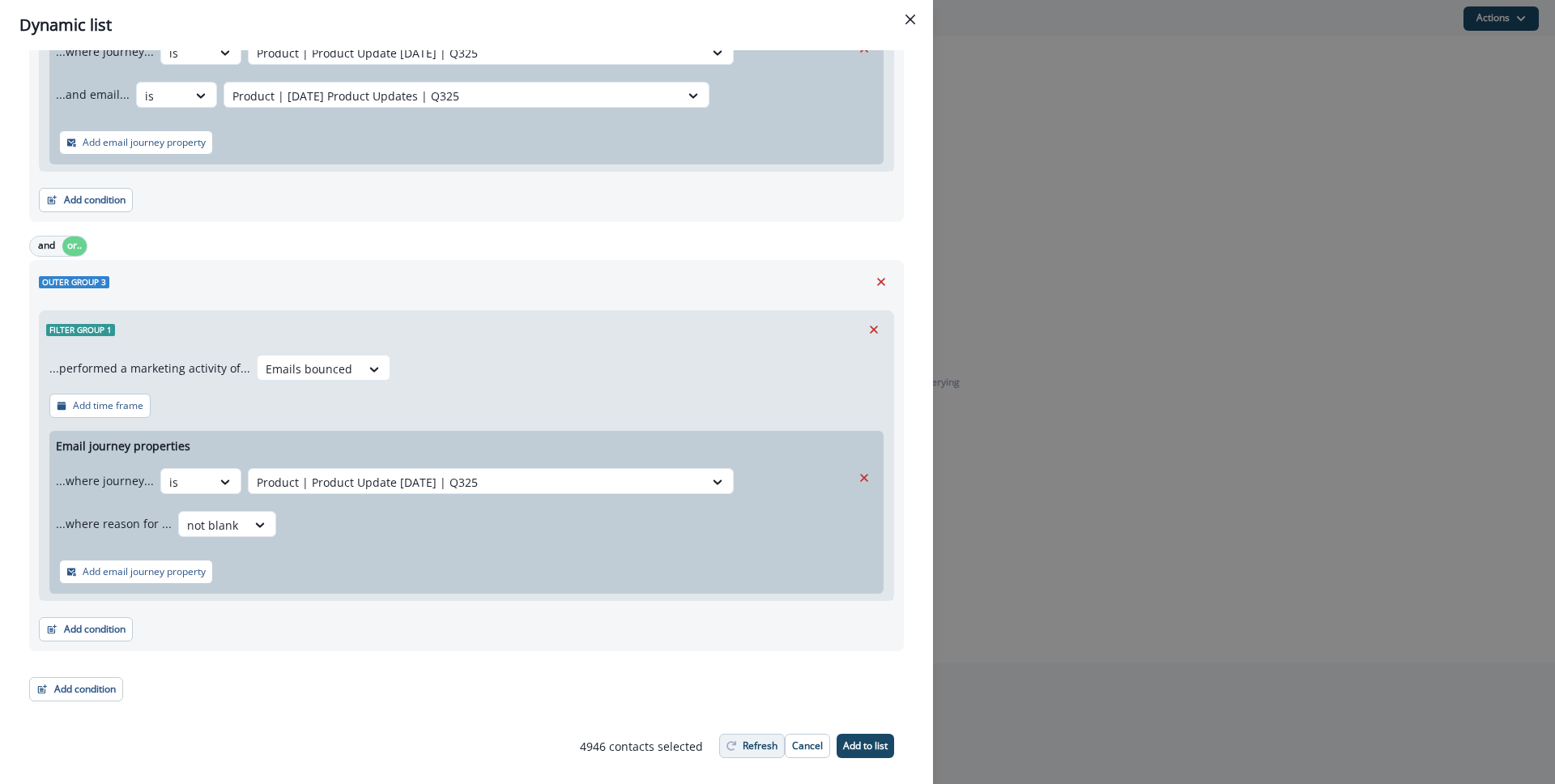
click at [725, 749] on button "Refresh" at bounding box center [752, 745] width 66 height 24
click at [871, 744] on p "Add to list" at bounding box center [866, 745] width 44 height 12
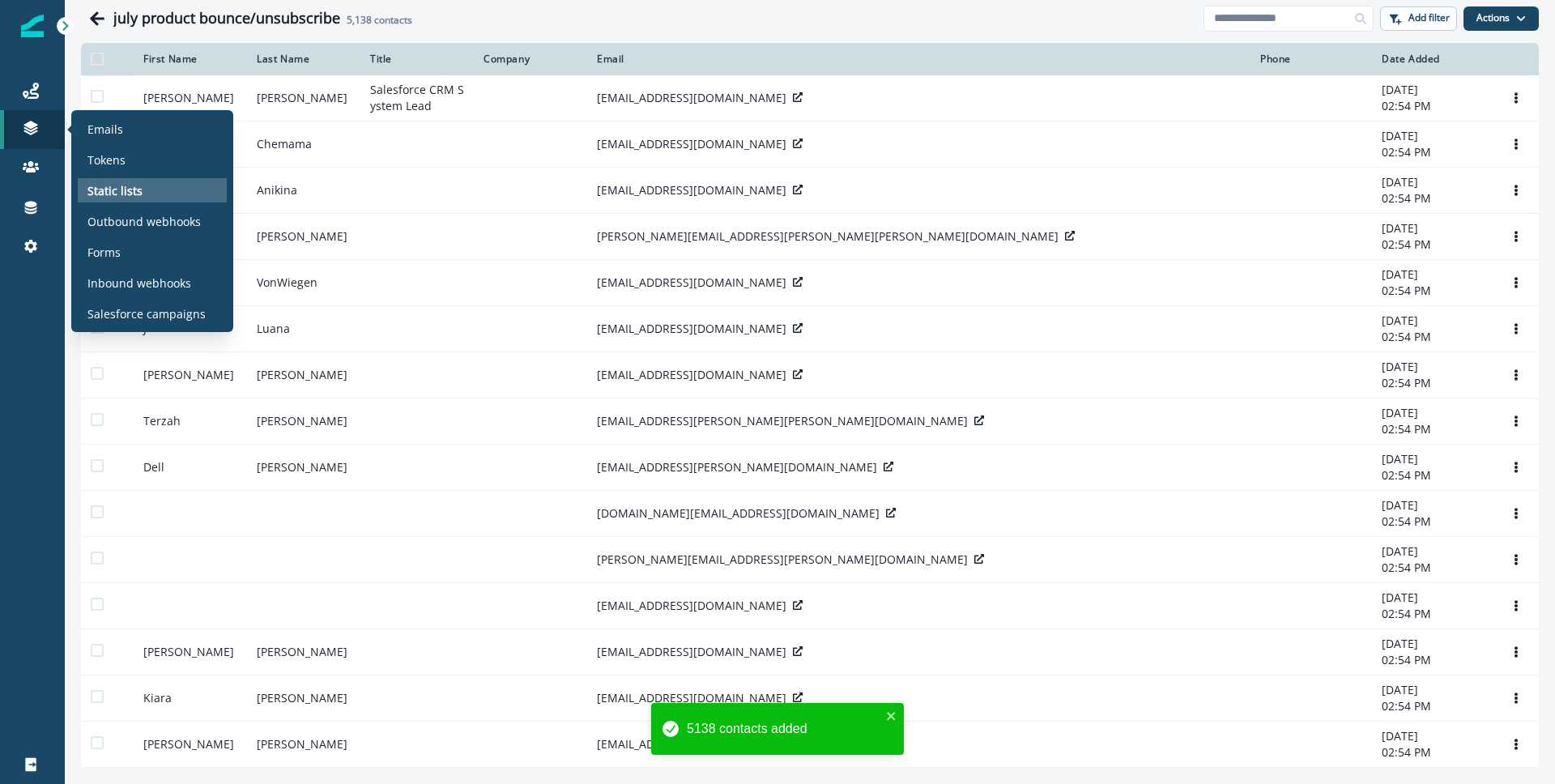
click at [111, 189] on p "Static lists" at bounding box center [114, 190] width 55 height 17
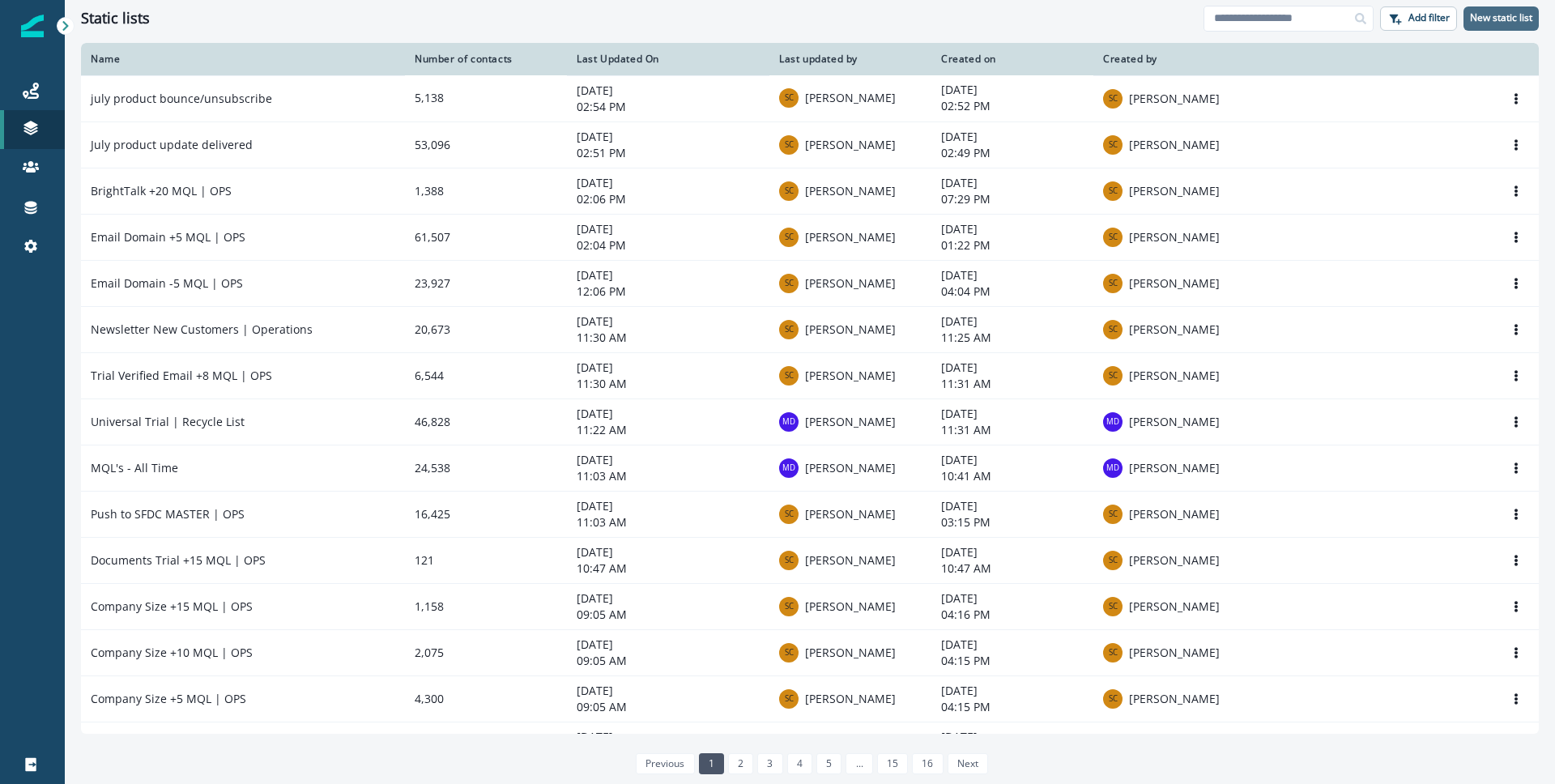
click at [1534, 15] on button "New static list" at bounding box center [1501, 18] width 75 height 24
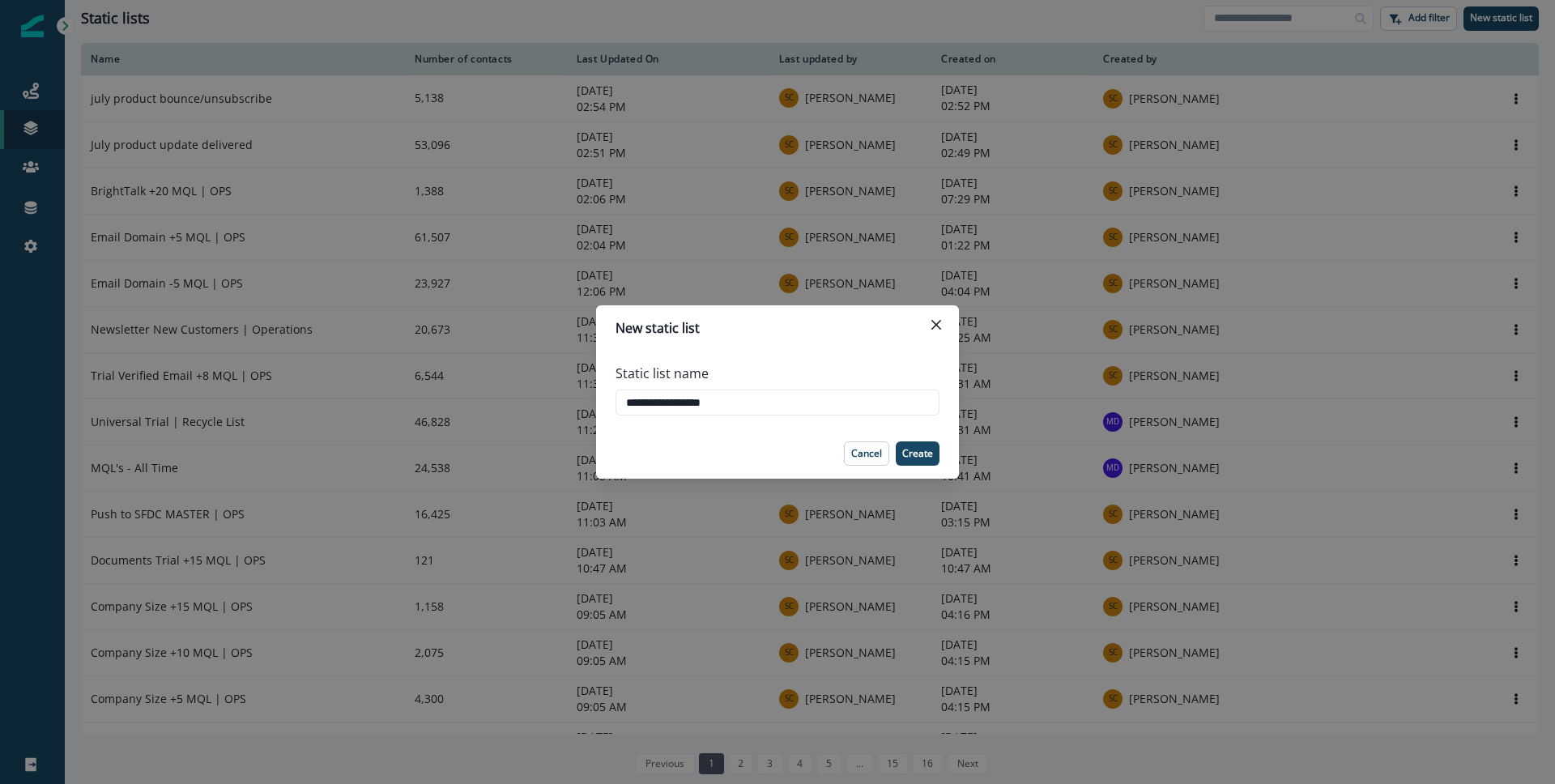
type input "**********"
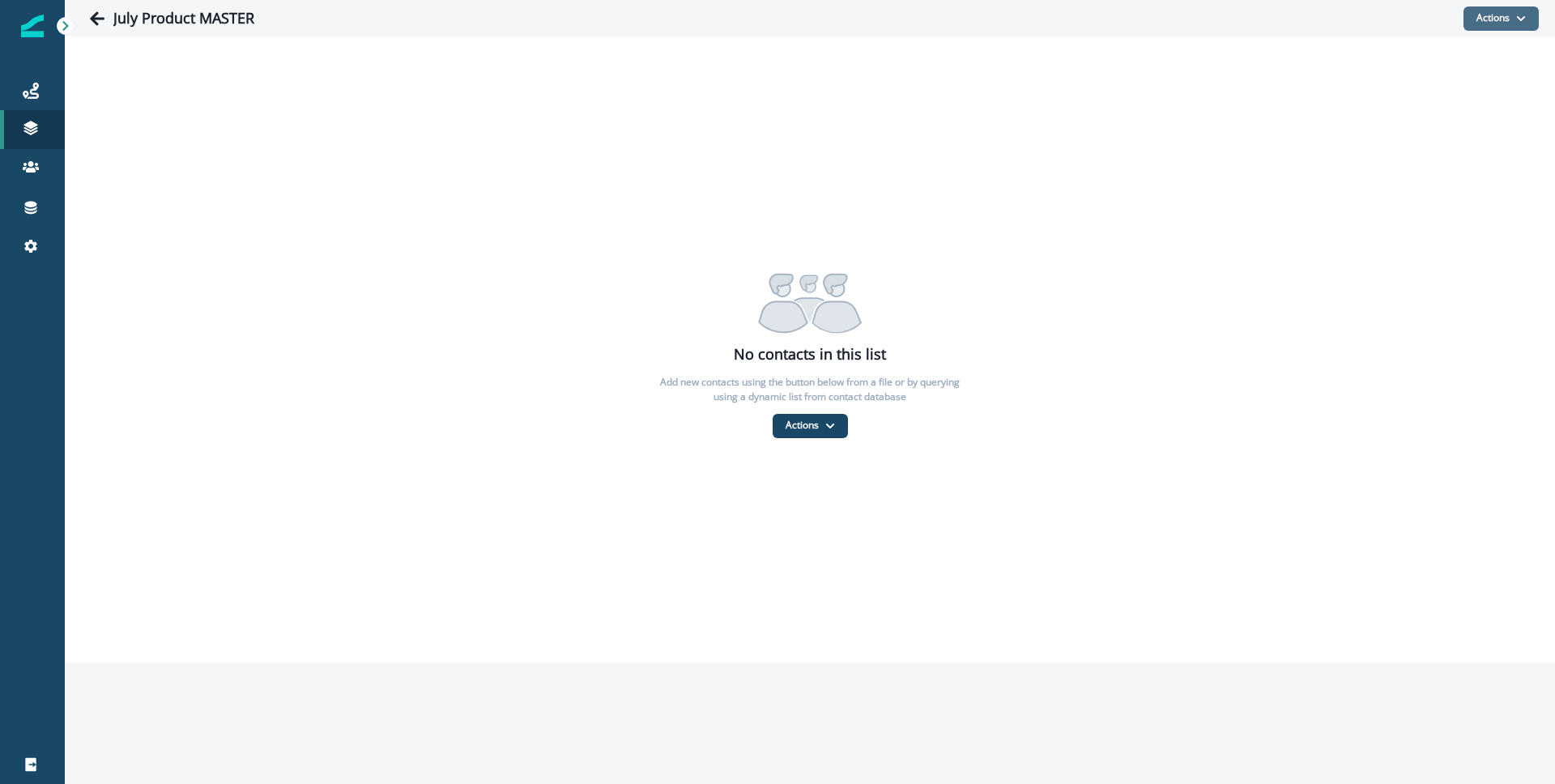
click at [1497, 17] on button "Actions" at bounding box center [1501, 18] width 75 height 24
click at [1442, 110] on button "From a dynamic list" at bounding box center [1465, 115] width 144 height 27
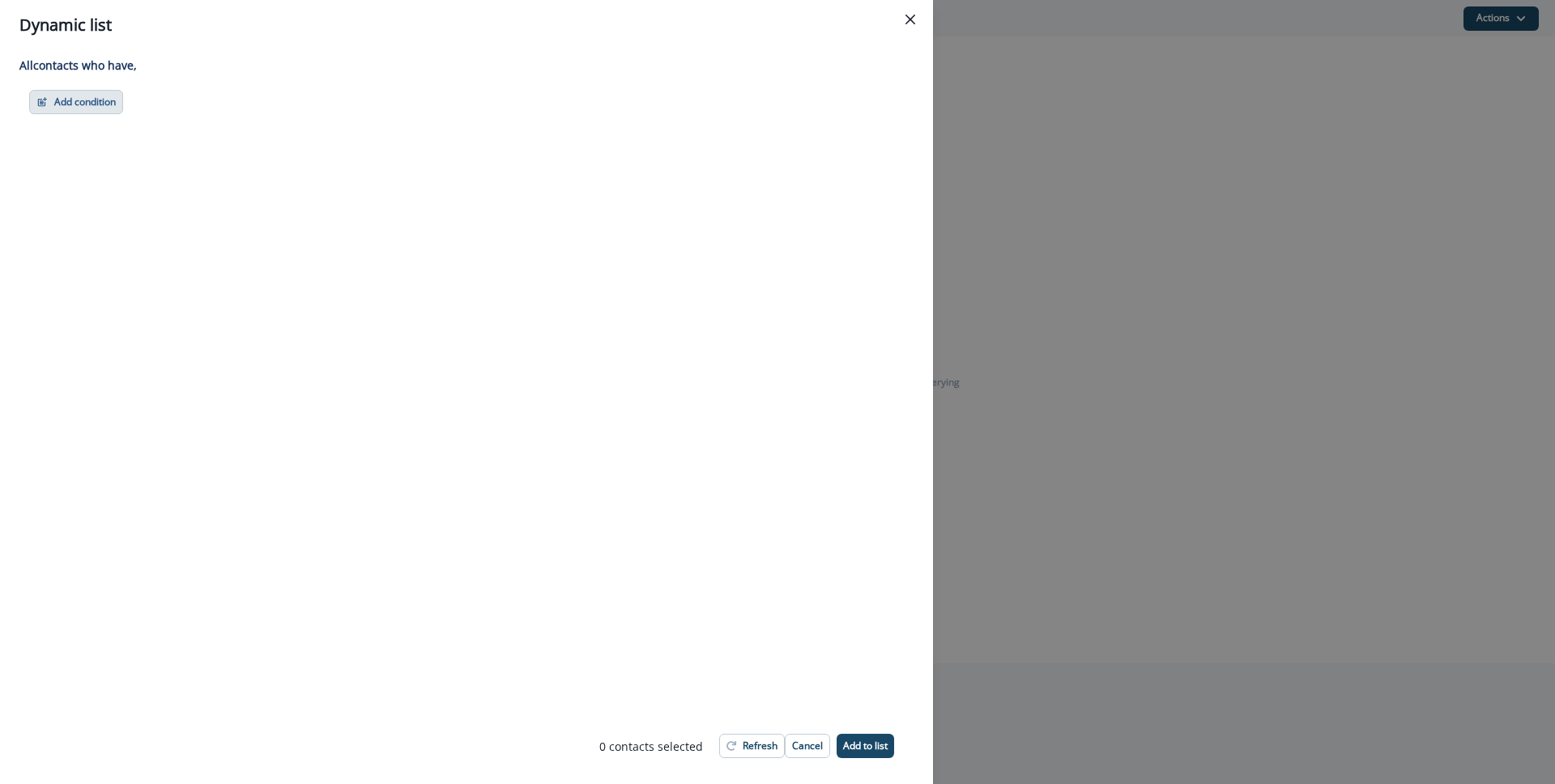
click at [107, 102] on button "Add condition" at bounding box center [75, 102] width 94 height 24
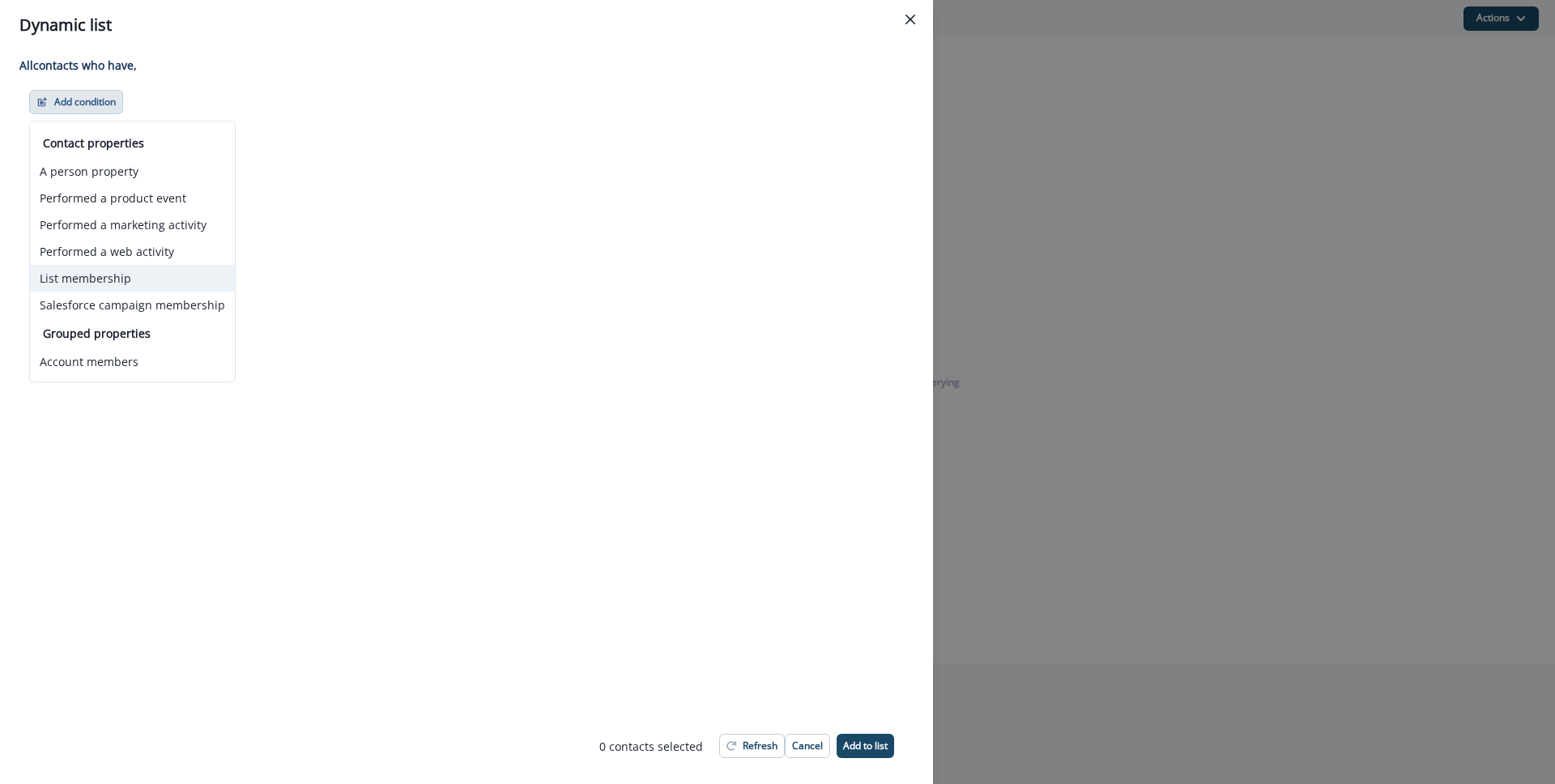
click at [116, 272] on button "List membership" at bounding box center [132, 278] width 205 height 27
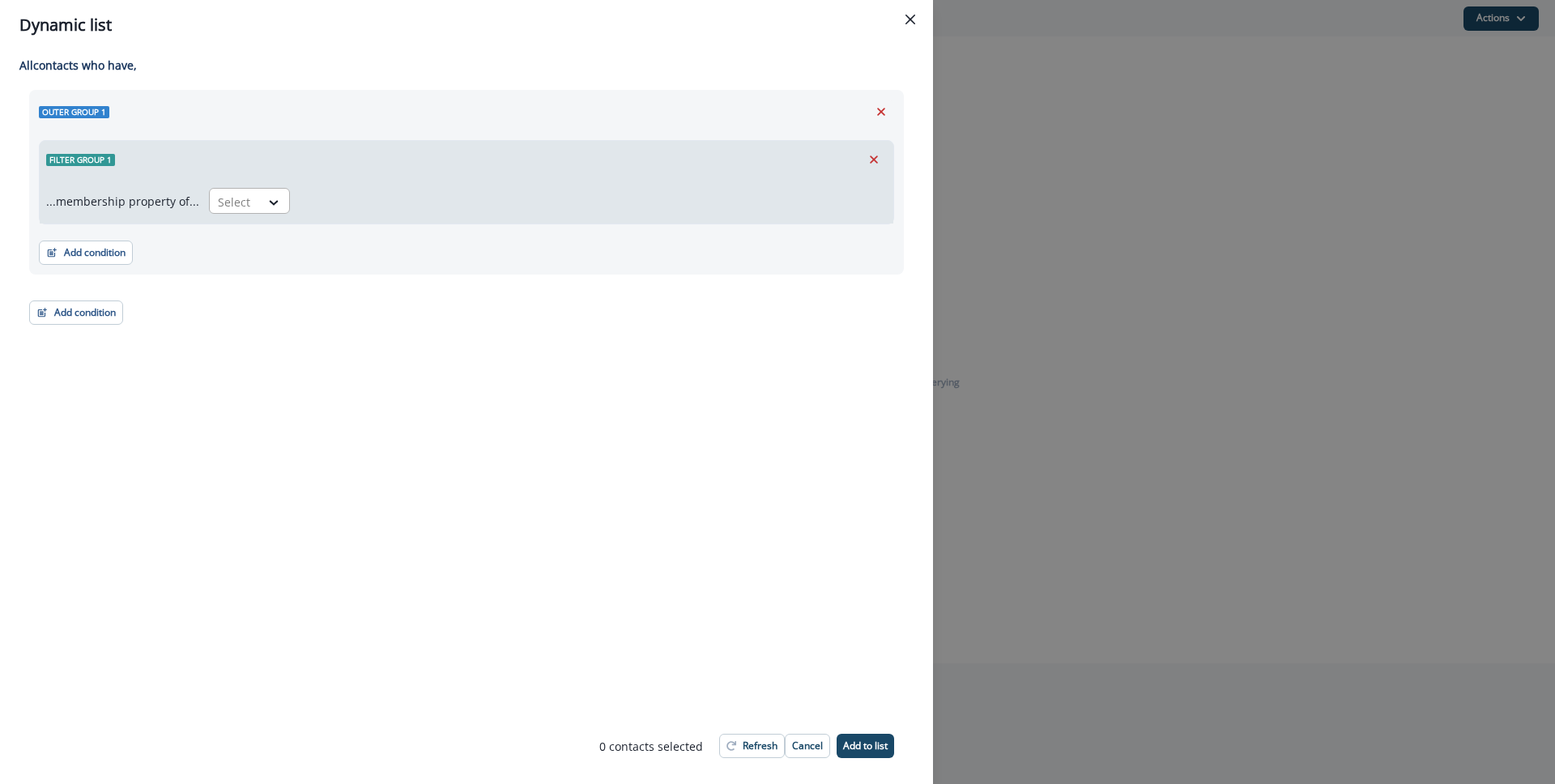
click at [239, 197] on div at bounding box center [234, 201] width 34 height 20
drag, startPoint x: 244, startPoint y: 242, endPoint x: 262, endPoint y: 240, distance: 18.1
click at [244, 242] on div "in" at bounding box center [245, 238] width 81 height 30
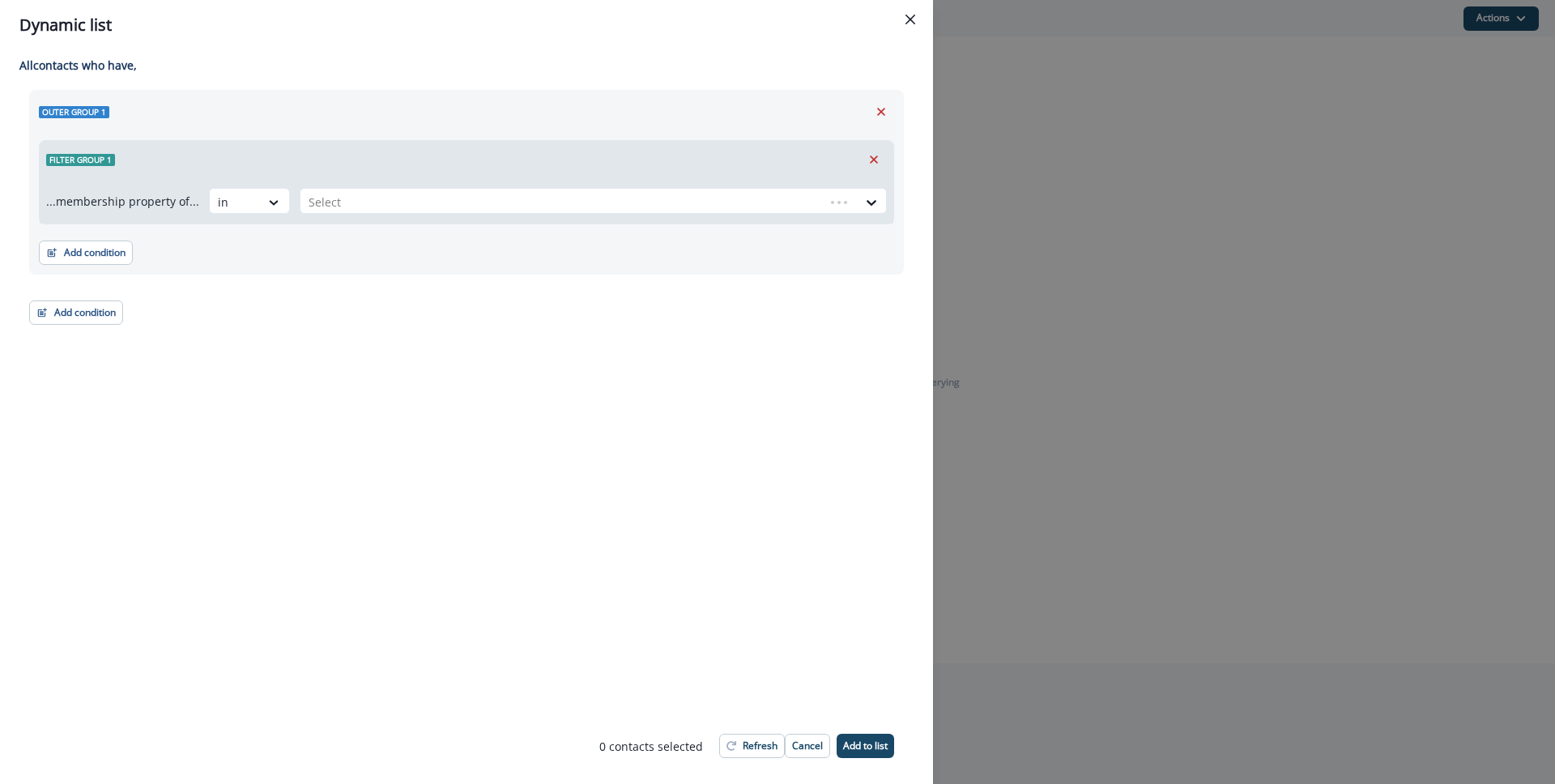
click at [381, 217] on div "...membership property of... option in, selected. in Select" at bounding box center [466, 200] width 854 height 45
click at [385, 207] on div at bounding box center [578, 201] width 541 height 20
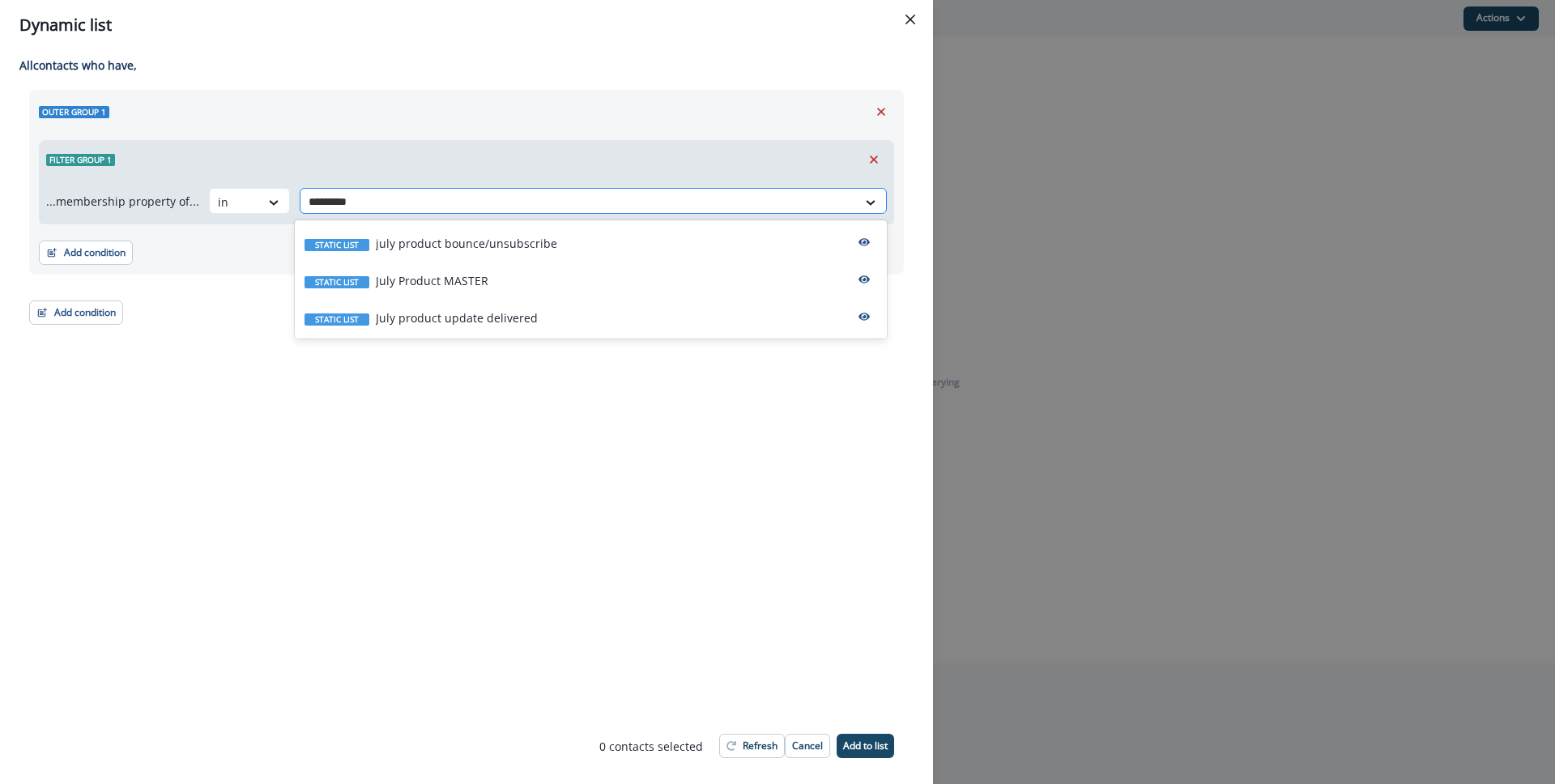
type input "**********"
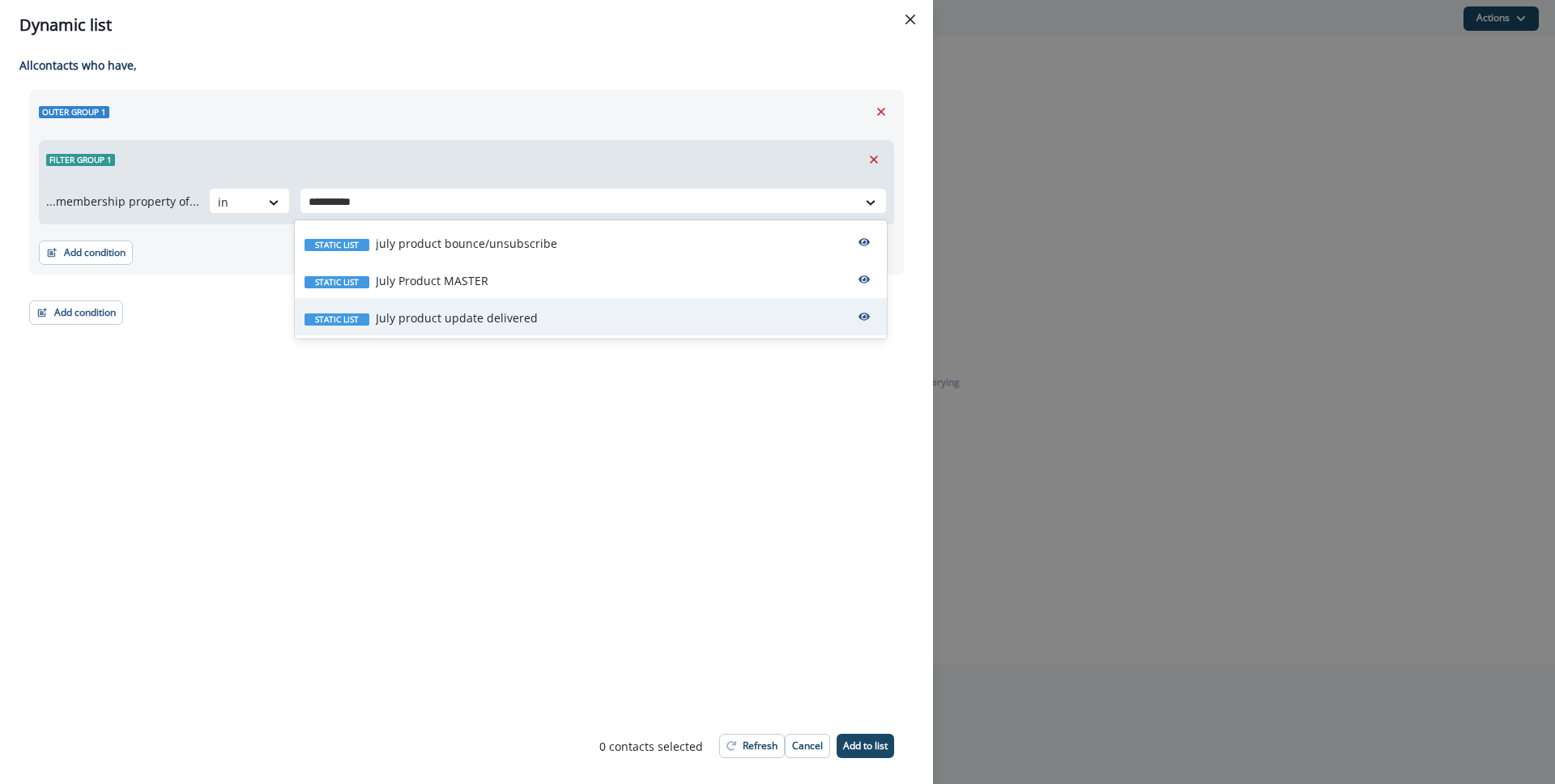
click at [485, 317] on p "July product update delivered" at bounding box center [456, 318] width 161 height 17
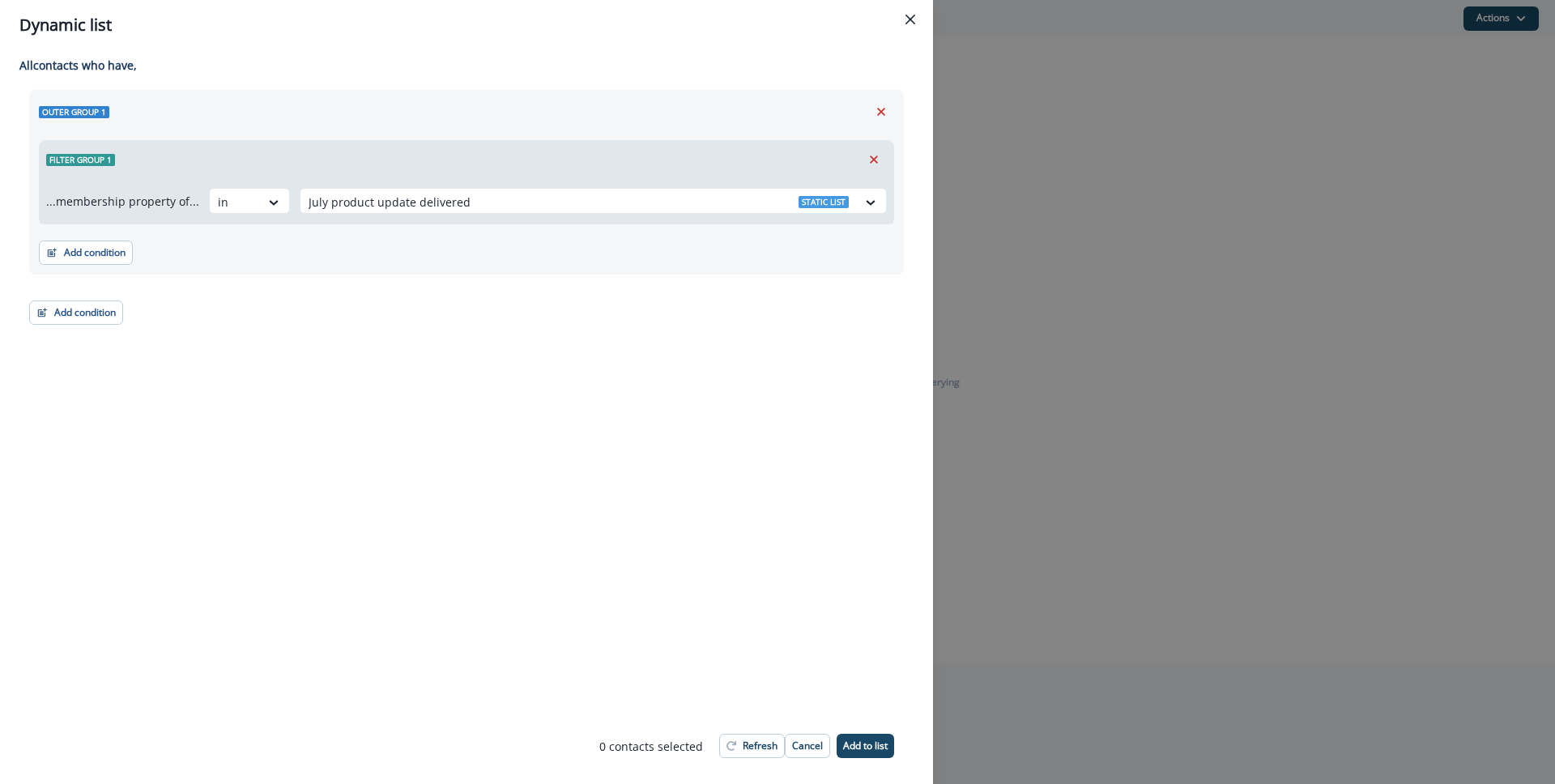
click at [294, 386] on div "All contact s who have, Outer group 1 Filter group 1 ...membership property of.…" at bounding box center [466, 379] width 933 height 657
click at [82, 331] on div "All contact s who have, Outer group 1 Filter group 1 ...membership property of.…" at bounding box center [466, 379] width 933 height 657
click at [82, 315] on button "Add condition" at bounding box center [75, 312] width 94 height 24
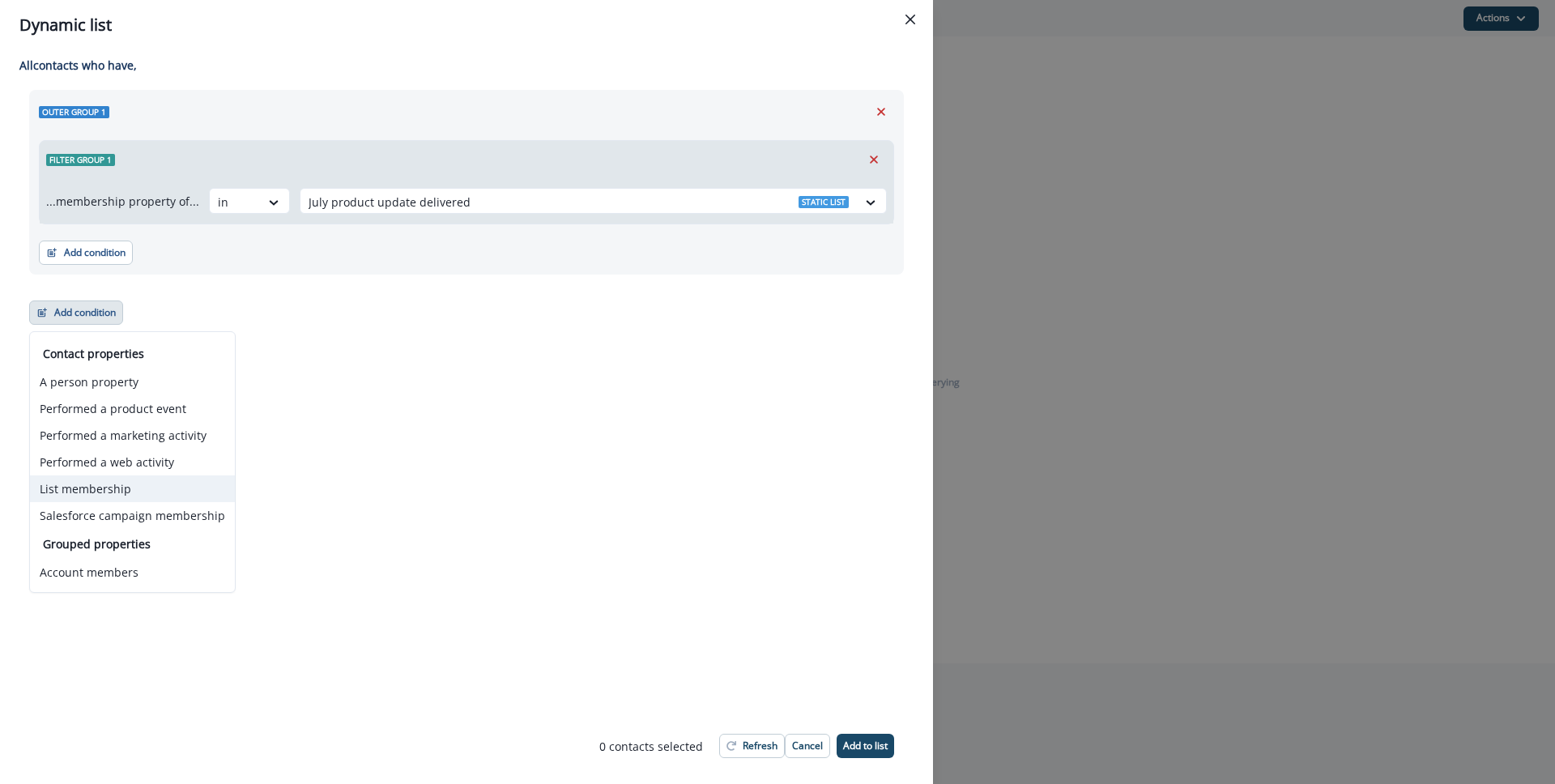
click at [121, 478] on button "List membership" at bounding box center [132, 489] width 205 height 27
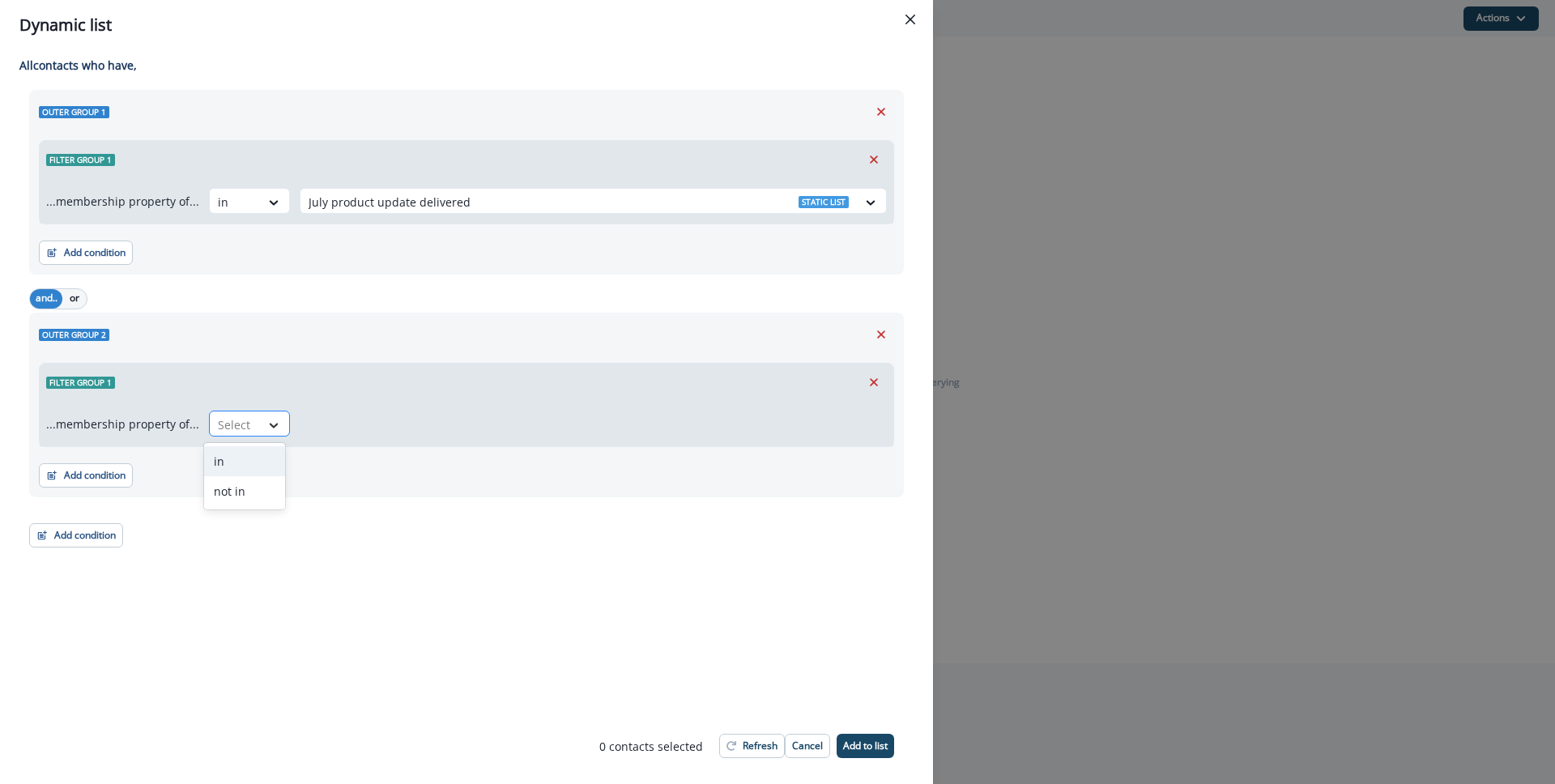
click at [276, 427] on icon at bounding box center [274, 424] width 15 height 16
drag, startPoint x: 247, startPoint y: 485, endPoint x: 286, endPoint y: 451, distance: 51.7
click at [247, 485] on div "not in" at bounding box center [245, 490] width 81 height 30
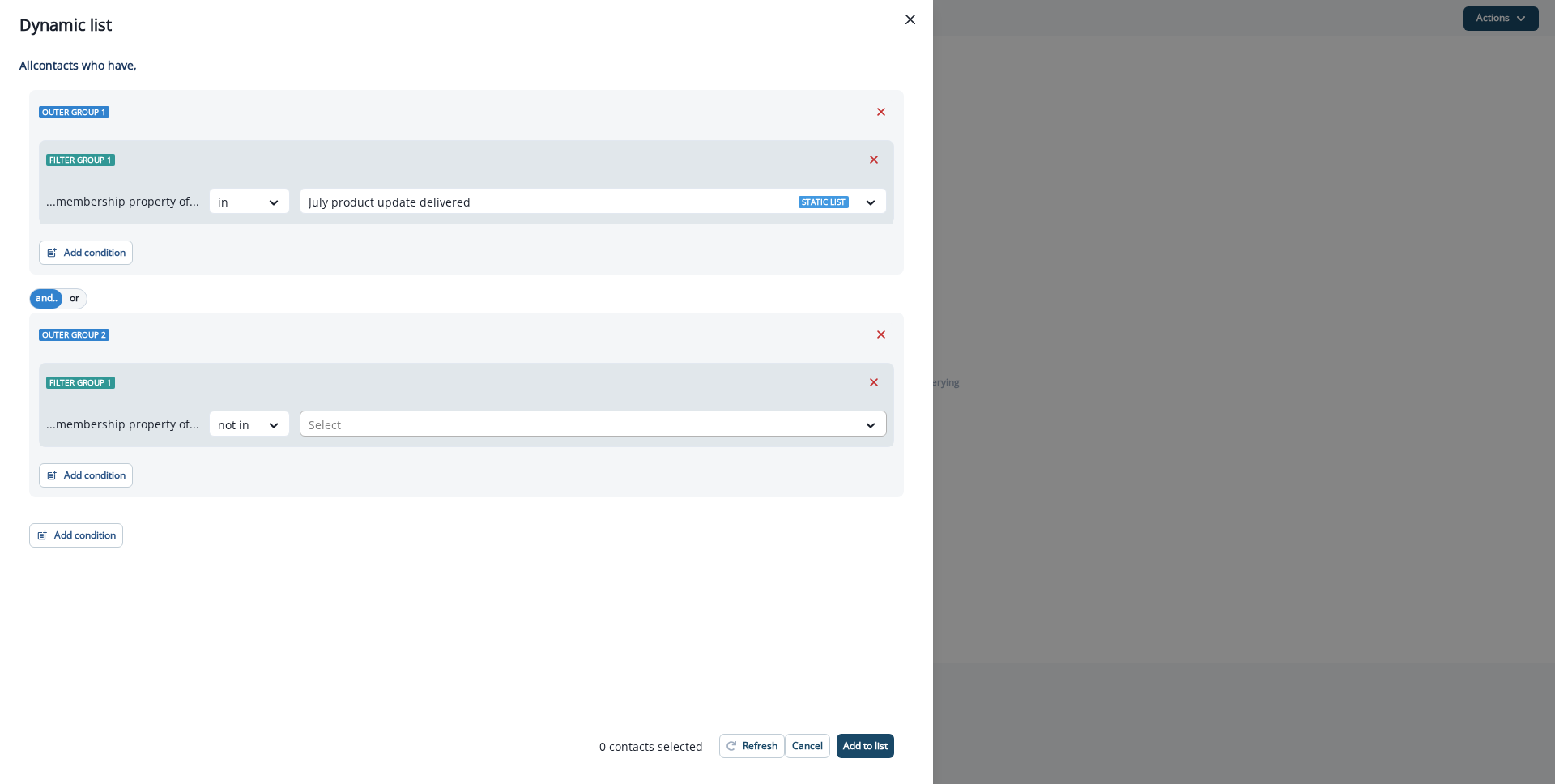
click at [351, 423] on div at bounding box center [578, 424] width 541 height 20
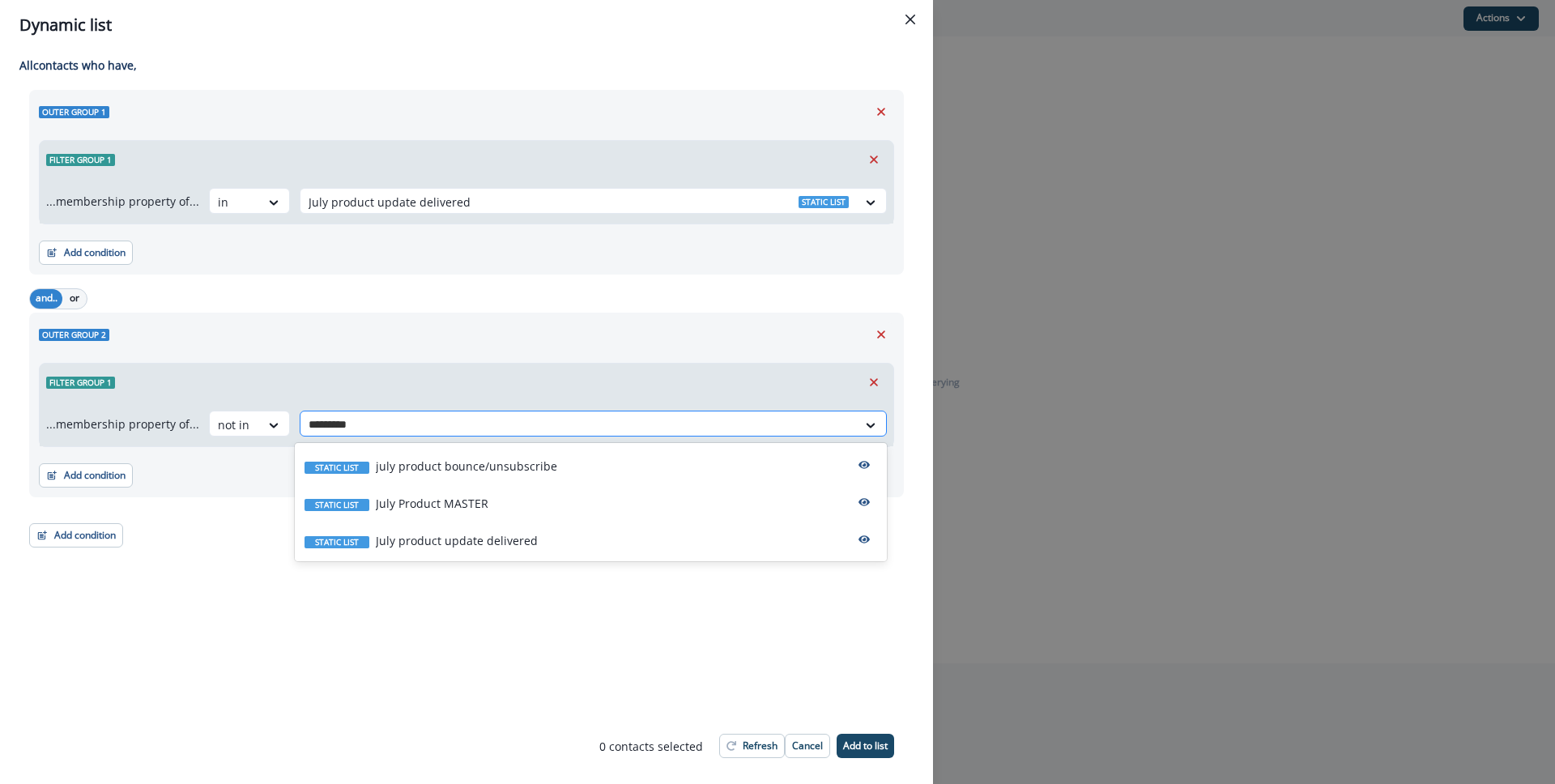
type input "**********"
click at [481, 465] on p "july product bounce/unsubscribe" at bounding box center [467, 466] width 182 height 17
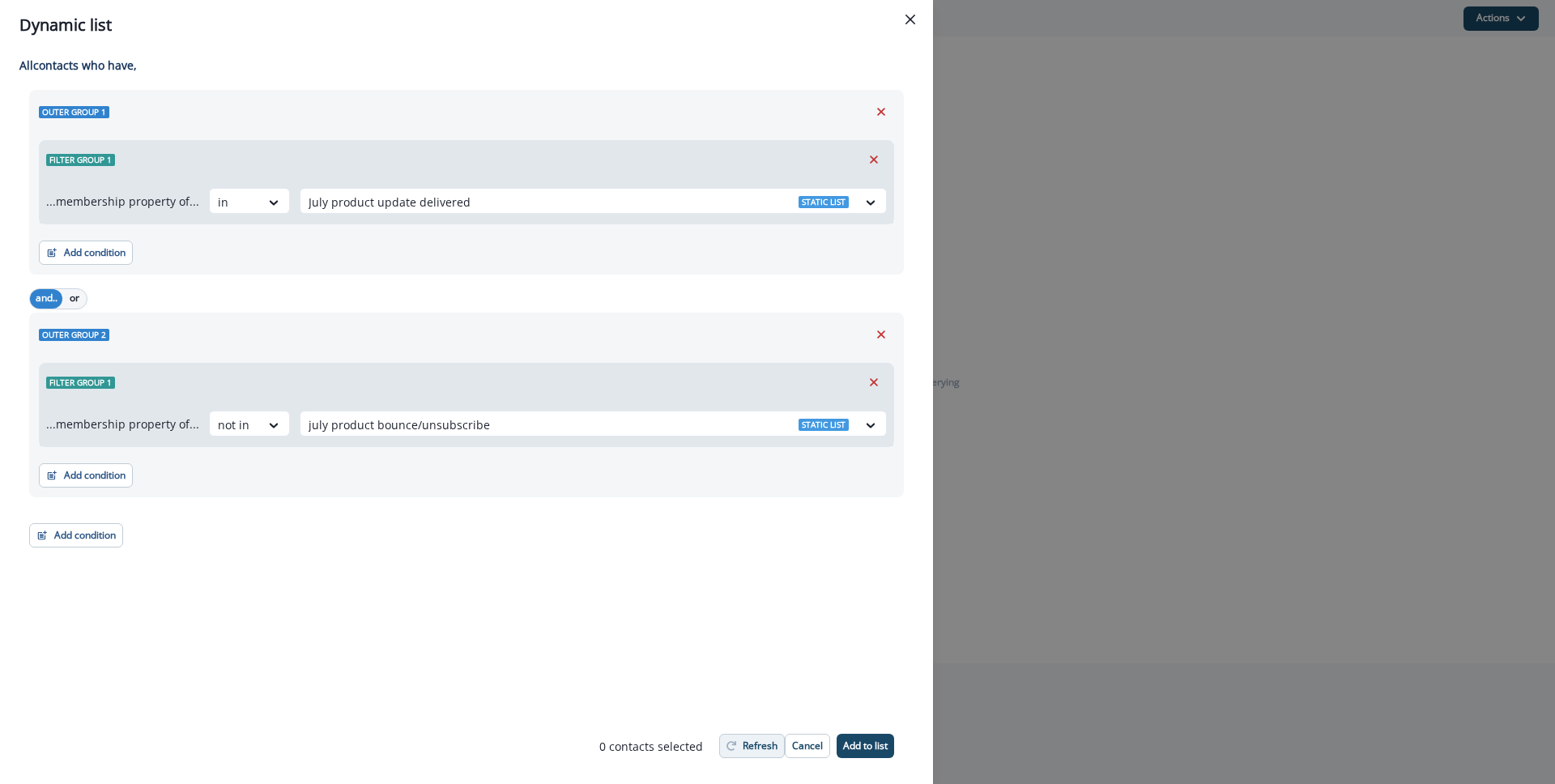
click at [763, 740] on p "Refresh" at bounding box center [760, 745] width 35 height 12
click at [92, 533] on button "Add condition" at bounding box center [75, 535] width 94 height 24
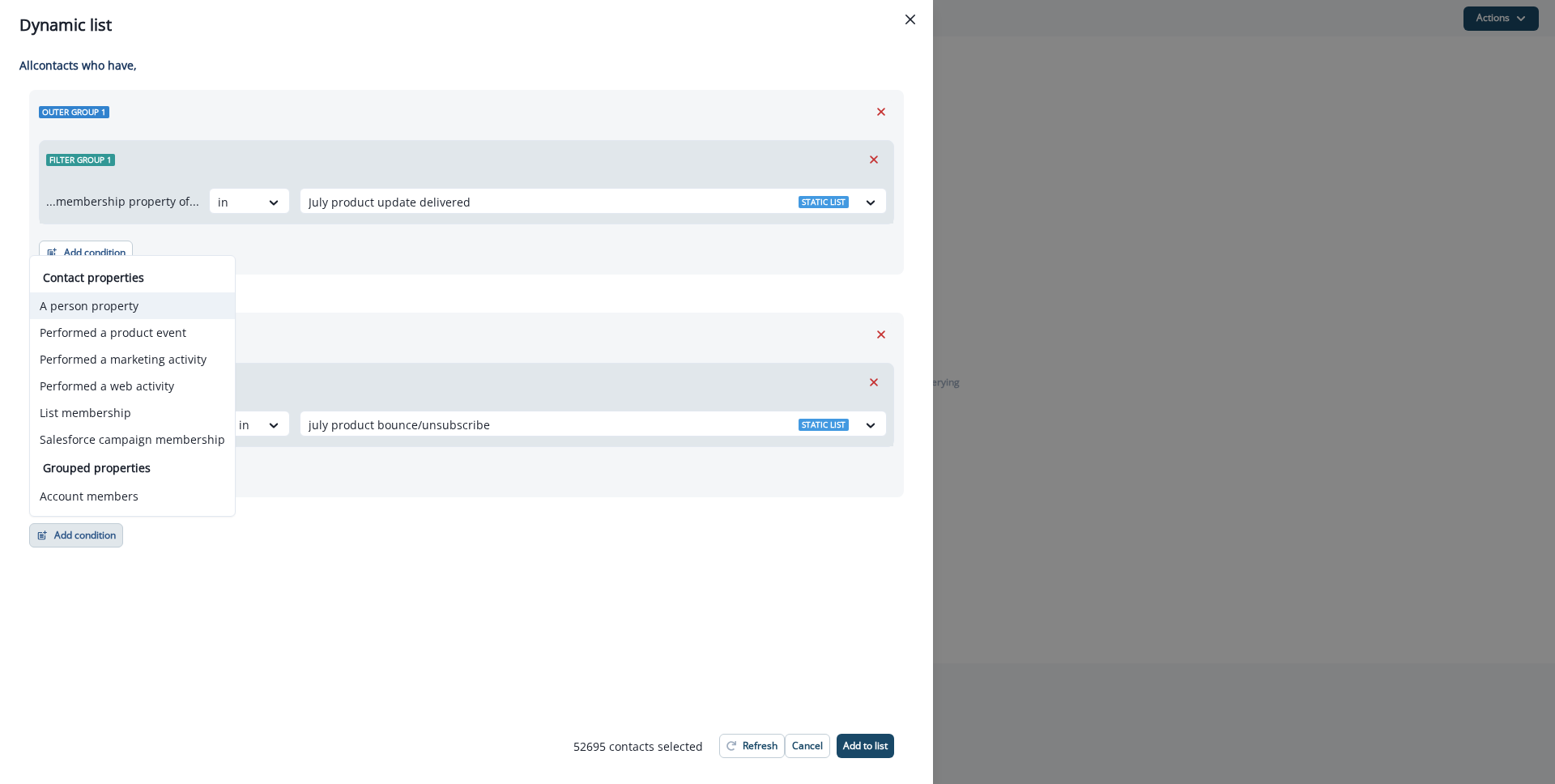
click at [109, 311] on button "A person property" at bounding box center [132, 305] width 205 height 27
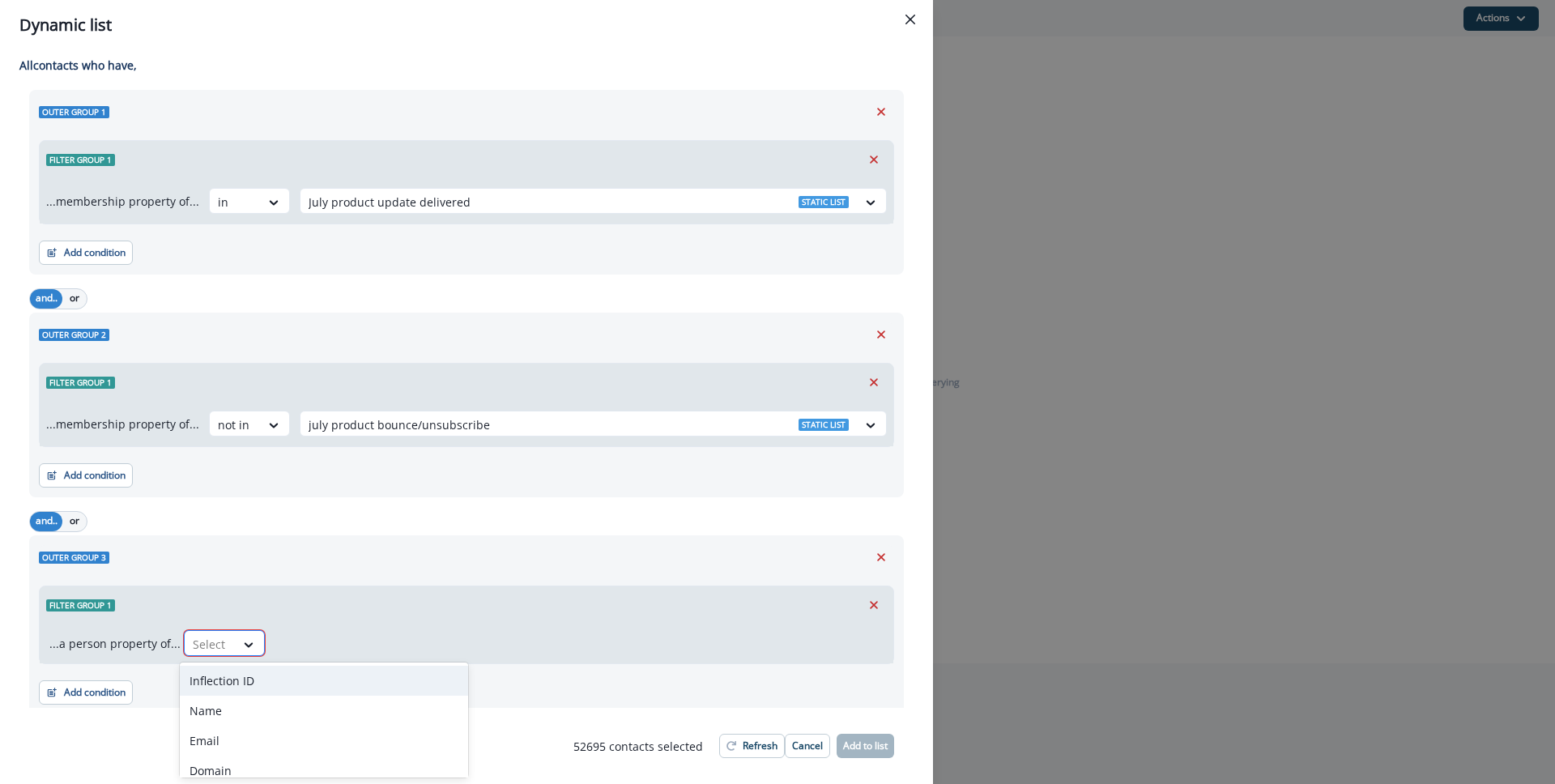
click at [220, 635] on div at bounding box center [209, 644] width 34 height 20
type input "****"
drag, startPoint x: 268, startPoint y: 682, endPoint x: 334, endPoint y: 646, distance: 75.2
click at [268, 682] on div "product user.iscustomer" at bounding box center [256, 680] width 153 height 30
click at [380, 648] on div at bounding box center [396, 644] width 34 height 20
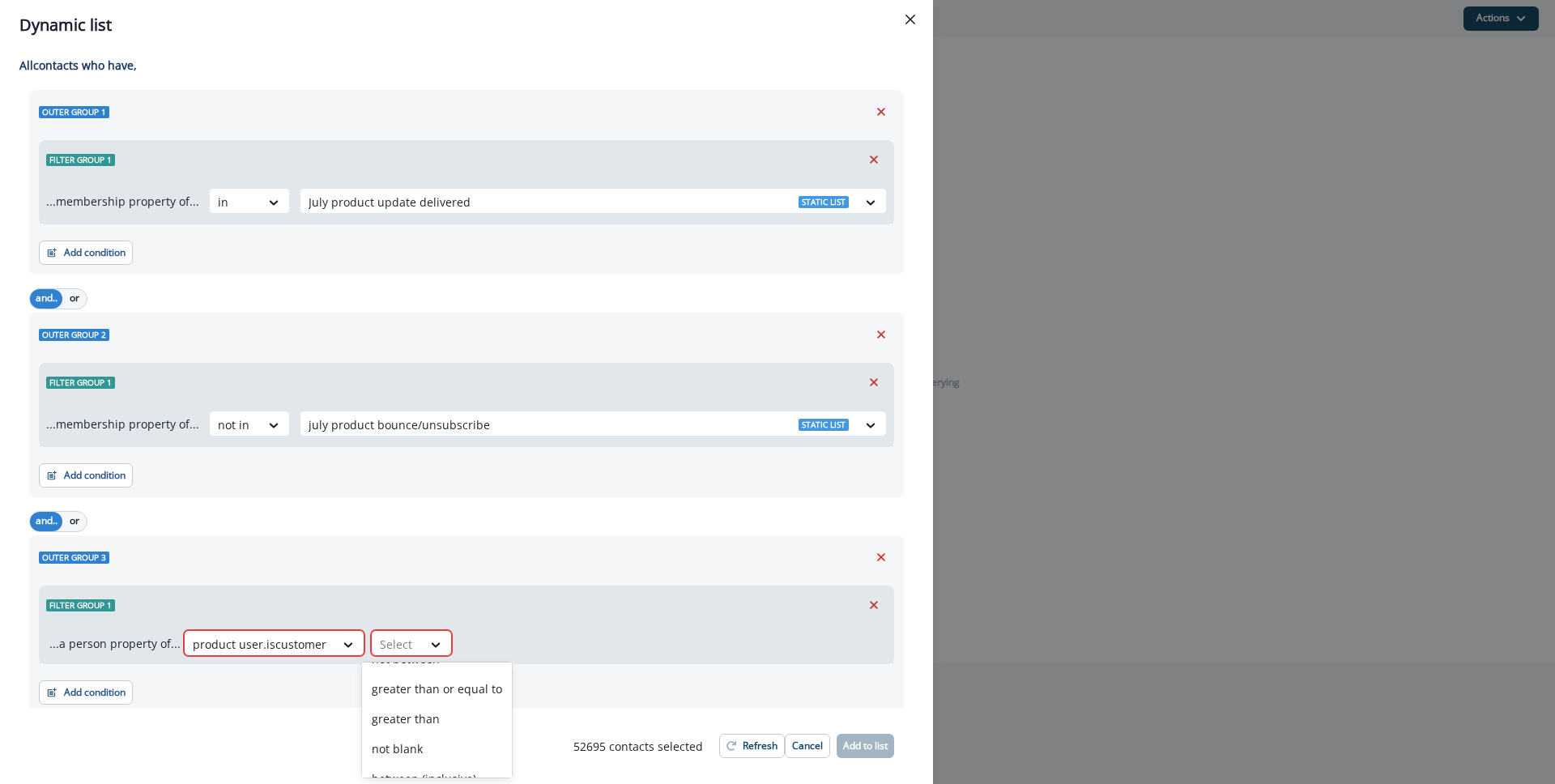
scroll to position [221, 0]
click at [412, 721] on div "equal to" at bounding box center [436, 729] width 150 height 30
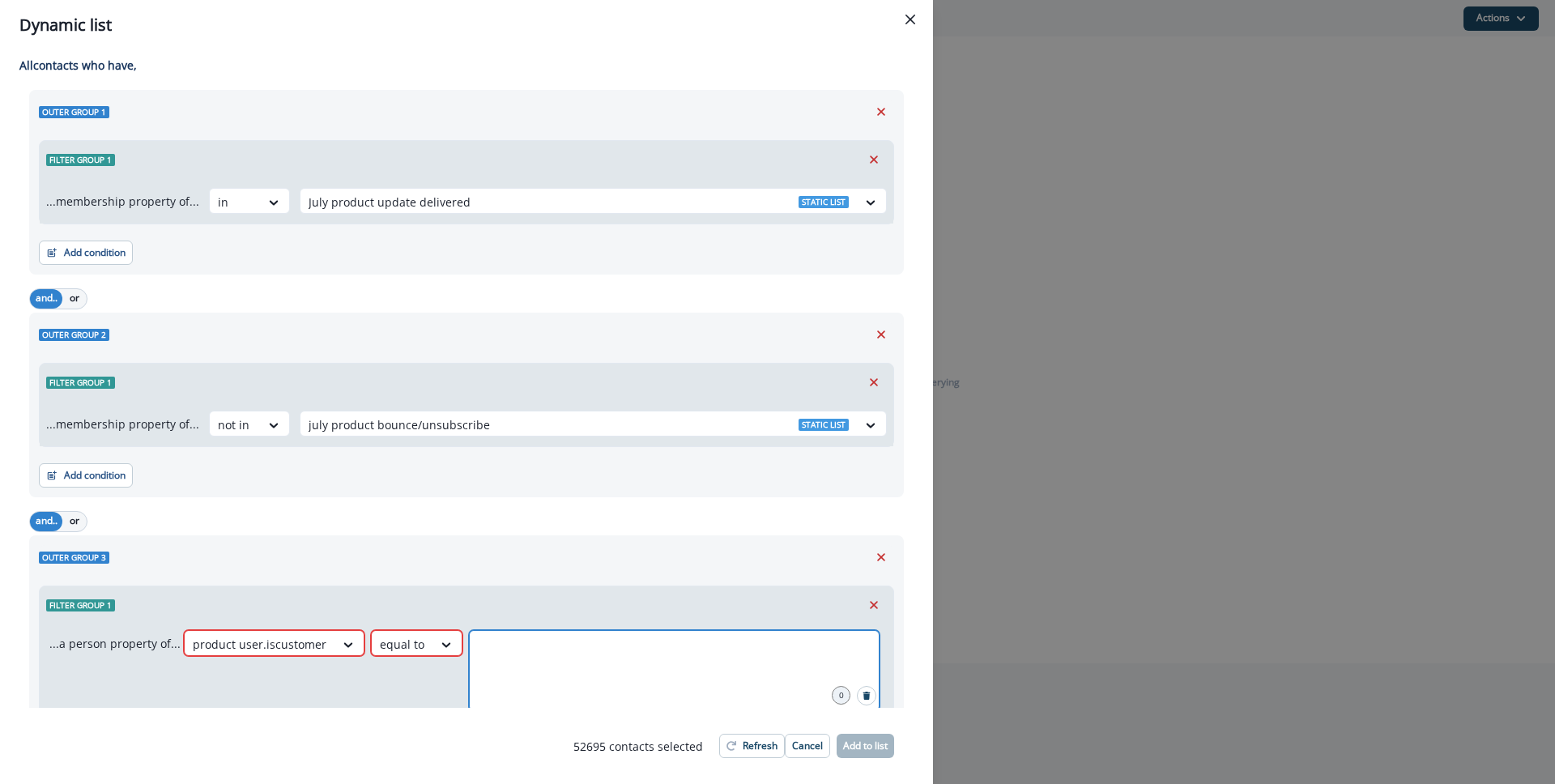
click at [474, 665] on input "number" at bounding box center [674, 650] width 406 height 32
type input "*"
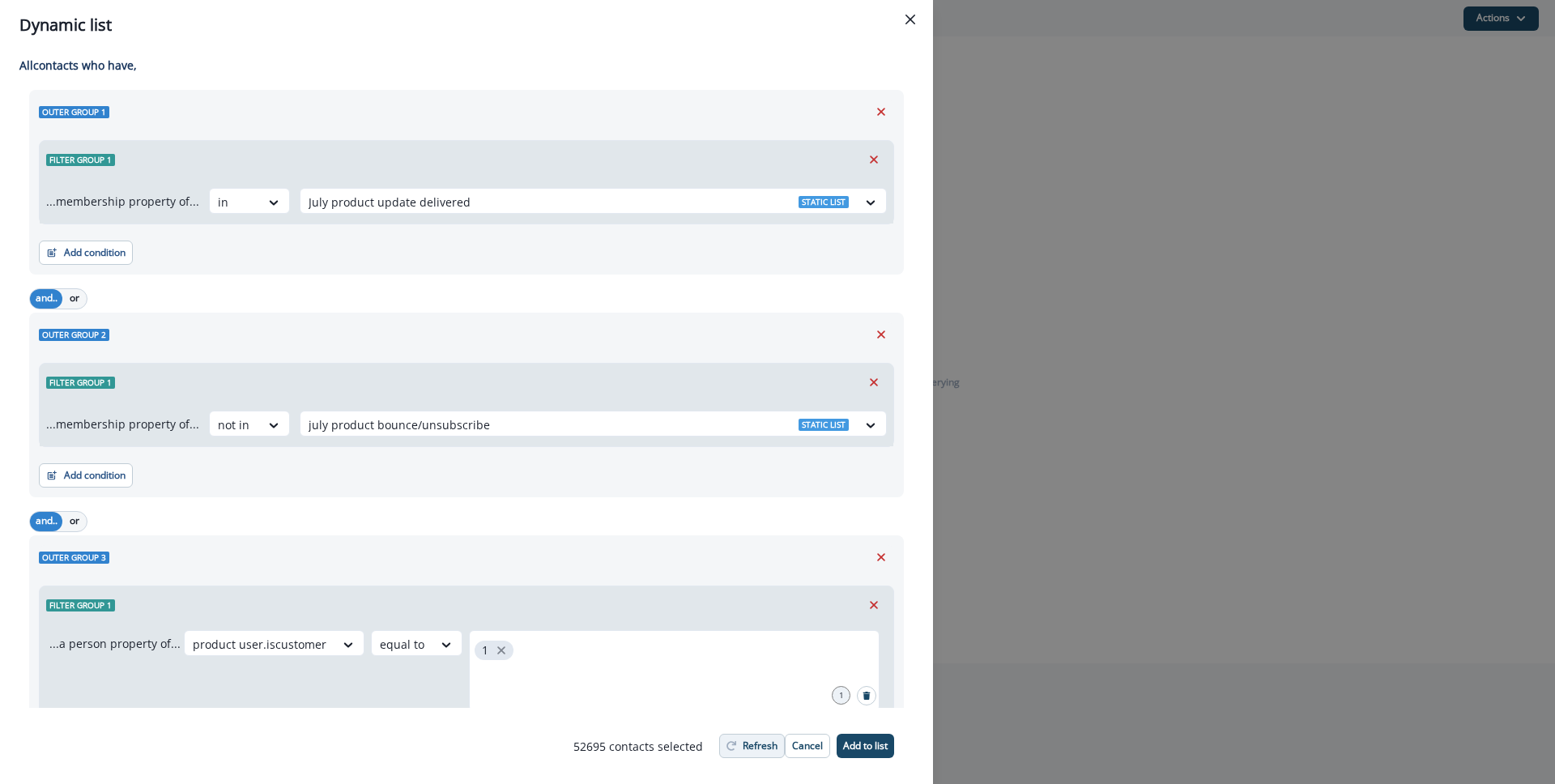
click at [749, 746] on p "Refresh" at bounding box center [760, 745] width 35 height 12
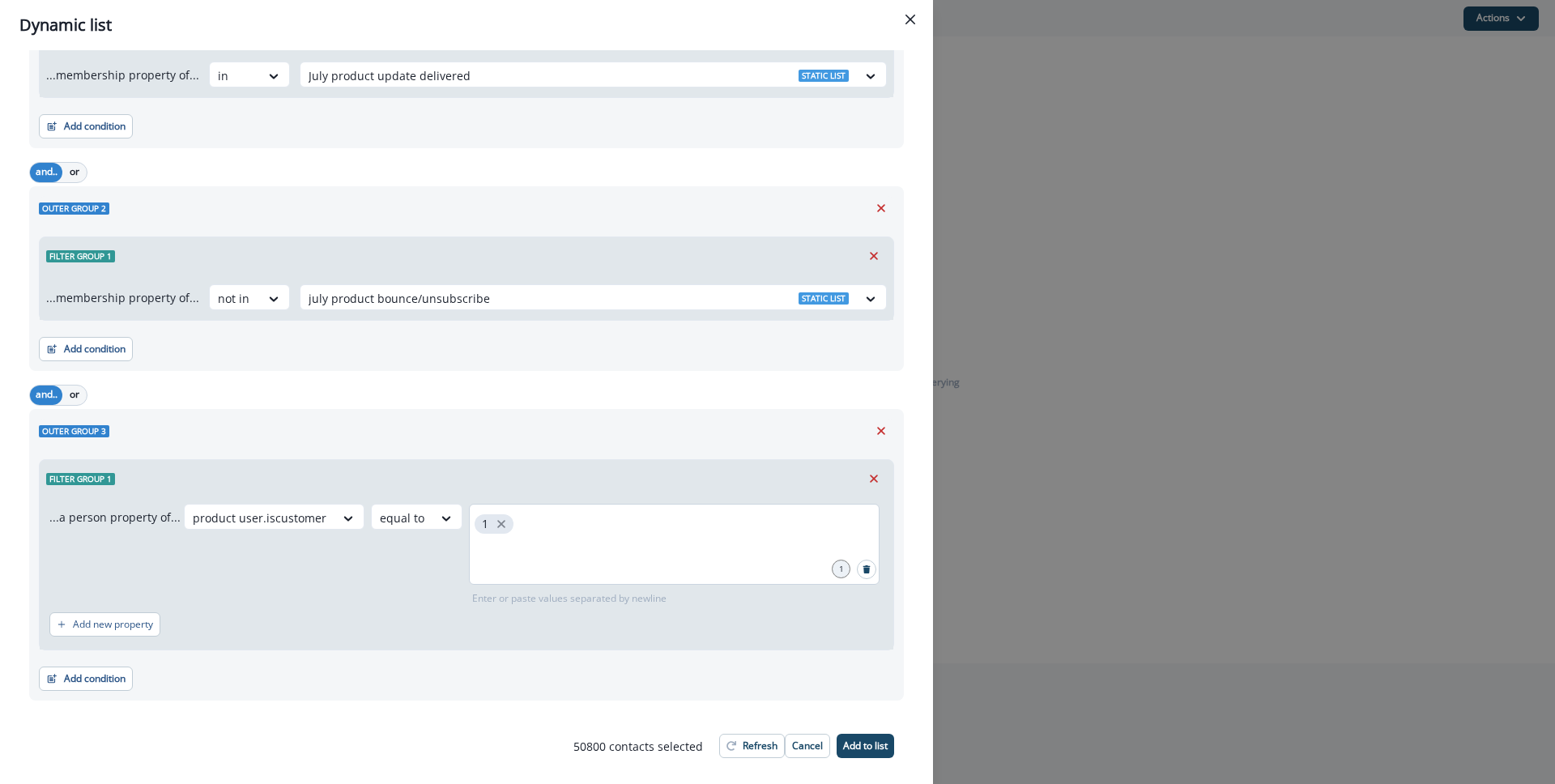
scroll to position [176, 0]
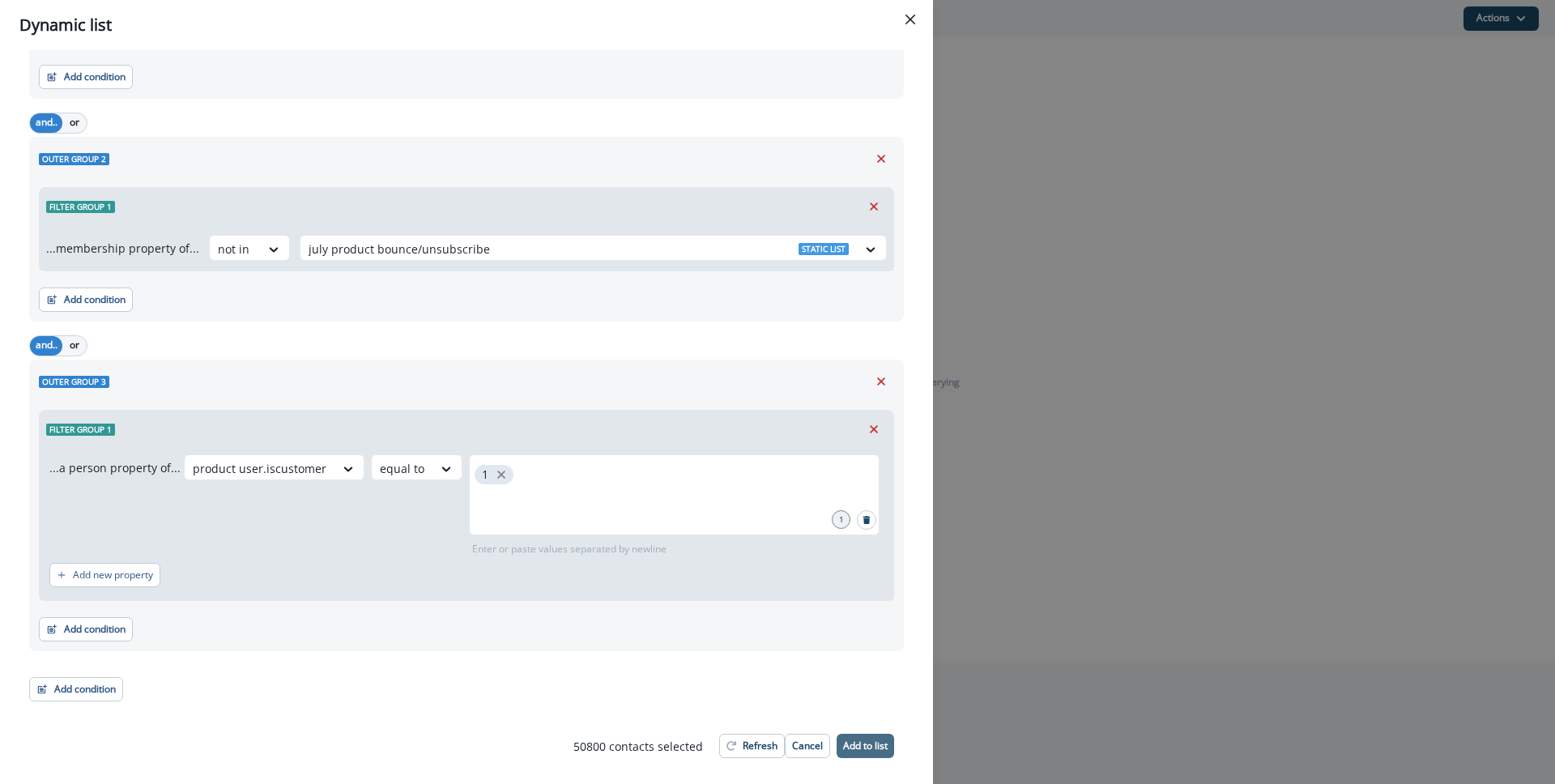
click at [864, 744] on p "Add to list" at bounding box center [866, 745] width 44 height 12
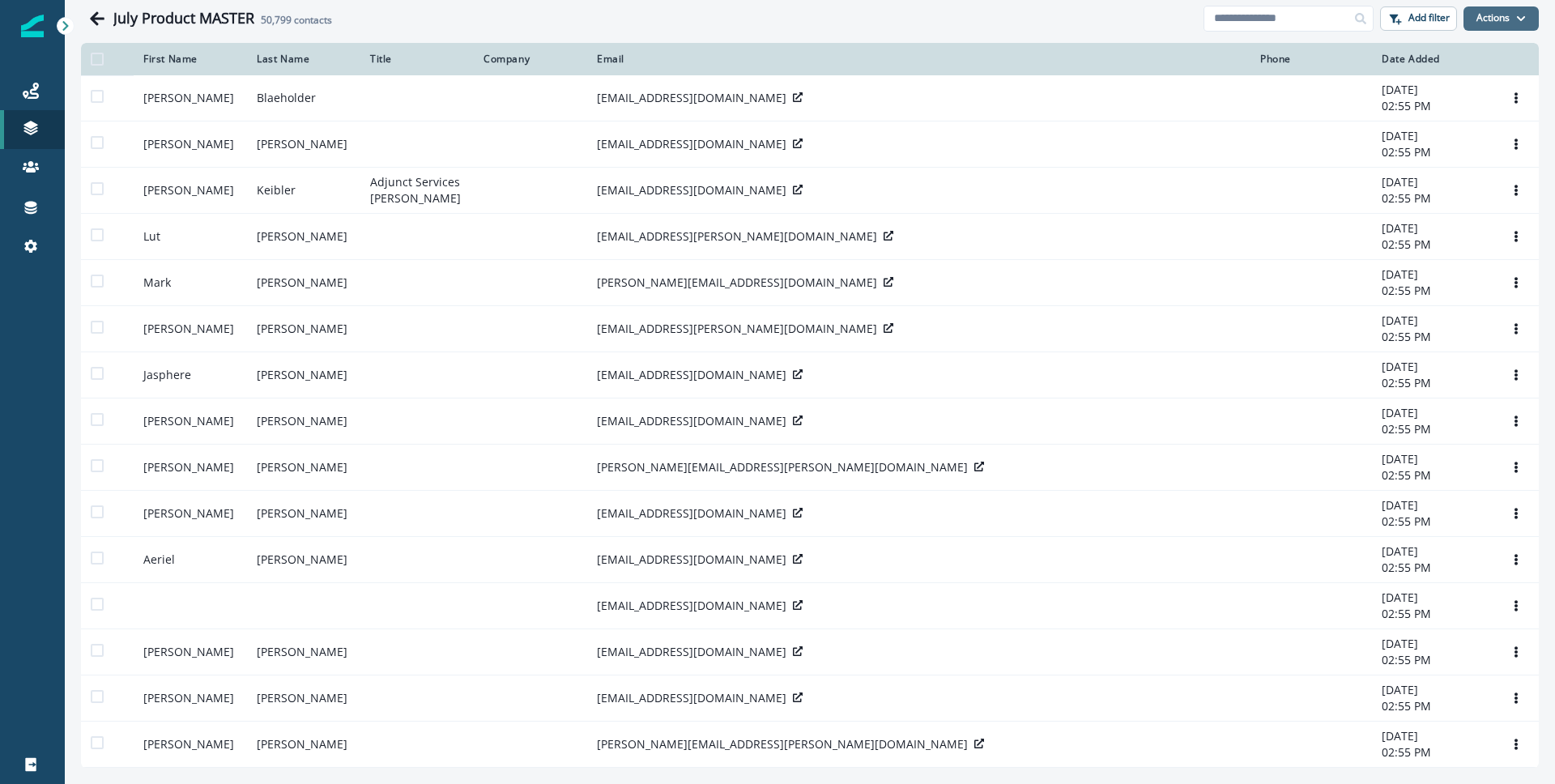
click at [1480, 8] on button "Actions" at bounding box center [1501, 18] width 75 height 24
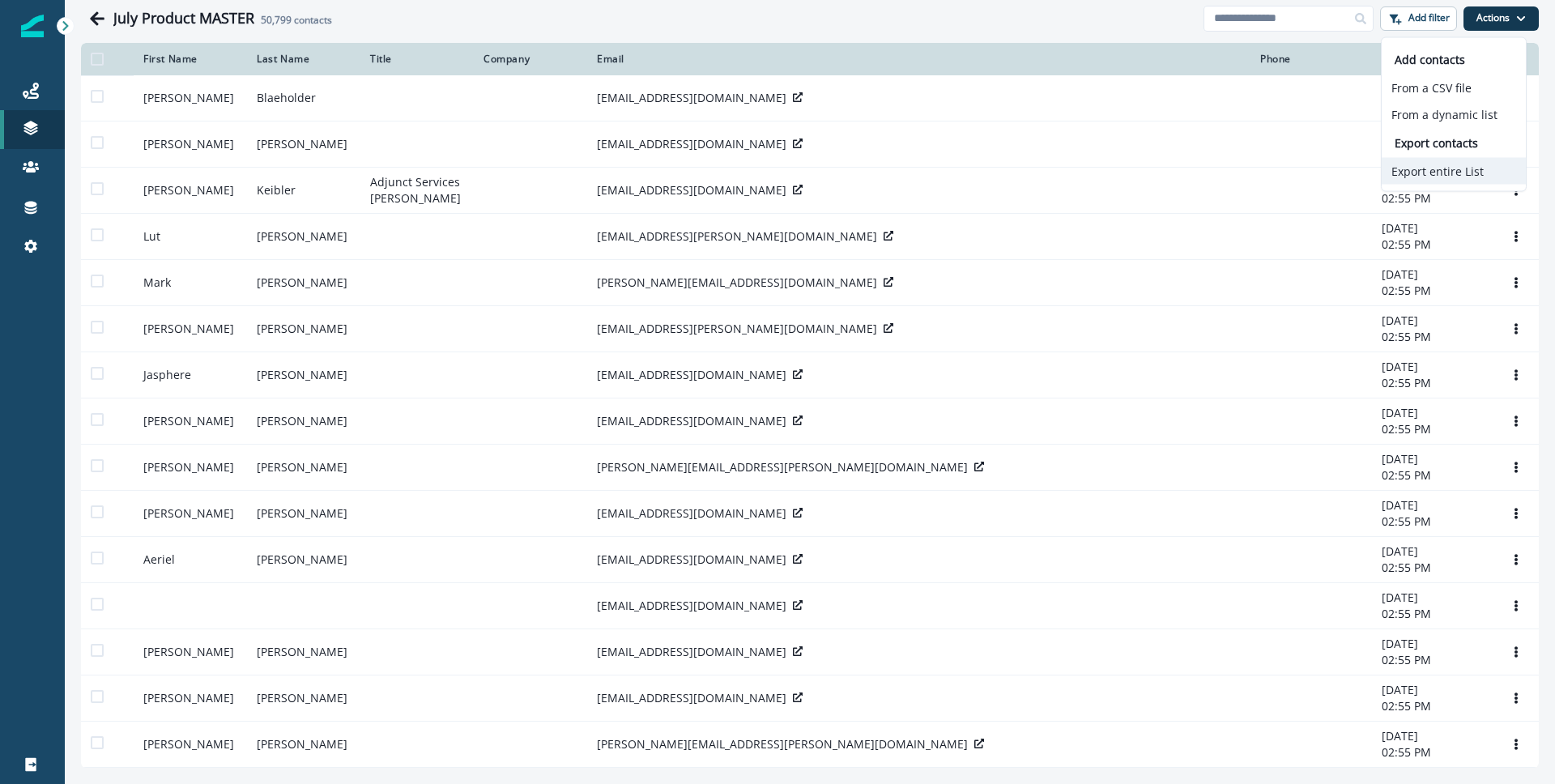
click at [1423, 167] on button "Export entire List" at bounding box center [1453, 171] width 144 height 27
